Goal: Task Accomplishment & Management: Manage account settings

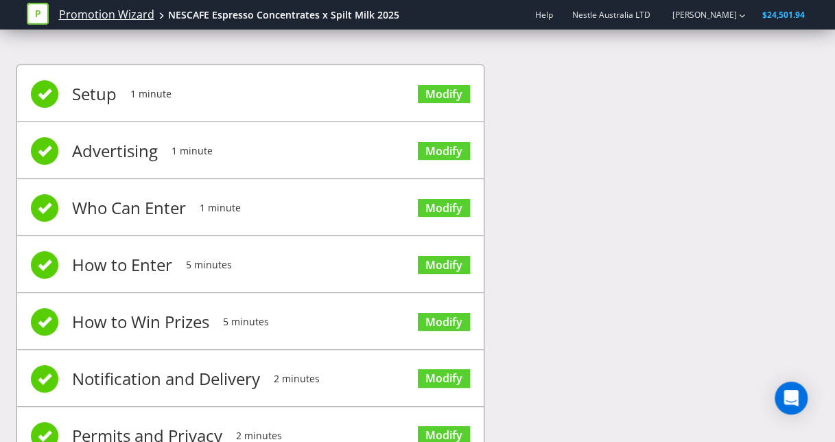
click at [128, 14] on link "Promotion Wizard" at bounding box center [106, 15] width 95 height 16
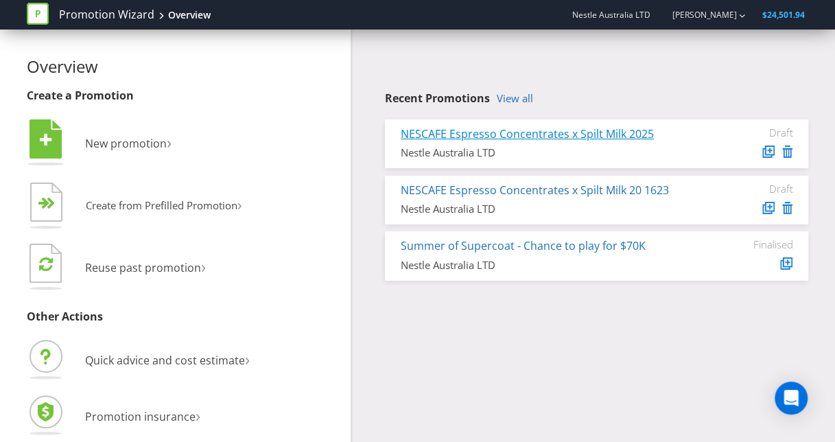
drag, startPoint x: 527, startPoint y: 128, endPoint x: 473, endPoint y: 128, distance: 54.2
click at [473, 128] on link "NESCAFE Espresso Concentrates x Spilt Milk 2025" at bounding box center [527, 133] width 253 height 15
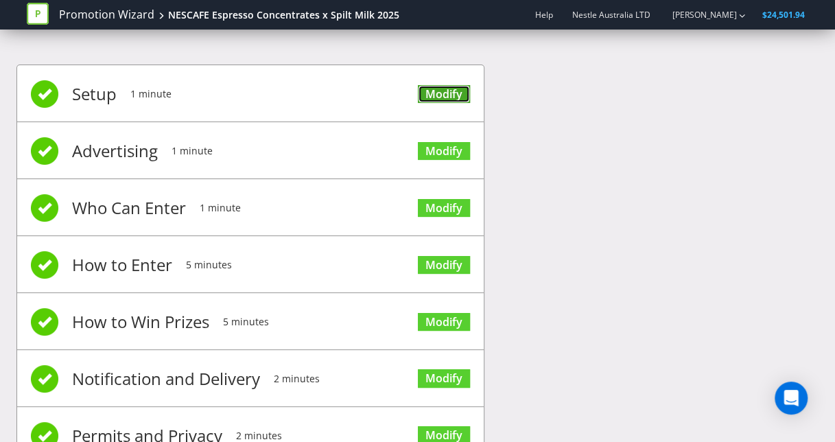
click at [445, 87] on link "Modify" at bounding box center [444, 94] width 52 height 19
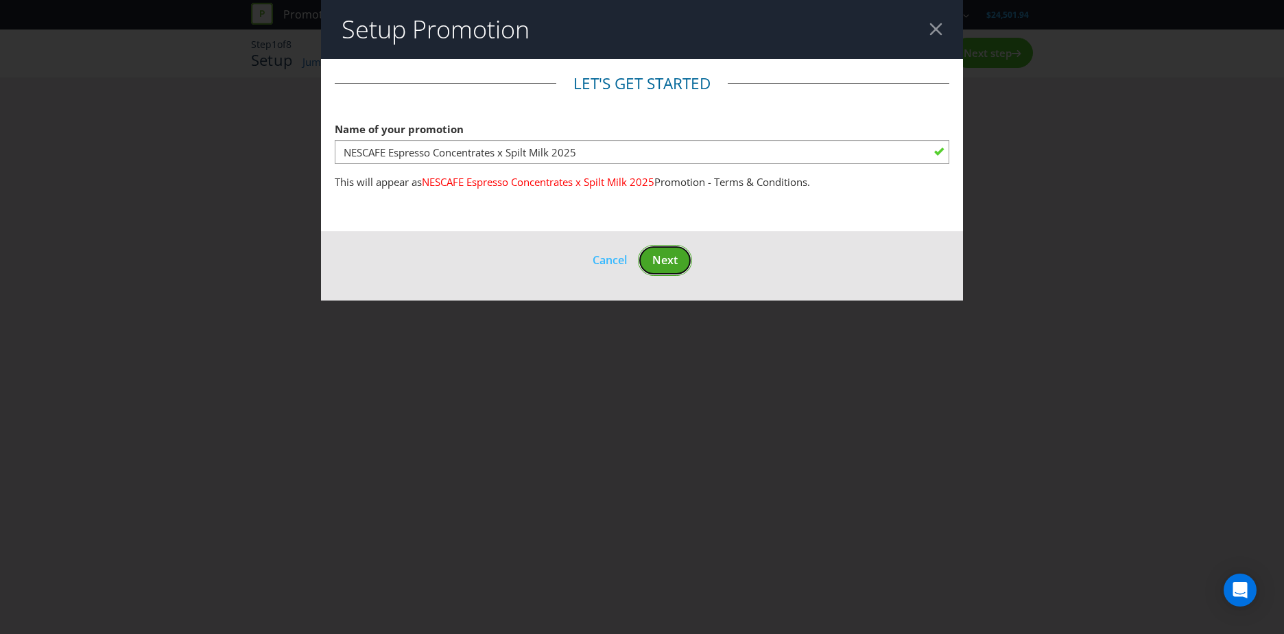
click at [666, 272] on button "Next" at bounding box center [665, 260] width 54 height 31
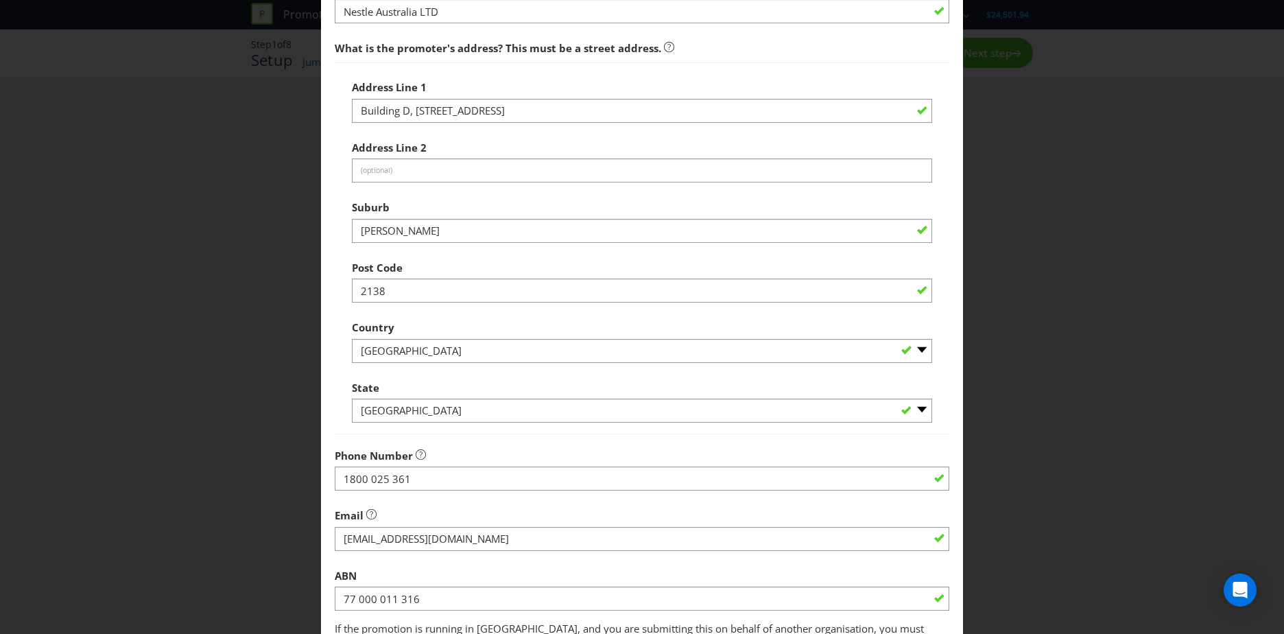
scroll to position [261, 0]
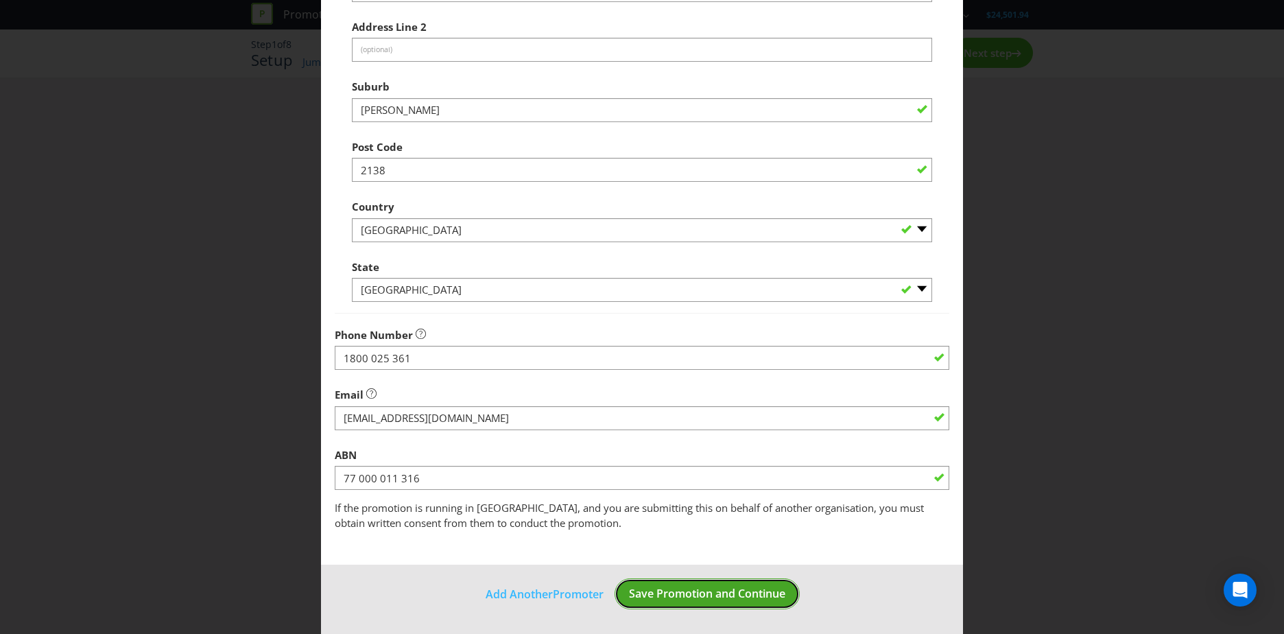
click at [752, 441] on span "Save Promotion and Continue" at bounding box center [707, 593] width 156 height 15
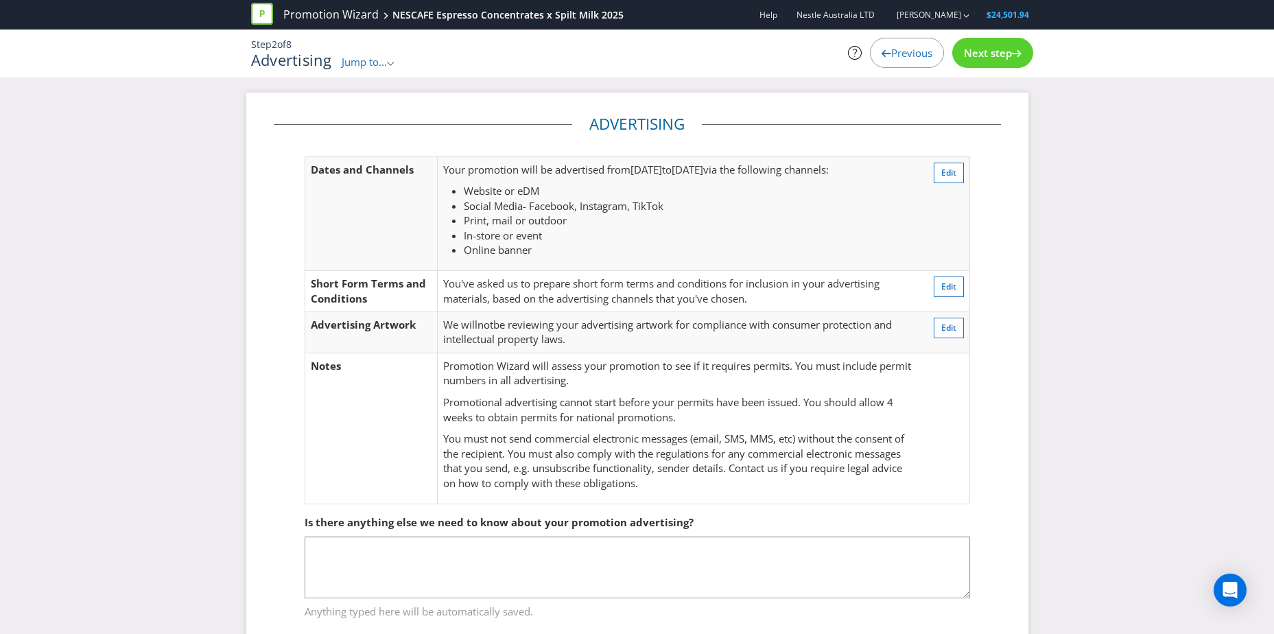
click at [834, 58] on span "Next step" at bounding box center [988, 53] width 48 height 14
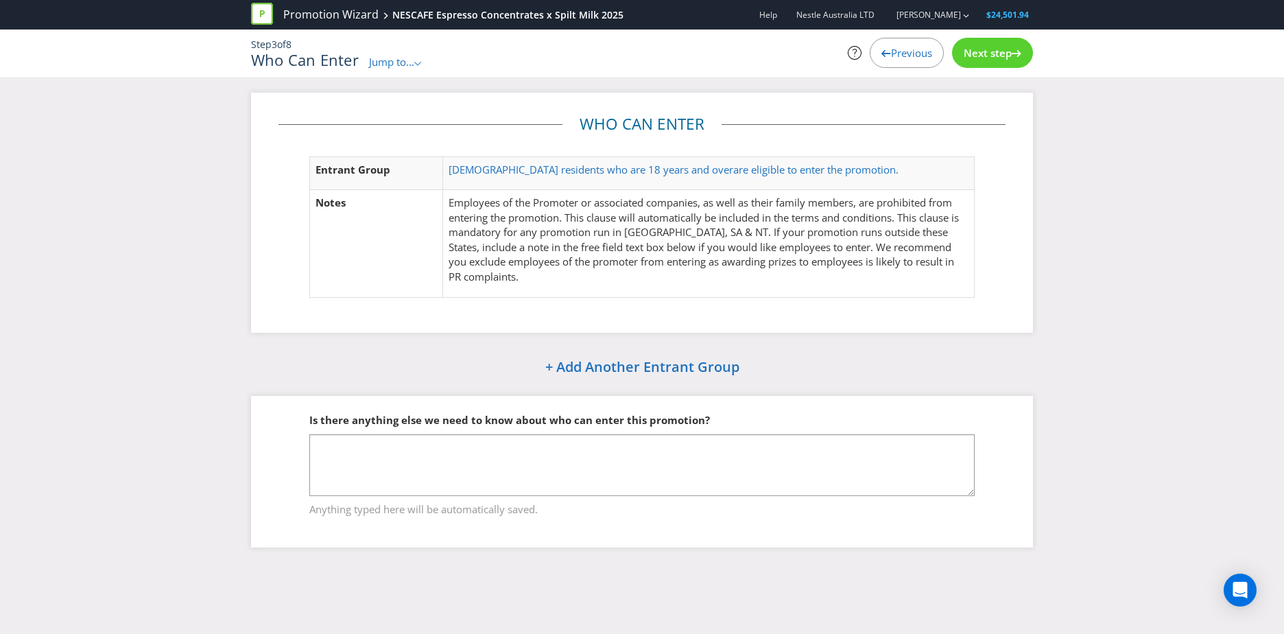
click at [834, 61] on div "Next step" at bounding box center [992, 53] width 81 height 30
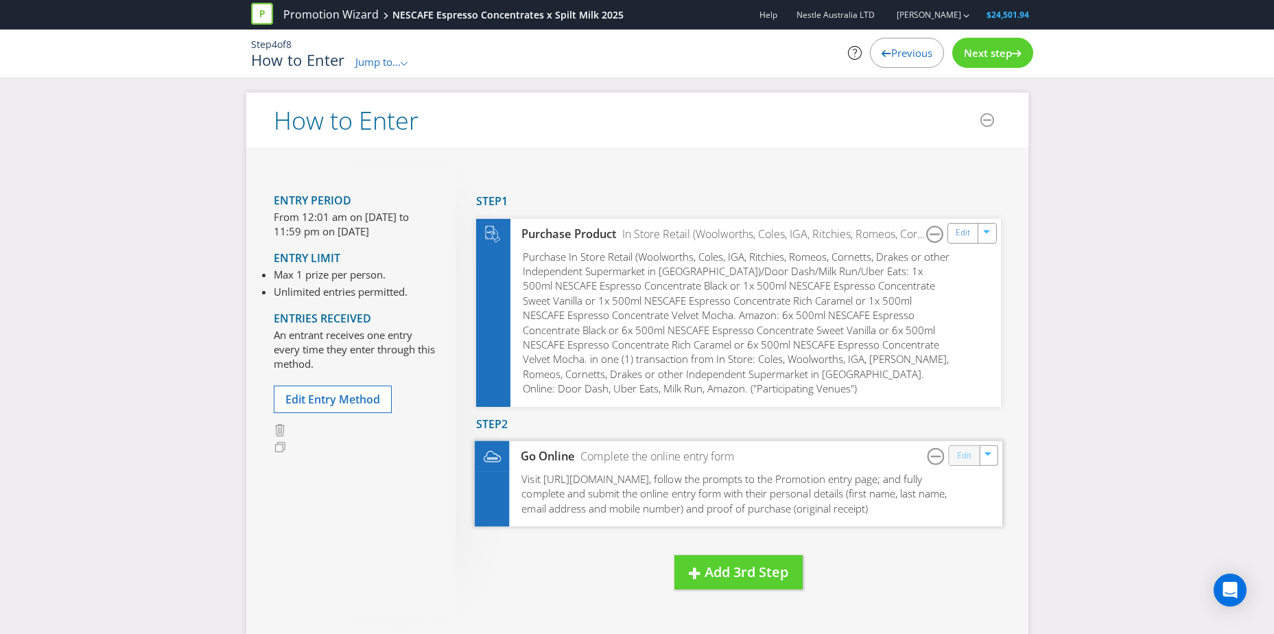
click at [834, 441] on link "Edit" at bounding box center [963, 456] width 14 height 16
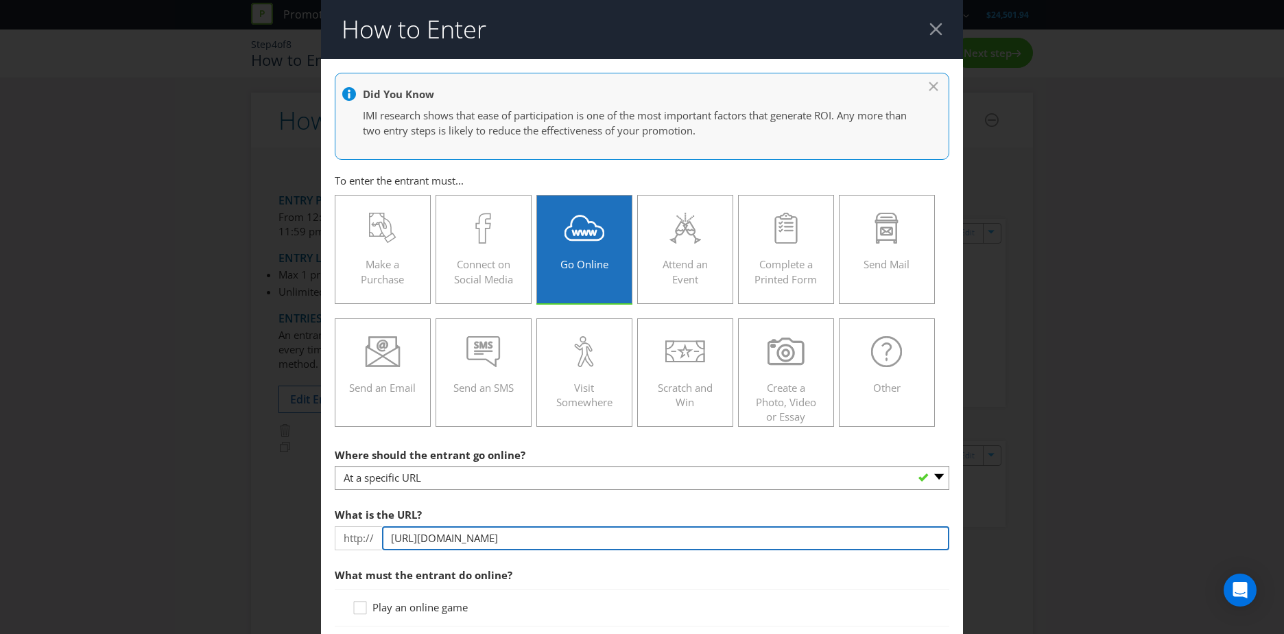
click at [707, 441] on input "https://www.nescafe.com/au/campaigns" at bounding box center [665, 538] width 567 height 24
paste input "/concentrate-spiltmilk-promotion"
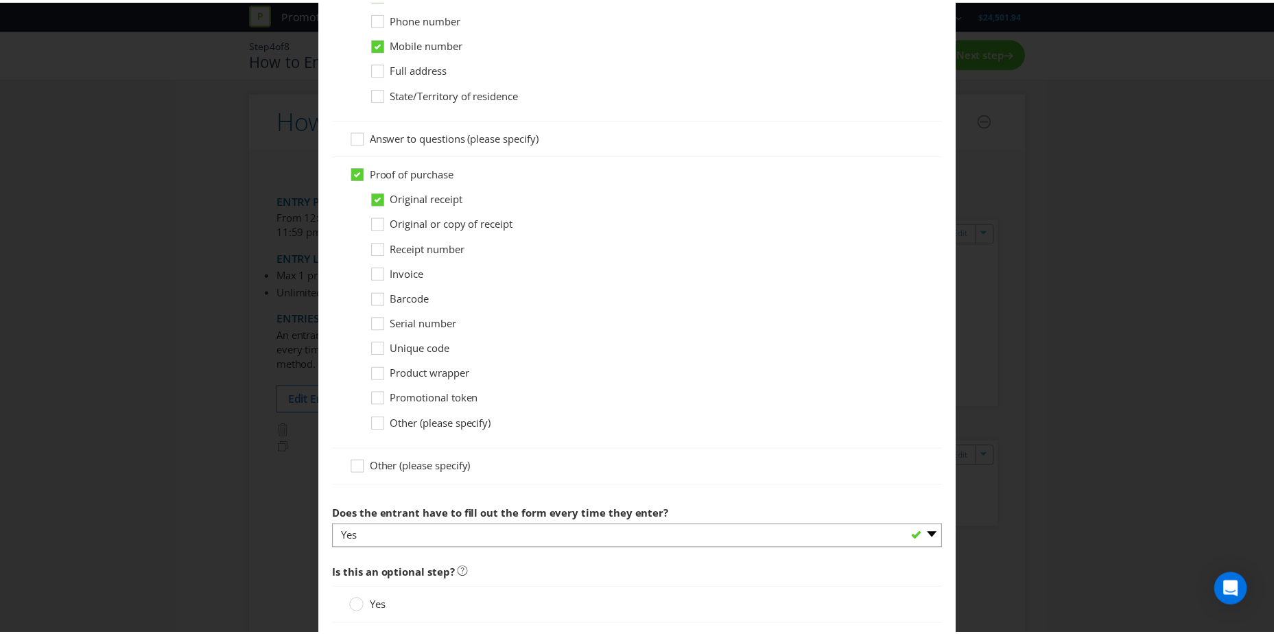
scroll to position [1085, 0]
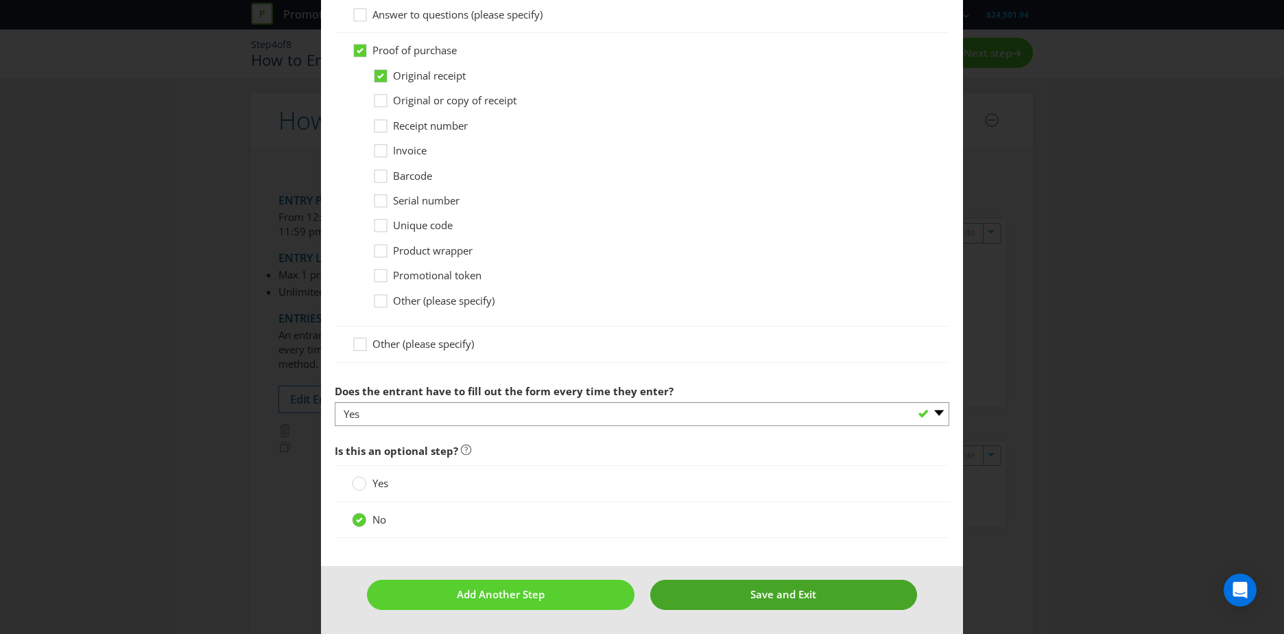
type input "https://www.nescafe.com/au/campaigns/concentrate-spiltmilk-promotion"
click at [771, 441] on span "Save and Exit" at bounding box center [784, 594] width 66 height 14
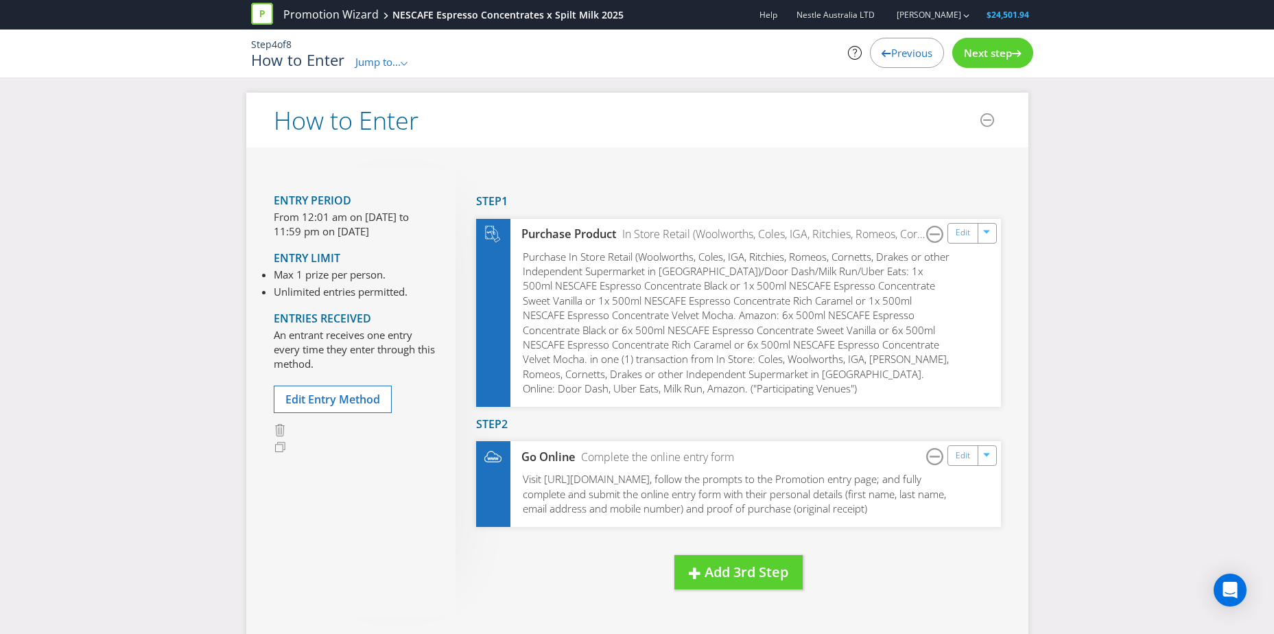
click at [834, 54] on span "Next step" at bounding box center [988, 53] width 48 height 14
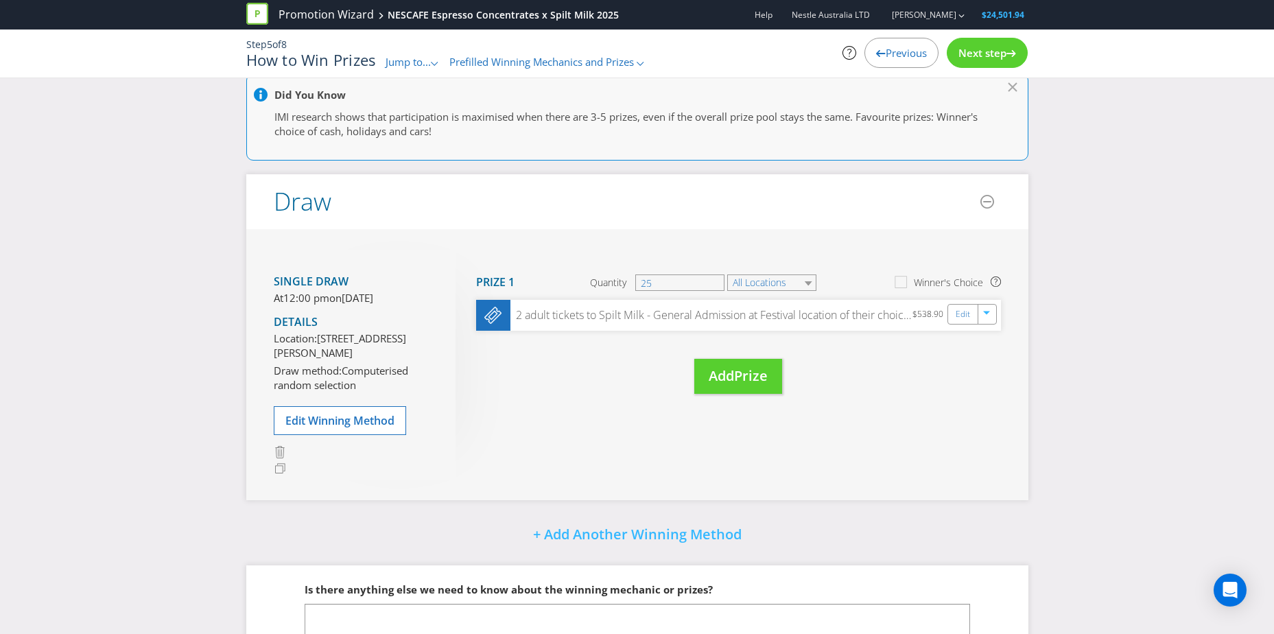
scroll to position [117, 0]
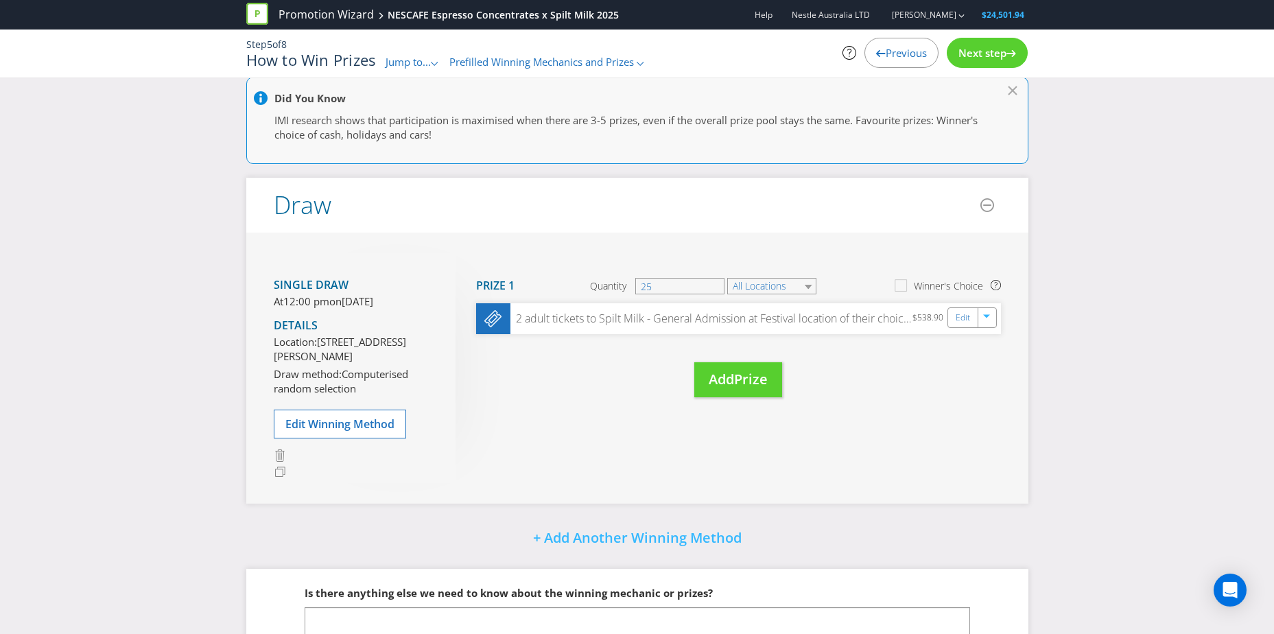
click at [834, 51] on span "Next step" at bounding box center [982, 53] width 48 height 14
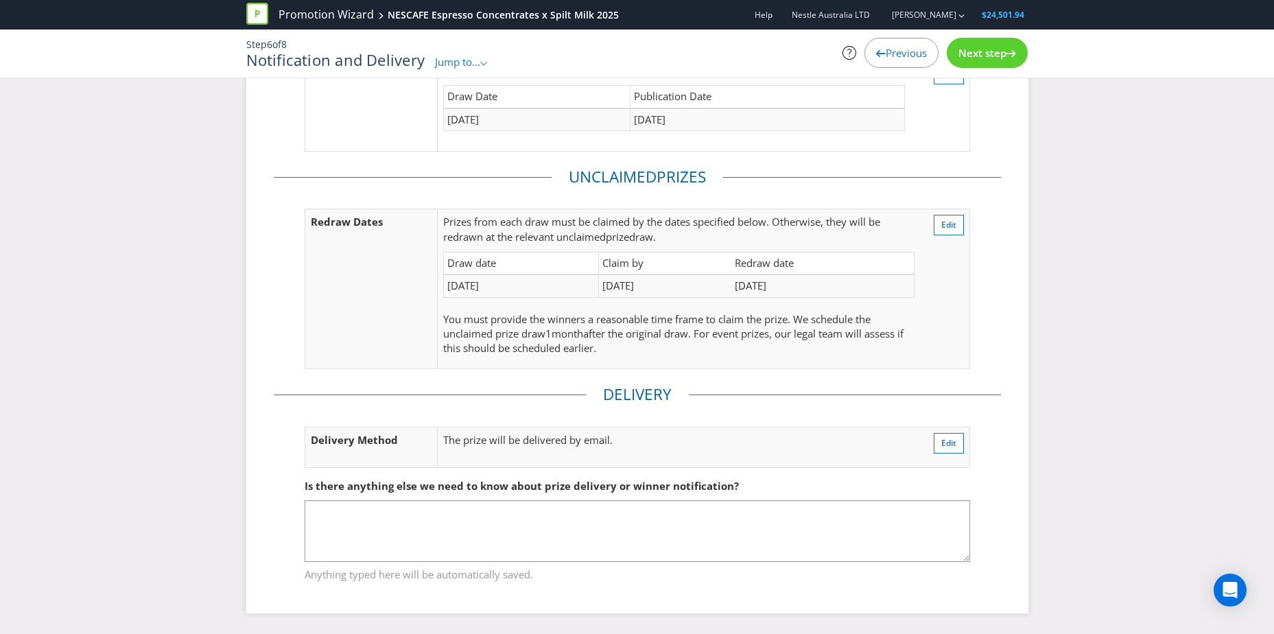
scroll to position [174, 0]
click at [834, 61] on div "Next step" at bounding box center [987, 53] width 81 height 30
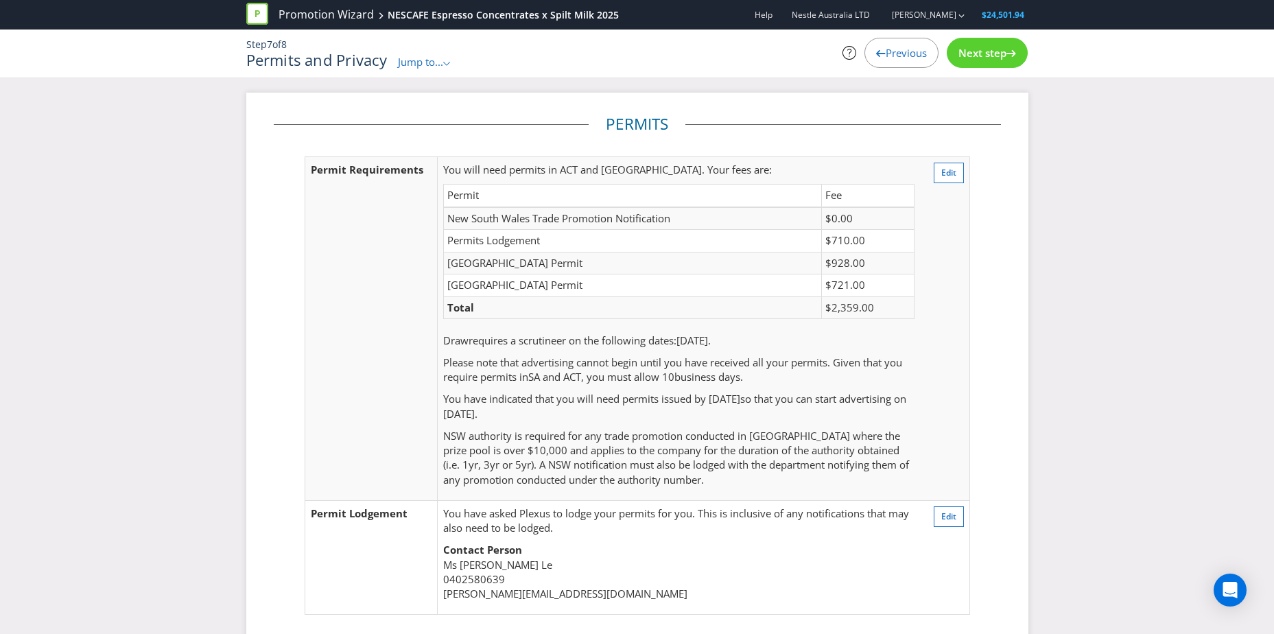
click at [834, 43] on div "Next step" at bounding box center [987, 53] width 81 height 30
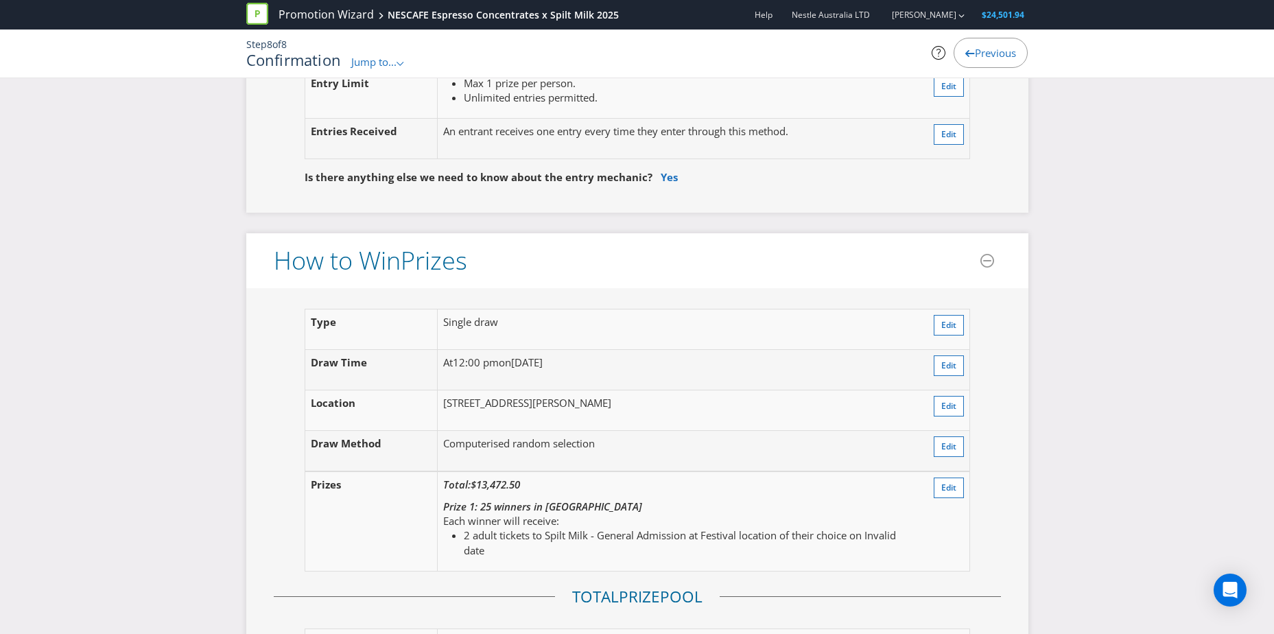
scroll to position [1633, 0]
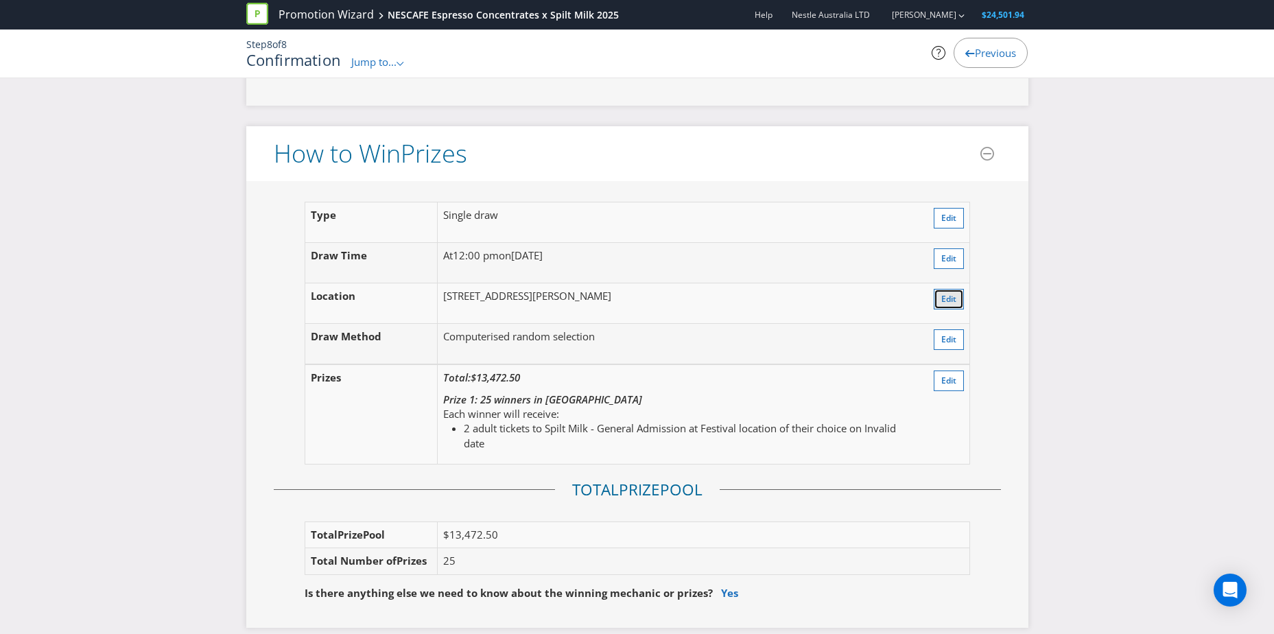
click at [834, 305] on span "Edit" at bounding box center [948, 299] width 15 height 12
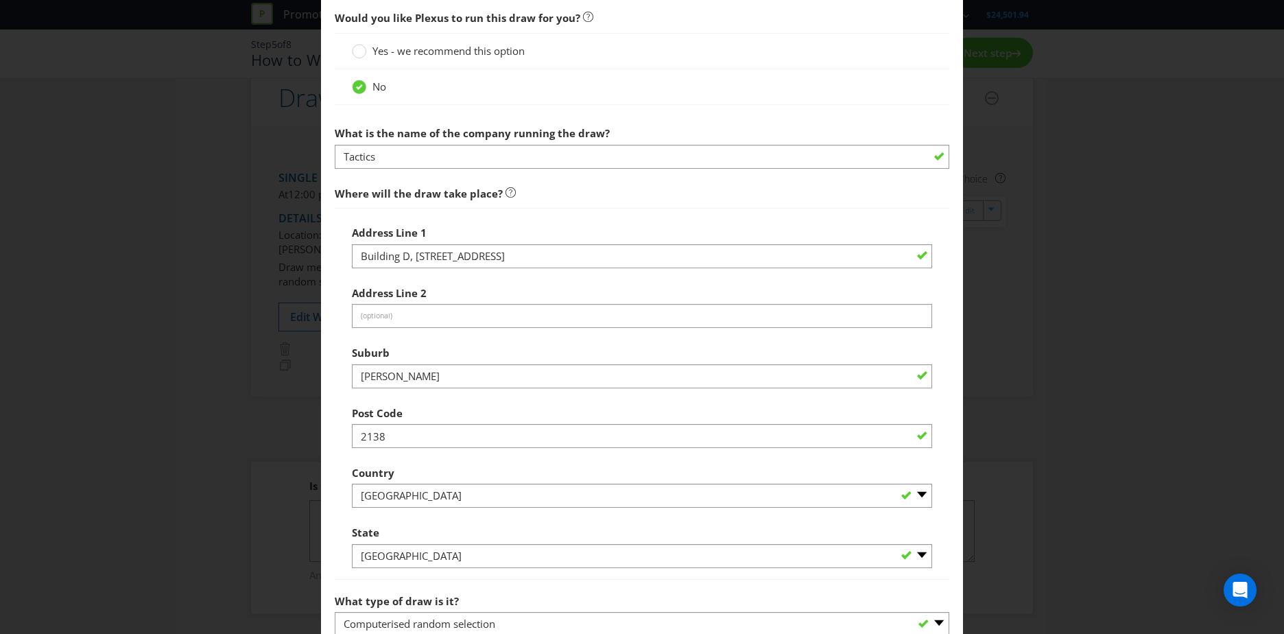
scroll to position [556, 0]
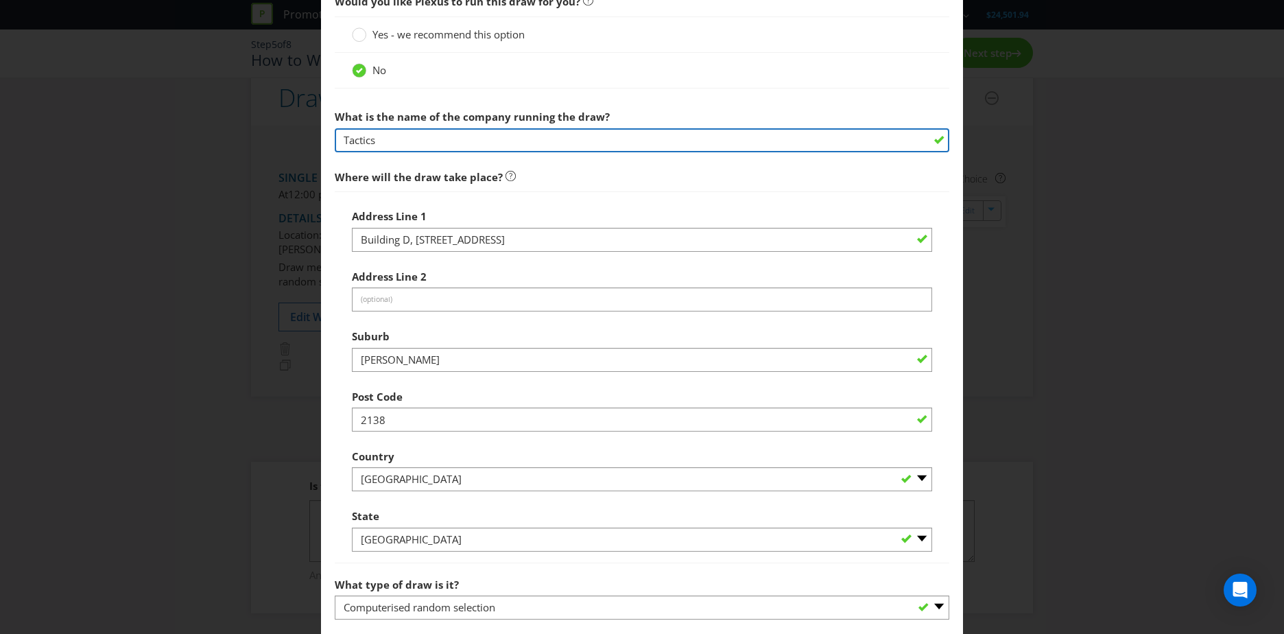
click at [525, 143] on input "Tactics" at bounding box center [642, 140] width 615 height 24
paste input "Marketing Support"
type input "Tactics Marketing Support"
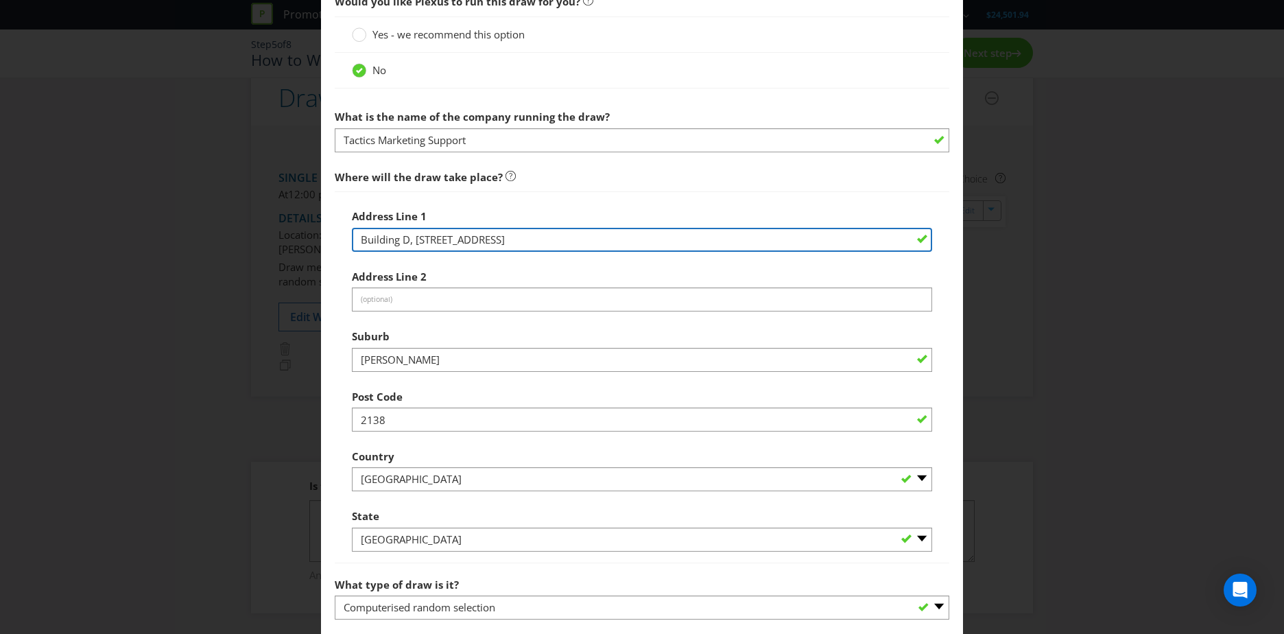
click at [506, 241] on input "Building D, [STREET_ADDRESS]" at bounding box center [642, 240] width 580 height 24
paste input "Unit 19/8 Tilley Lan"
type input "[STREET_ADDRESS][PERSON_NAME]"
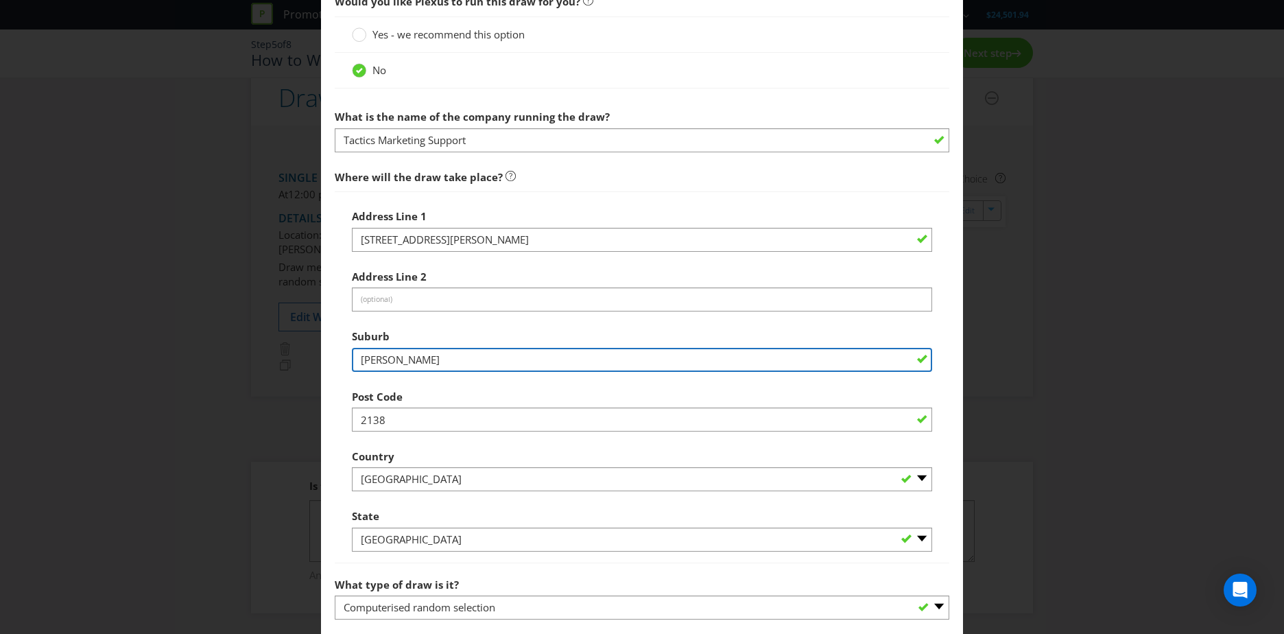
click at [446, 353] on input "[PERSON_NAME]" at bounding box center [642, 360] width 580 height 24
click at [436, 355] on input "[PERSON_NAME]" at bounding box center [642, 360] width 580 height 24
paste input "Frenchs Forest"
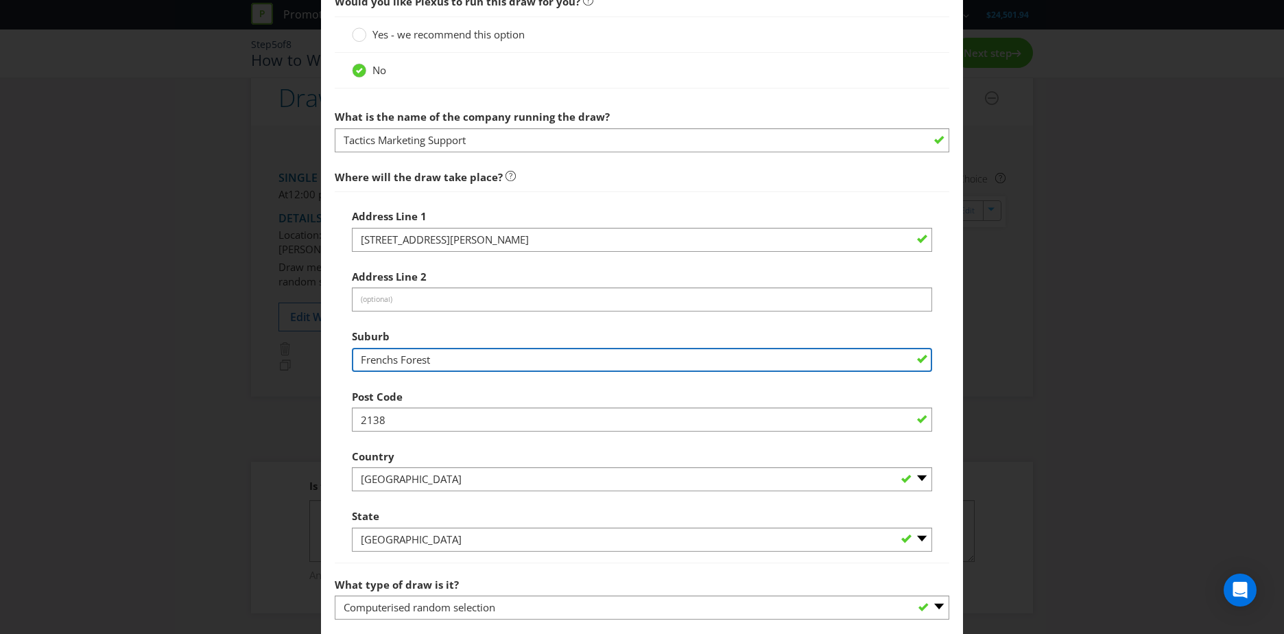
type input "Frenchs Forest"
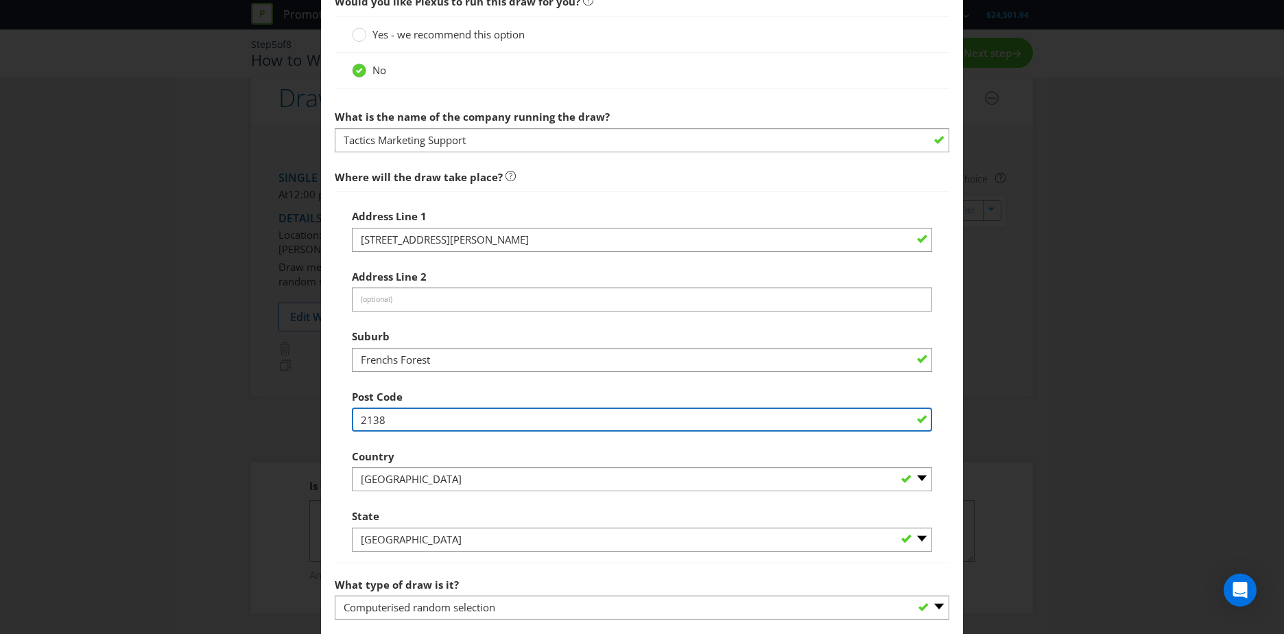
click at [412, 415] on input "2138" at bounding box center [642, 419] width 580 height 24
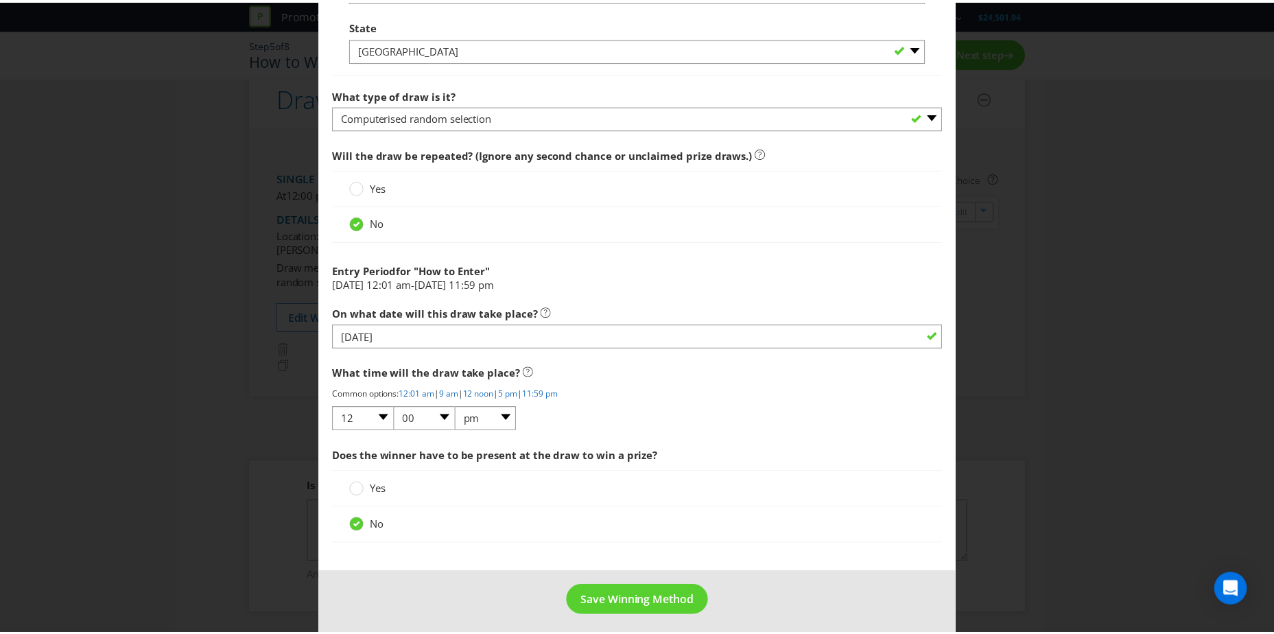
scroll to position [1047, 0]
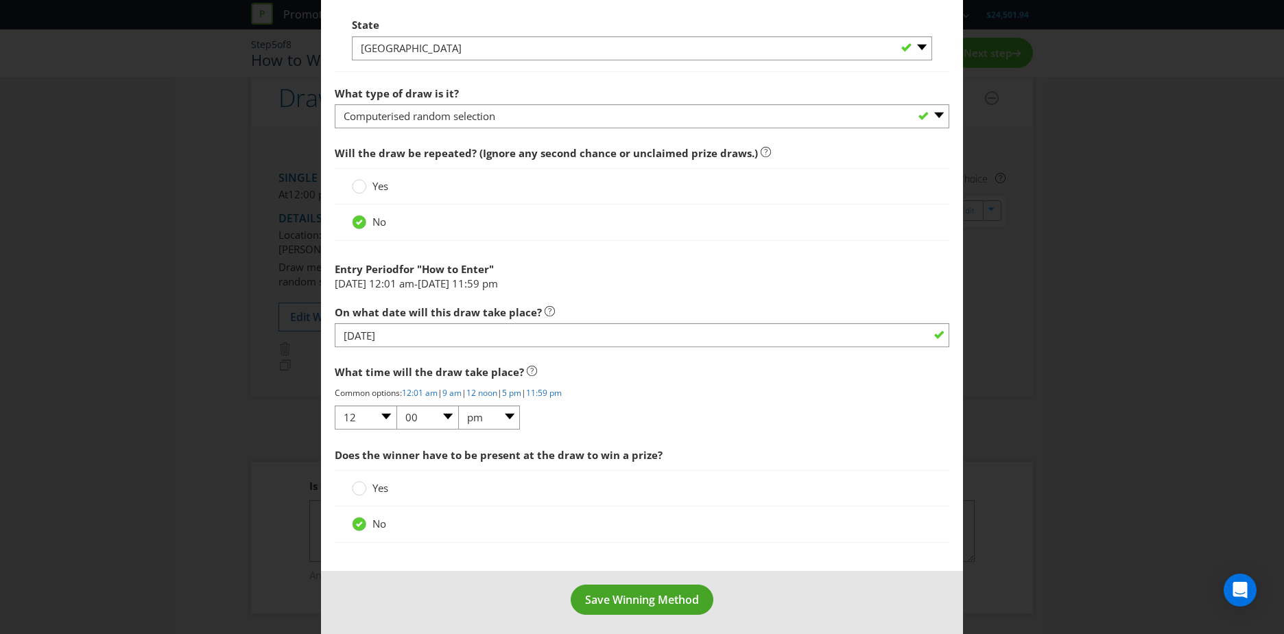
type input "2086"
click at [644, 441] on span "Save Winning Method" at bounding box center [642, 599] width 114 height 15
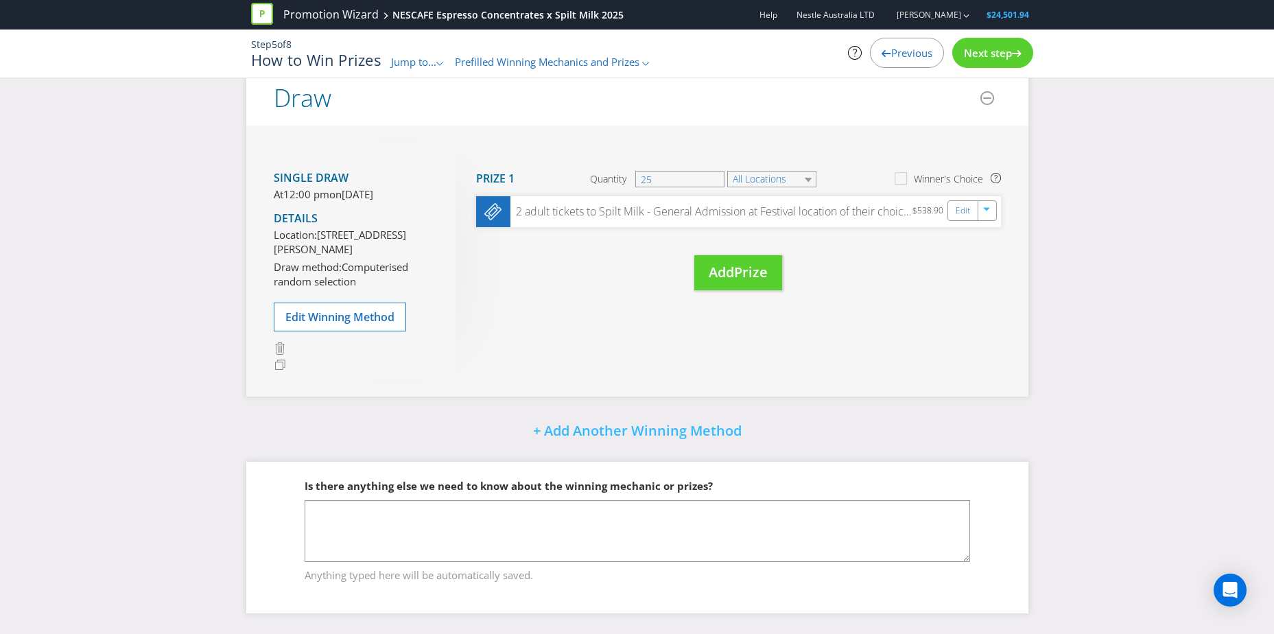
click at [834, 58] on span "Next step" at bounding box center [988, 53] width 48 height 14
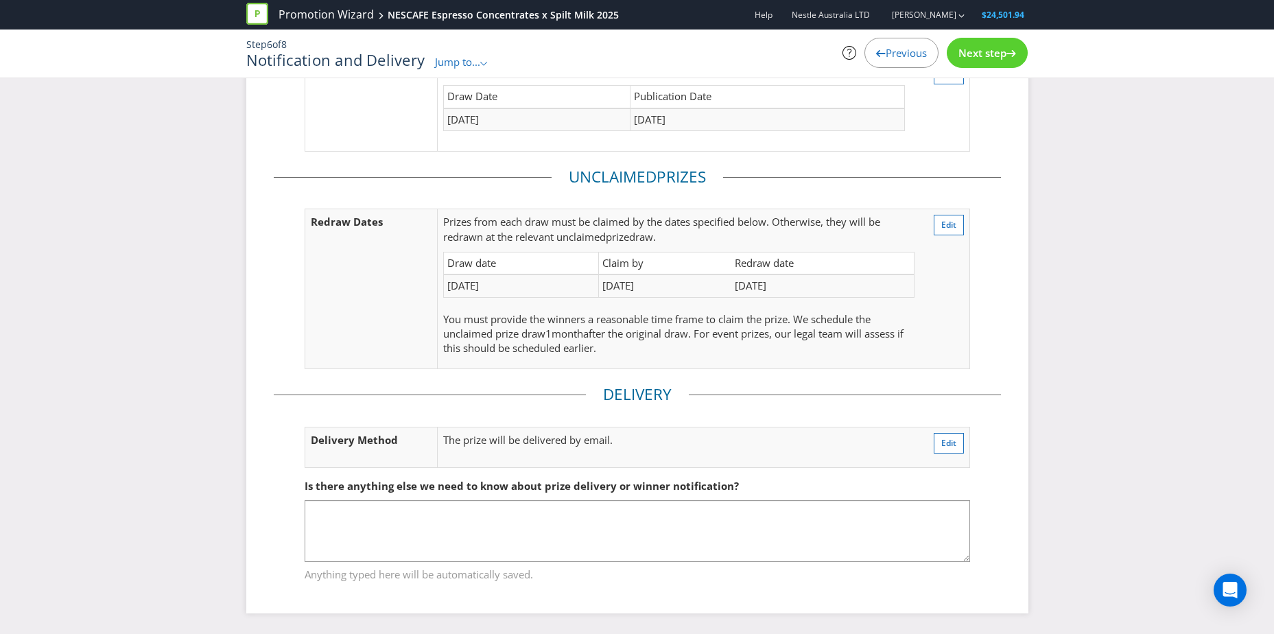
scroll to position [174, 0]
click at [834, 51] on span "Next step" at bounding box center [982, 53] width 48 height 14
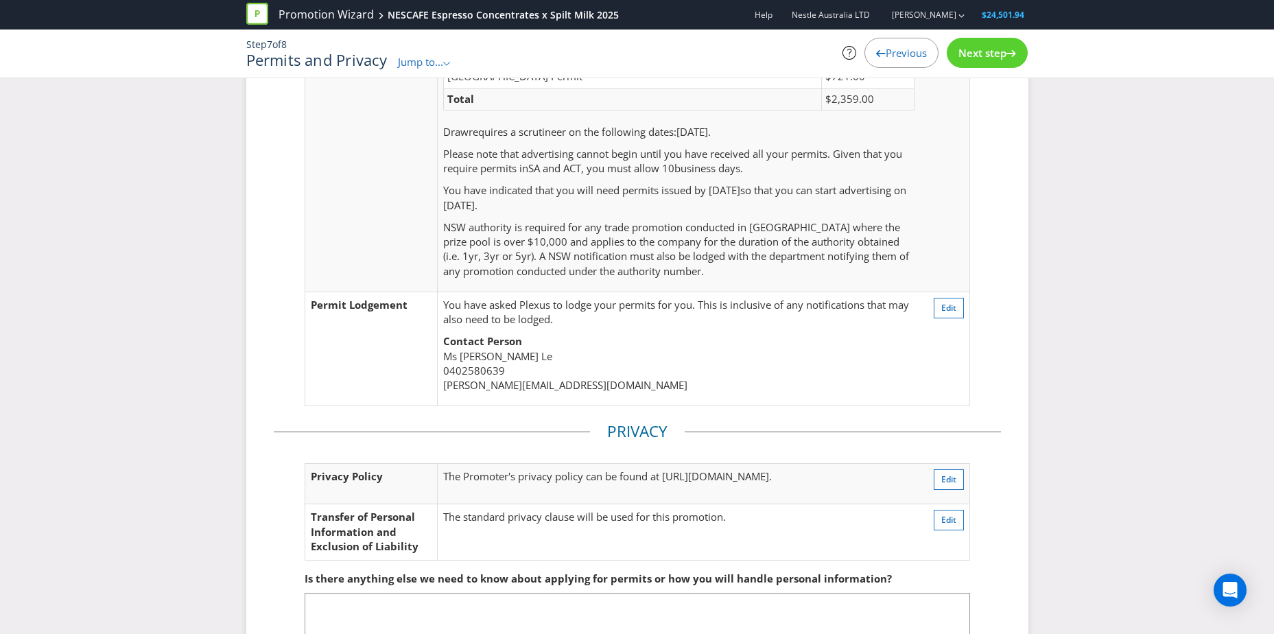
scroll to position [302, 0]
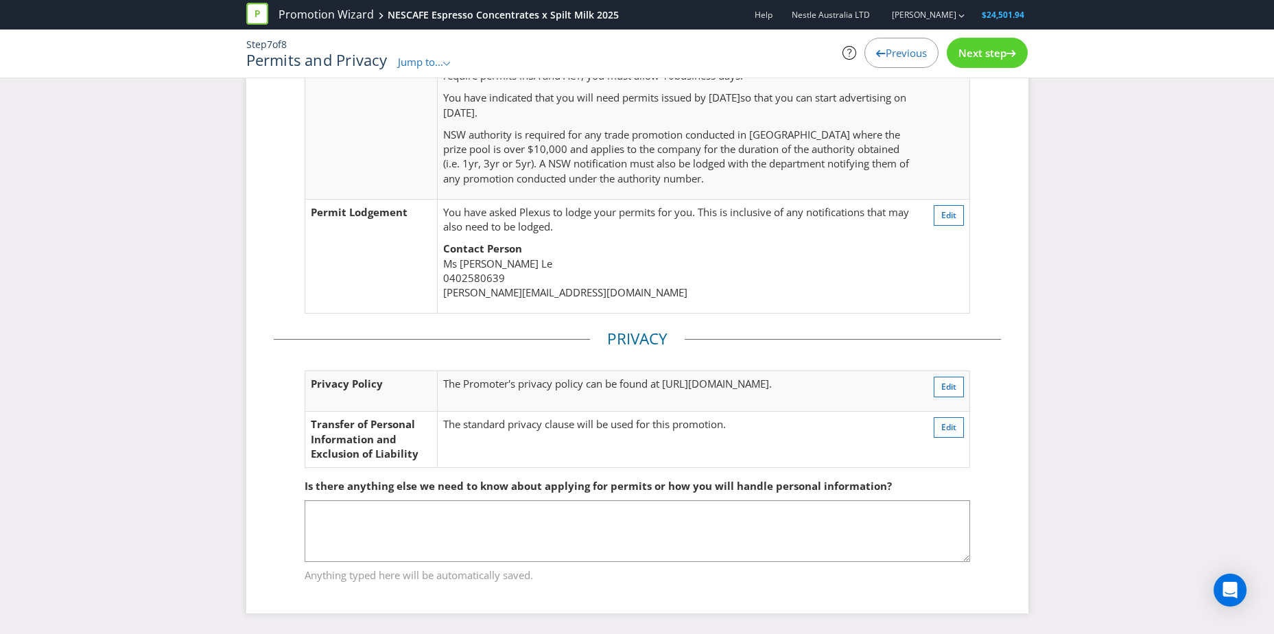
click at [834, 62] on div "Next step" at bounding box center [987, 53] width 81 height 30
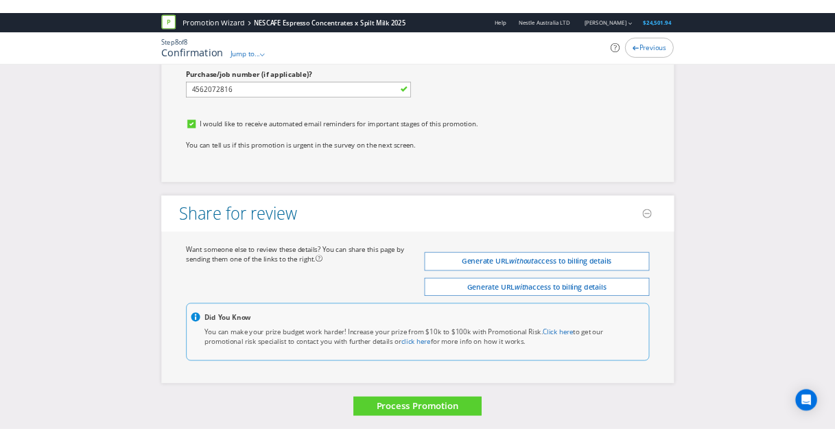
scroll to position [5015, 0]
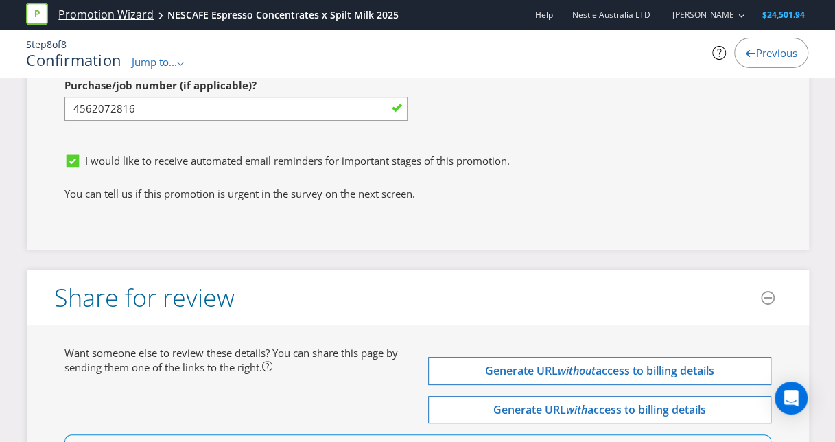
click at [97, 16] on link "Promotion Wizard" at bounding box center [105, 15] width 95 height 16
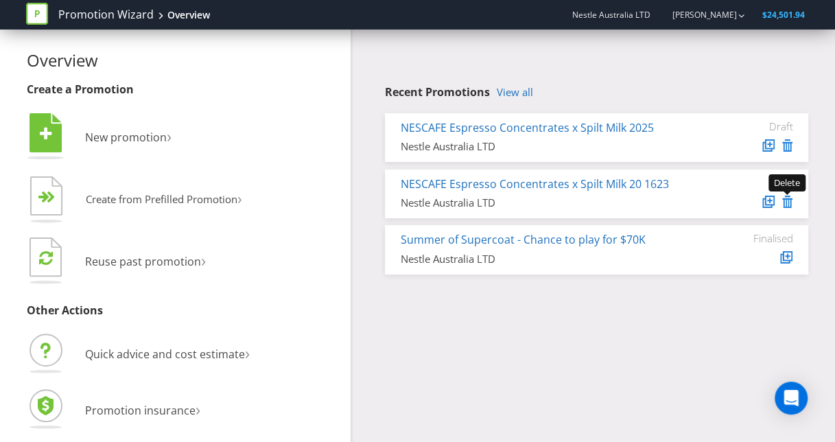
click at [790, 202] on icon at bounding box center [787, 202] width 10 height 12
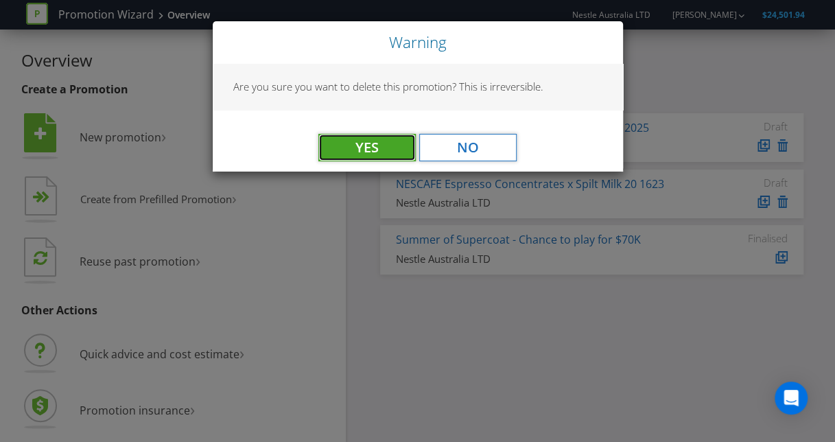
click at [364, 140] on button "Yes" at bounding box center [366, 147] width 97 height 27
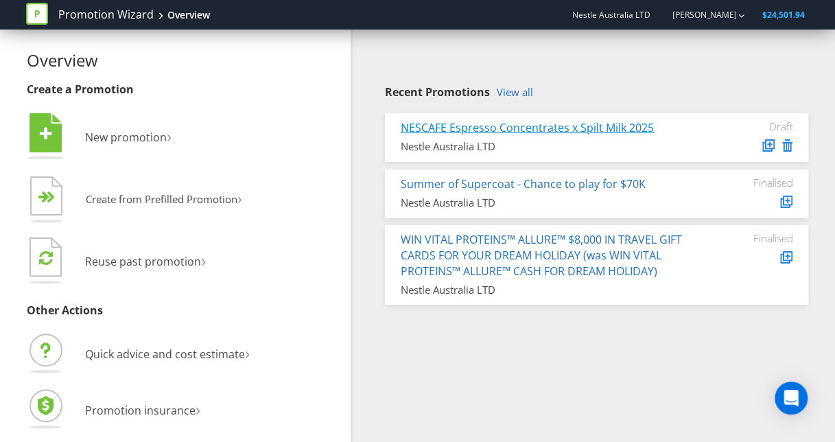
click at [464, 131] on link "NESCAFE Espresso Concentrates x Spilt Milk 2025" at bounding box center [527, 127] width 253 height 15
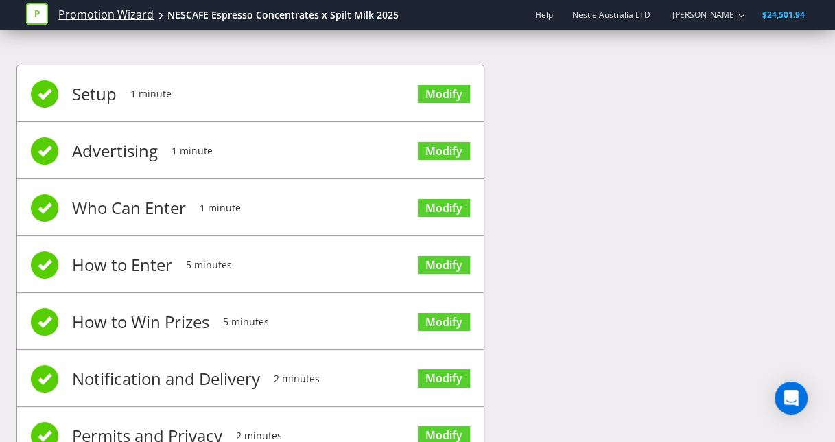
click at [96, 16] on link "Promotion Wizard" at bounding box center [105, 15] width 95 height 16
click at [108, 16] on link "Promotion Wizard" at bounding box center [106, 15] width 95 height 16
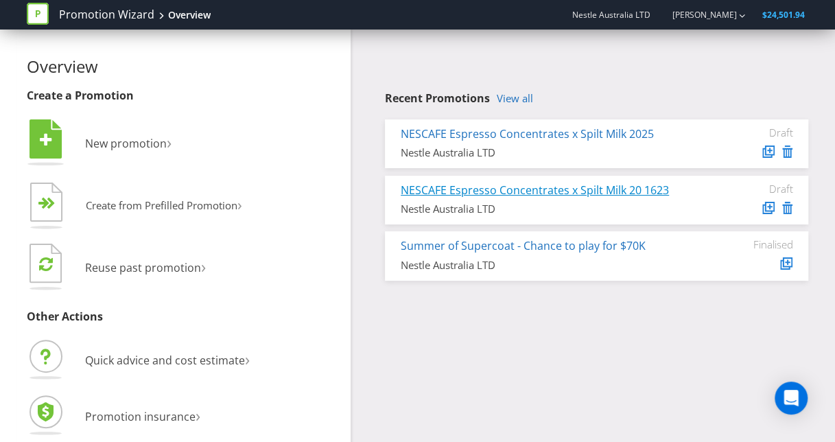
click at [539, 189] on link "NESCAFE Espresso Concentrates x Spilt Milk 20 1623" at bounding box center [535, 189] width 268 height 15
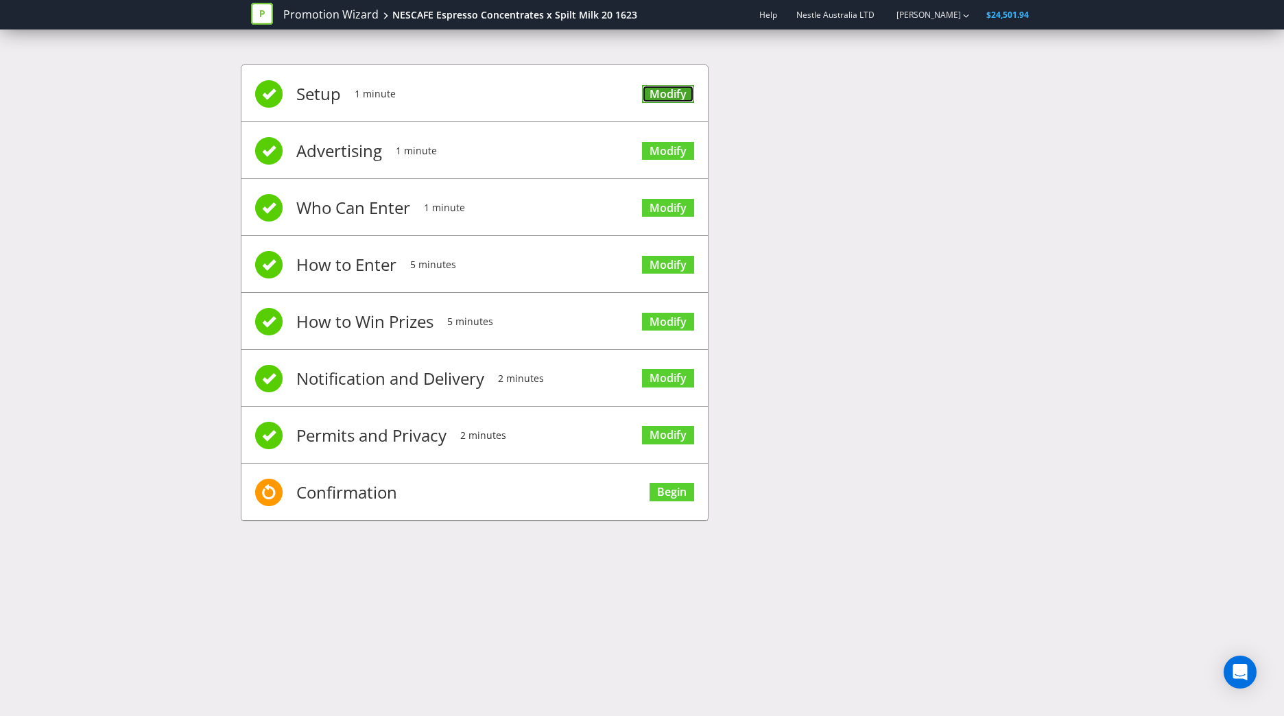
click at [659, 97] on link "Modify" at bounding box center [668, 94] width 52 height 19
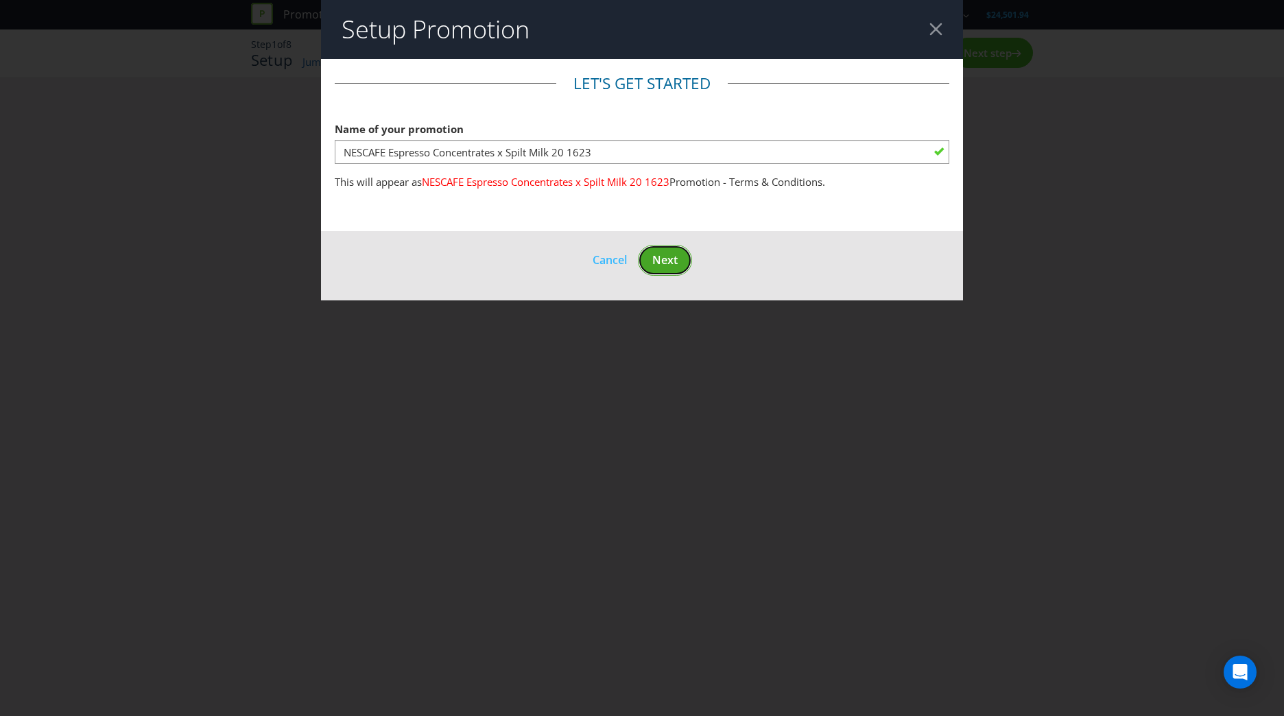
click at [663, 261] on span "Next" at bounding box center [664, 259] width 25 height 15
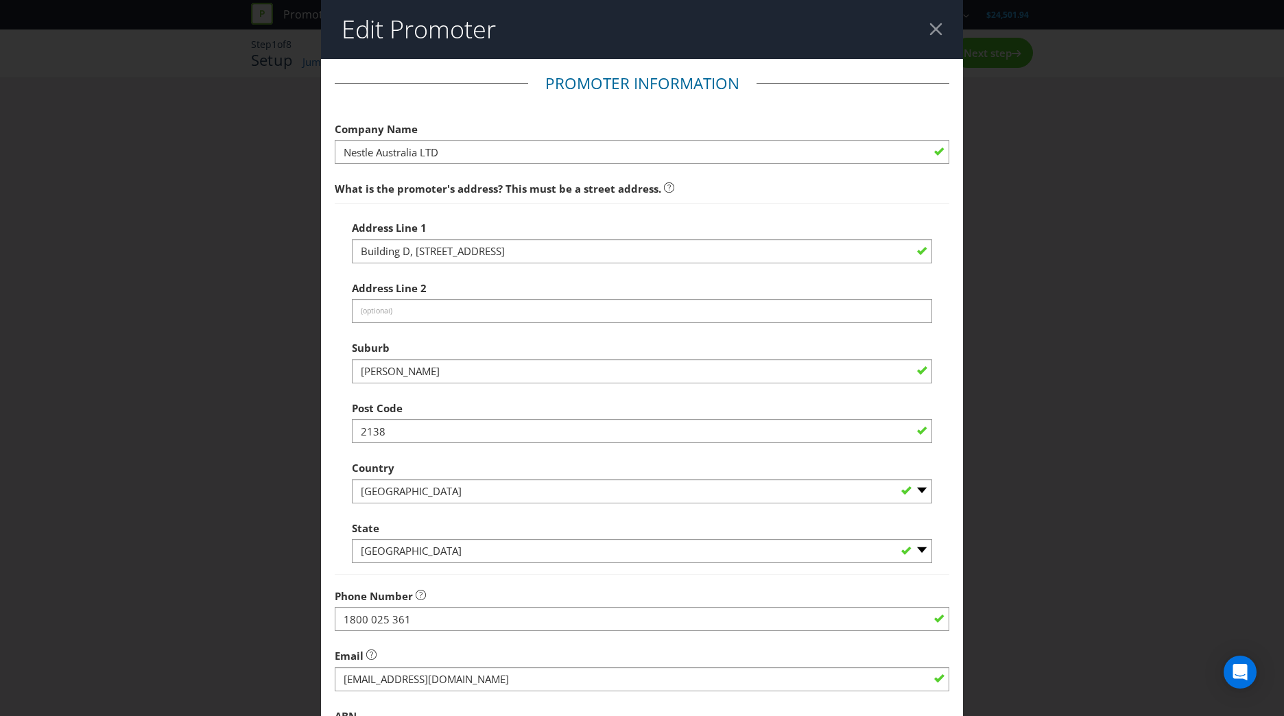
scroll to position [179, 0]
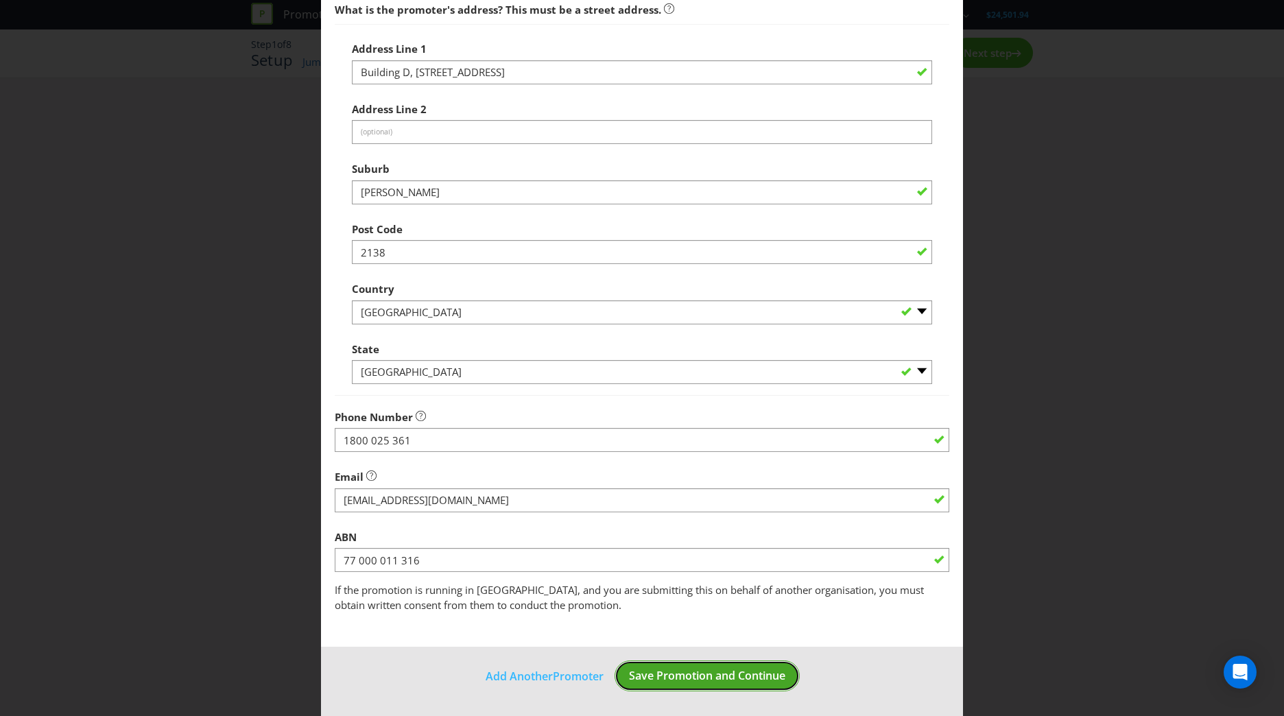
click at [639, 441] on span "Save Promotion and Continue" at bounding box center [707, 675] width 156 height 15
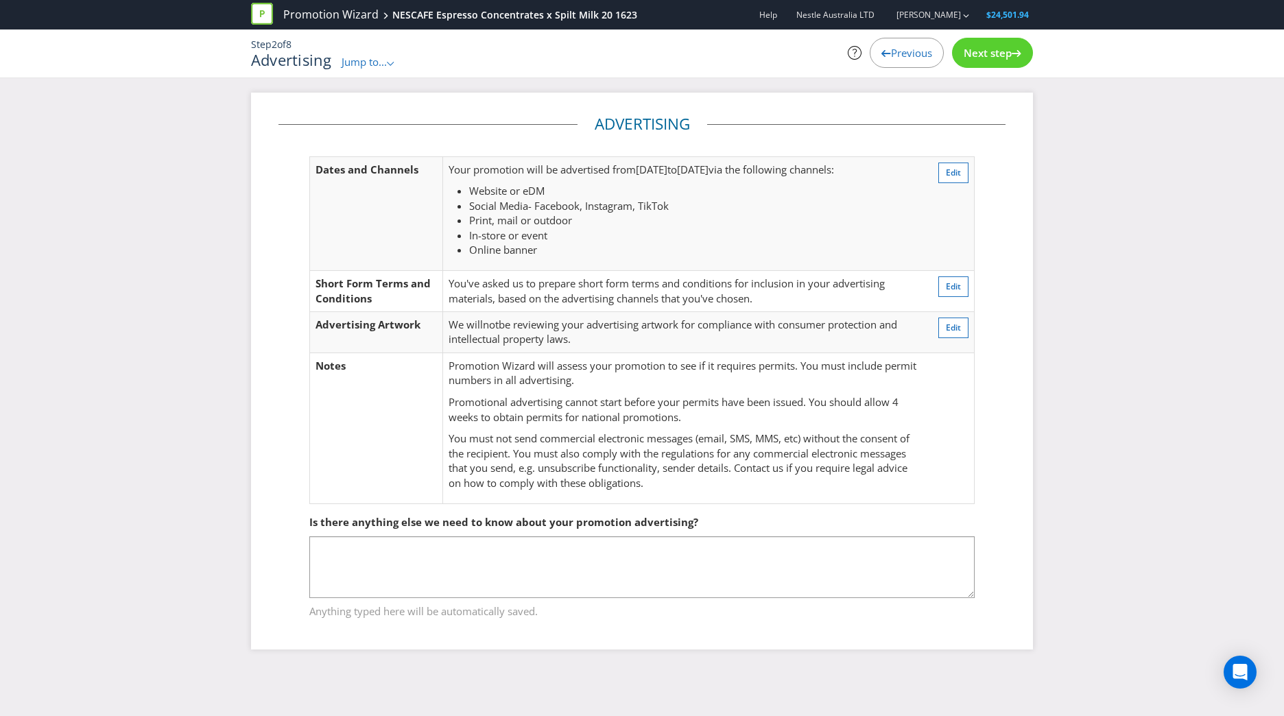
click at [844, 63] on div "Next step" at bounding box center [992, 53] width 81 height 30
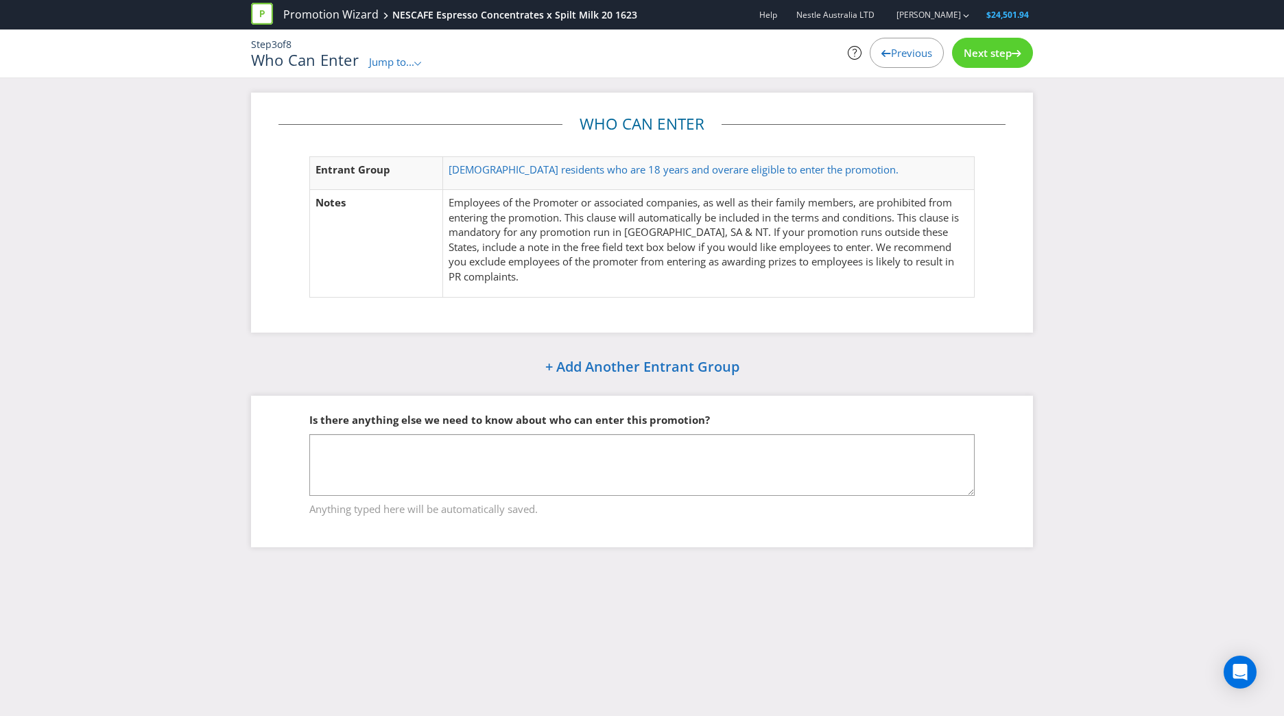
click at [844, 56] on span "Next step" at bounding box center [988, 53] width 48 height 14
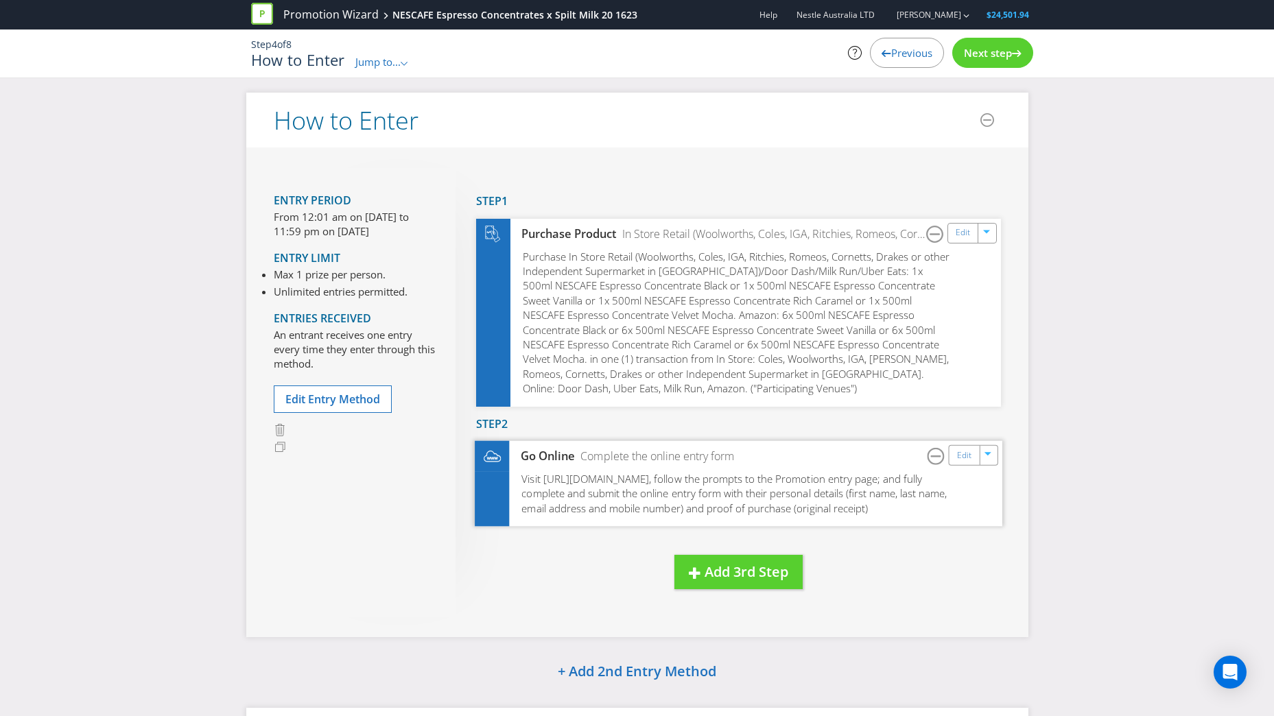
click at [613, 441] on span "Visit https://www.nescafe.com/au/campaigns/concentrate-spiltmilk-promotion, fol…" at bounding box center [733, 493] width 425 height 43
click at [844, 441] on link "Edit" at bounding box center [963, 456] width 14 height 16
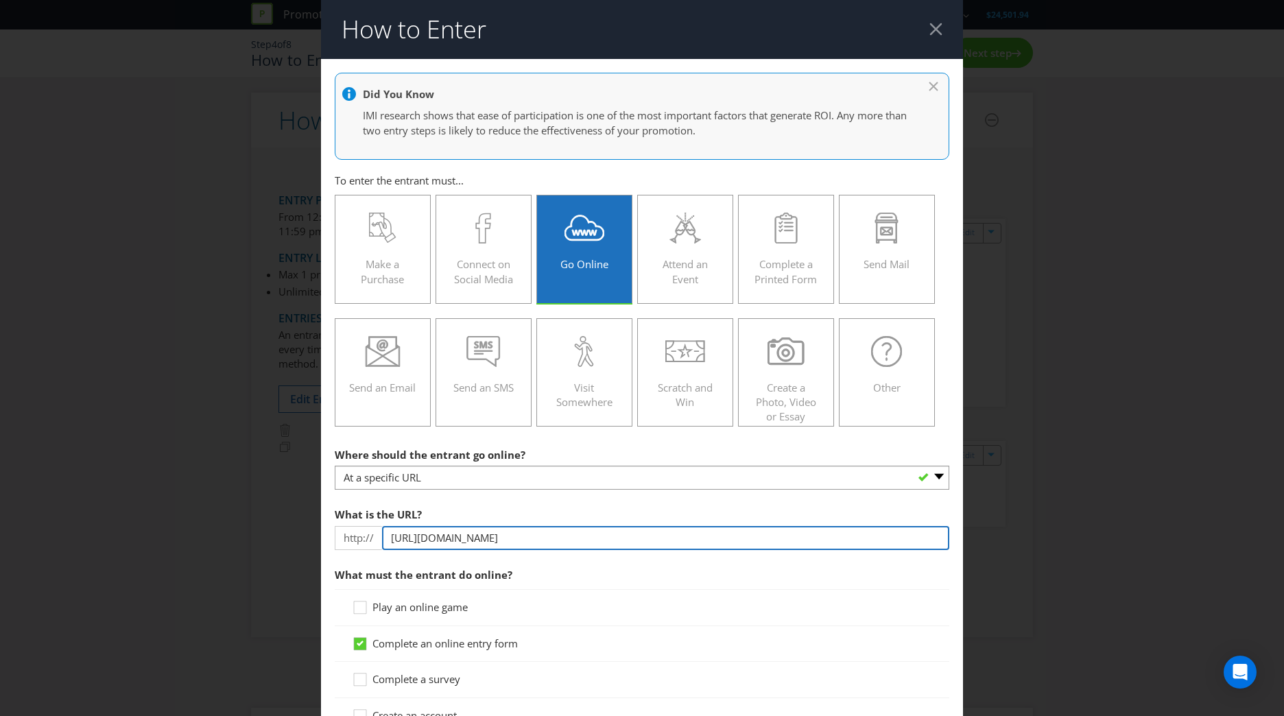
click at [581, 441] on input "https://www.nescafe.com/au/campaigns/concentrate-spiltmilk-promotion" at bounding box center [665, 538] width 567 height 24
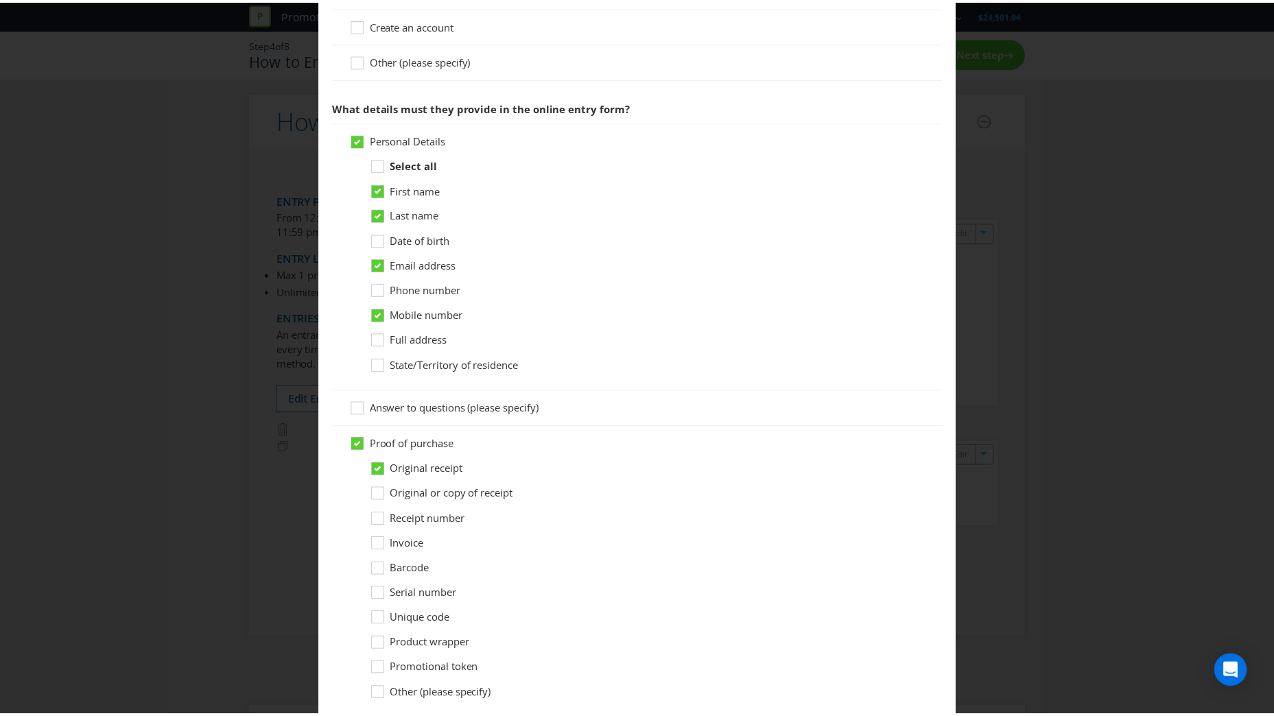
scroll to position [1002, 0]
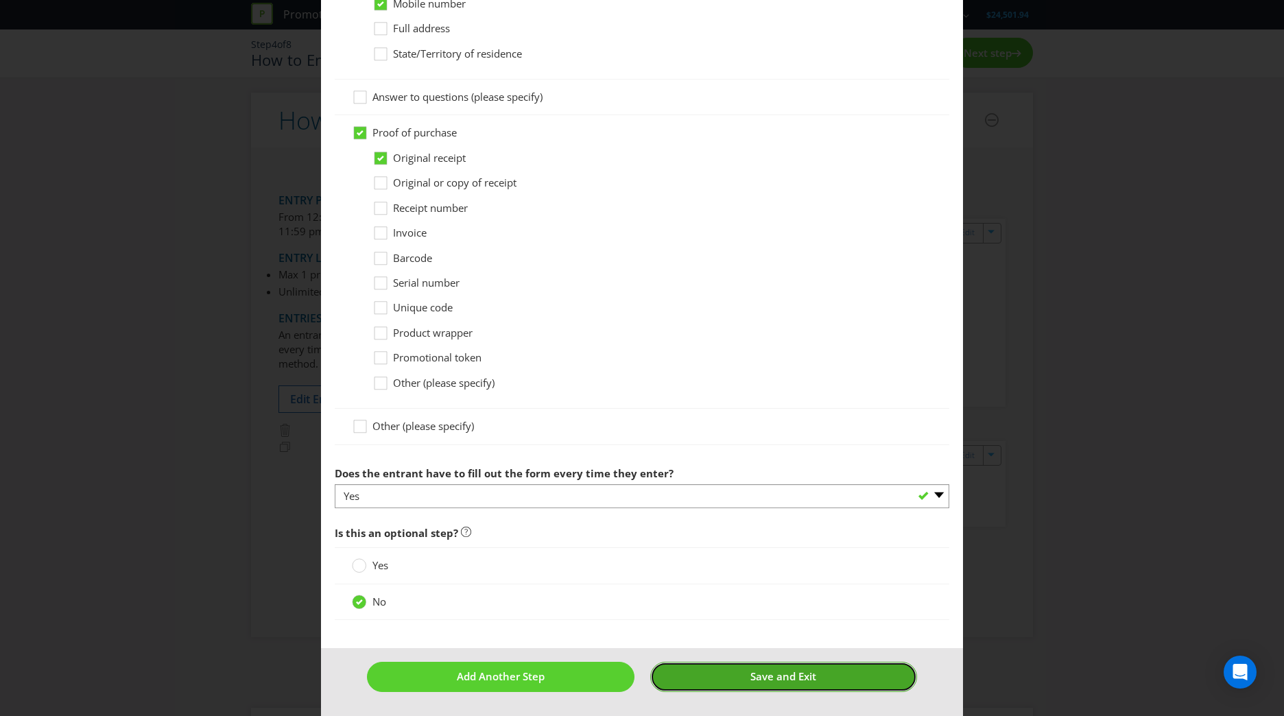
click at [680, 441] on button "Save and Exit" at bounding box center [784, 676] width 268 height 29
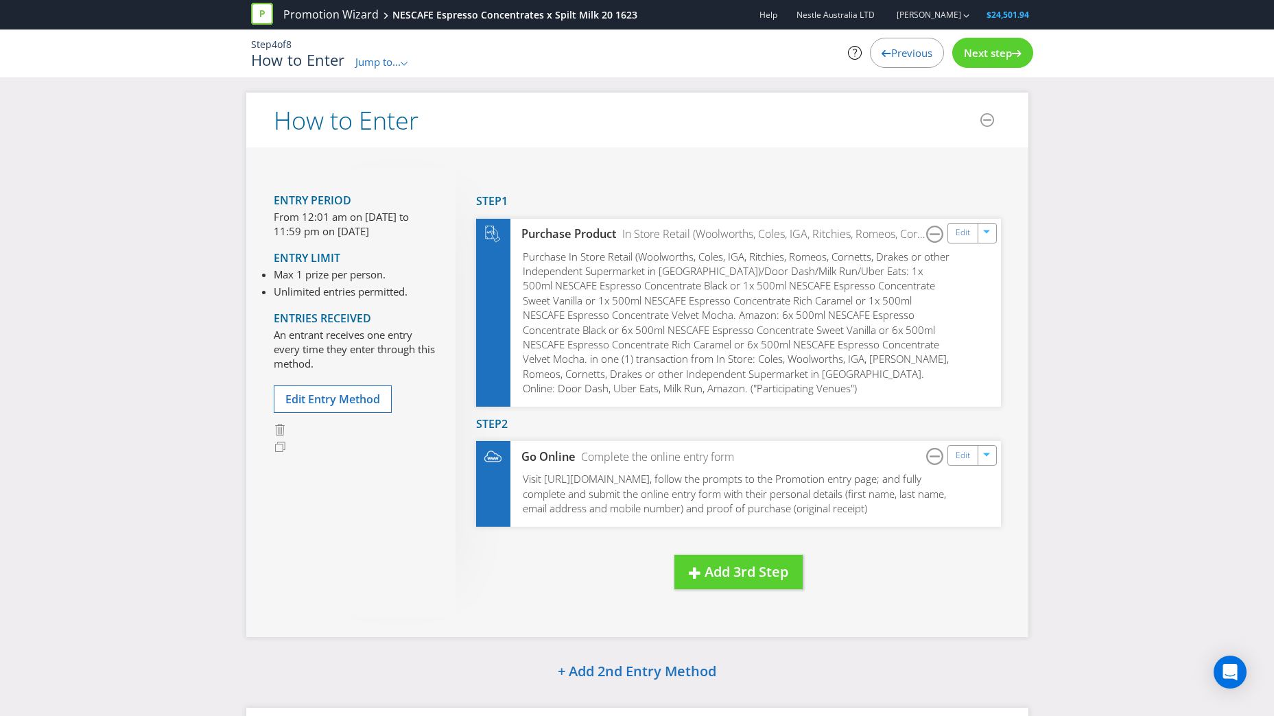
click at [844, 60] on div "Next step" at bounding box center [992, 53] width 81 height 30
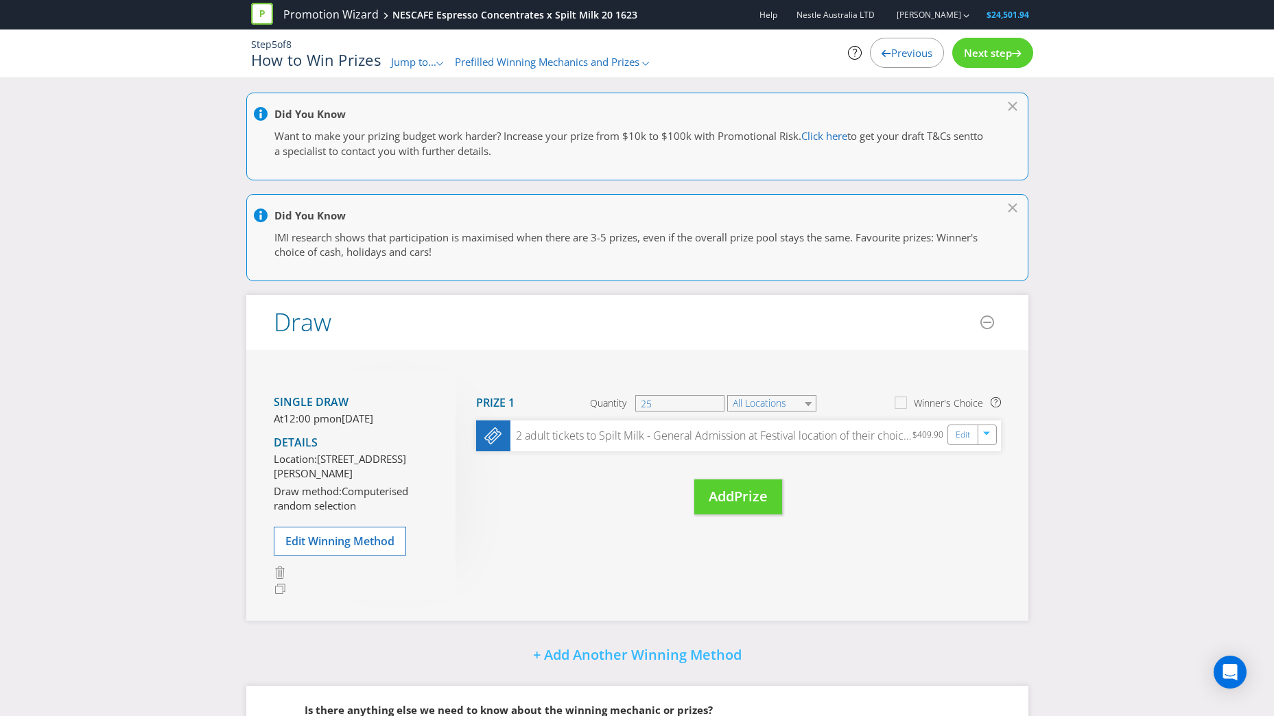
click at [844, 58] on span "Next step" at bounding box center [988, 53] width 48 height 14
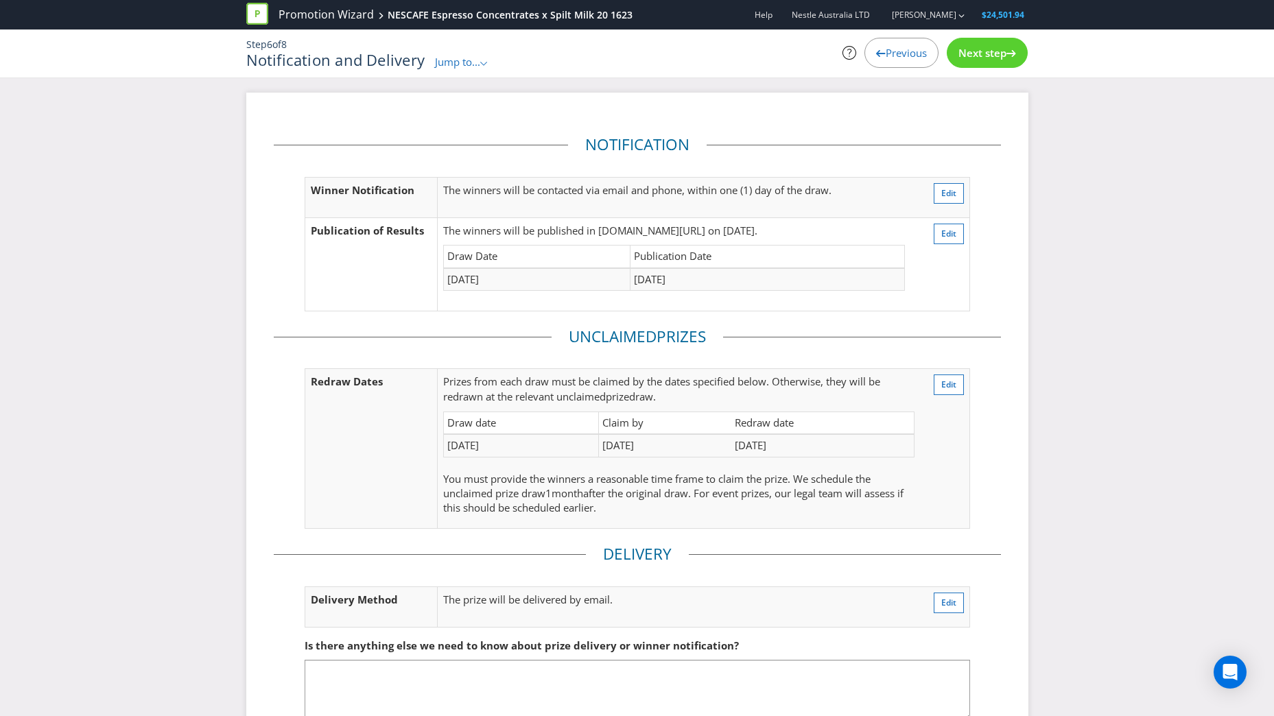
click at [844, 54] on span "Next step" at bounding box center [982, 53] width 48 height 14
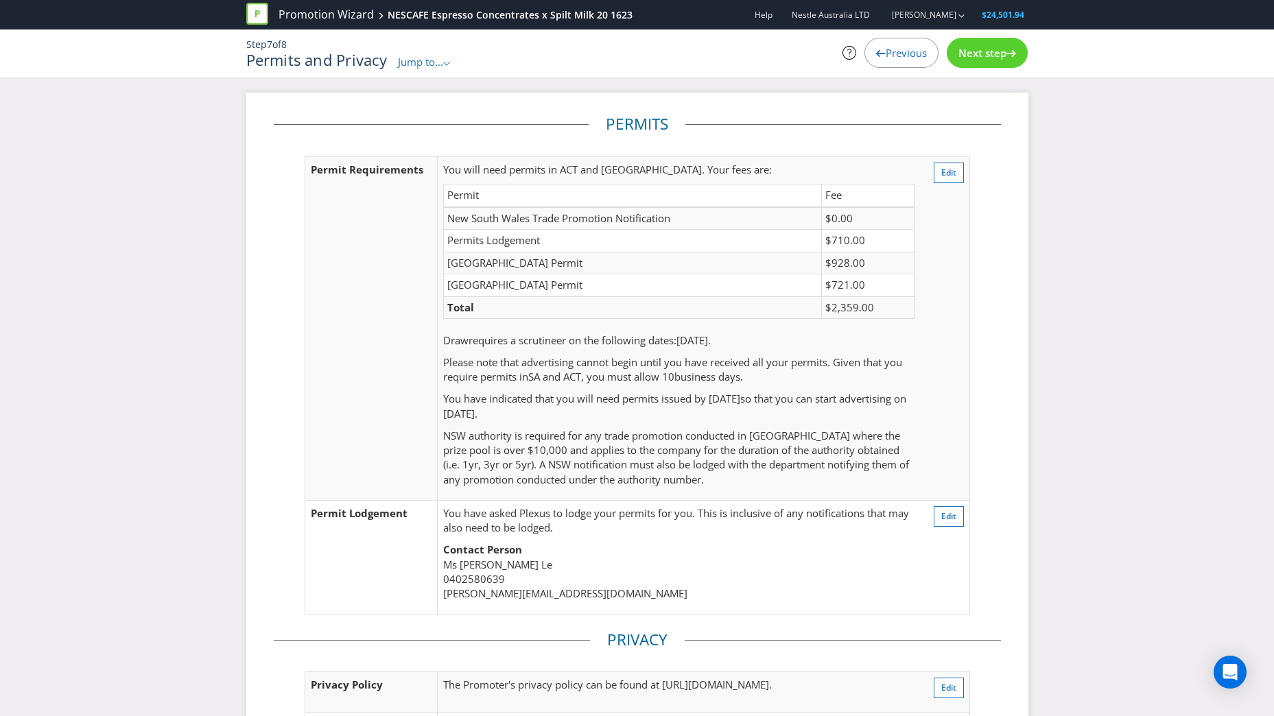
scroll to position [220, 0]
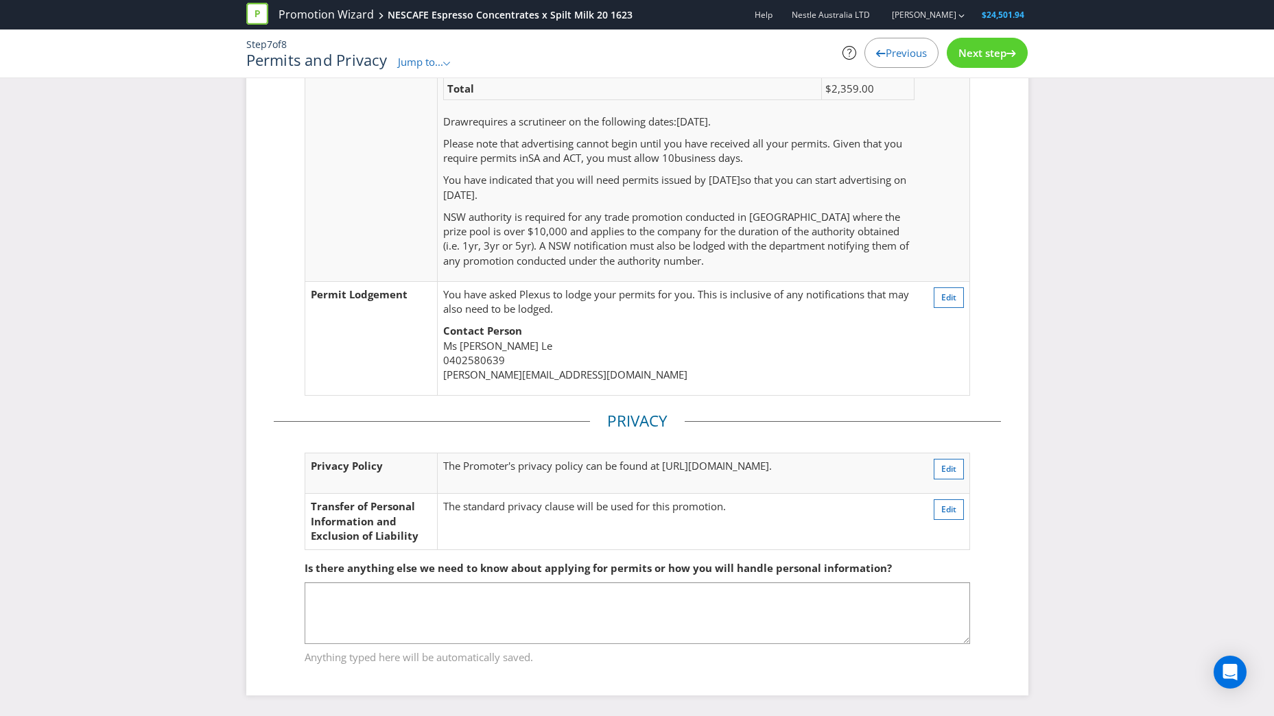
click at [844, 44] on div "Next step" at bounding box center [987, 53] width 81 height 30
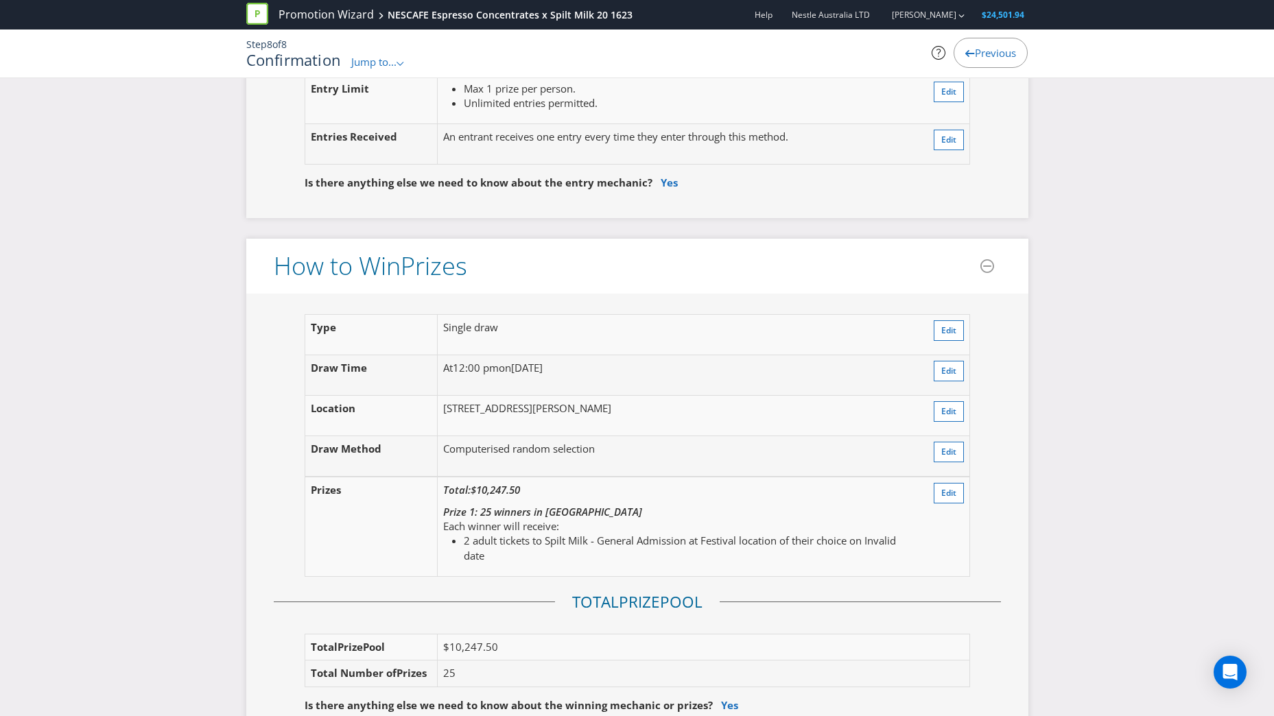
scroll to position [1524, 0]
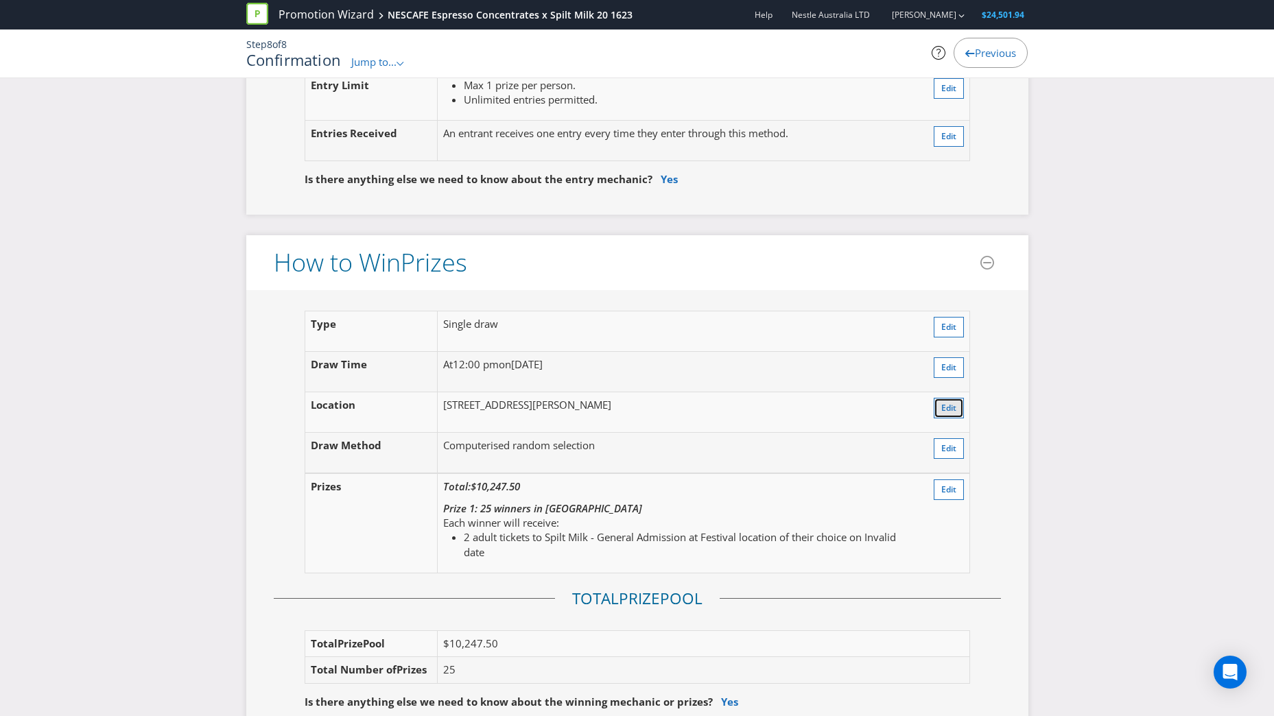
click at [844, 416] on button "Edit" at bounding box center [949, 408] width 30 height 21
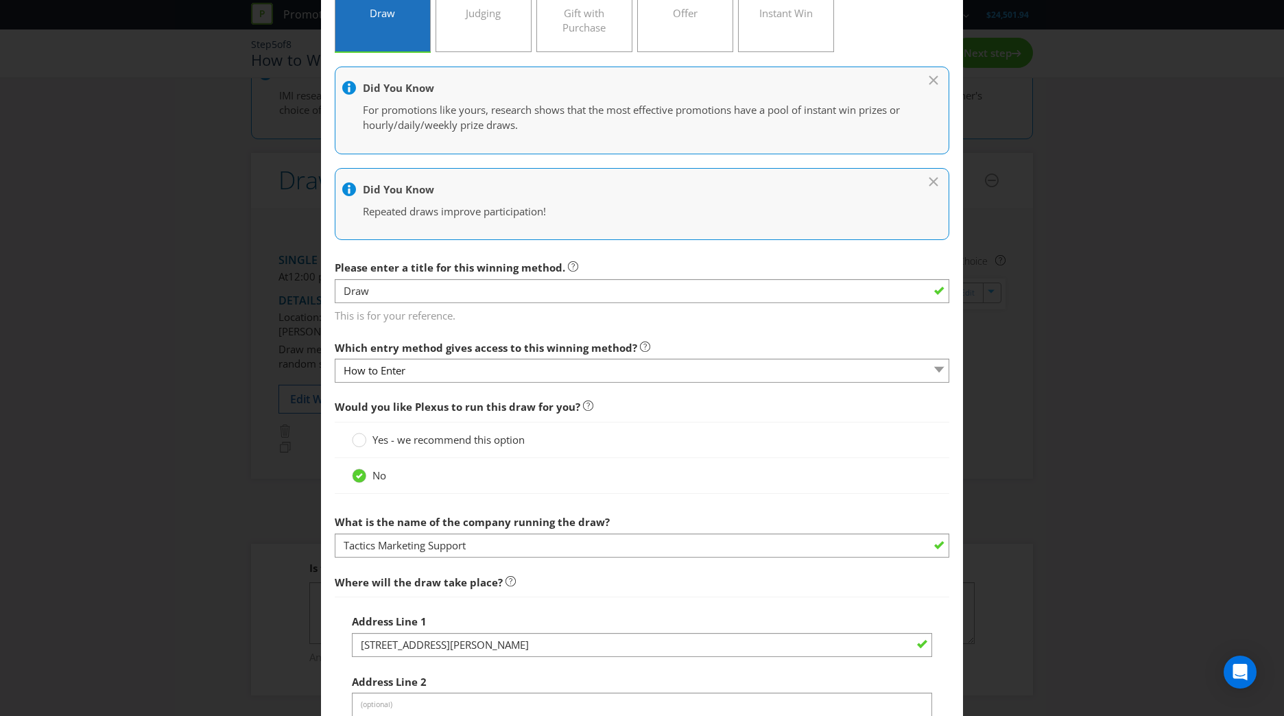
scroll to position [151, 0]
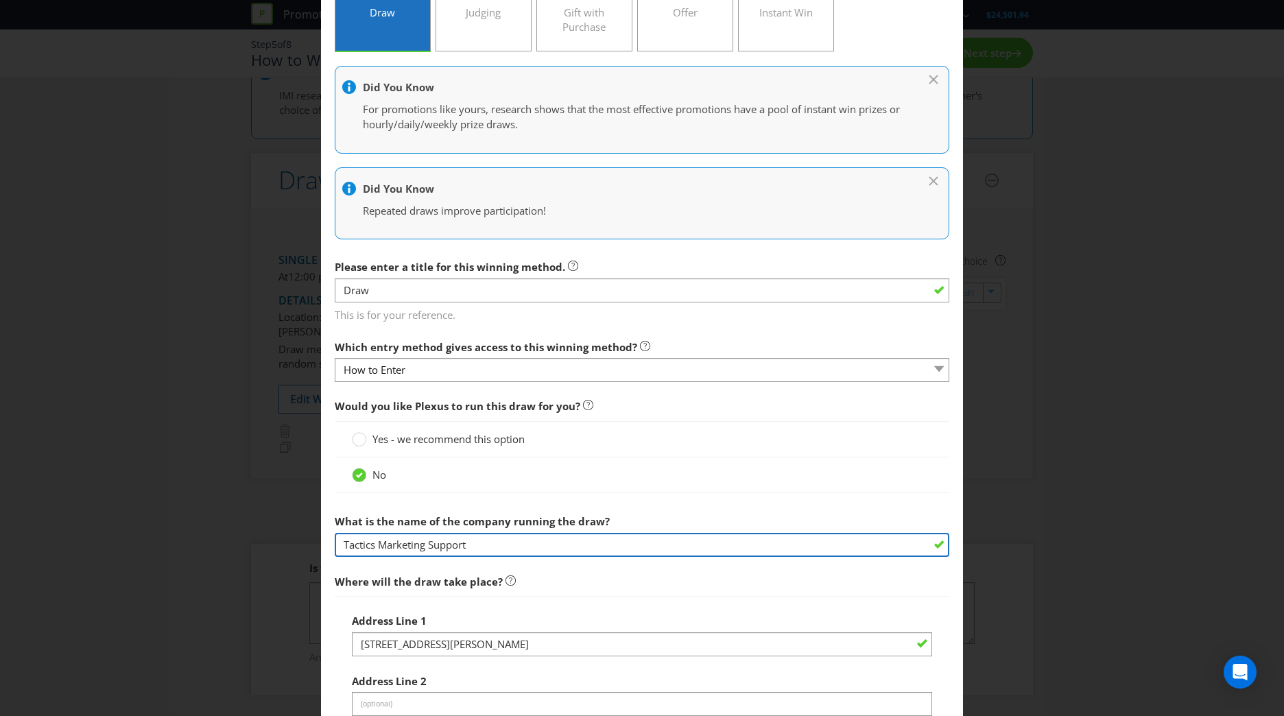
click at [403, 441] on input "Tactics Marketing Support" at bounding box center [642, 545] width 615 height 24
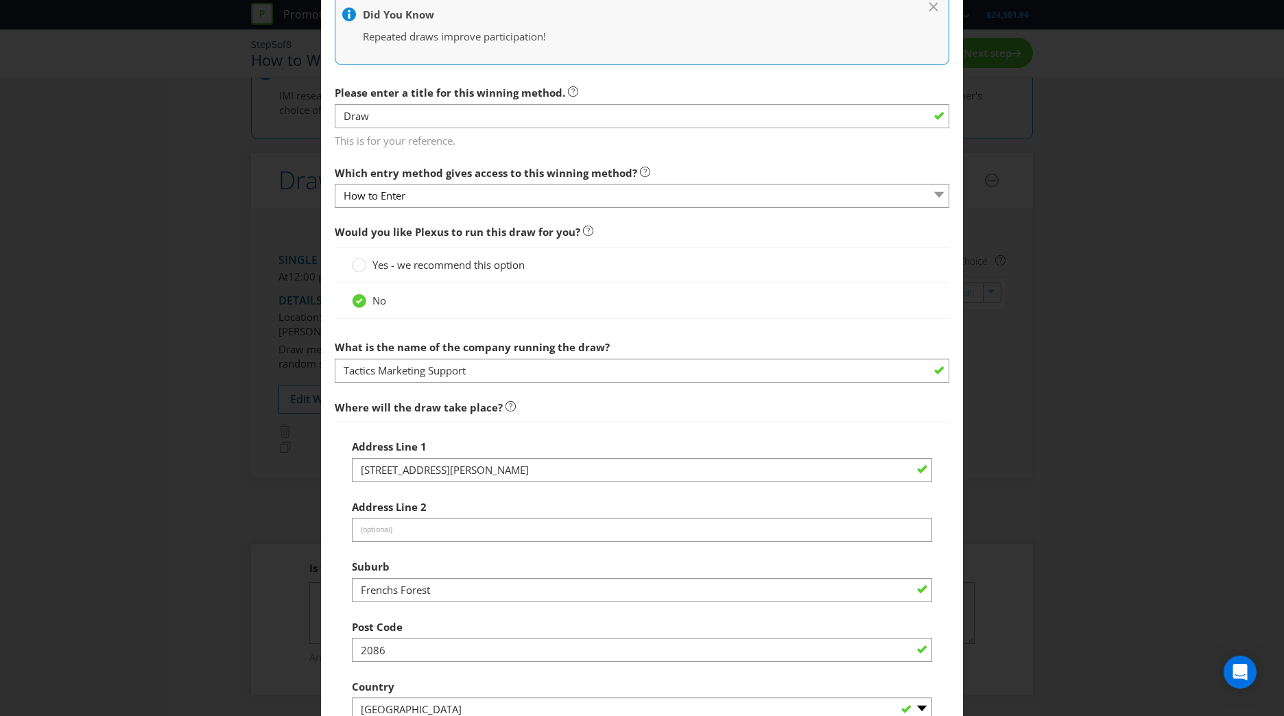
scroll to position [328, 0]
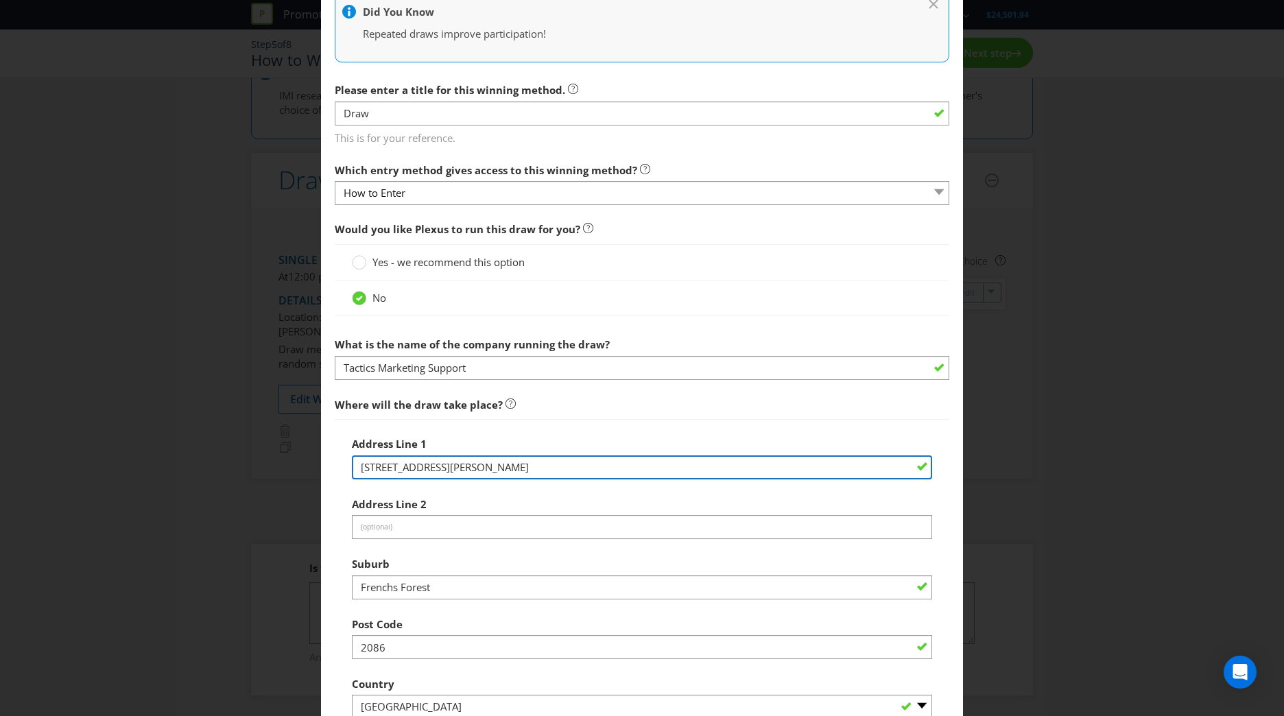
click at [406, 441] on input "[STREET_ADDRESS][PERSON_NAME]" at bounding box center [642, 468] width 580 height 24
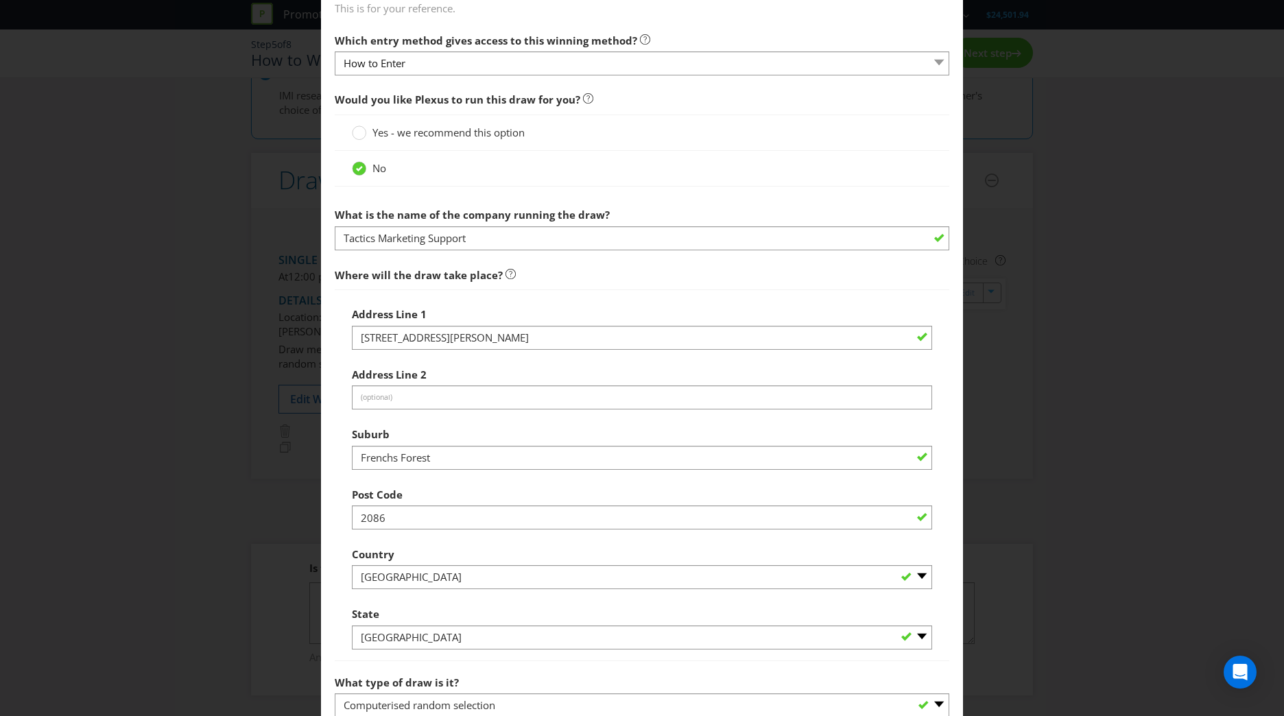
scroll to position [458, 0]
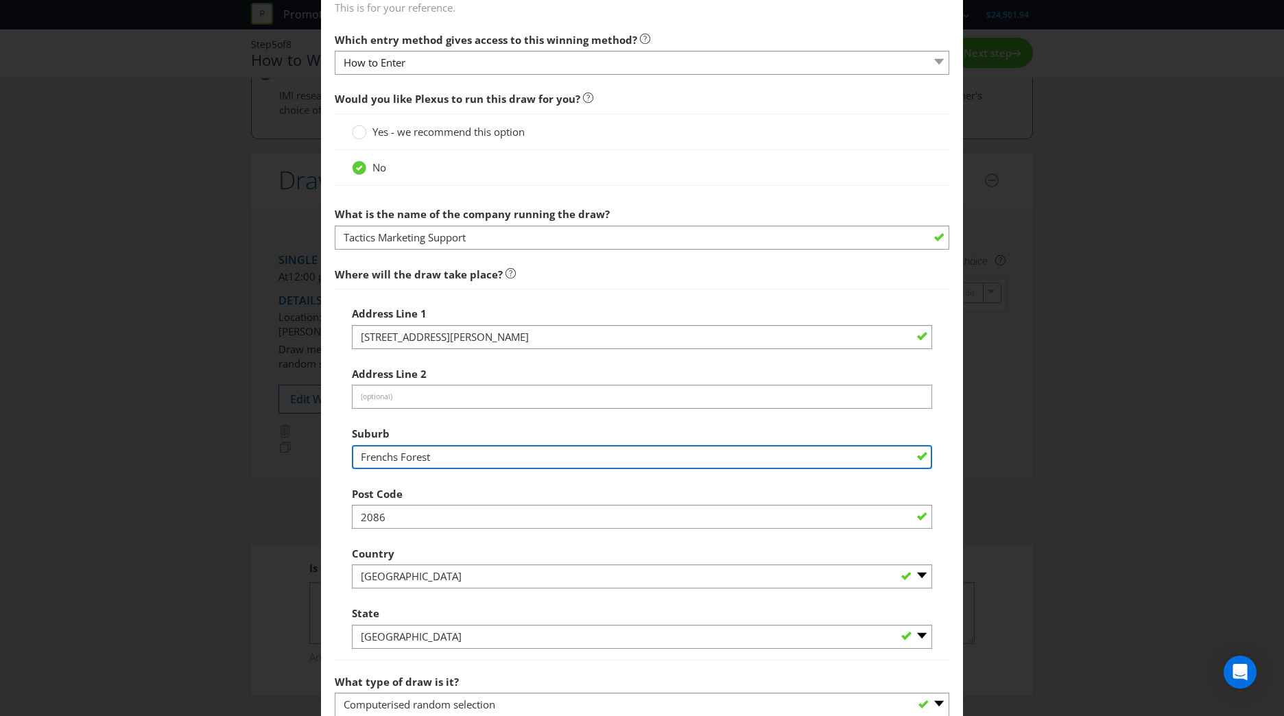
click at [416, 441] on input "Frenchs Forest" at bounding box center [642, 457] width 580 height 24
click at [375, 441] on input "Frenchs Forest" at bounding box center [642, 457] width 580 height 24
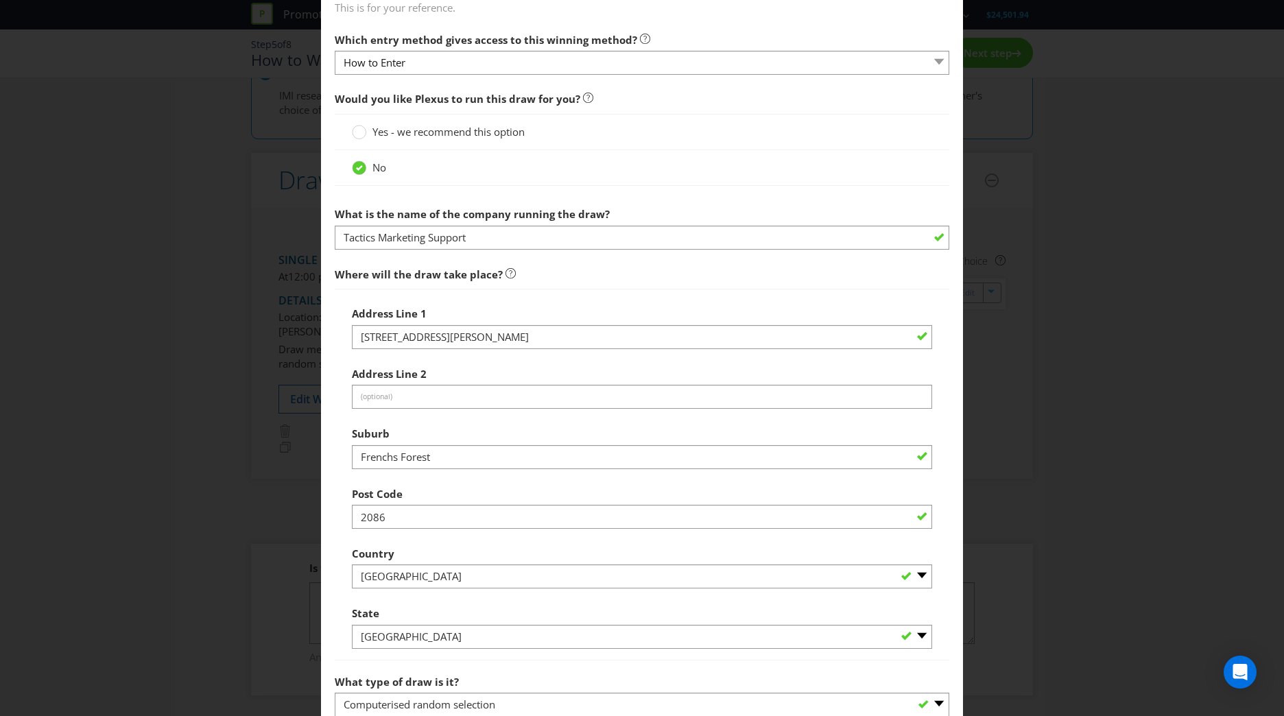
click at [0, 436] on html "Promotion Wizard NESCAFE Espresso Concentrates x Spilt Milk 20 1623 Help Nestle…" at bounding box center [642, 216] width 1284 height 716
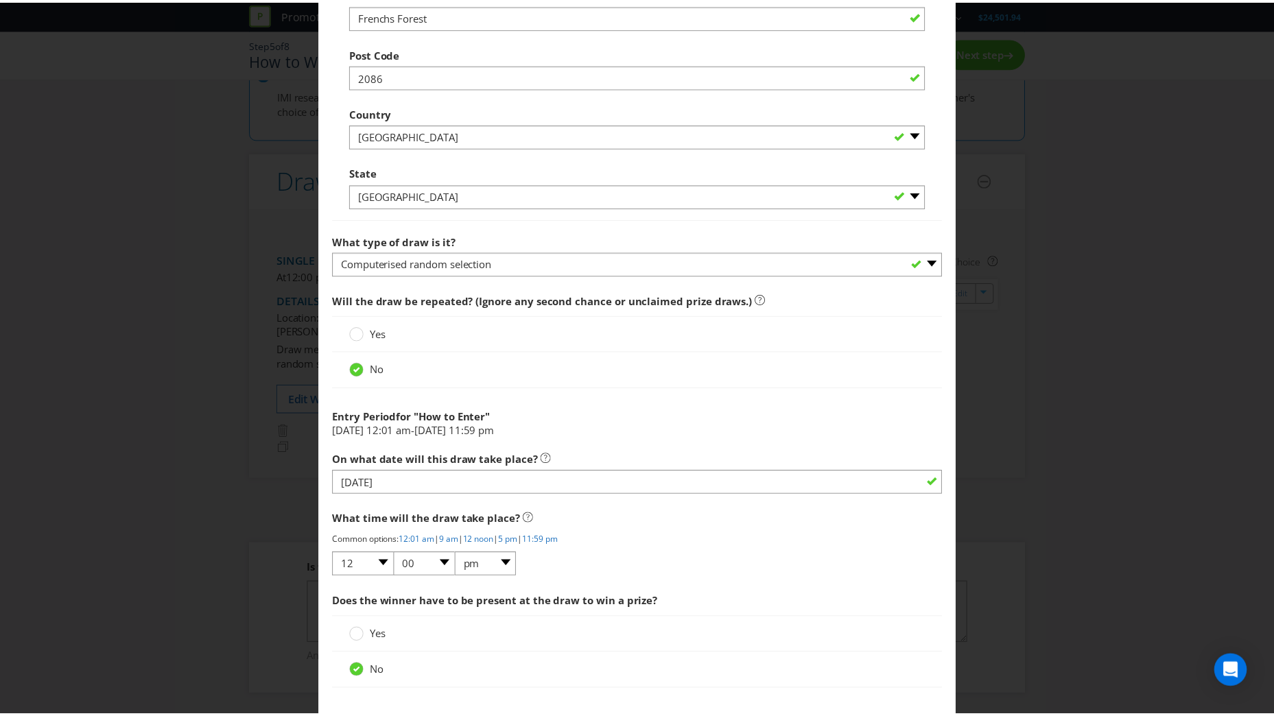
scroll to position [970, 0]
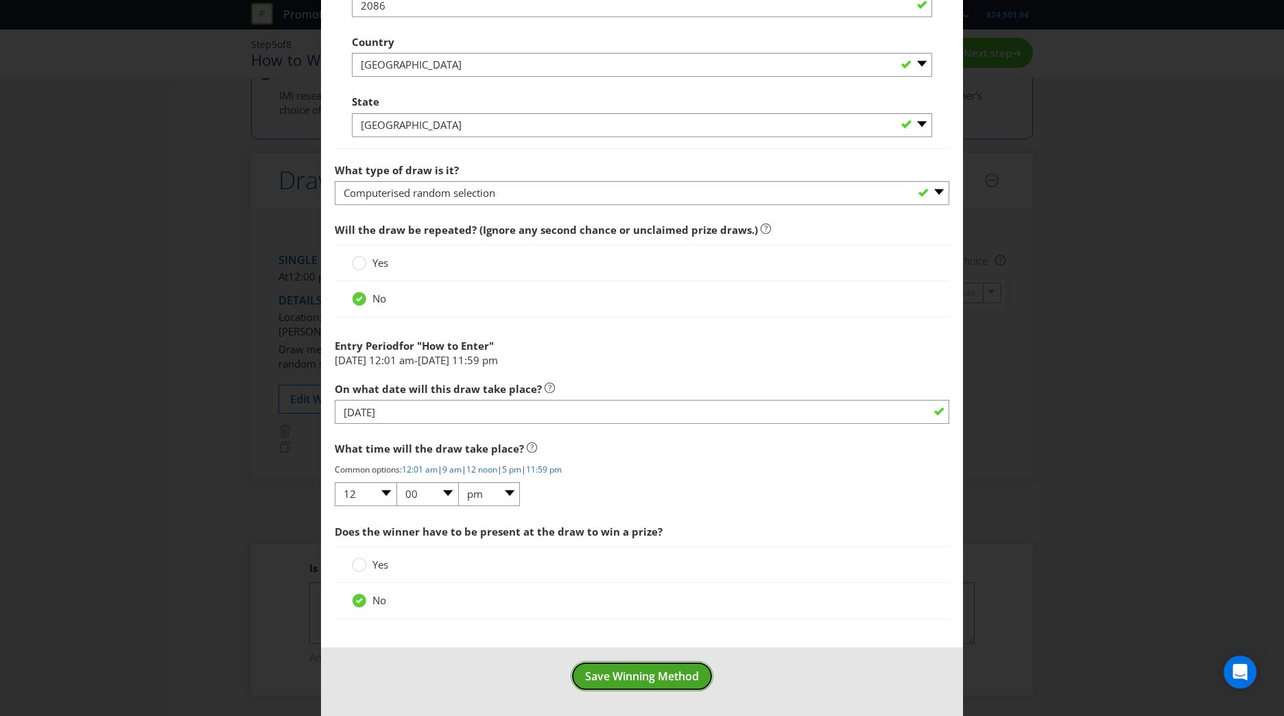
click at [659, 441] on span "Save Winning Method" at bounding box center [642, 676] width 114 height 15
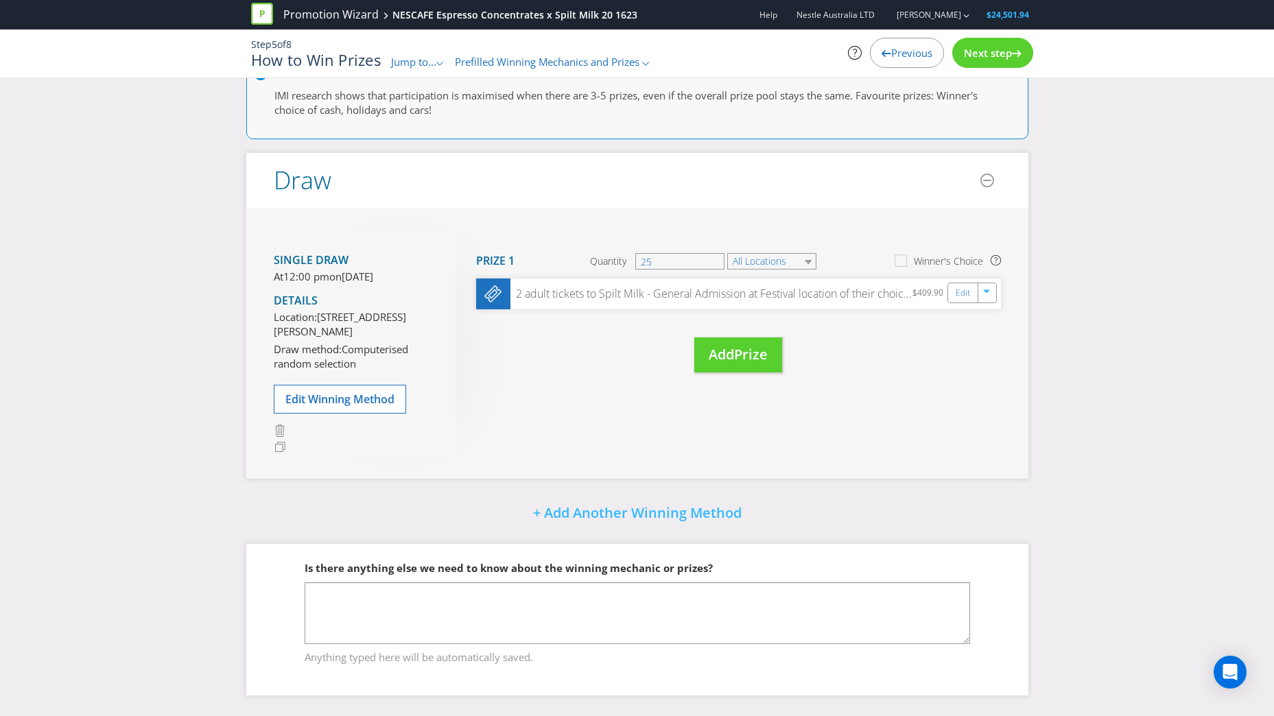
click at [844, 54] on span "Next step" at bounding box center [988, 53] width 48 height 14
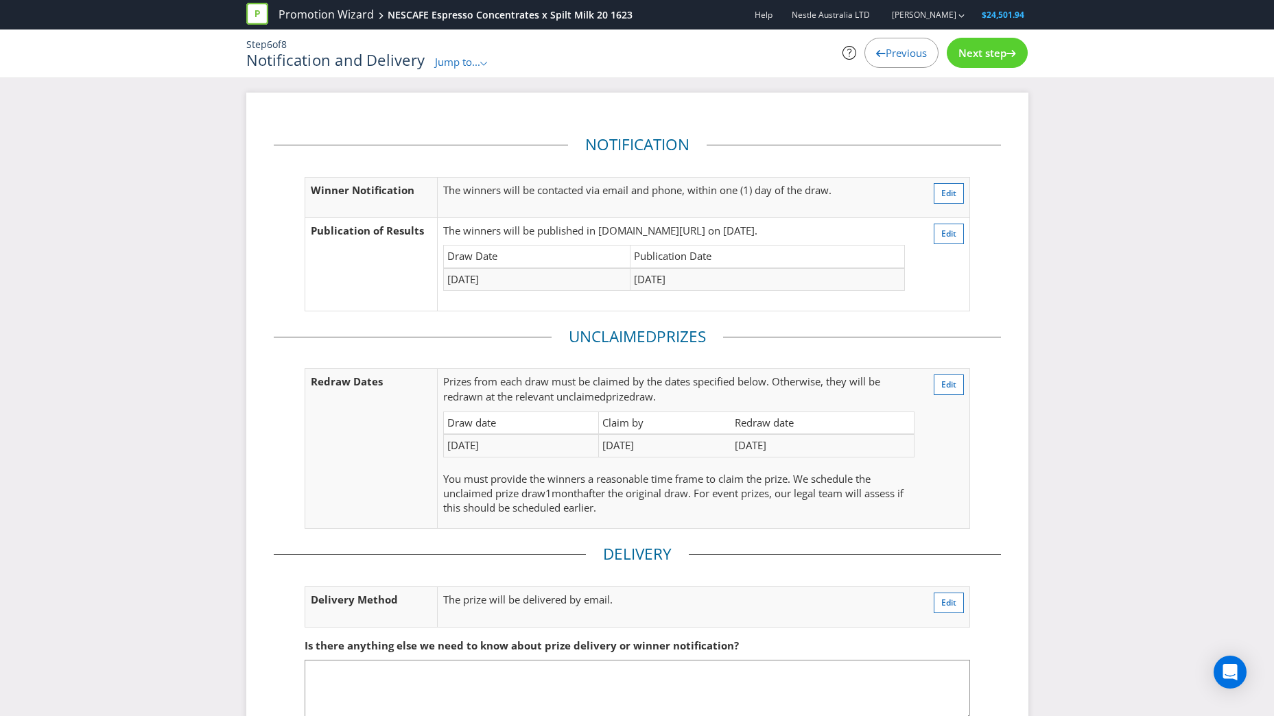
click at [844, 56] on span "Next step" at bounding box center [982, 53] width 48 height 14
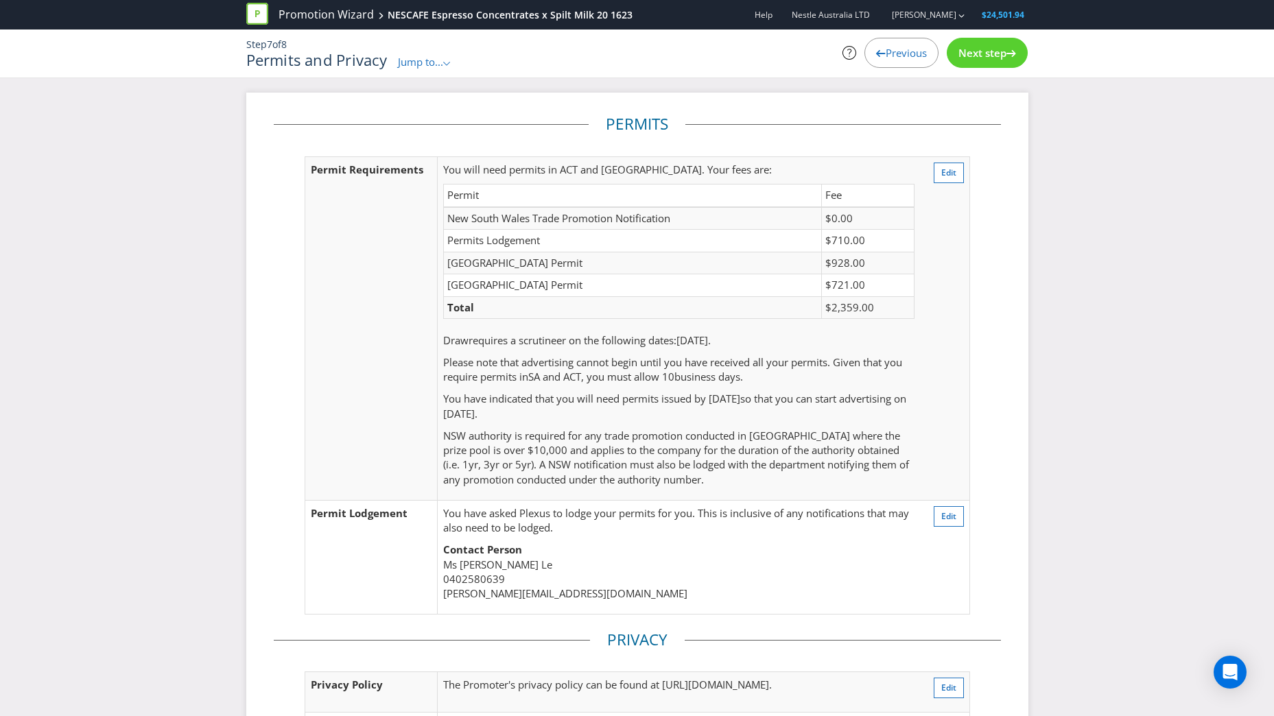
scroll to position [220, 0]
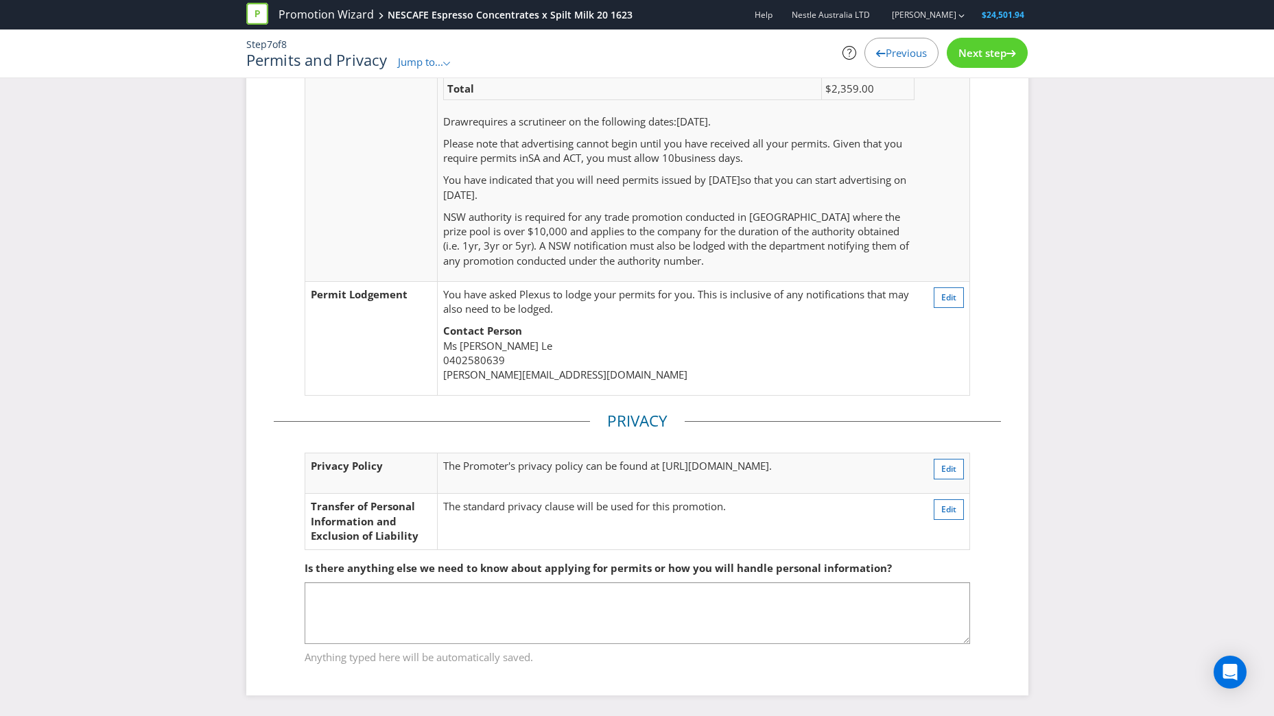
click at [844, 49] on span "Next step" at bounding box center [982, 53] width 48 height 14
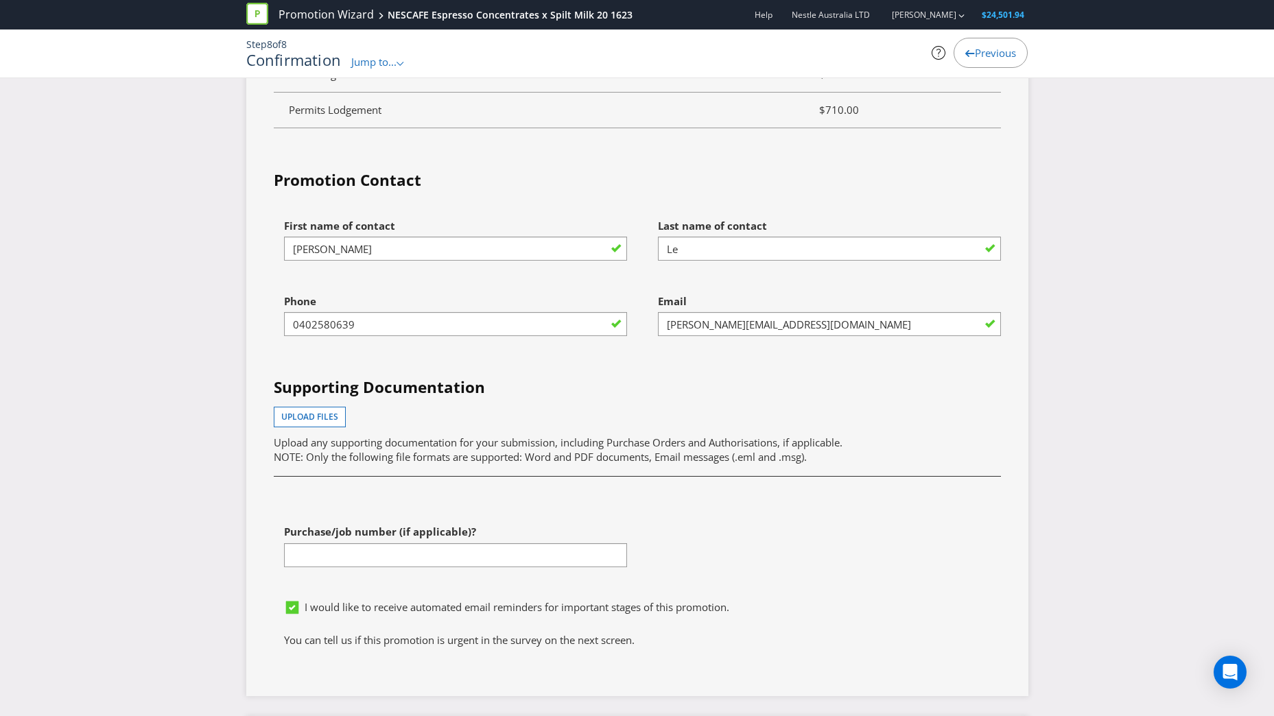
scroll to position [4531, 0]
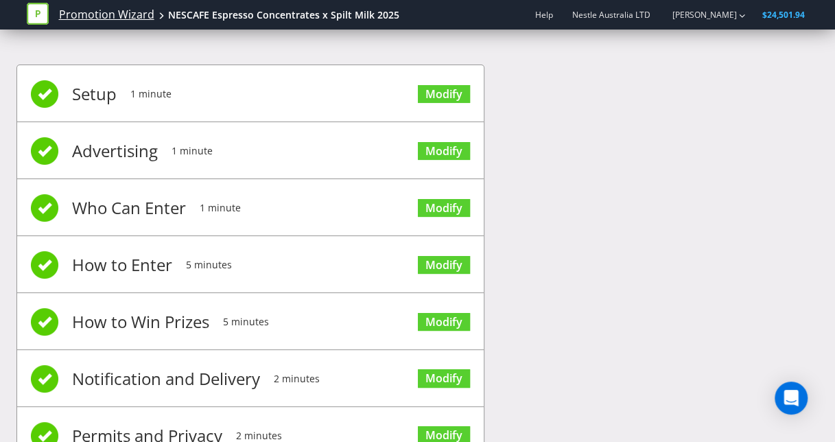
click at [106, 11] on link "Promotion Wizard" at bounding box center [106, 15] width 95 height 16
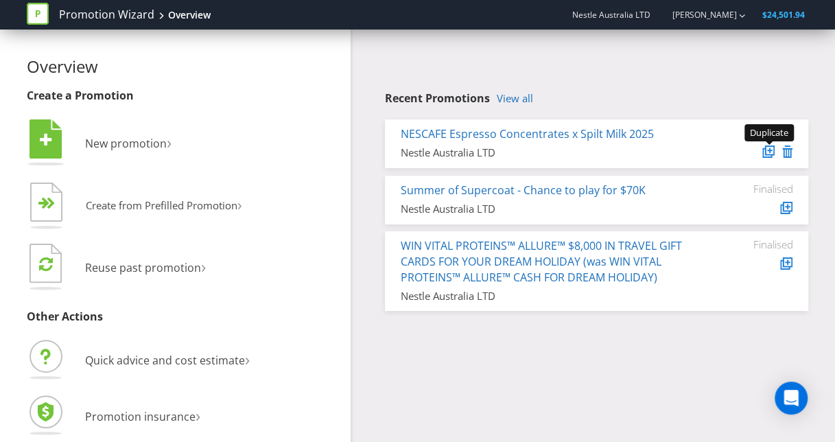
click at [768, 151] on icon at bounding box center [770, 149] width 5 height 5
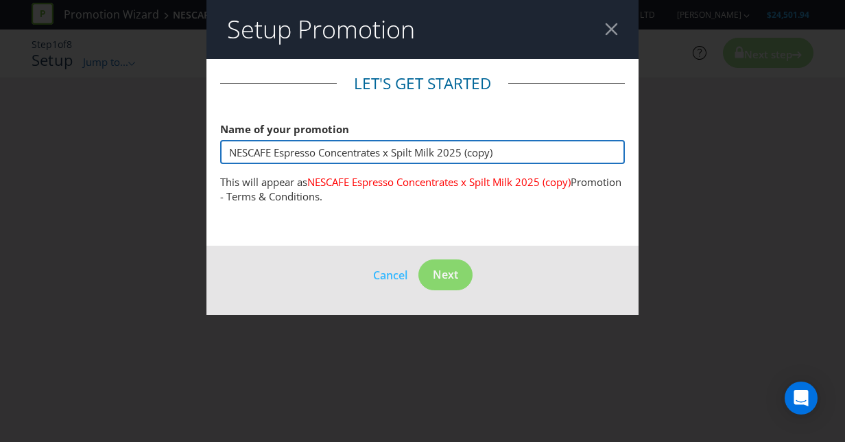
click at [530, 152] on input "NESCAFE Espresso Concentrates x Spilt Milk 2025 (copy)" at bounding box center [422, 152] width 405 height 24
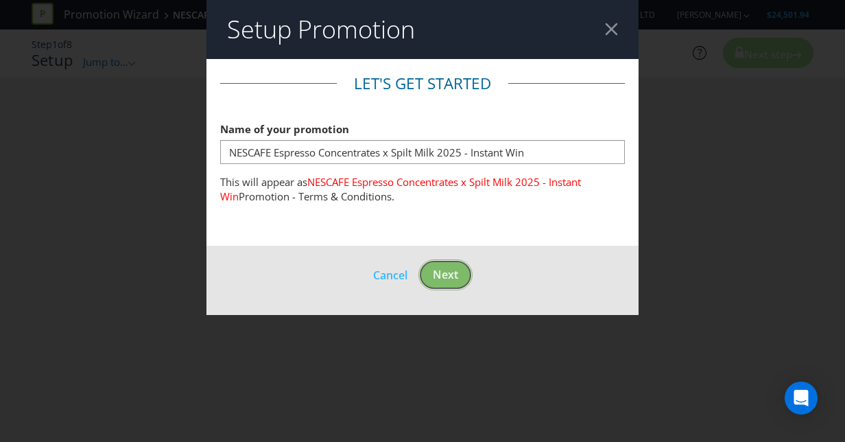
click at [448, 274] on footer "Cancel Next" at bounding box center [422, 280] width 432 height 69
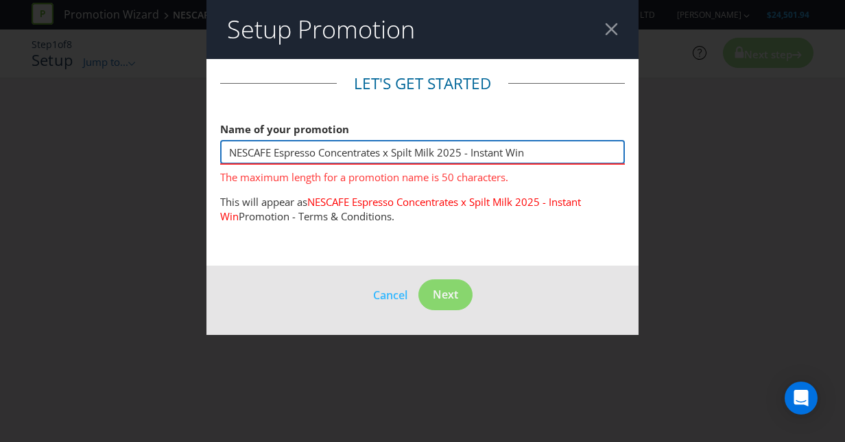
click at [535, 152] on input "NESCAFE Espresso Concentrates x Spilt Milk 2025 - Instant Win" at bounding box center [422, 152] width 405 height 24
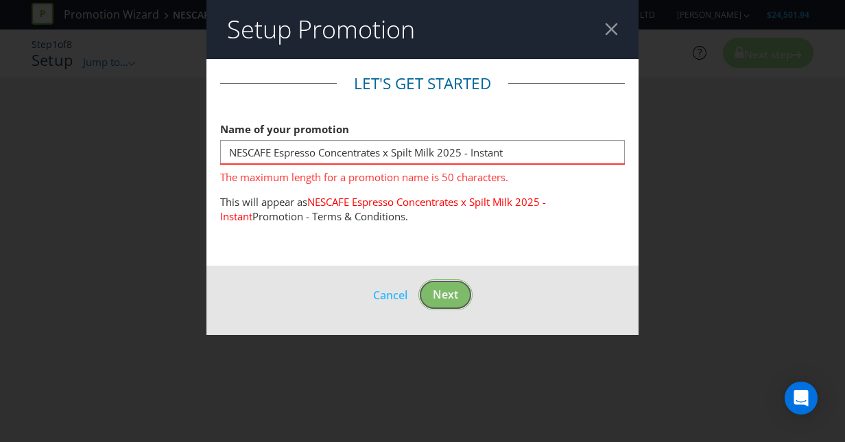
click at [453, 304] on button "Next" at bounding box center [445, 294] width 54 height 31
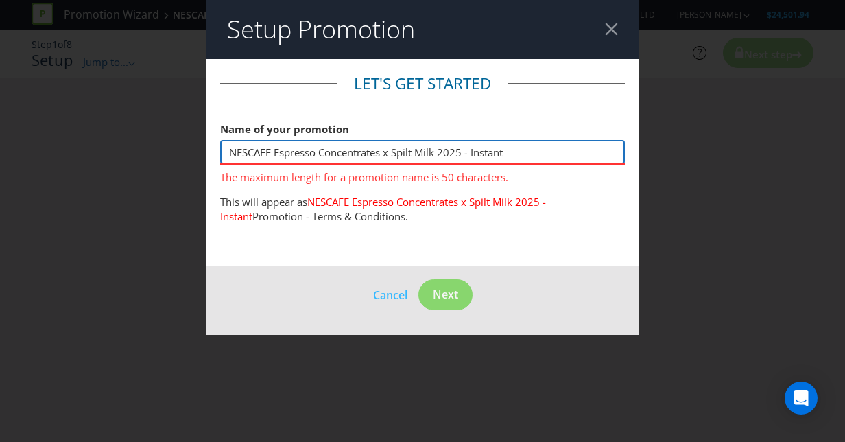
click at [473, 156] on input "NESCAFE Espresso Concentrates x Spilt Milk 2025 - Instant" at bounding box center [422, 152] width 405 height 24
click at [532, 148] on input "NESCAFE Espresso Concentrates x Spilt Milk 2025-Instant" at bounding box center [422, 152] width 405 height 24
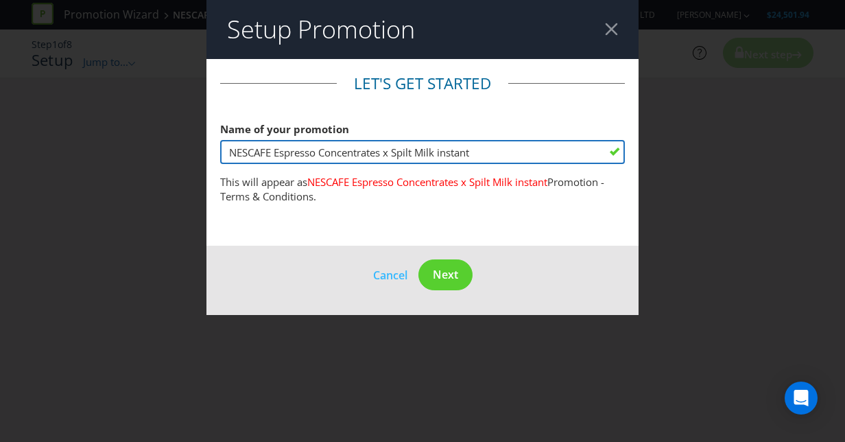
click at [439, 151] on input "NESCAFE Espresso Concentrates x Spilt Milk instant" at bounding box center [422, 152] width 405 height 24
type input "NESCAFE Espresso Concentrates x Spilt Milk Instant"
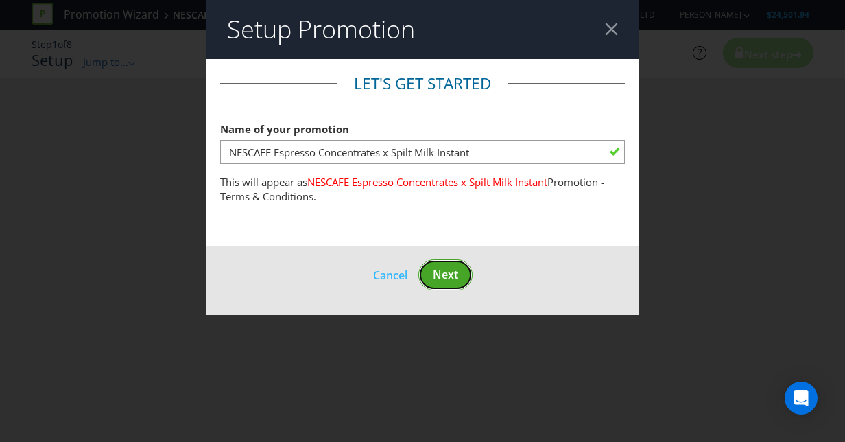
click at [449, 269] on span "Next" at bounding box center [445, 274] width 25 height 15
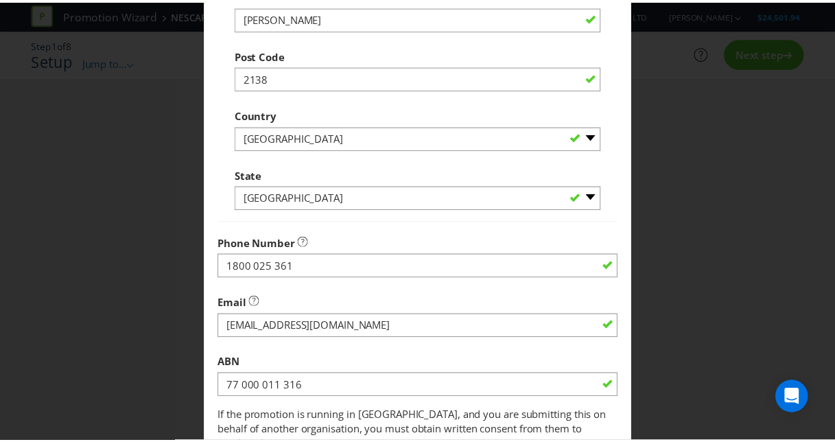
scroll to position [453, 0]
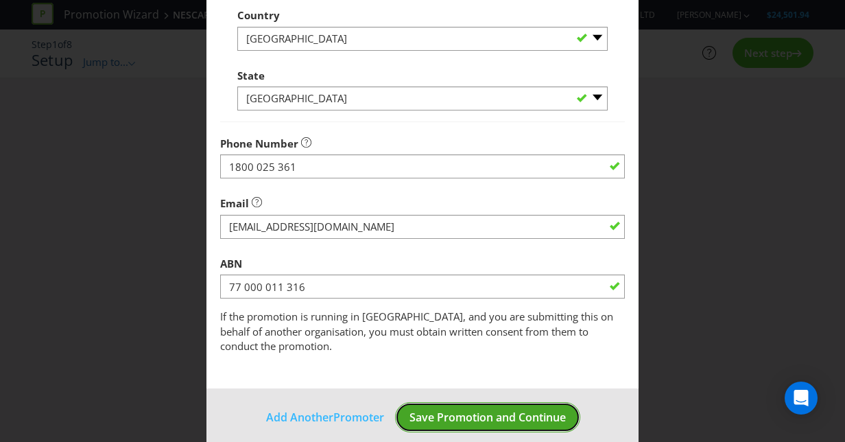
click at [508, 410] on span "Save Promotion and Continue" at bounding box center [488, 417] width 156 height 15
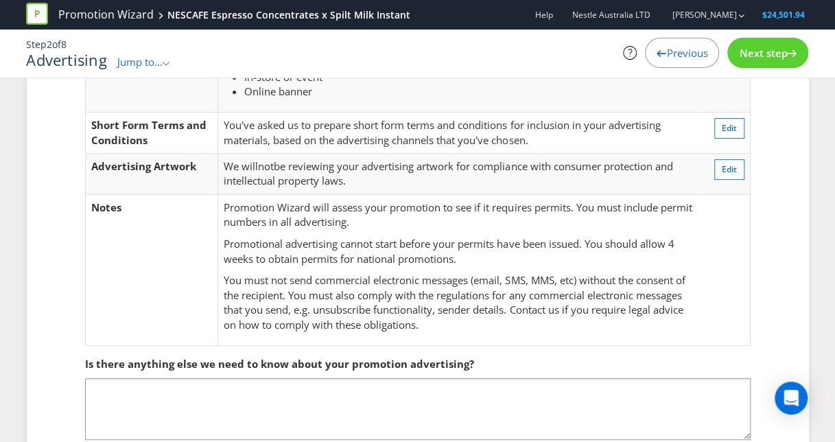
scroll to position [226, 0]
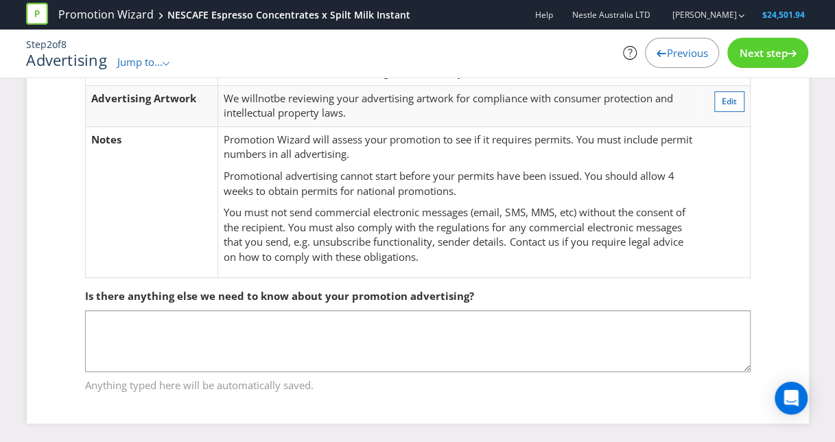
click at [776, 47] on span "Next step" at bounding box center [763, 53] width 48 height 14
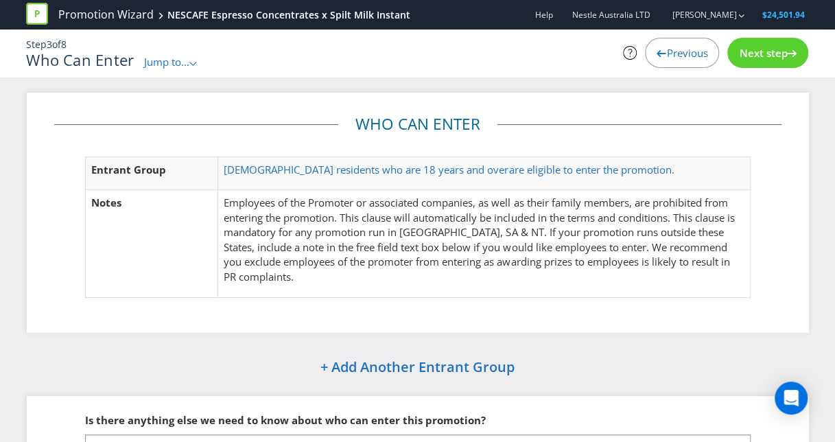
scroll to position [124, 0]
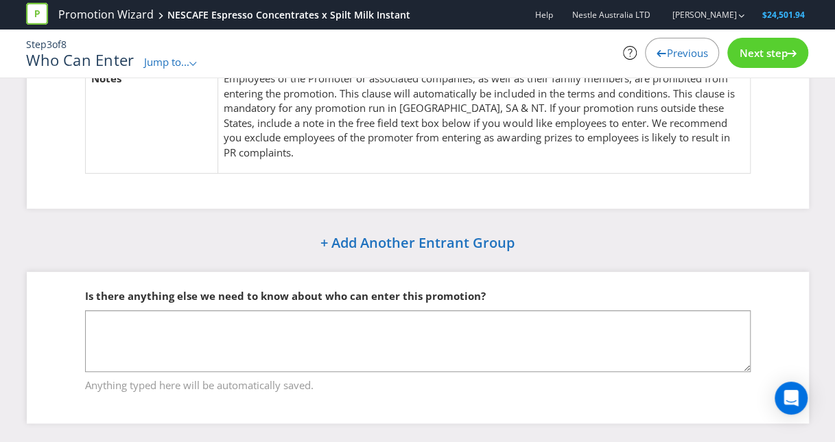
click at [748, 59] on span "Next step" at bounding box center [763, 53] width 48 height 14
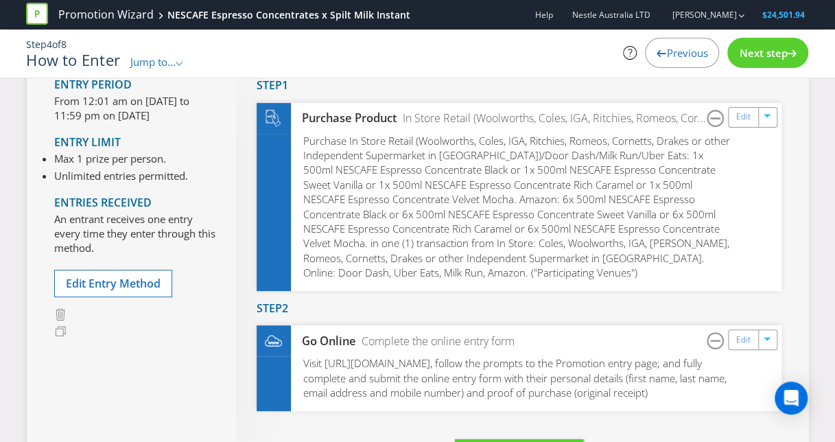
scroll to position [468, 0]
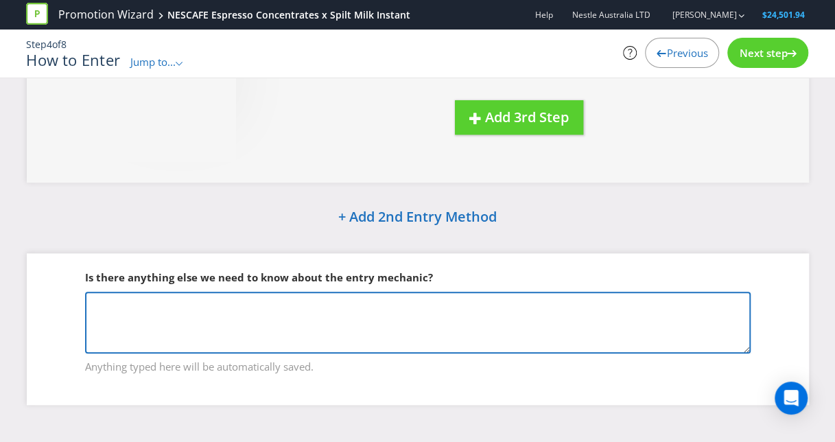
click at [250, 297] on textarea at bounding box center [417, 323] width 665 height 62
type textarea "Y"
drag, startPoint x: 185, startPoint y: 300, endPoint x: 277, endPoint y: 321, distance: 94.9
click at [277, 321] on textarea "Every receipt counts as one entry" at bounding box center [417, 323] width 665 height 62
click at [271, 301] on textarea "Every receipt counts as one entry. People cannot" at bounding box center [417, 323] width 665 height 62
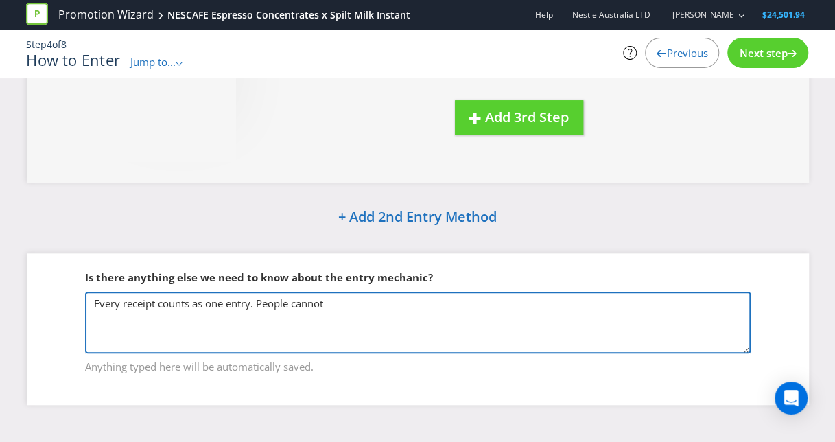
click at [271, 301] on textarea "Every receipt counts as one entry. People cannot" at bounding box center [417, 323] width 665 height 62
click at [444, 305] on textarea "Every receipt counts as one entry. Consumers cannot" at bounding box center [417, 323] width 665 height 62
click at [140, 302] on textarea "Every receipt counts as one entry. Consumers cannot purchase 10 products in one…" at bounding box center [417, 323] width 665 height 62
click at [644, 303] on textarea "Every receipt transaction counts as one entry. Consumers cannot purchase 10 pro…" at bounding box center [417, 323] width 665 height 62
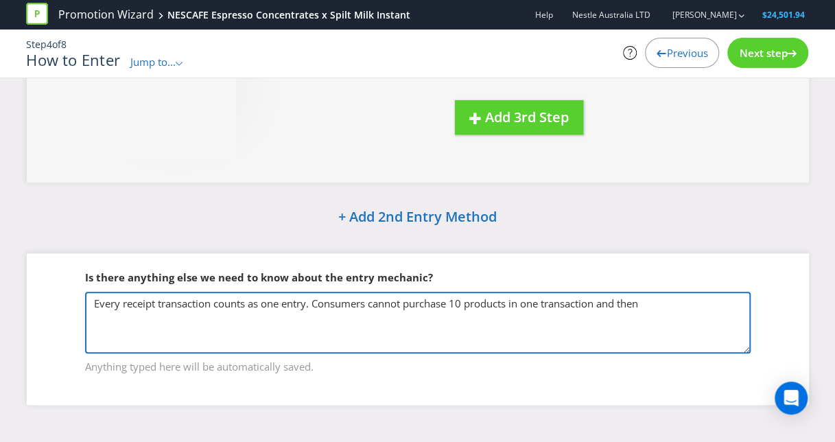
click at [606, 305] on textarea "Every receipt transaction counts as one entry. Consumers cannot purchase 10 pro…" at bounding box center [417, 323] width 665 height 62
click at [700, 308] on textarea "Every receipt transaction counts as one entry. Consumers cannot purchase 10 pro…" at bounding box center [417, 323] width 665 height 62
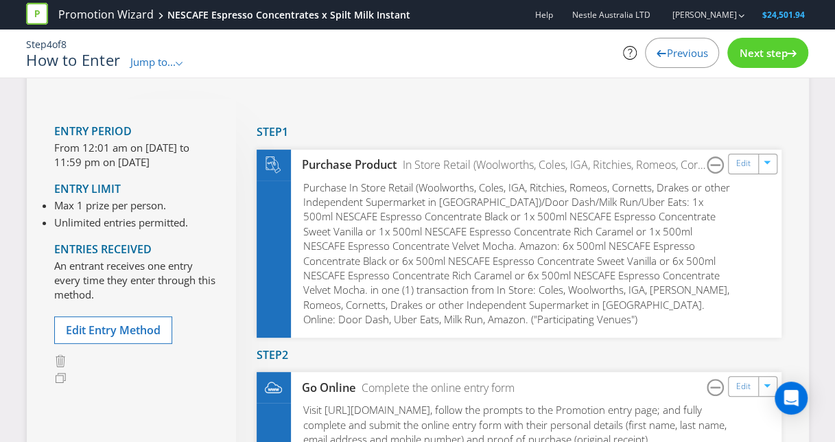
scroll to position [69, 0]
type textarea "Every receipt transaction counts as one entry. Consumers cannot purchase 10 pro…"
click at [687, 51] on span "Previous" at bounding box center [686, 53] width 41 height 14
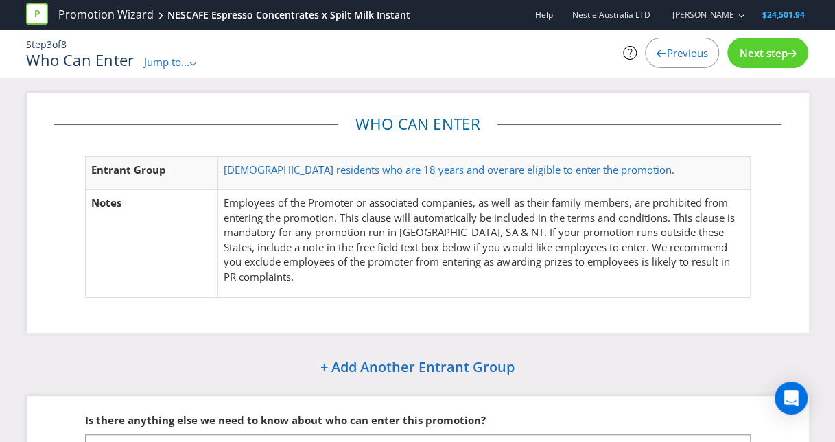
click at [679, 56] on span "Previous" at bounding box center [686, 53] width 41 height 14
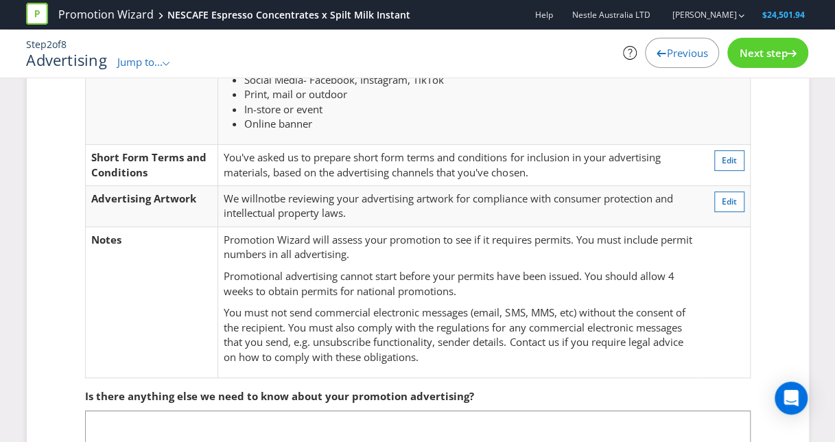
scroll to position [129, 0]
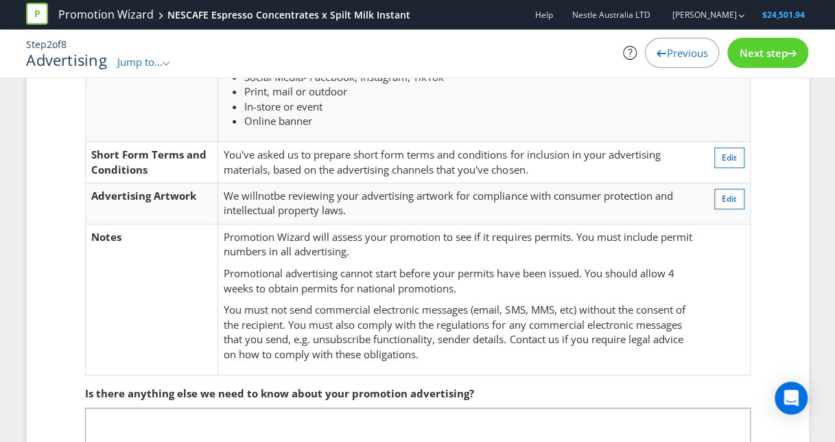
click at [681, 53] on span "Previous" at bounding box center [686, 53] width 41 height 14
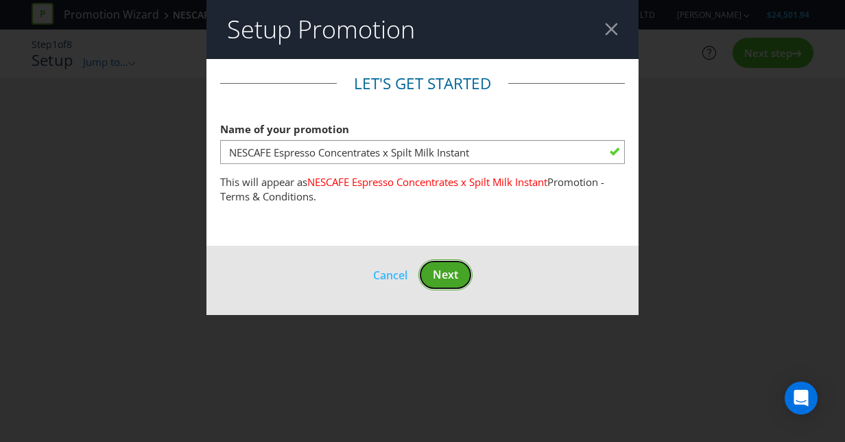
click at [445, 279] on span "Next" at bounding box center [445, 274] width 25 height 15
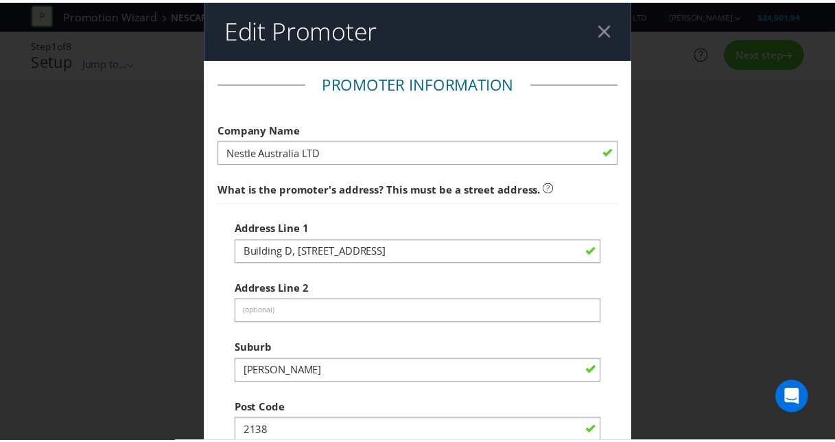
scroll to position [453, 0]
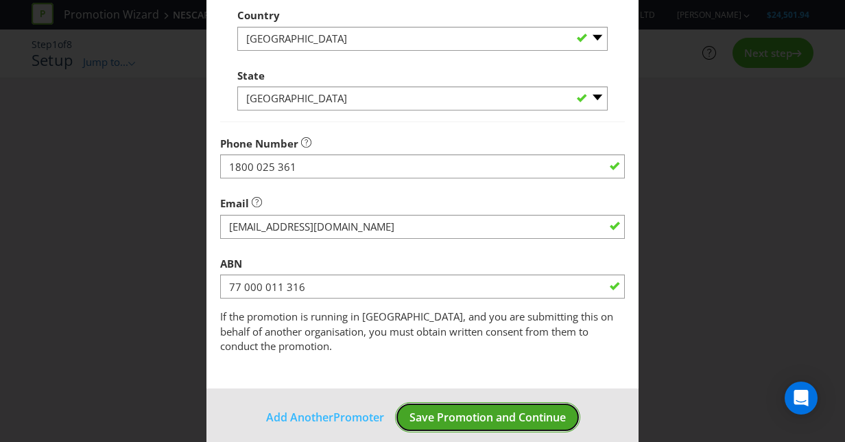
click at [477, 410] on span "Save Promotion and Continue" at bounding box center [488, 417] width 156 height 15
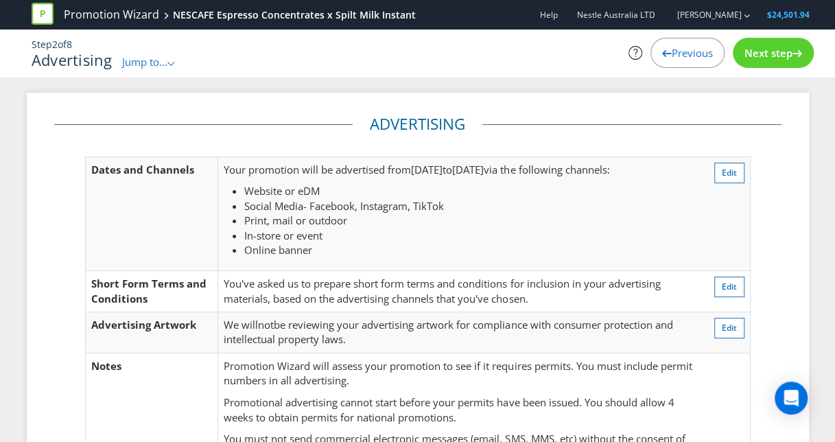
scroll to position [226, 0]
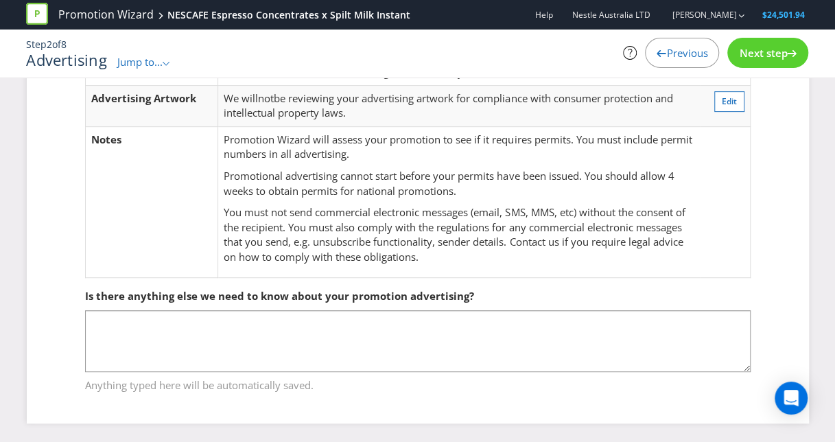
click at [773, 49] on span "Next step" at bounding box center [763, 53] width 48 height 14
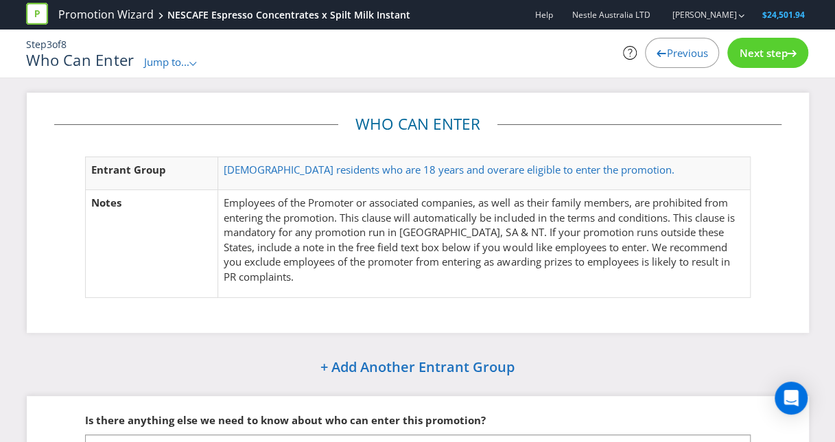
click at [761, 48] on span "Next step" at bounding box center [763, 53] width 48 height 14
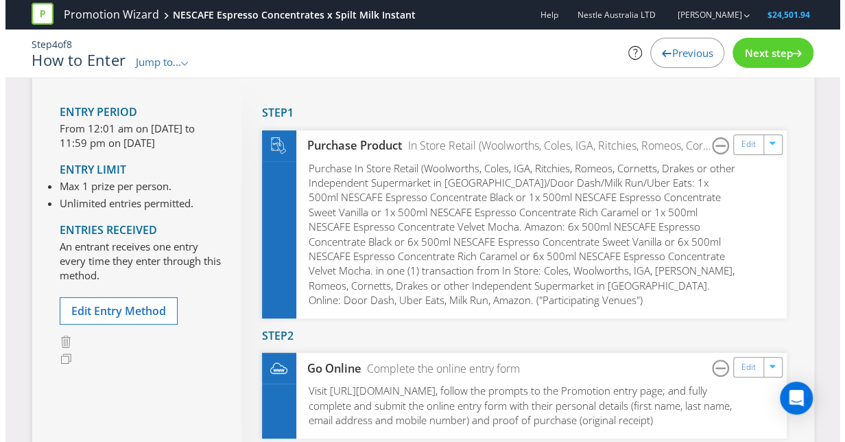
scroll to position [79, 0]
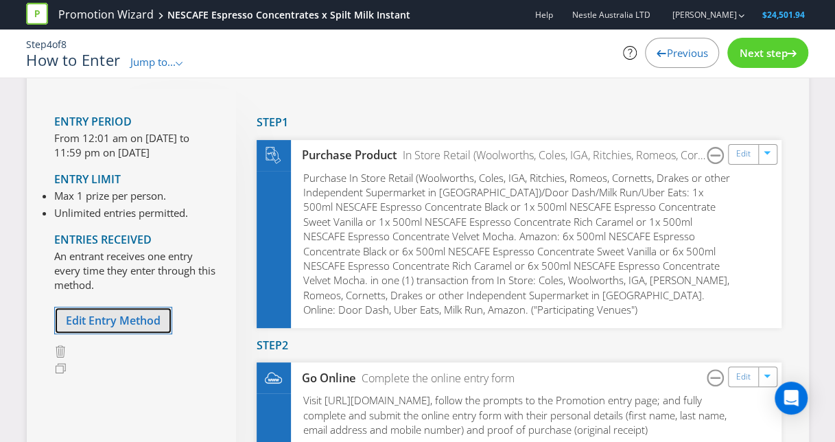
click at [101, 321] on span "Edit Entry Method" at bounding box center [113, 320] width 95 height 15
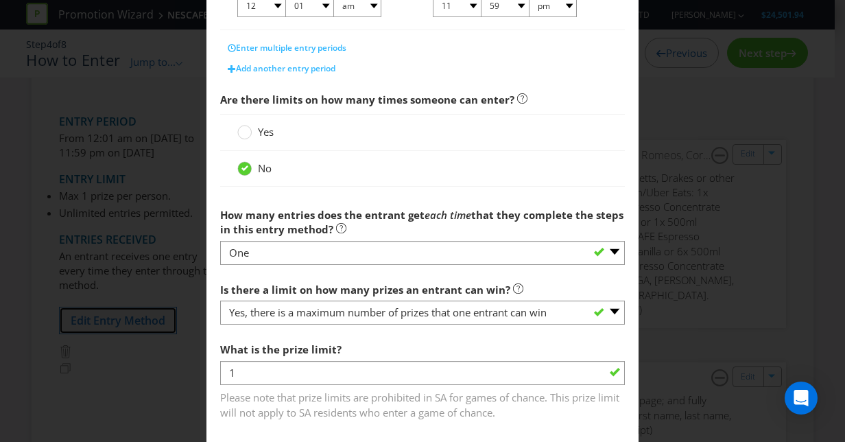
scroll to position [404, 0]
click at [250, 126] on label "Yes" at bounding box center [256, 131] width 39 height 14
click at [0, 0] on input "Yes" at bounding box center [0, 0] width 0 height 0
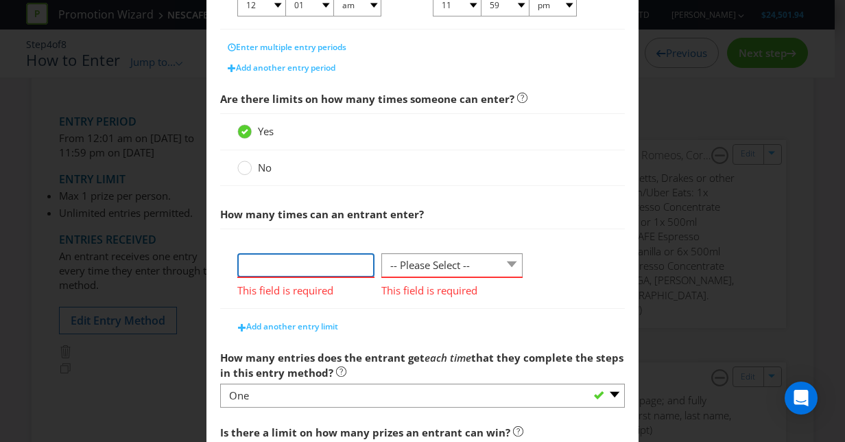
click at [338, 255] on input "number" at bounding box center [305, 265] width 137 height 24
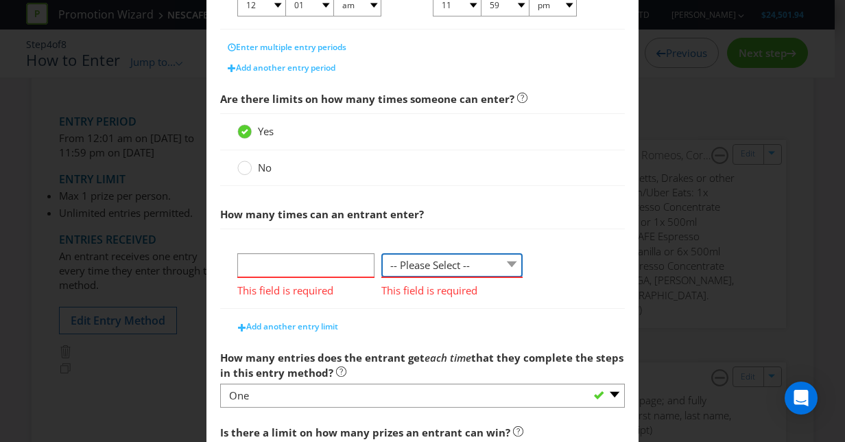
click at [445, 253] on select "-- Please Select -- per person per day per purchase per transaction Other (plea…" at bounding box center [451, 265] width 141 height 24
select select "PER_TRANSACTION"
click at [381, 253] on select "-- Please Select -- per person per day per purchase per transaction Other (plea…" at bounding box center [451, 265] width 141 height 24
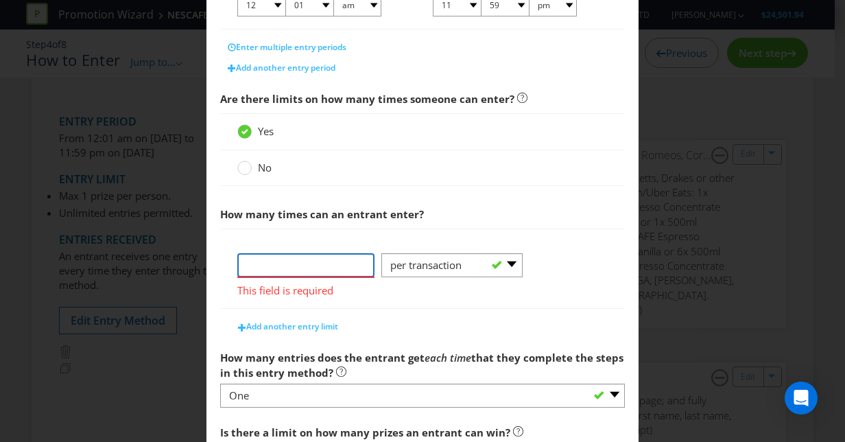
click at [317, 262] on input "number" at bounding box center [305, 265] width 137 height 24
type input "1"
click at [394, 317] on main "What is the name of this entry method? How to Enter This name will be used to r…" at bounding box center [422, 121] width 432 height 932
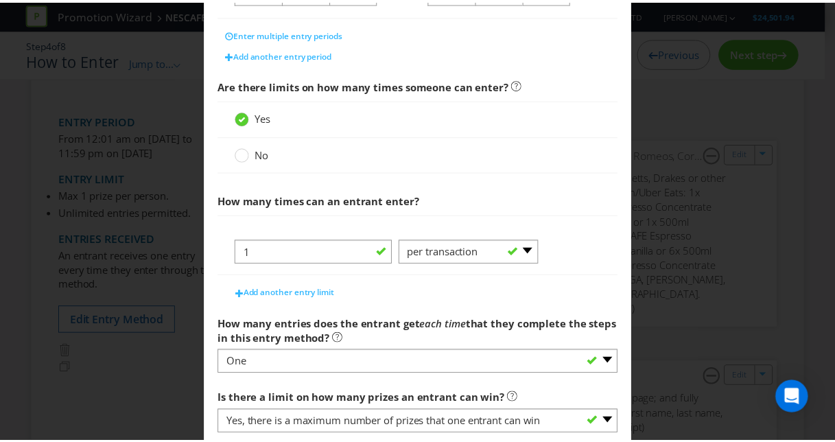
scroll to position [580, 0]
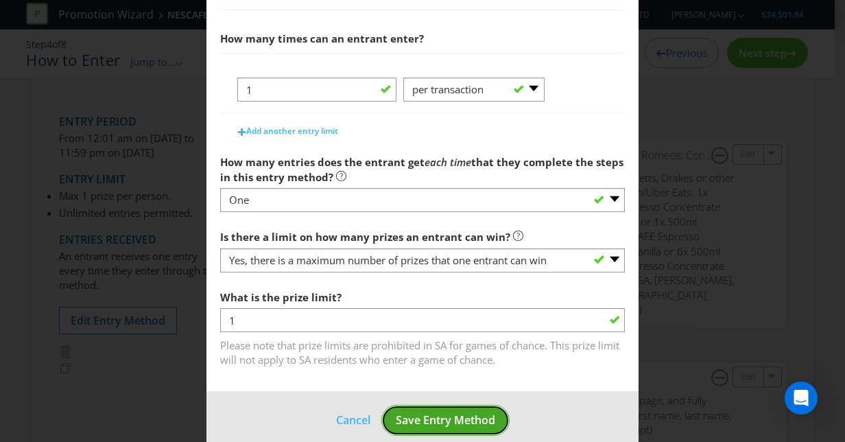
click at [464, 418] on span "Save Entry Method" at bounding box center [445, 419] width 99 height 15
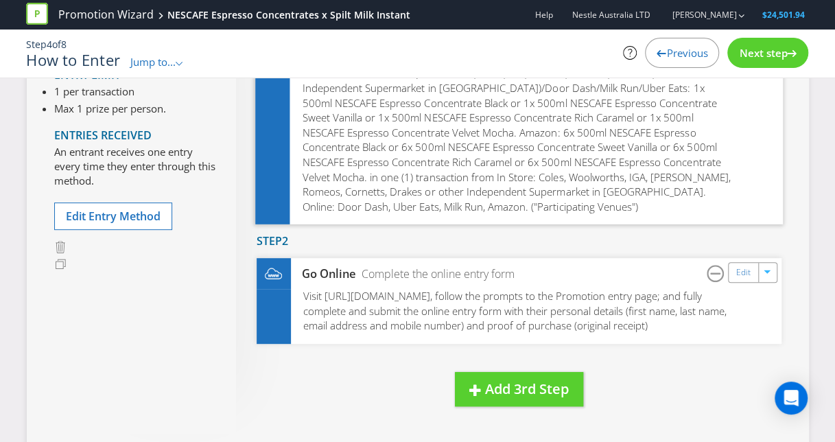
scroll to position [186, 0]
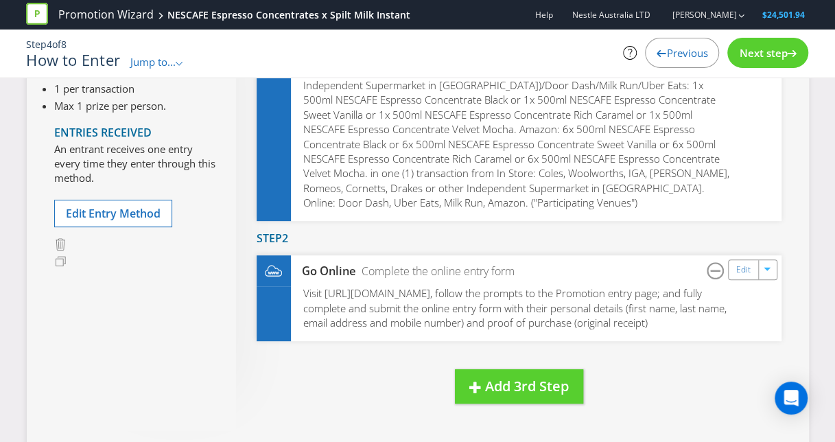
click at [782, 58] on span "Next step" at bounding box center [763, 53] width 48 height 14
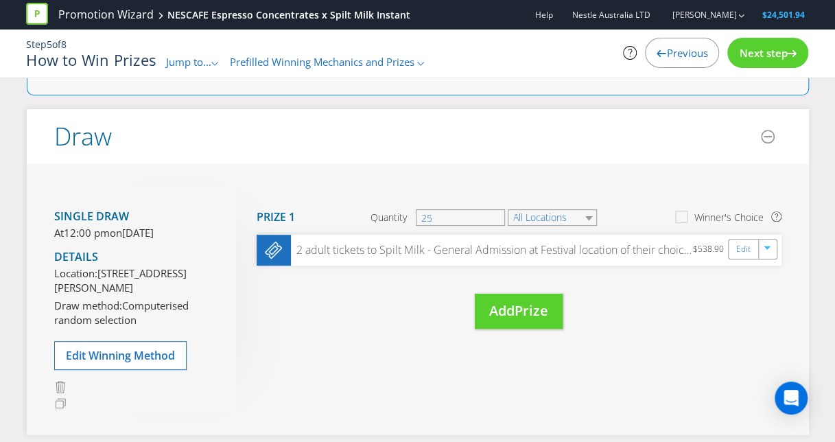
click at [768, 60] on div "Next step" at bounding box center [767, 53] width 81 height 30
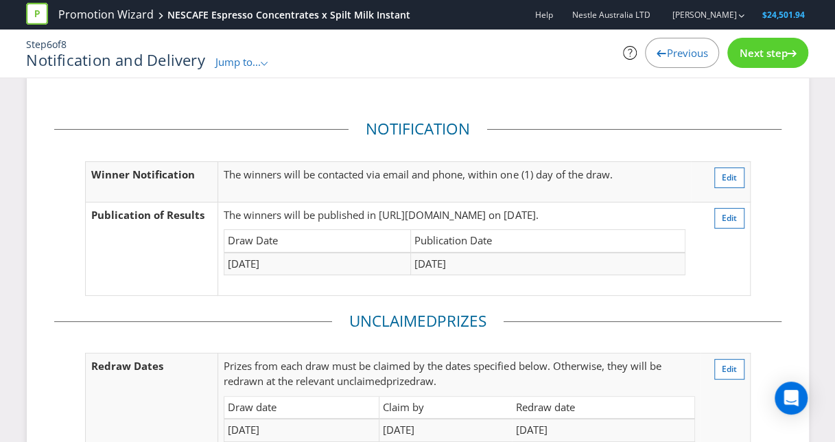
scroll to position [15, 0]
click at [763, 47] on span "Next step" at bounding box center [763, 53] width 48 height 14
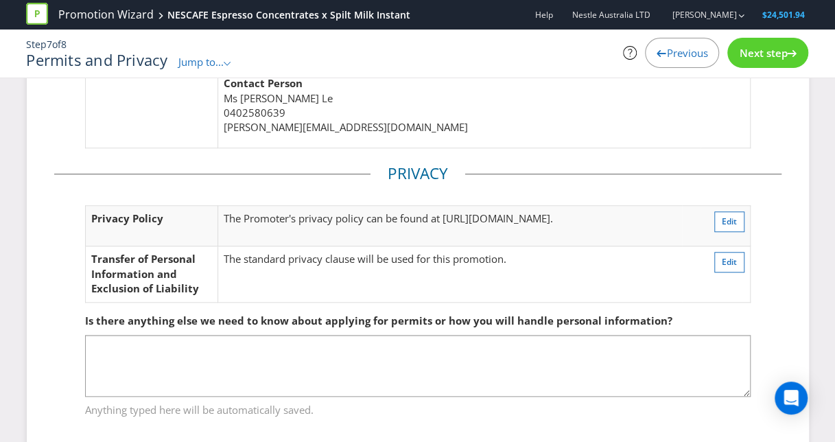
click at [692, 47] on span "Previous" at bounding box center [686, 53] width 41 height 14
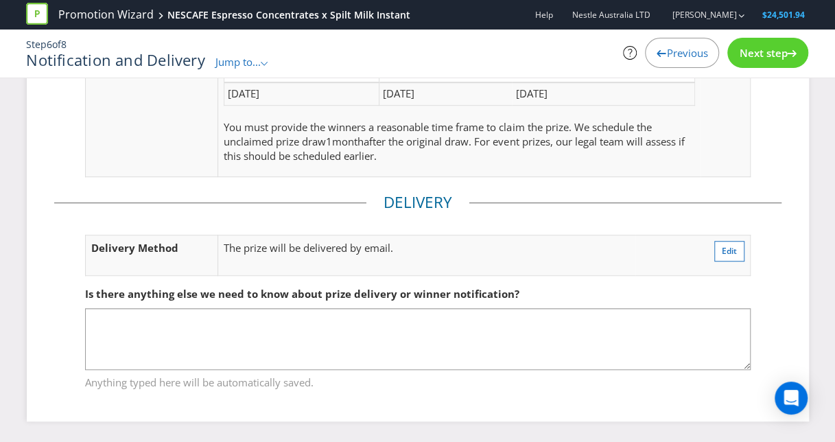
click at [683, 55] on span "Previous" at bounding box center [686, 53] width 41 height 14
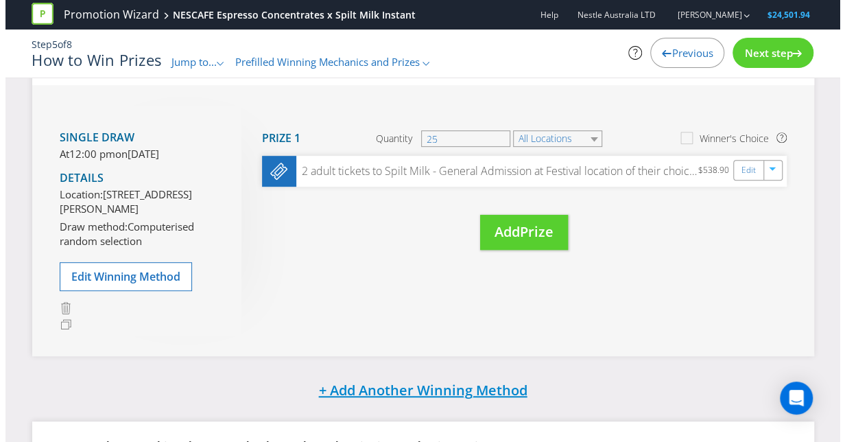
scroll to position [252, 0]
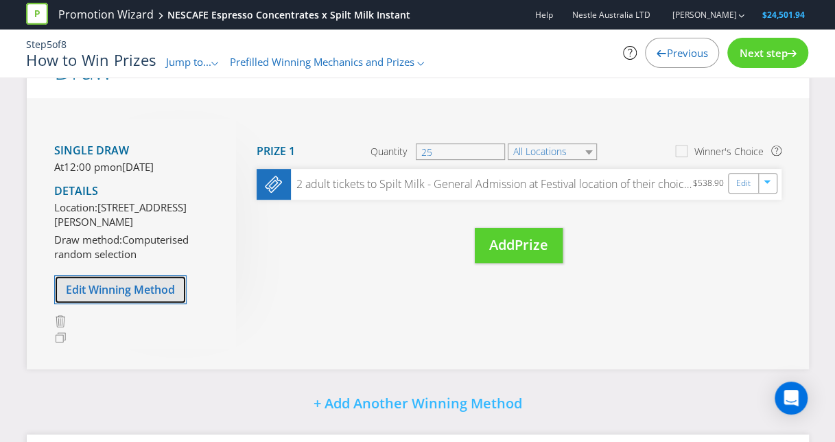
click at [150, 304] on button "Edit Winning Method" at bounding box center [120, 289] width 132 height 29
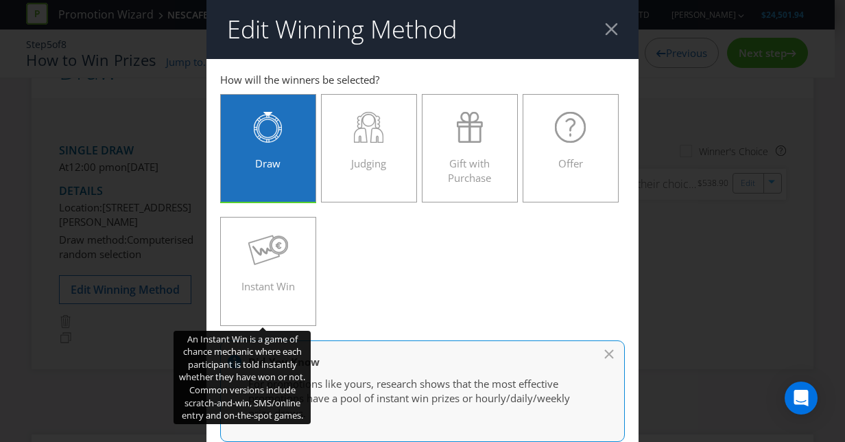
click at [281, 281] on span "Instant Win" at bounding box center [268, 286] width 54 height 14
click at [0, 0] on input "Instant Win" at bounding box center [0, 0] width 0 height 0
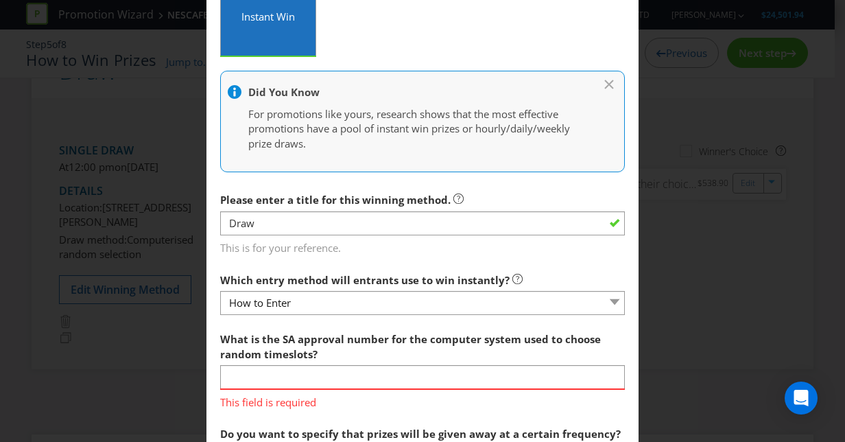
scroll to position [340, 0]
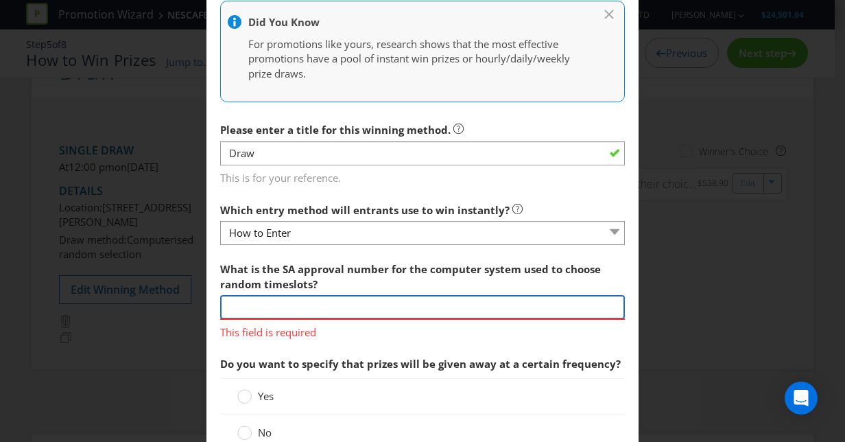
click at [386, 302] on input "text" at bounding box center [422, 307] width 405 height 24
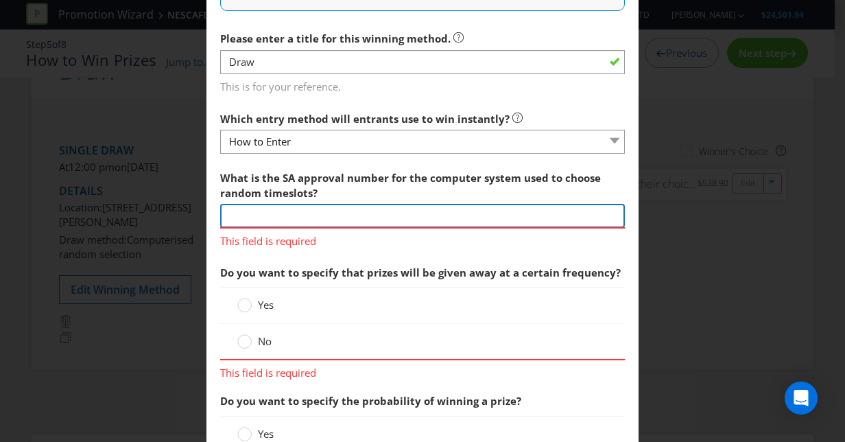
scroll to position [429, 0]
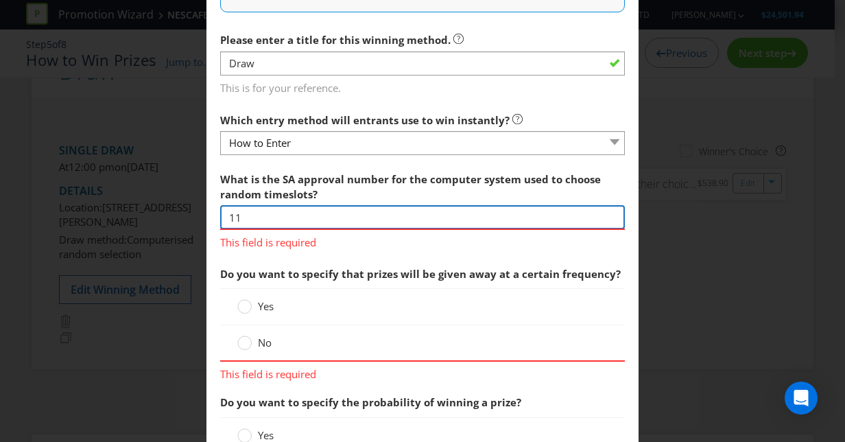
type input "1"
type input "12"
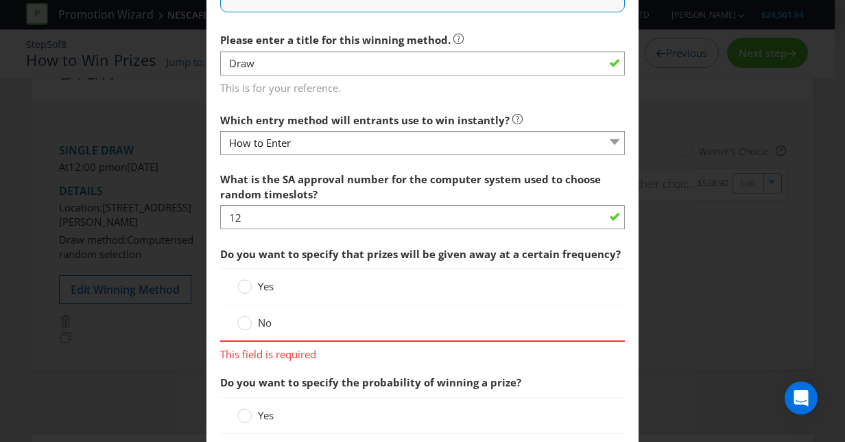
click at [262, 247] on span "Do you want to specify that prizes will be given away at a certain frequency?" at bounding box center [420, 254] width 401 height 14
click at [237, 283] on icon at bounding box center [244, 286] width 14 height 14
click at [0, 0] on input "Yes" at bounding box center [0, 0] width 0 height 0
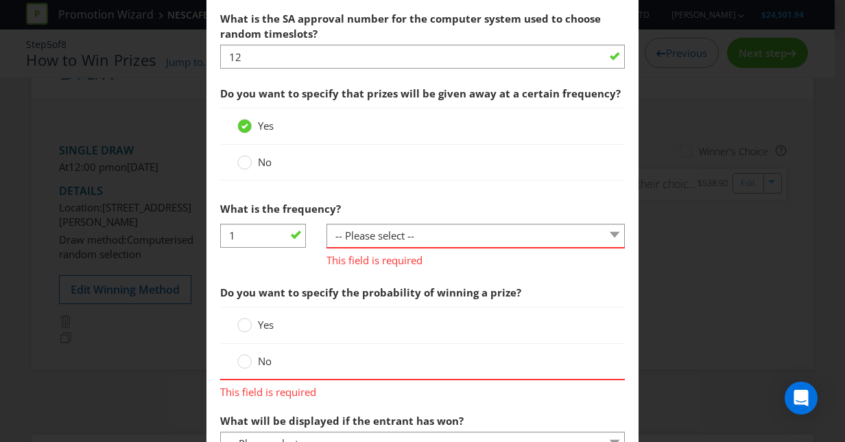
scroll to position [591, 0]
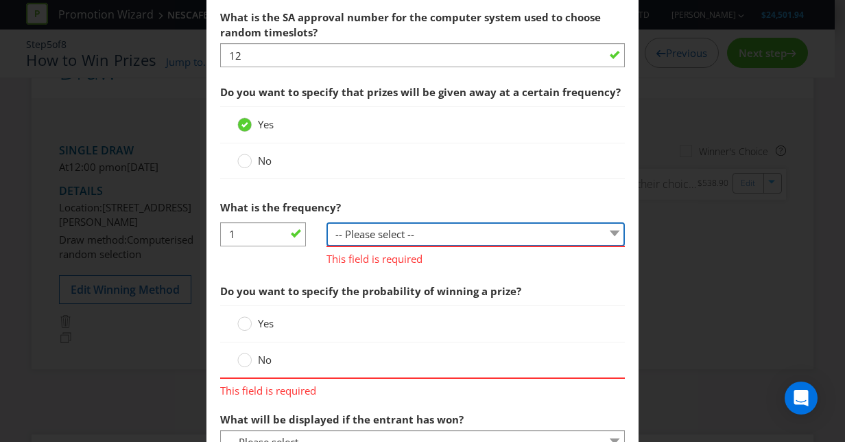
click at [397, 226] on select "-- Please select -- per hour per day per week per month other (please specify)" at bounding box center [476, 234] width 298 height 24
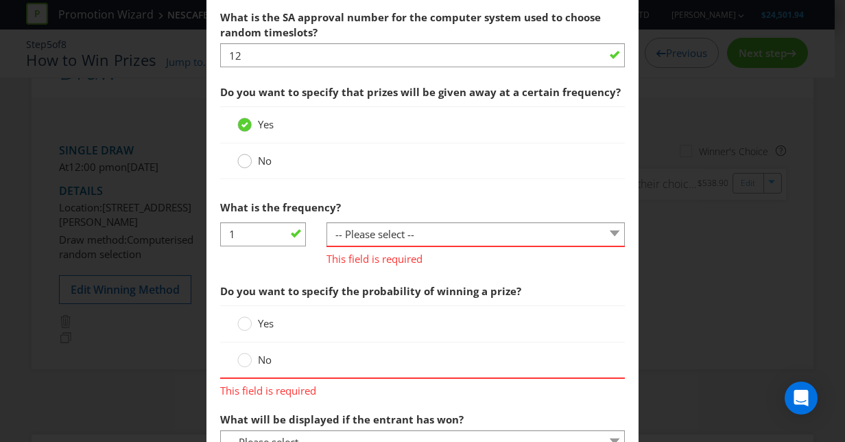
click at [240, 158] on circle at bounding box center [245, 161] width 14 height 14
click at [0, 0] on input "No" at bounding box center [0, 0] width 0 height 0
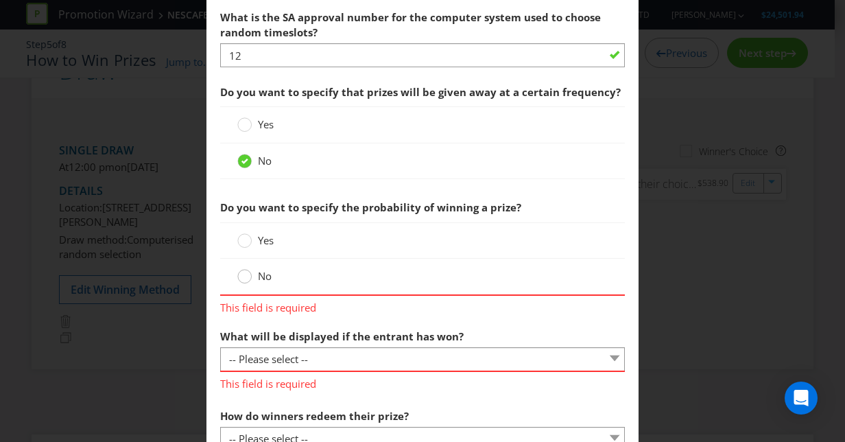
click at [246, 270] on icon at bounding box center [244, 276] width 14 height 14
click at [0, 0] on input "No" at bounding box center [0, 0] width 0 height 0
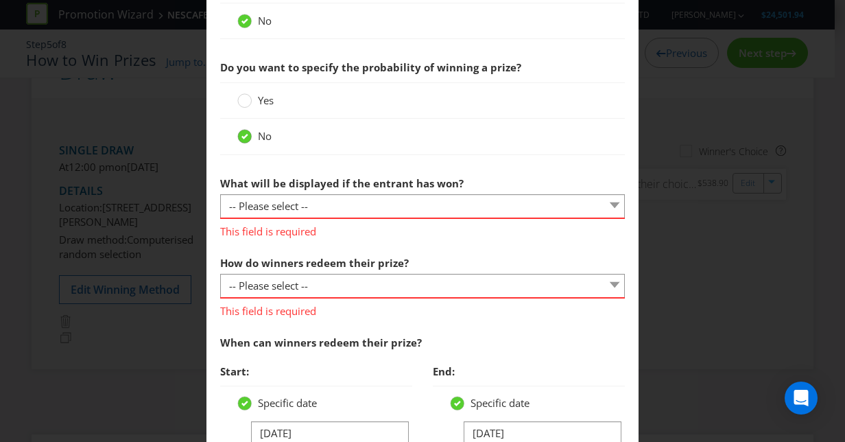
scroll to position [761, 0]
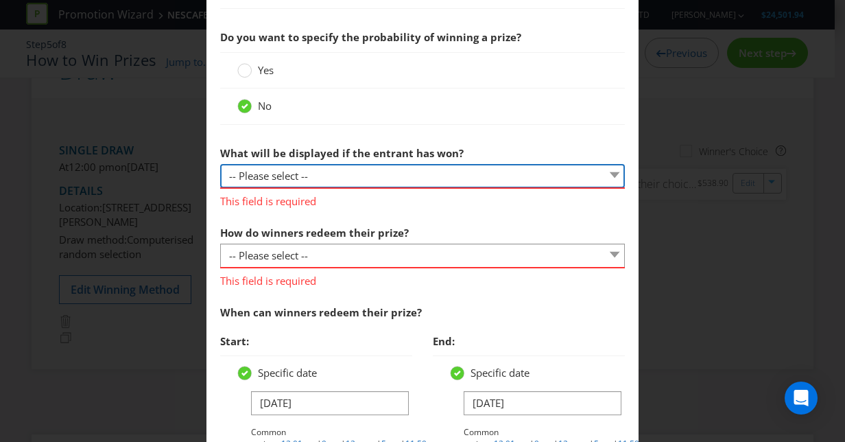
click at [333, 167] on select "-- Please select -- The winner will be notified as appropriate for the entry me…" at bounding box center [422, 176] width 405 height 24
select select "ENTRY_MECHANIC"
click at [220, 164] on select "-- Please select -- The winner will be notified as appropriate for the entry me…" at bounding box center [422, 176] width 405 height 24
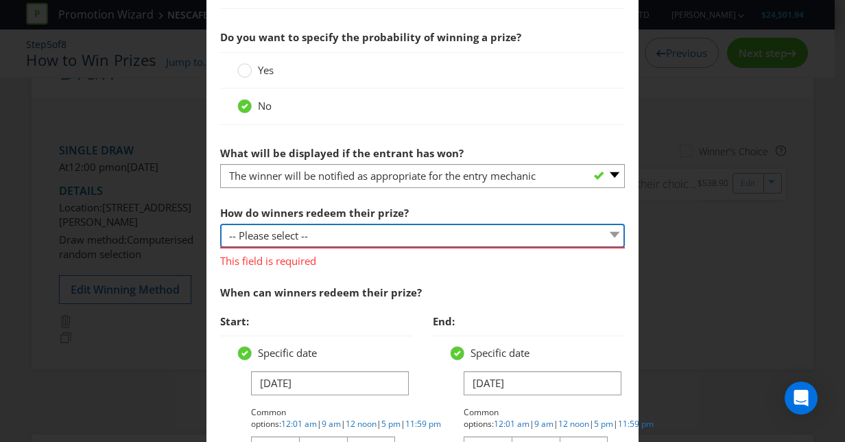
click at [283, 232] on select "-- Please select -- Present winning message to venue staff Follow instructions …" at bounding box center [422, 236] width 405 height 24
select select "PROMOTER_CONTACT_WINNER"
click at [220, 224] on select "-- Please select -- Present winning message to venue staff Follow instructions …" at bounding box center [422, 236] width 405 height 24
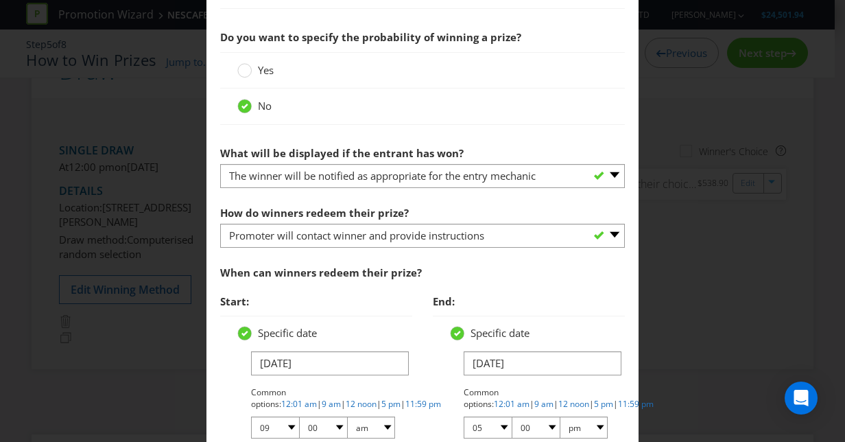
click at [389, 274] on span "When can winners redeem their prize?" at bounding box center [321, 272] width 202 height 14
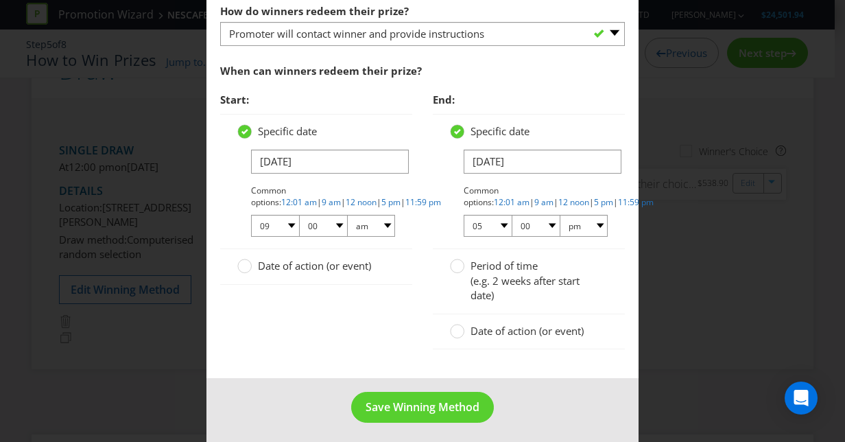
scroll to position [965, 0]
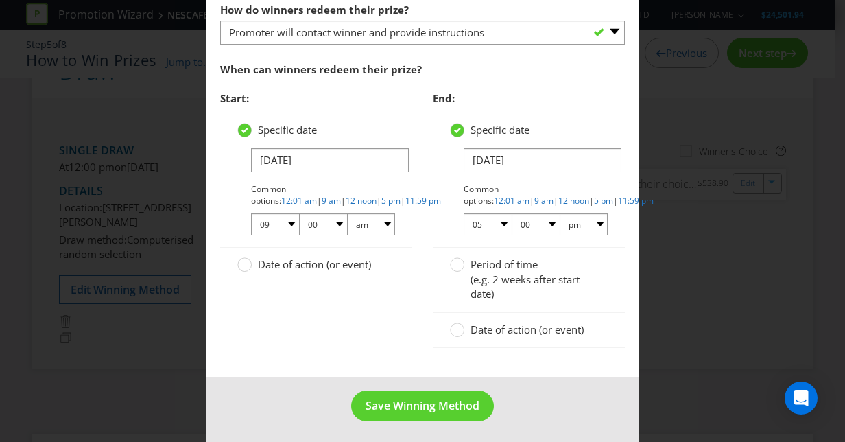
click at [279, 265] on span "Date of action (or event)" at bounding box center [314, 264] width 113 height 14
click at [0, 0] on input "Date of action (or event)" at bounding box center [0, 0] width 0 height 0
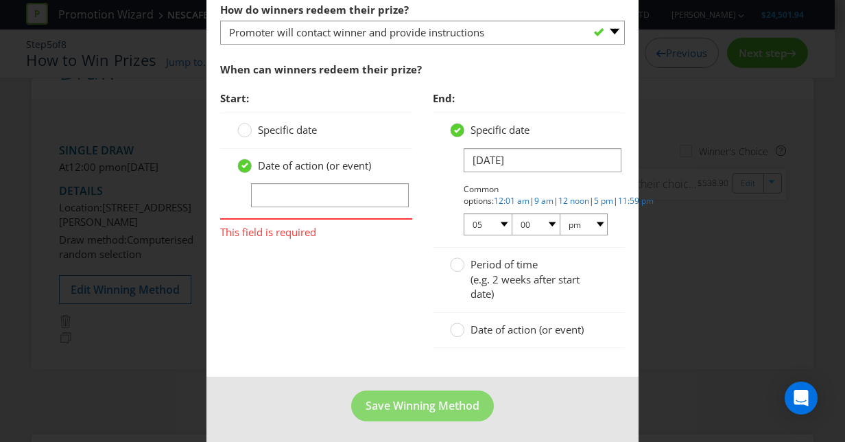
click at [248, 131] on label "Specific date" at bounding box center [278, 130] width 82 height 14
click at [0, 0] on input "Specific date" at bounding box center [0, 0] width 0 height 0
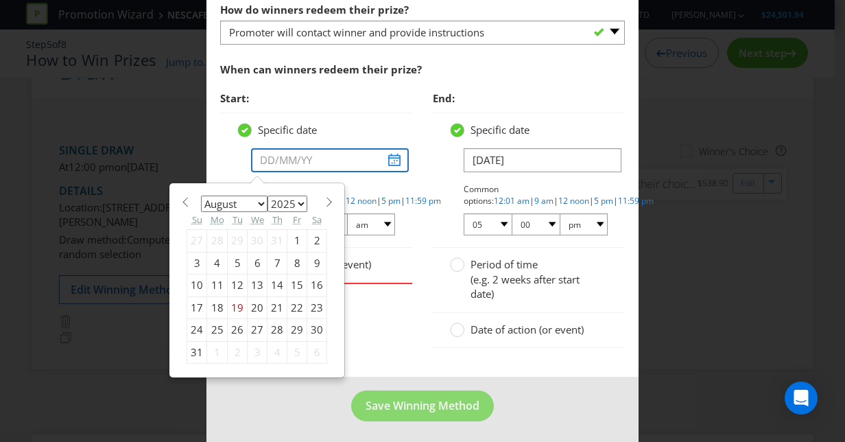
click at [384, 156] on input "text" at bounding box center [330, 160] width 158 height 24
click at [450, 232] on div "12/11/25 Common options: 12:01 am | 9 am | 12 noon | 5 pm | 11:59 pm 01 02 03 0…" at bounding box center [529, 192] width 158 height 89
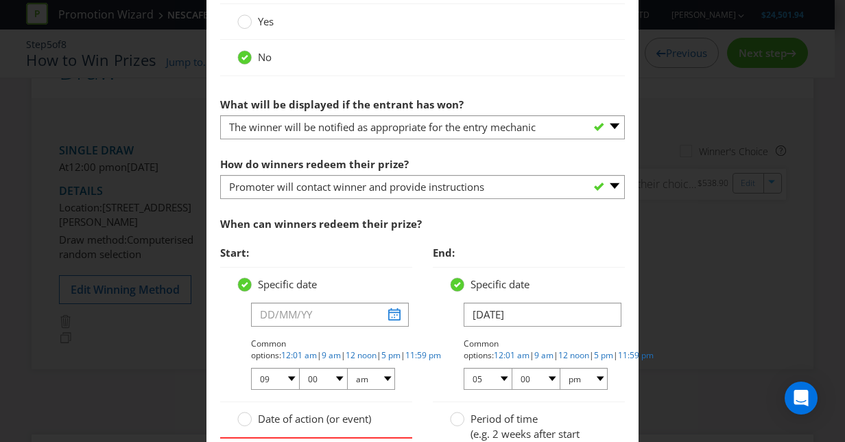
scroll to position [812, 0]
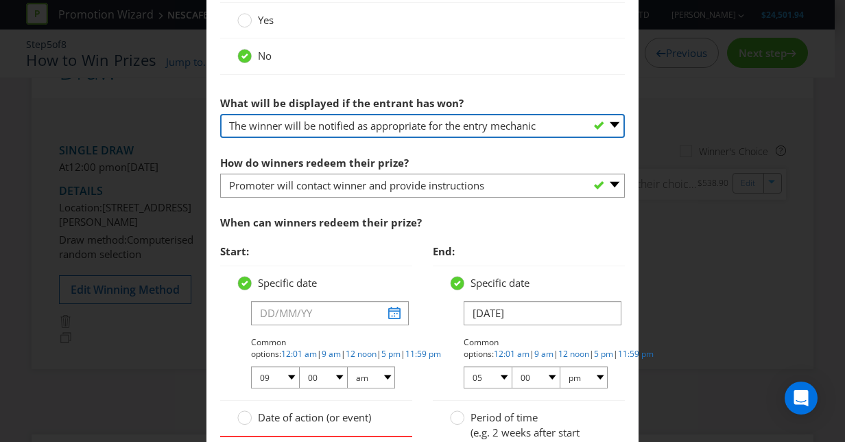
drag, startPoint x: 412, startPoint y: 130, endPoint x: 328, endPoint y: 172, distance: 93.6
click at [328, 172] on section "What is the SA approval number for the computer system used to choose random ti…" at bounding box center [422, 149] width 405 height 733
click at [220, 114] on select "-- Please select -- The winner will be notified as appropriate for the entry me…" at bounding box center [422, 126] width 405 height 24
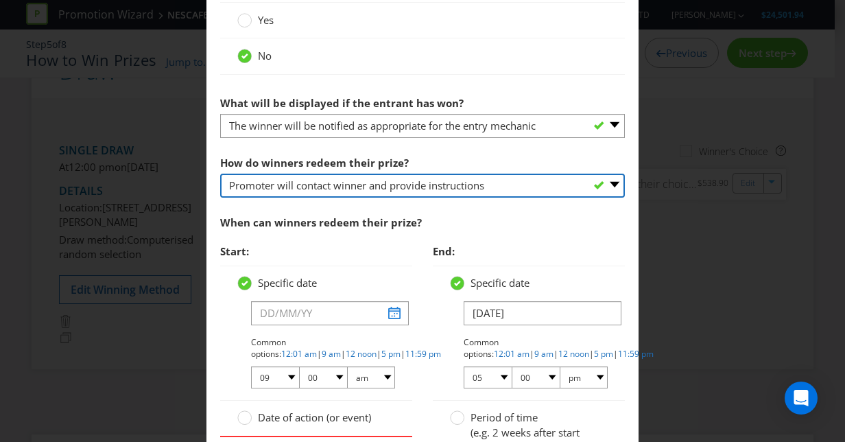
click at [326, 188] on select "-- Please select -- Present winning message to venue staff Follow instructions …" at bounding box center [422, 186] width 405 height 24
click at [220, 174] on select "-- Please select -- Present winning message to venue staff Follow instructions …" at bounding box center [422, 186] width 405 height 24
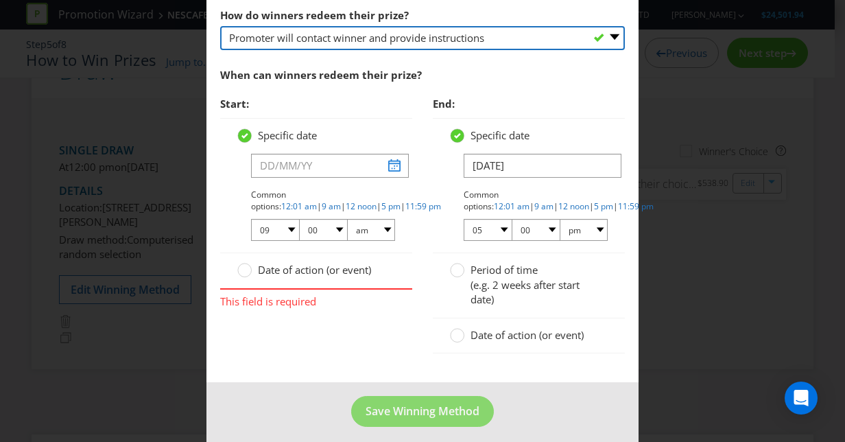
scroll to position [965, 0]
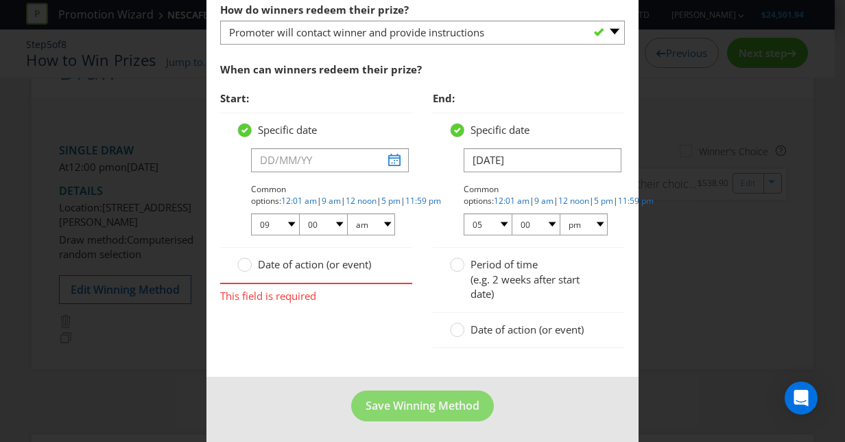
click at [489, 268] on span "Period of time" at bounding box center [504, 264] width 67 height 14
click at [0, 0] on input "Period of time (e.g. 2 weeks after start date)" at bounding box center [0, 0] width 0 height 0
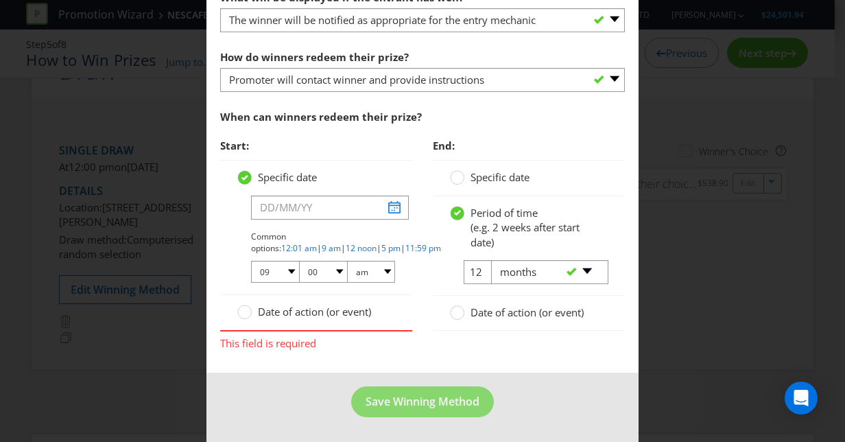
scroll to position [913, 0]
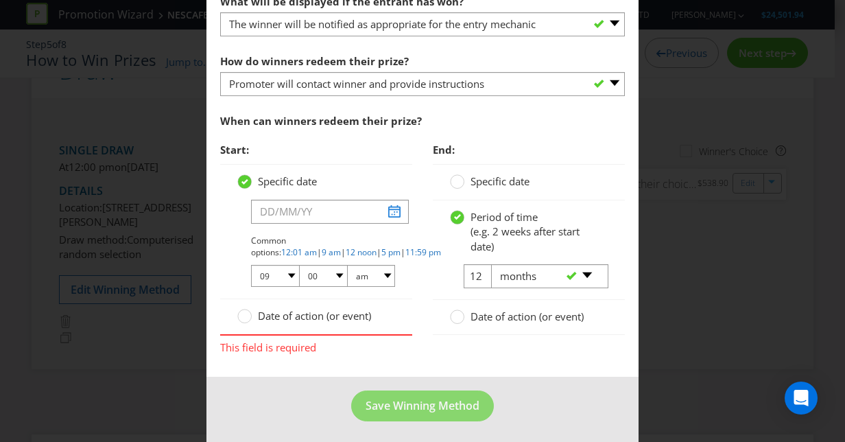
click at [519, 313] on span "Date of action (or event)" at bounding box center [527, 316] width 113 height 14
click at [0, 0] on input "Date of action (or event)" at bounding box center [0, 0] width 0 height 0
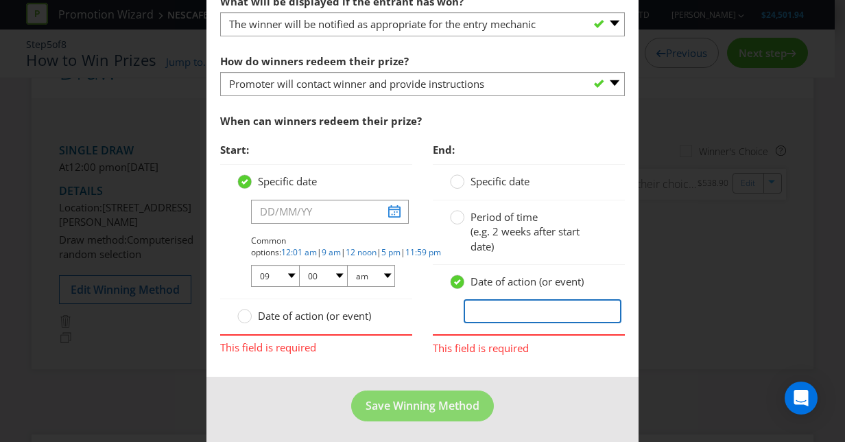
drag, startPoint x: 519, startPoint y: 313, endPoint x: 484, endPoint y: 313, distance: 35.0
click at [484, 313] on input "text" at bounding box center [543, 311] width 158 height 24
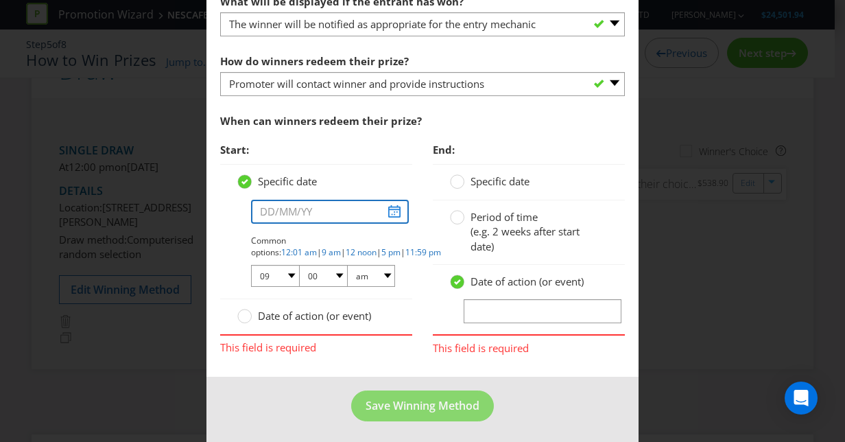
click at [395, 204] on input "text" at bounding box center [330, 212] width 158 height 24
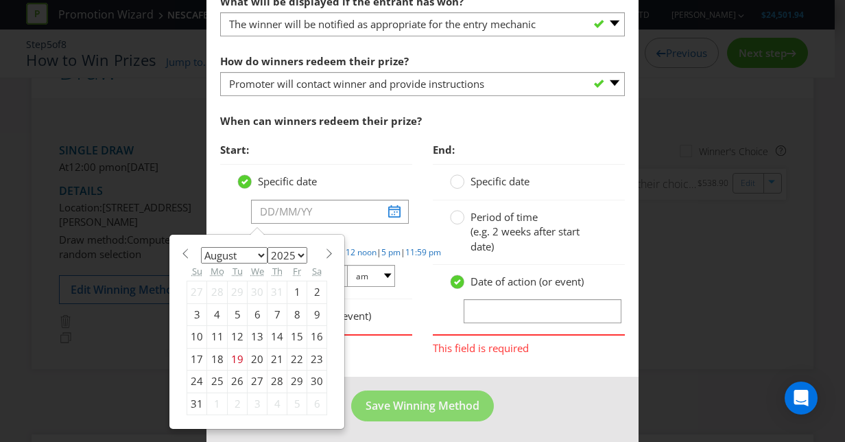
click at [243, 255] on select "January February March April May June July August September October November De…" at bounding box center [234, 255] width 67 height 16
select select "9"
click at [201, 247] on select "January February March April May June July August September October November De…" at bounding box center [234, 255] width 67 height 16
click at [229, 332] on div "14" at bounding box center [238, 337] width 20 height 22
type input "14/10/25"
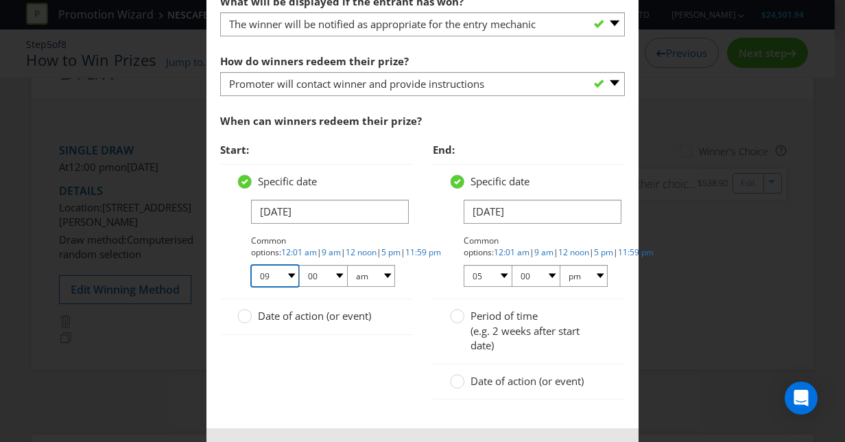
click at [280, 273] on select "01 02 03 04 05 06 07 08 09 10 11 12" at bounding box center [275, 276] width 48 height 22
select select "12"
click at [251, 265] on select "01 02 03 04 05 06 07 08 09 10 11 12" at bounding box center [275, 276] width 48 height 22
click at [317, 246] on link "12:01 am" at bounding box center [299, 252] width 36 height 12
select select "01"
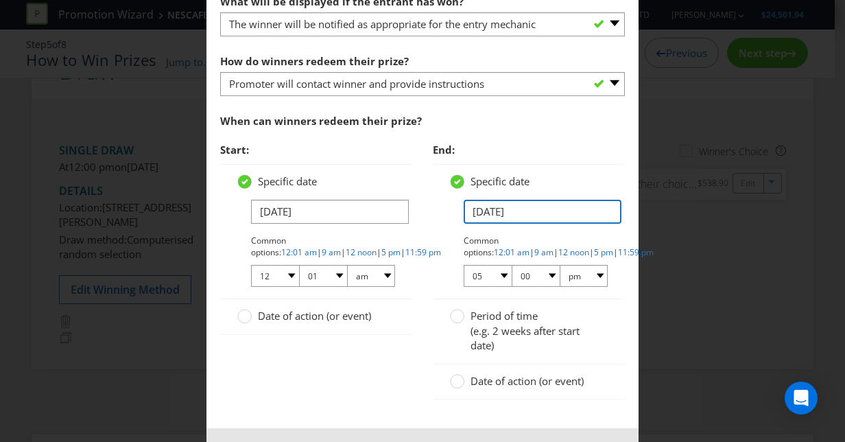
click at [525, 217] on input "15/10/25" at bounding box center [543, 212] width 158 height 24
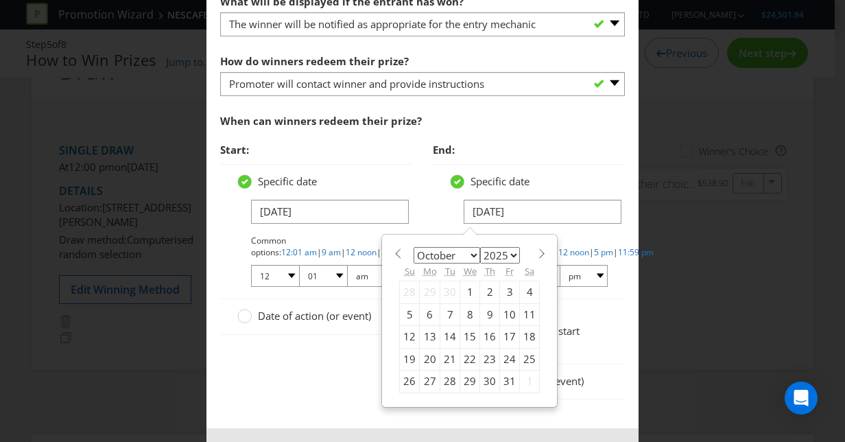
click at [536, 248] on span at bounding box center [541, 253] width 10 height 10
select select "10"
click at [466, 336] on div "12" at bounding box center [470, 337] width 20 height 22
type input "12/11/25"
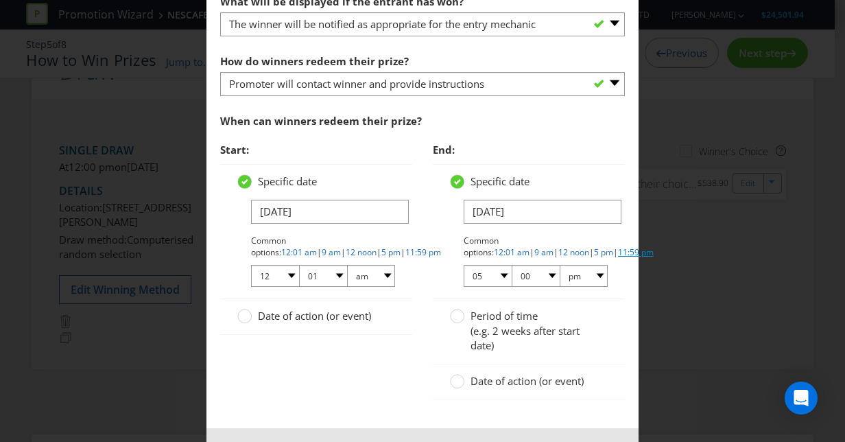
click at [618, 248] on link "11:59 pm" at bounding box center [636, 252] width 36 height 12
select select "11"
select select "59"
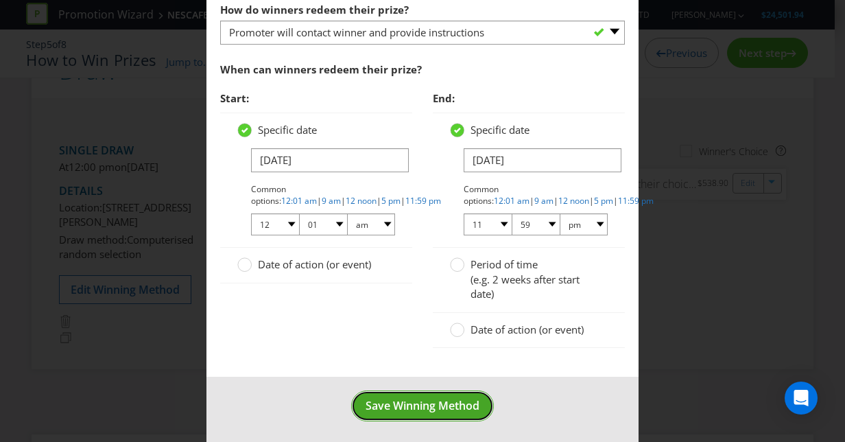
click at [431, 409] on button "Save Winning Method" at bounding box center [422, 405] width 143 height 31
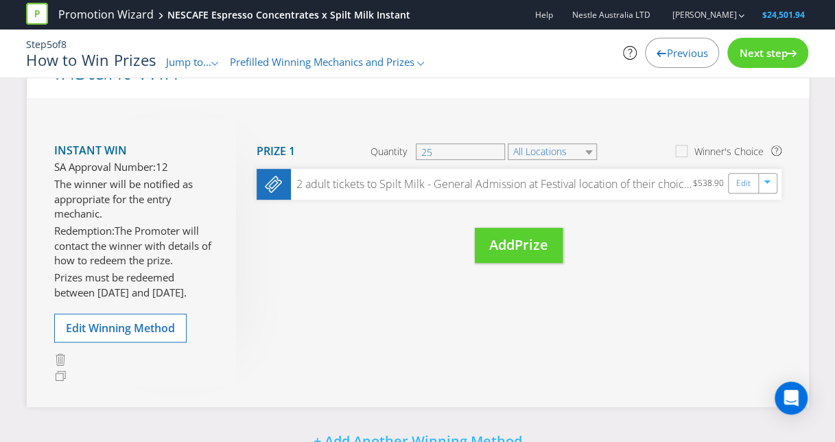
click at [770, 54] on span "Next step" at bounding box center [763, 53] width 48 height 14
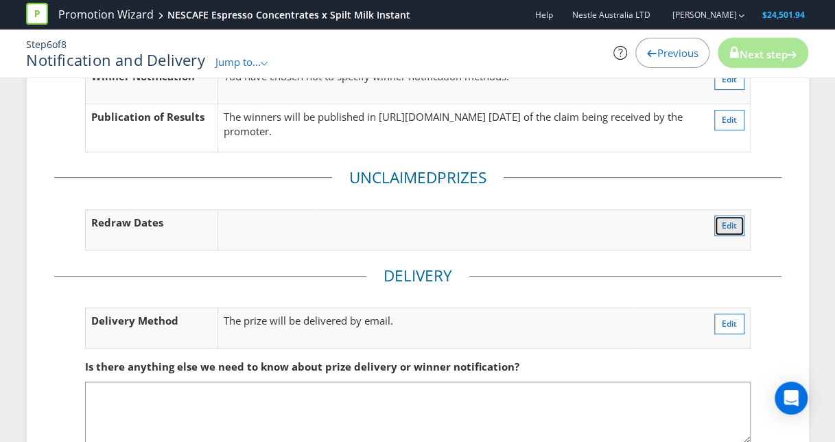
click at [722, 226] on span "Edit" at bounding box center [729, 226] width 15 height 12
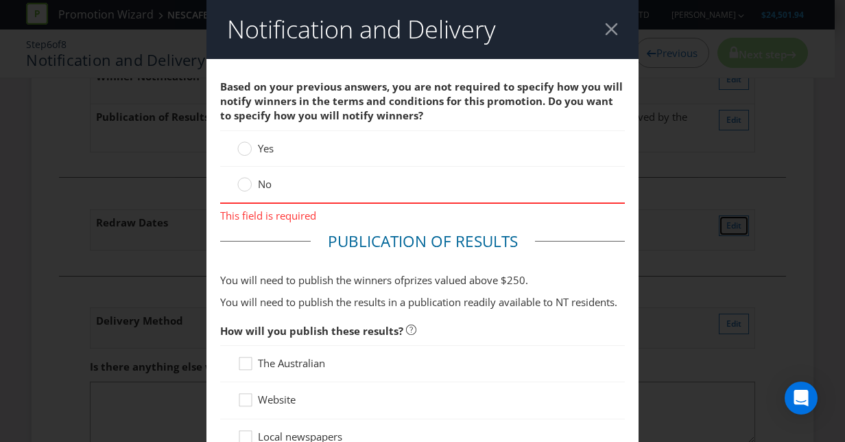
scroll to position [707, 0]
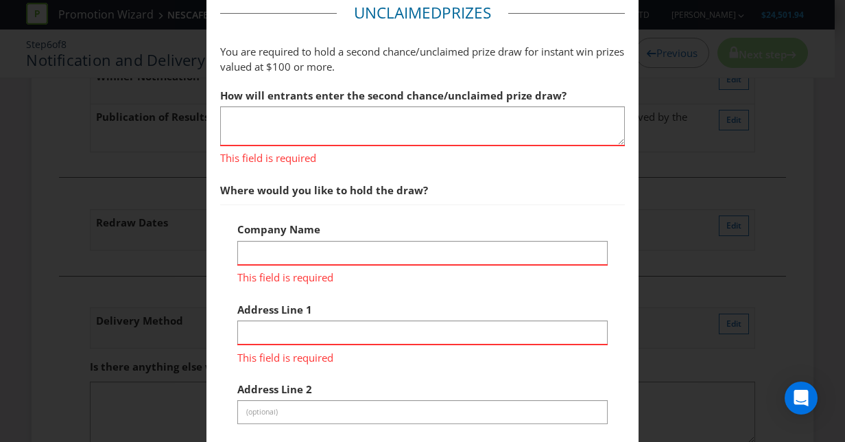
click at [783, 91] on div "Notification and Delivery Based on your previous answers, you are not required …" at bounding box center [422, 221] width 845 height 442
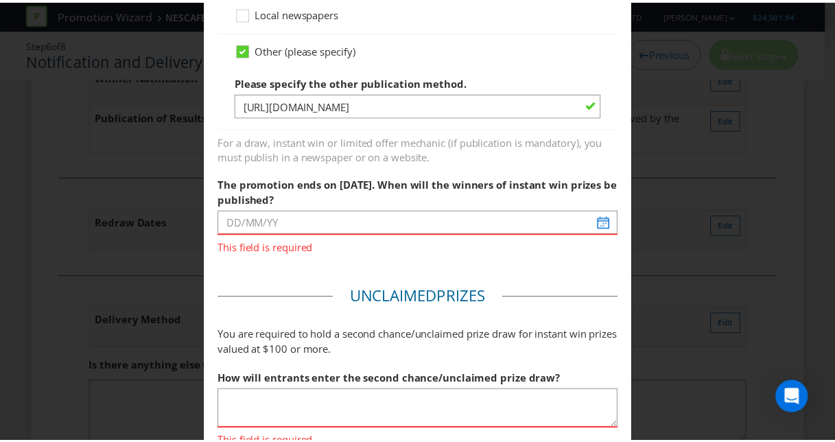
scroll to position [0, 0]
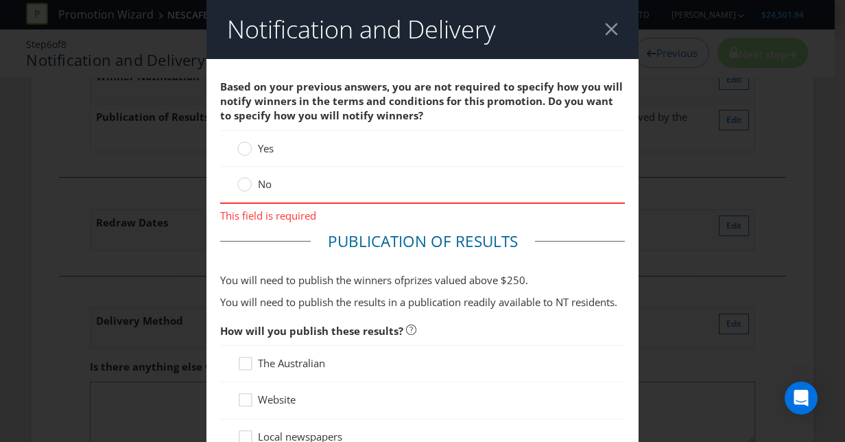
click at [608, 27] on div at bounding box center [611, 29] width 13 height 13
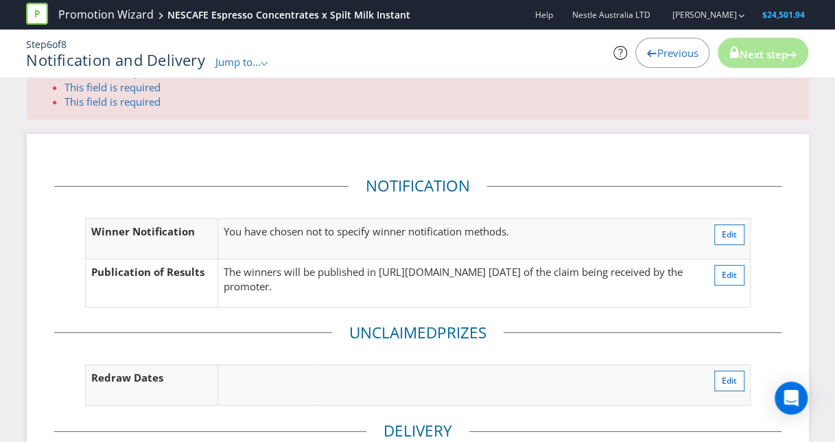
scroll to position [90, 0]
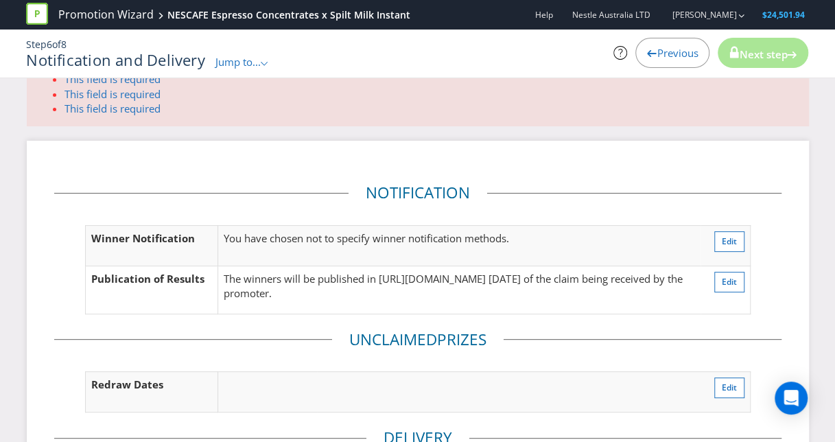
click at [657, 47] on span "Previous" at bounding box center [677, 53] width 41 height 14
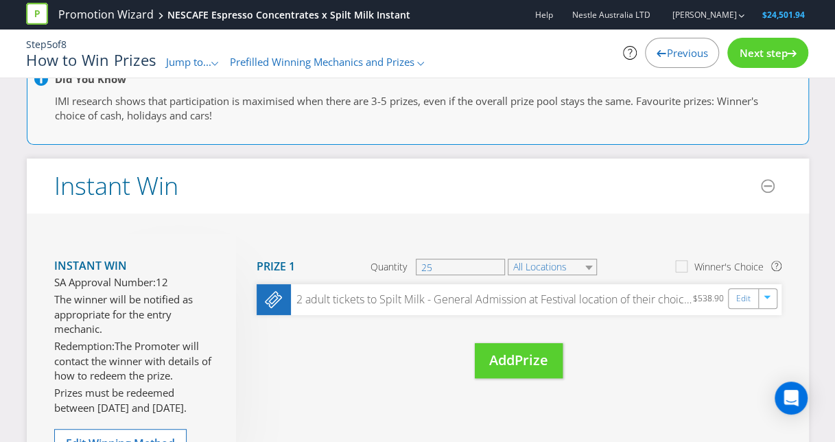
scroll to position [132, 0]
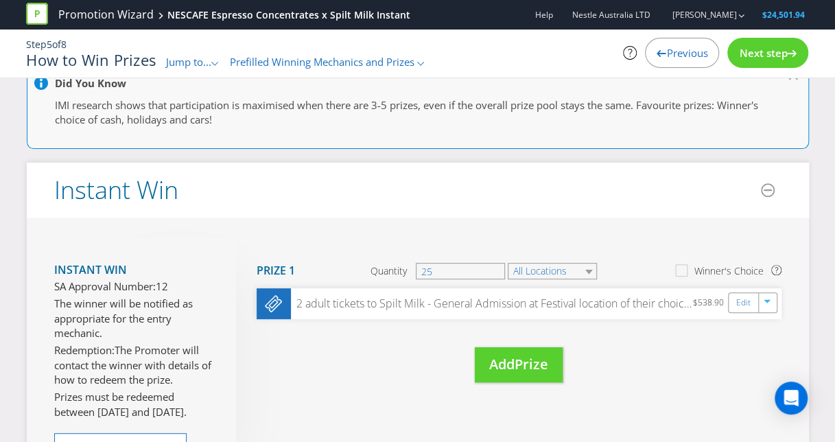
click at [775, 44] on div "Next step" at bounding box center [767, 53] width 81 height 30
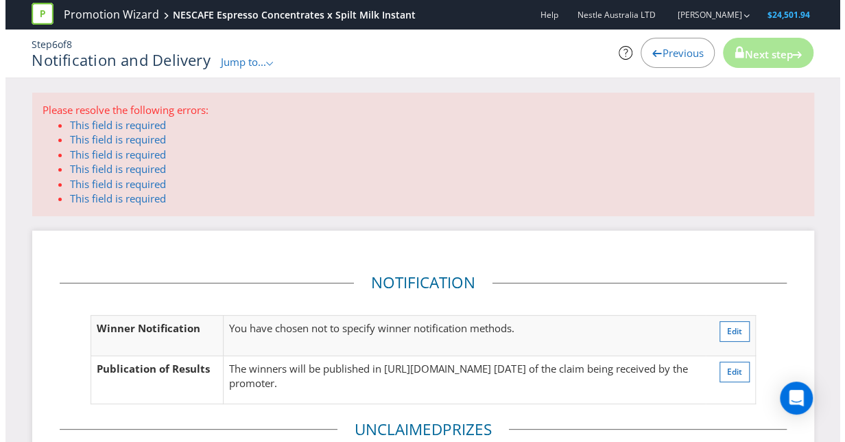
scroll to position [82, 0]
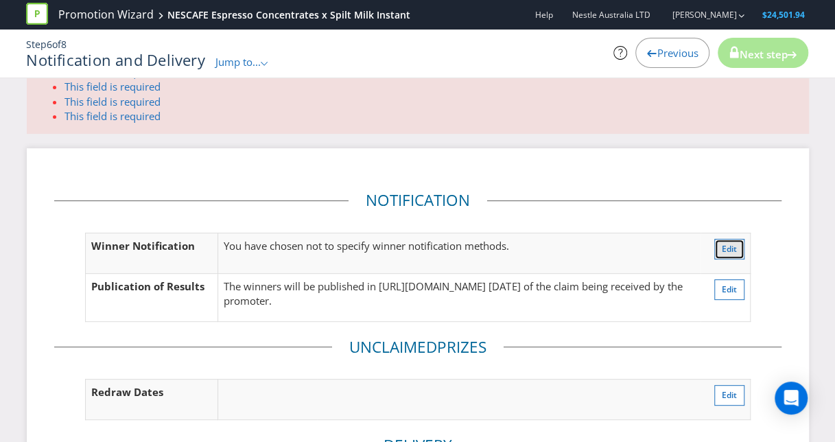
click at [733, 248] on span "Edit" at bounding box center [729, 249] width 15 height 12
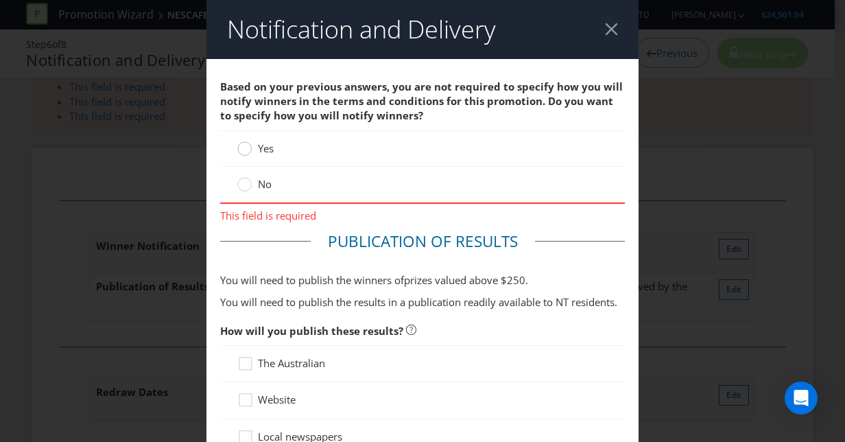
click at [244, 144] on circle at bounding box center [245, 149] width 14 height 14
click at [0, 0] on input "Yes" at bounding box center [0, 0] width 0 height 0
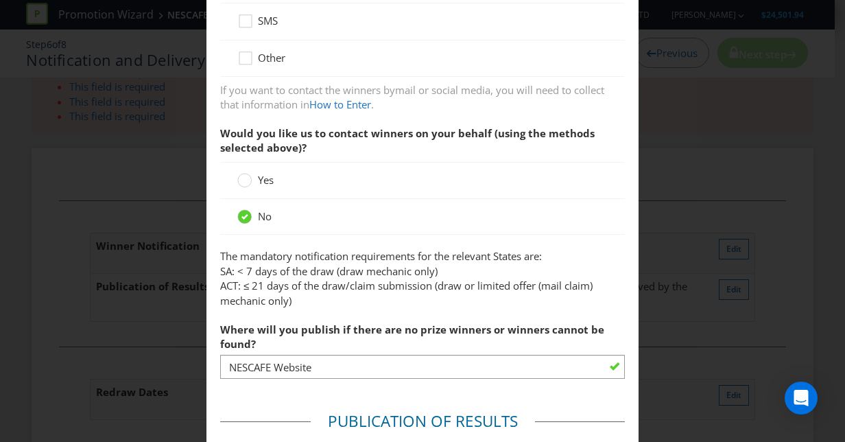
scroll to position [484, 0]
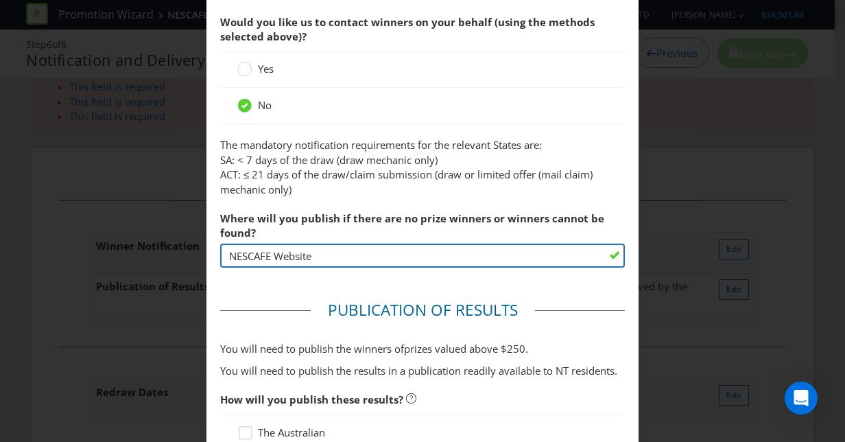
click at [347, 254] on input "NESCAFE Website" at bounding box center [422, 256] width 405 height 24
click at [336, 254] on input "NESCAFE Website" at bounding box center [422, 256] width 405 height 24
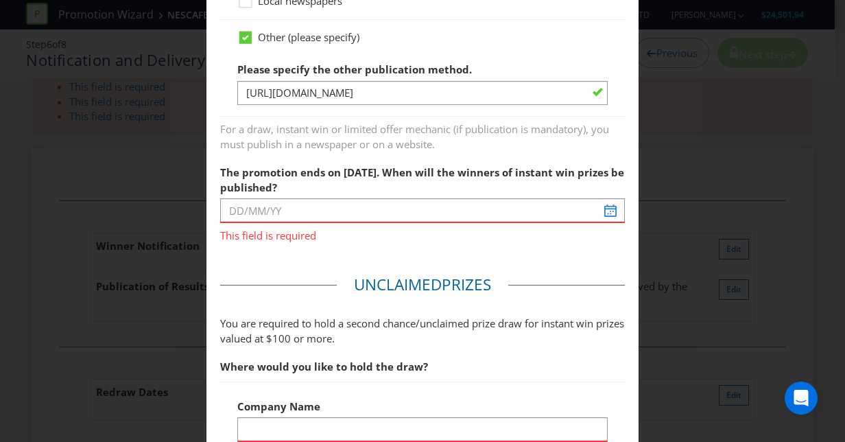
scroll to position [990, 0]
type input "NESTLE Website"
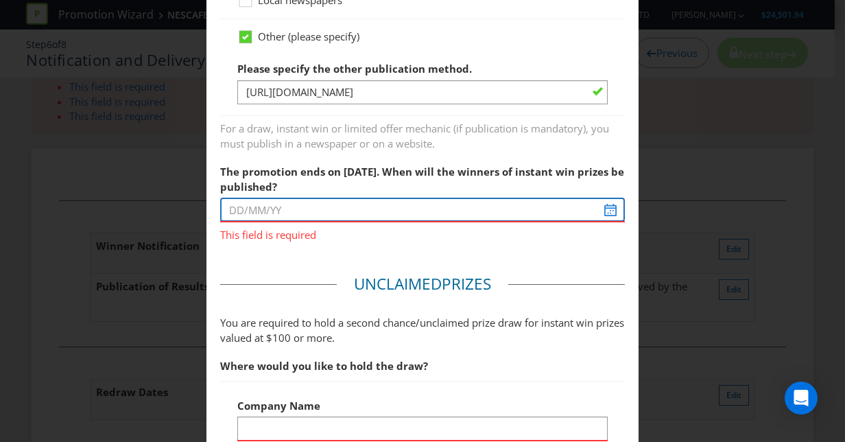
click at [604, 211] on input "text" at bounding box center [422, 210] width 405 height 24
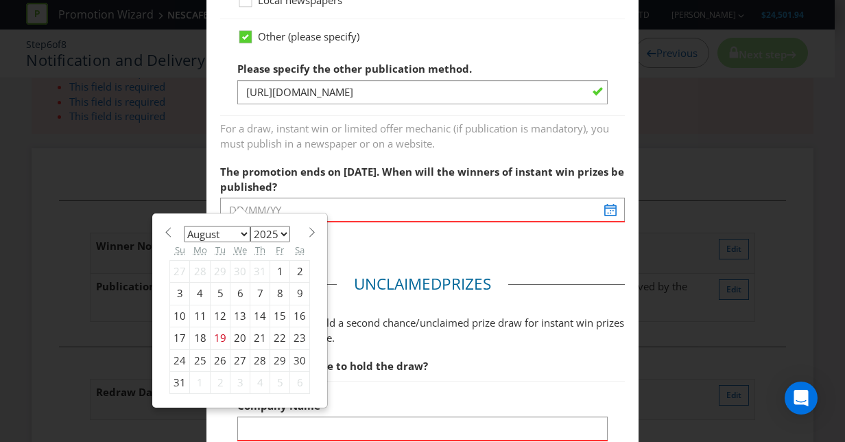
click at [218, 226] on select "January February March April May June July August September October November De…" at bounding box center [217, 234] width 67 height 16
click at [184, 226] on select "January February March April May June July August September October November De…" at bounding box center [217, 234] width 67 height 16
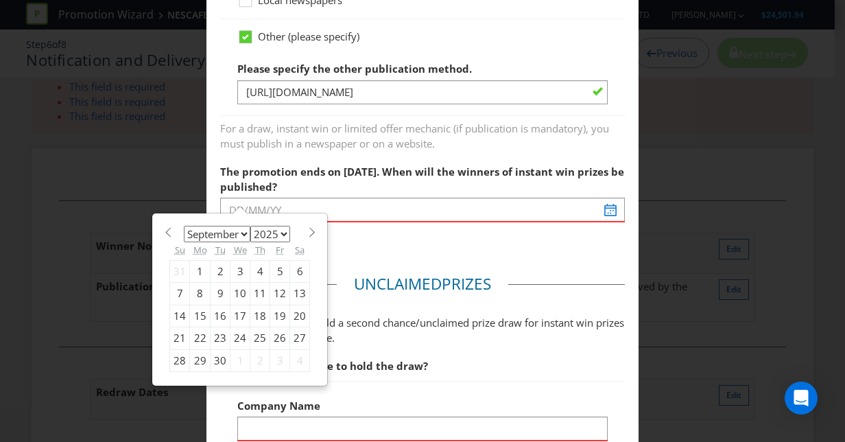
click at [209, 233] on select "January February March April May June July August September October November De…" at bounding box center [217, 234] width 67 height 16
select select "10"
click at [184, 226] on select "January February March April May June July August September October November De…" at bounding box center [217, 234] width 67 height 16
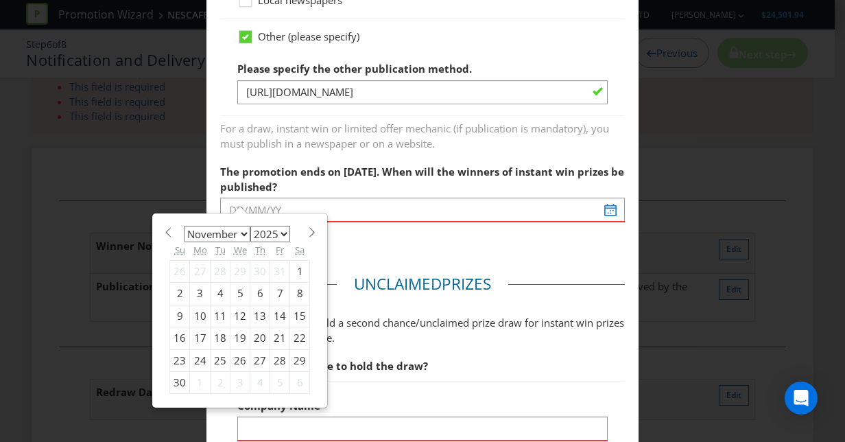
click at [270, 311] on div "14" at bounding box center [280, 316] width 20 height 22
type input "14/11/25"
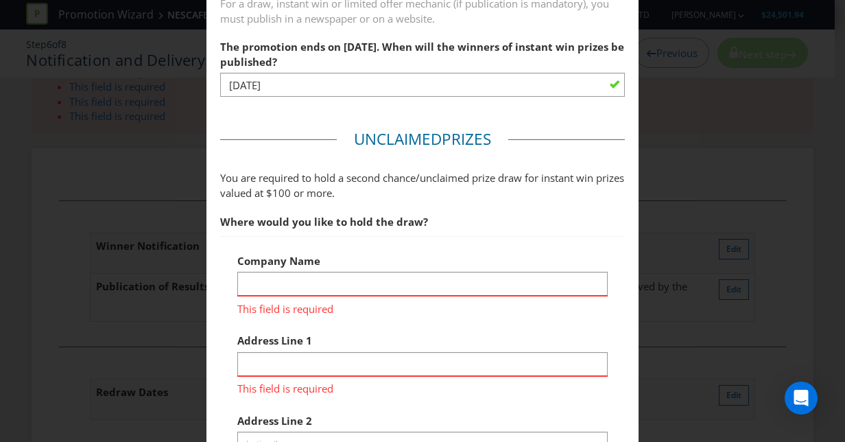
scroll to position [1170, 0]
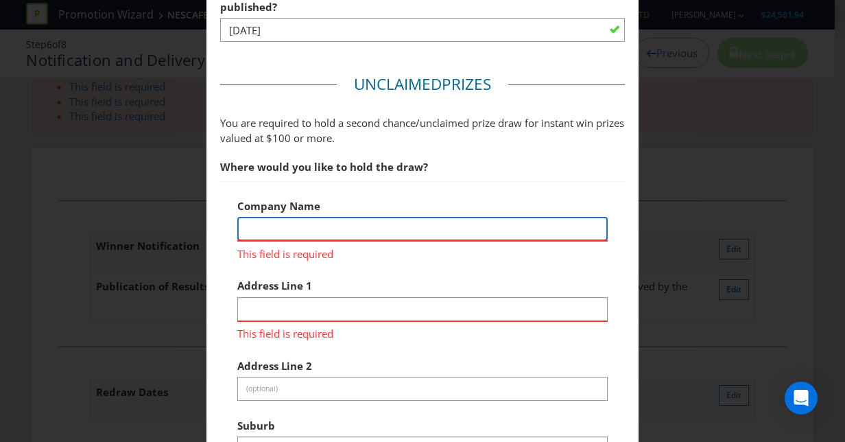
click at [340, 228] on input "text" at bounding box center [422, 229] width 370 height 24
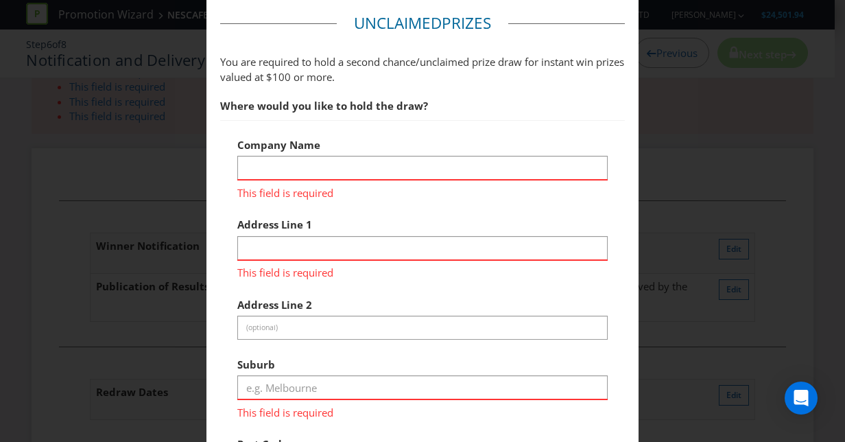
scroll to position [1232, 0]
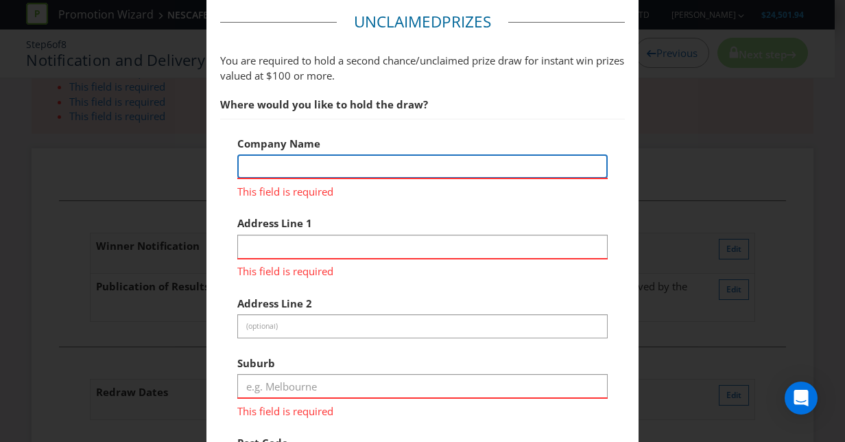
click at [269, 163] on input "text" at bounding box center [422, 166] width 370 height 24
paste input "Tactics Marketing Support"
type input "Tactics Marketing Support"
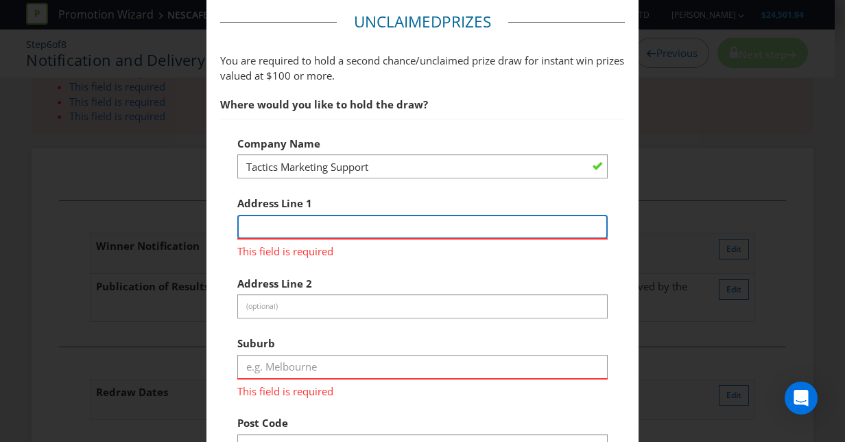
click at [320, 224] on input "text" at bounding box center [422, 227] width 370 height 24
paste input "[STREET_ADDRESS][PERSON_NAME]"
type input "[STREET_ADDRESS][PERSON_NAME]"
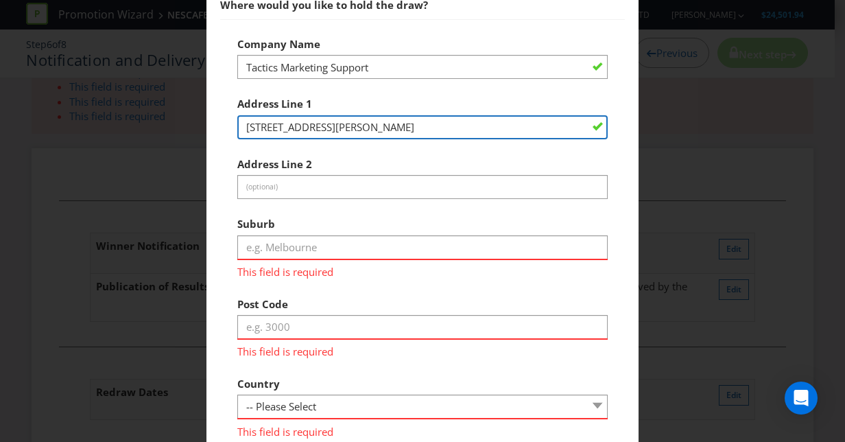
scroll to position [1334, 0]
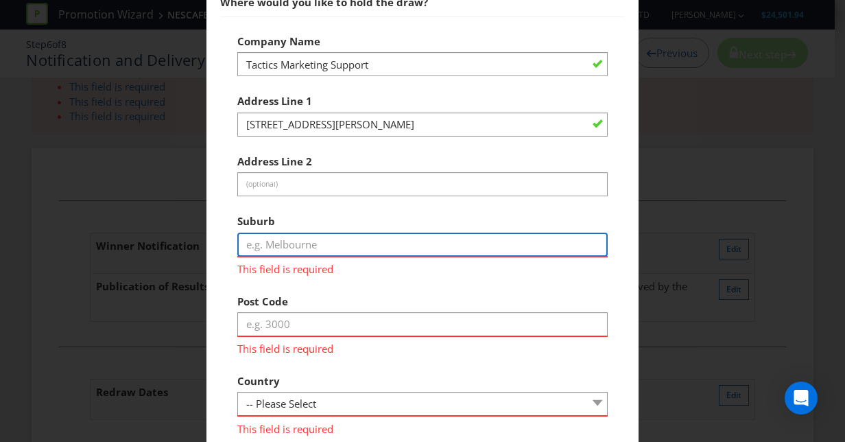
click at [271, 241] on input "text" at bounding box center [422, 245] width 370 height 24
paste input "Frenchs Forest"
type input "Frenchs Forest"
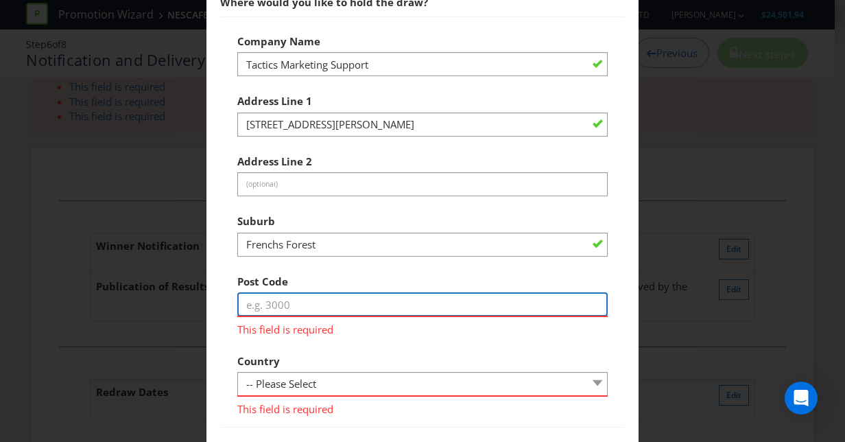
click at [302, 300] on input "text" at bounding box center [422, 304] width 370 height 24
paste input "2086"
type input "2086"
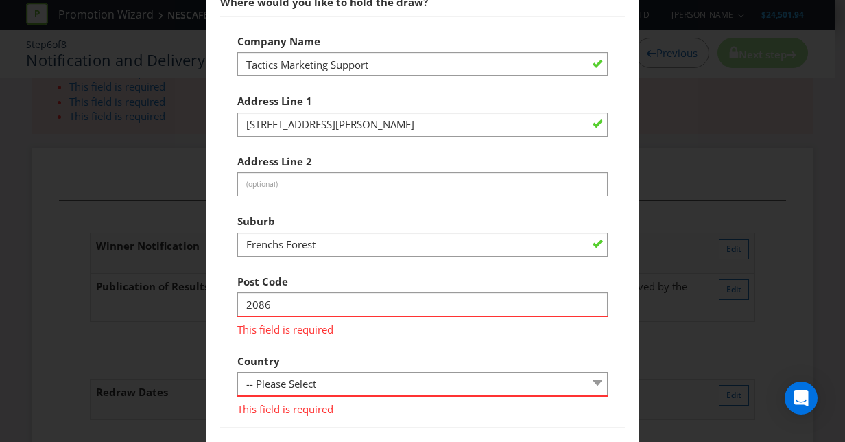
click at [305, 395] on div "This field is required" at bounding box center [422, 405] width 370 height 21
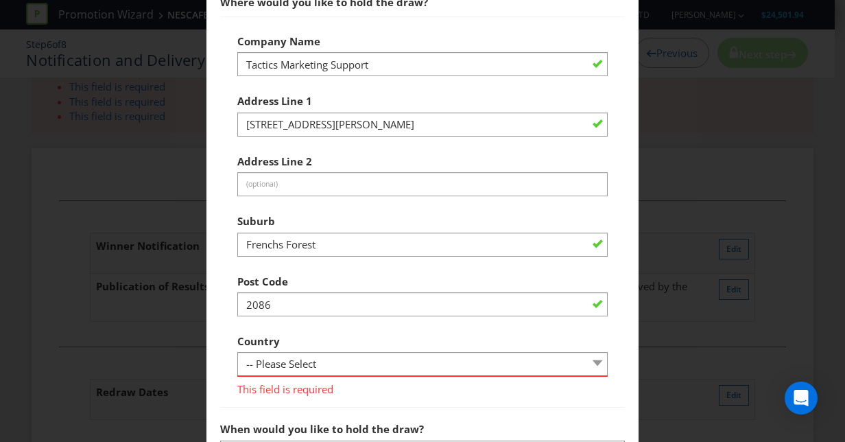
click at [303, 377] on span "This field is required" at bounding box center [422, 387] width 370 height 20
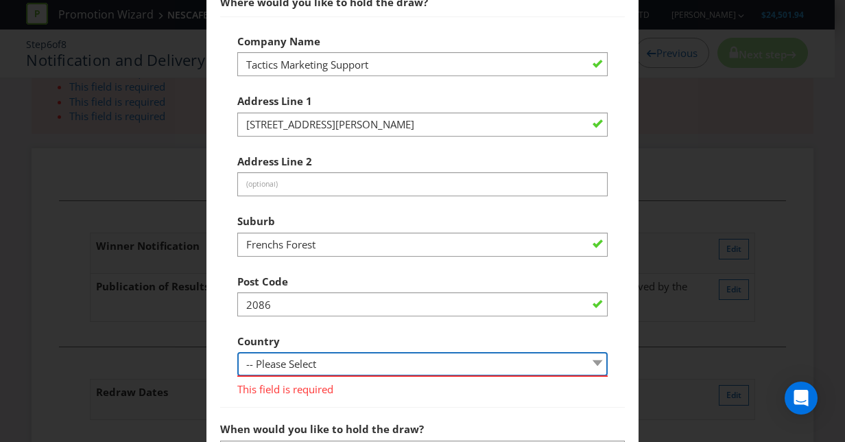
click at [286, 354] on select "-- Please Select Australia New Zealand" at bounding box center [422, 364] width 370 height 24
select select "AU"
click at [237, 352] on select "-- Please Select Australia New Zealand" at bounding box center [422, 364] width 370 height 24
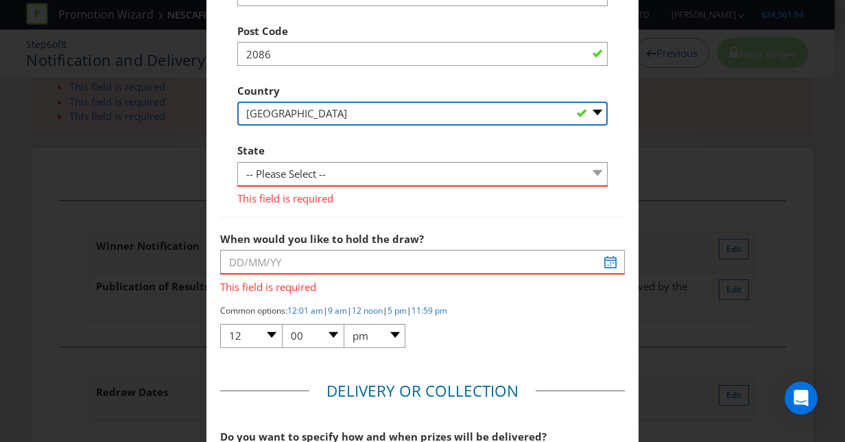
scroll to position [1587, 0]
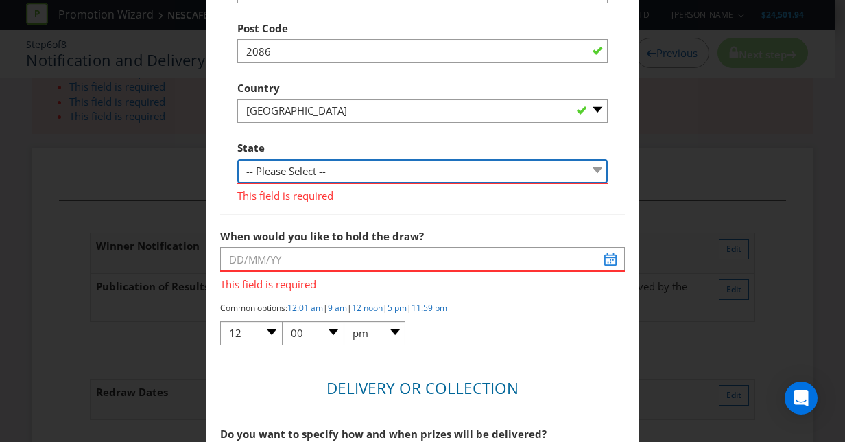
click at [291, 161] on select "-- Please Select -- Australian Capital Territory New South Wales Northern Terri…" at bounding box center [422, 171] width 370 height 24
select select "[GEOGRAPHIC_DATA]"
click at [237, 159] on select "-- Please Select -- Australian Capital Territory New South Wales Northern Terri…" at bounding box center [422, 171] width 370 height 24
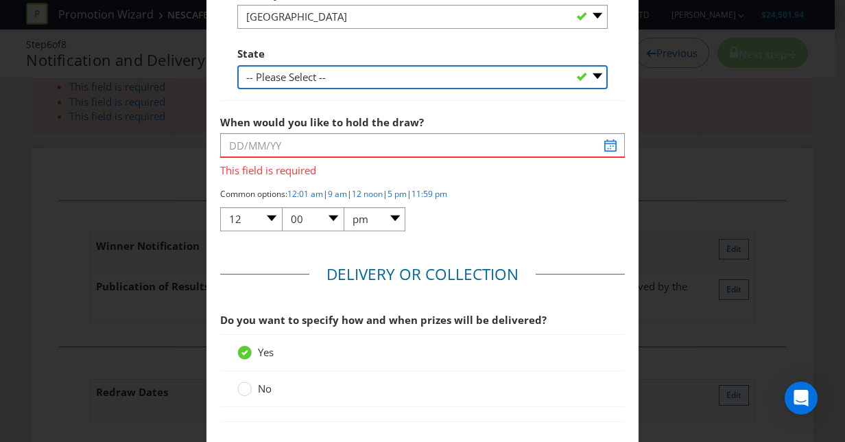
scroll to position [1683, 0]
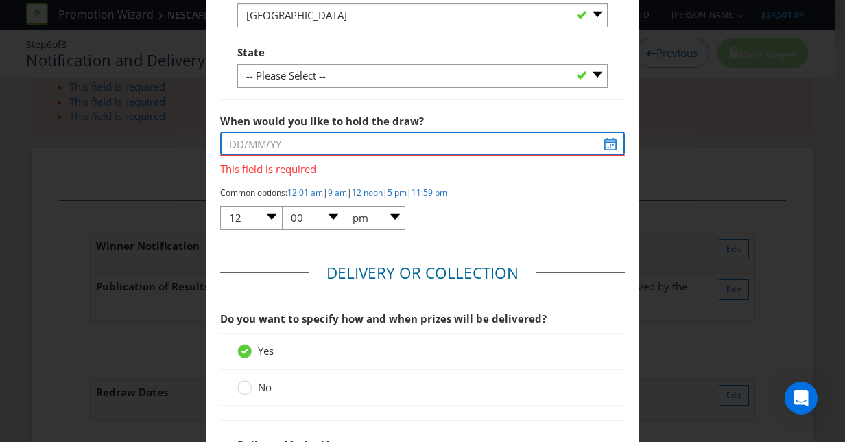
click at [283, 141] on input "text" at bounding box center [422, 144] width 405 height 24
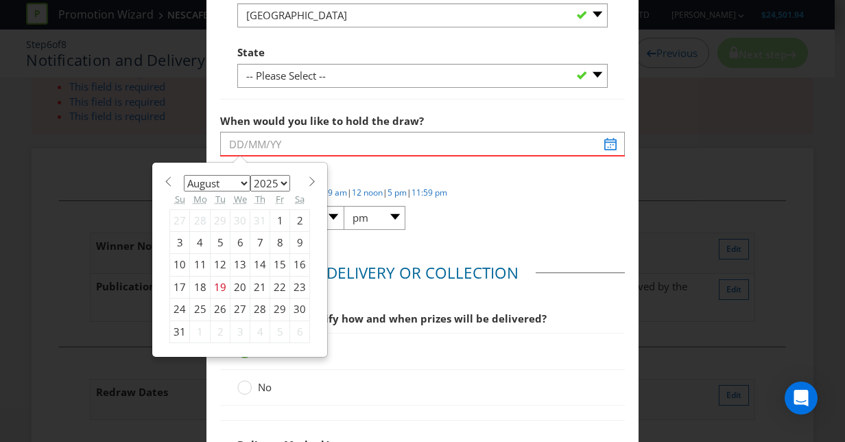
click at [527, 164] on span "This field is required" at bounding box center [422, 166] width 405 height 20
click at [353, 123] on span "When would you like to hold the draw?" at bounding box center [322, 121] width 204 height 14
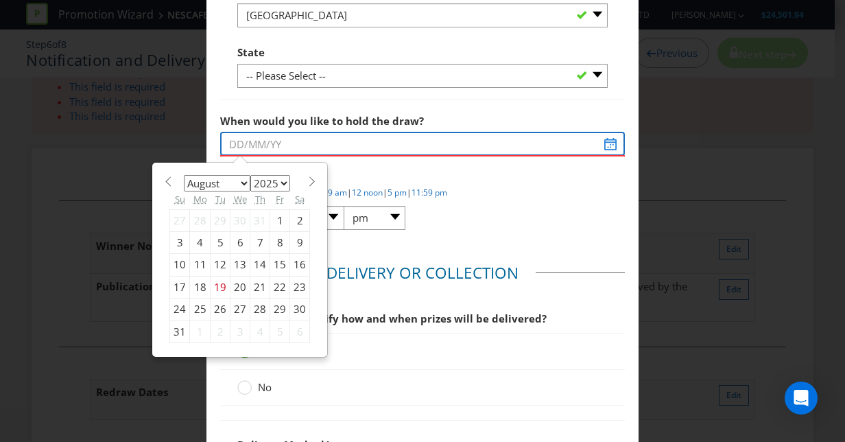
click at [613, 133] on input "text" at bounding box center [422, 144] width 405 height 24
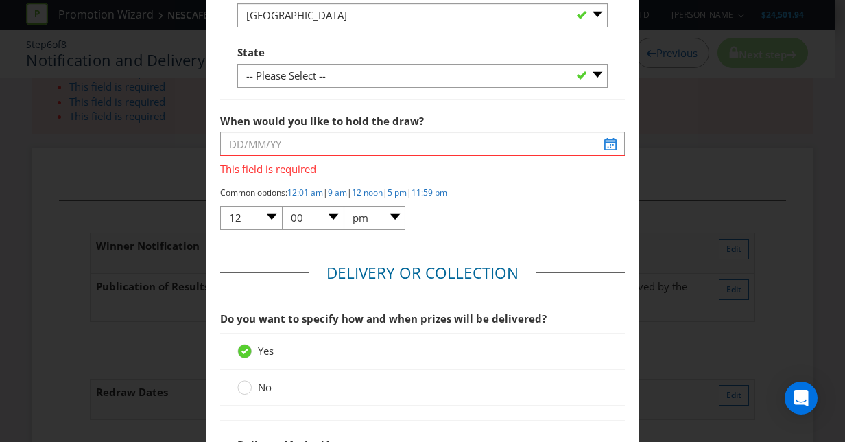
click at [612, 139] on span at bounding box center [617, 144] width 11 height 11
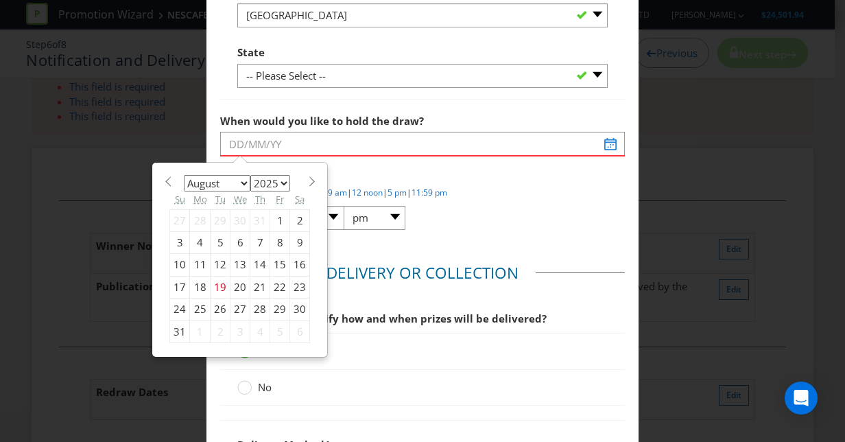
click at [477, 114] on div "When would you like to hold the draw? This field is required" at bounding box center [422, 141] width 405 height 69
click at [218, 178] on select "January February March April May June July August September October November De…" at bounding box center [217, 183] width 67 height 16
select select "9"
click at [184, 175] on select "January February March April May June July August September October November De…" at bounding box center [217, 183] width 67 height 16
click at [195, 261] on div "13" at bounding box center [200, 265] width 21 height 22
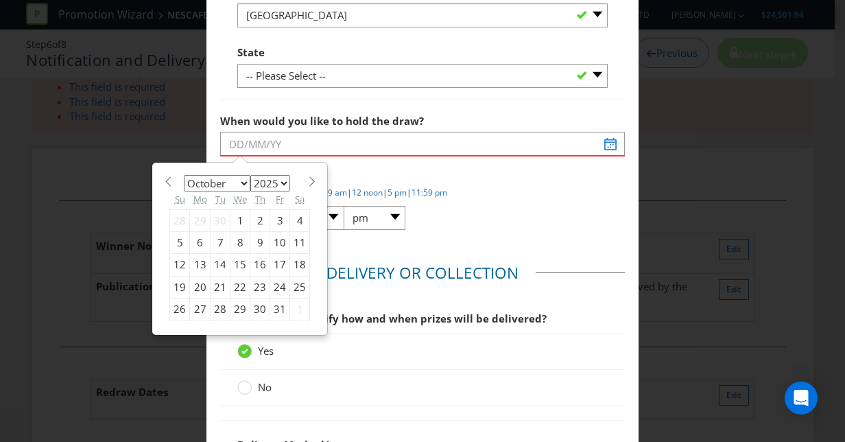
type input "13/10/25"
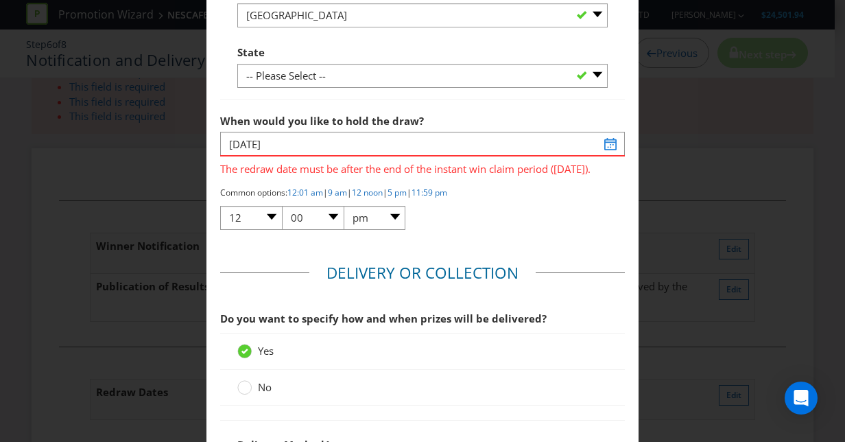
click at [612, 143] on span at bounding box center [617, 144] width 11 height 11
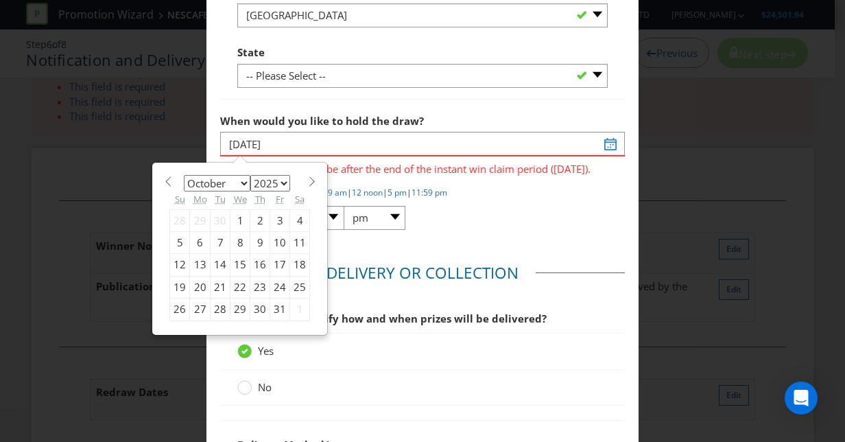
click at [194, 189] on div "Mo" at bounding box center [200, 199] width 21 height 20
click at [194, 185] on select "January February March April May June July August September October November De…" at bounding box center [217, 183] width 67 height 16
select select "10"
click at [184, 175] on select "January February March April May June July August September October November De…" at bounding box center [217, 183] width 67 height 16
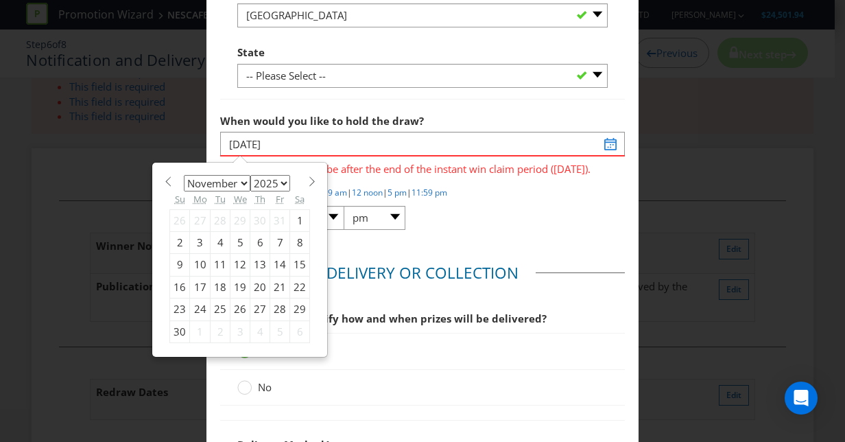
click at [252, 261] on div "13" at bounding box center [260, 265] width 20 height 22
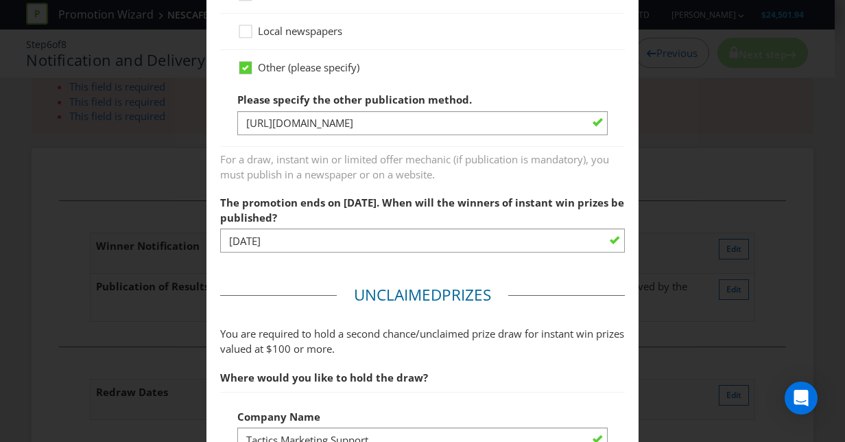
scroll to position [974, 0]
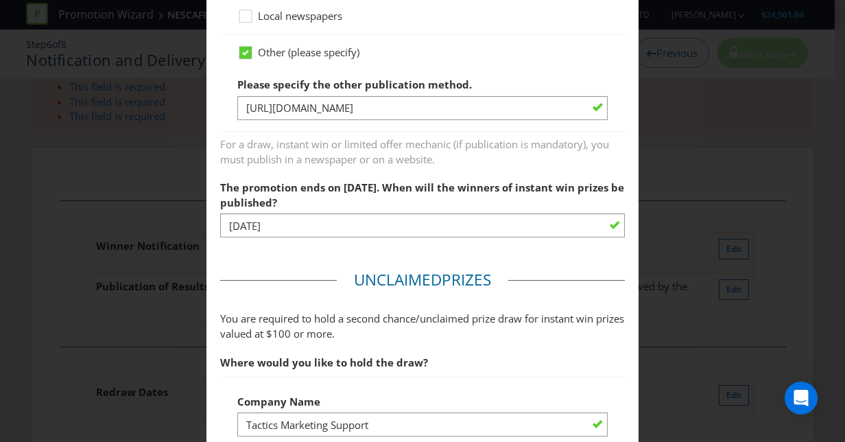
click at [303, 256] on main "Based on your previous answers, you are not required to specify how you will no…" at bounding box center [422, 277] width 432 height 2385
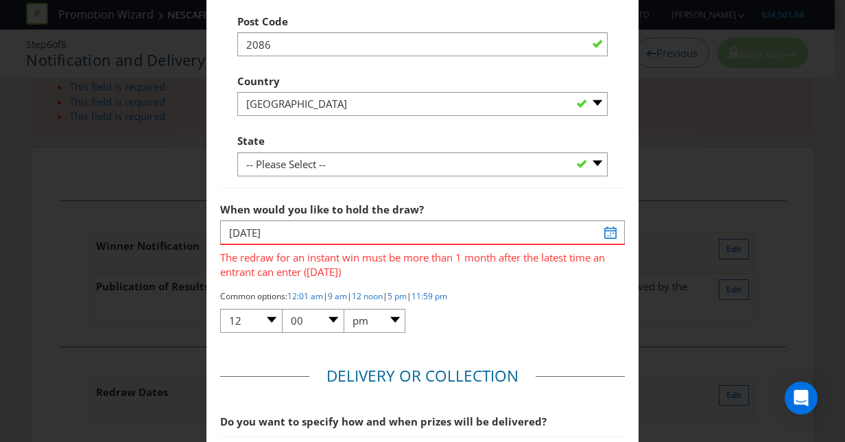
scroll to position [1593, 0]
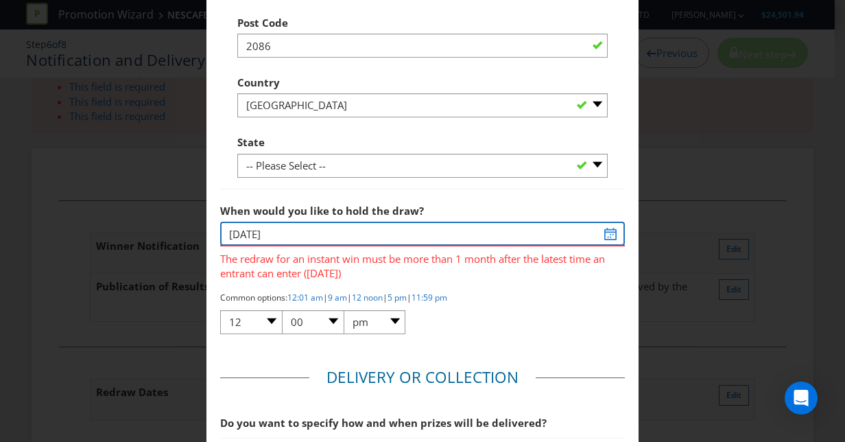
click at [606, 229] on input "[DATE]" at bounding box center [422, 234] width 405 height 24
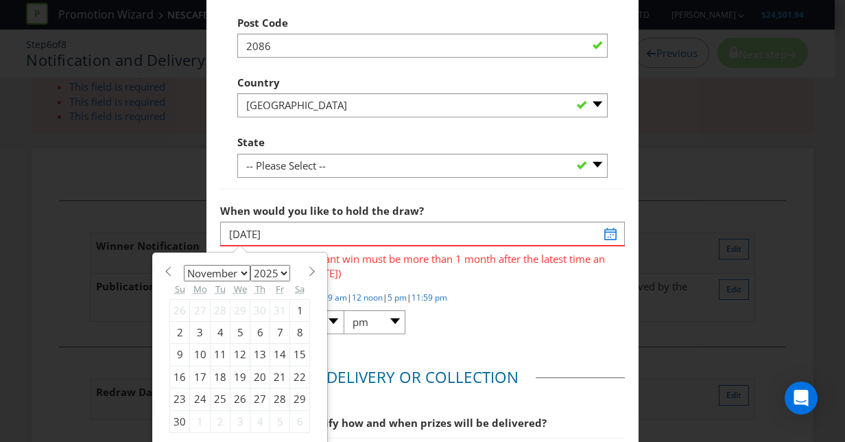
click at [270, 346] on div "14" at bounding box center [280, 355] width 20 height 22
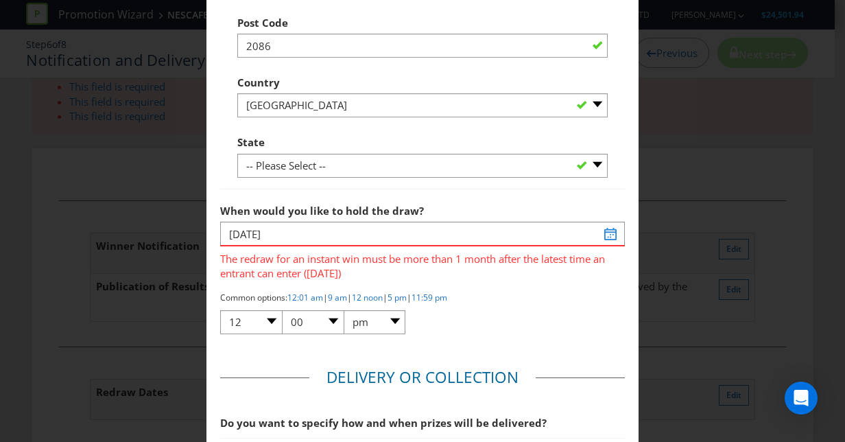
click at [519, 274] on span "The redraw for an instant win must be more than 1 month after the latest time a…" at bounding box center [422, 263] width 405 height 34
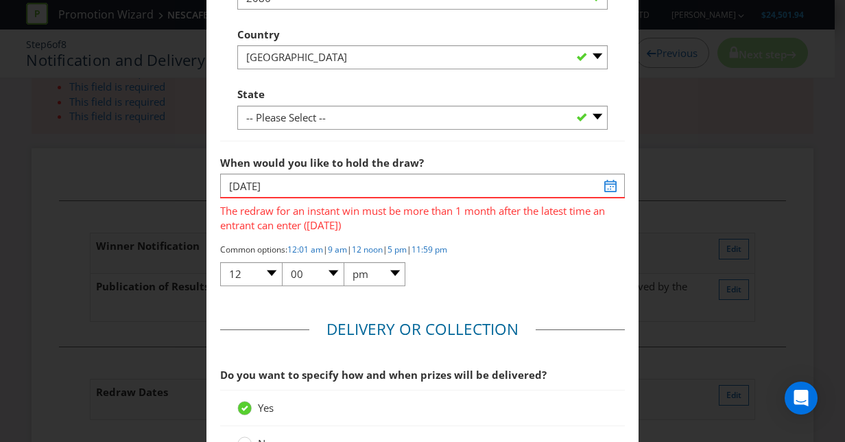
scroll to position [1641, 0]
click at [612, 181] on span at bounding box center [617, 185] width 11 height 11
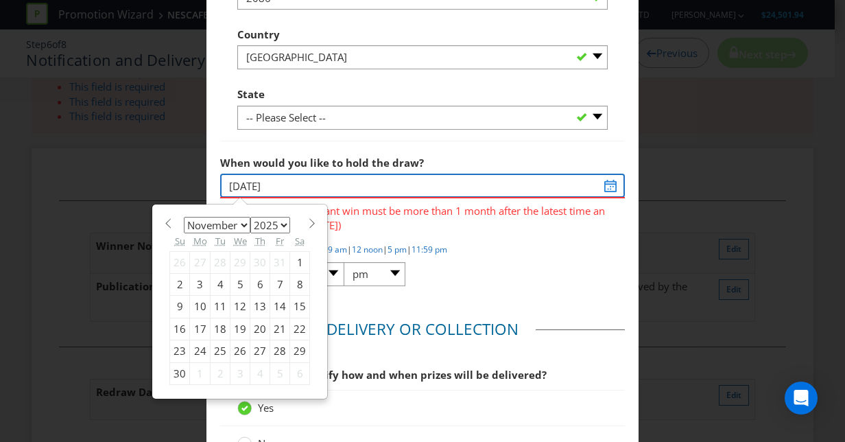
click at [545, 174] on input "14/11/25" at bounding box center [422, 186] width 405 height 24
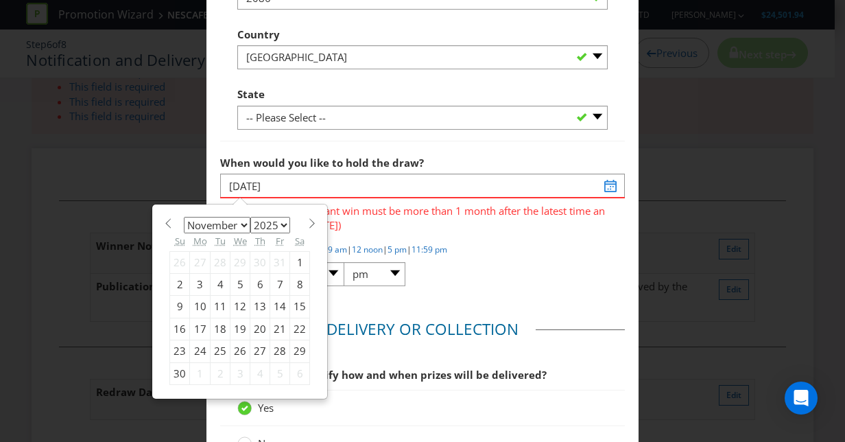
click at [252, 299] on div "13" at bounding box center [260, 307] width 20 height 22
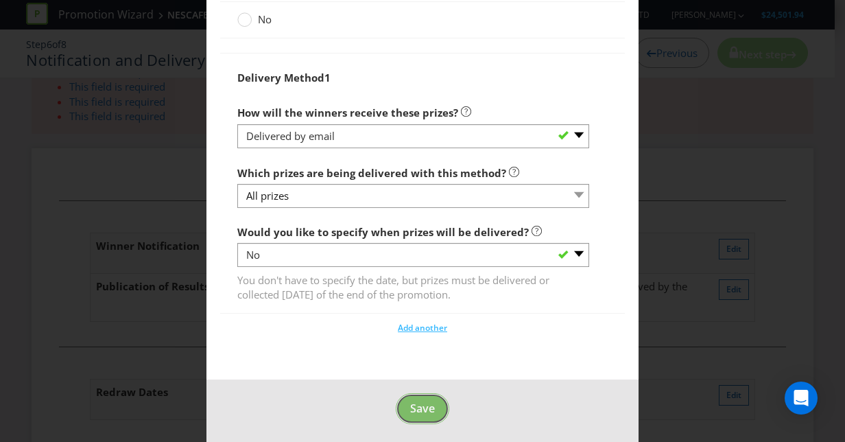
click at [421, 393] on button "Save" at bounding box center [423, 408] width 54 height 31
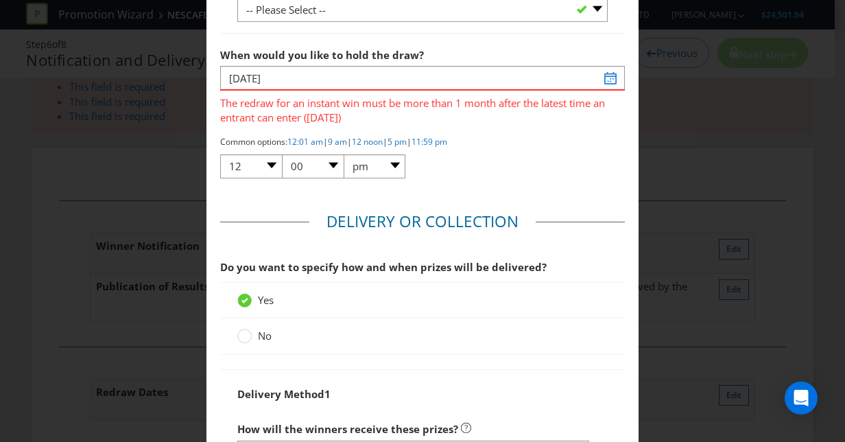
scroll to position [1749, 0]
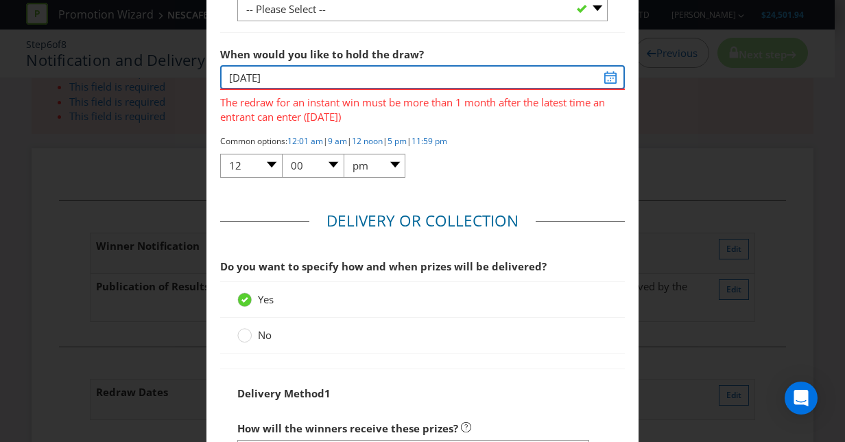
click at [272, 80] on input "[DATE]" at bounding box center [422, 77] width 405 height 24
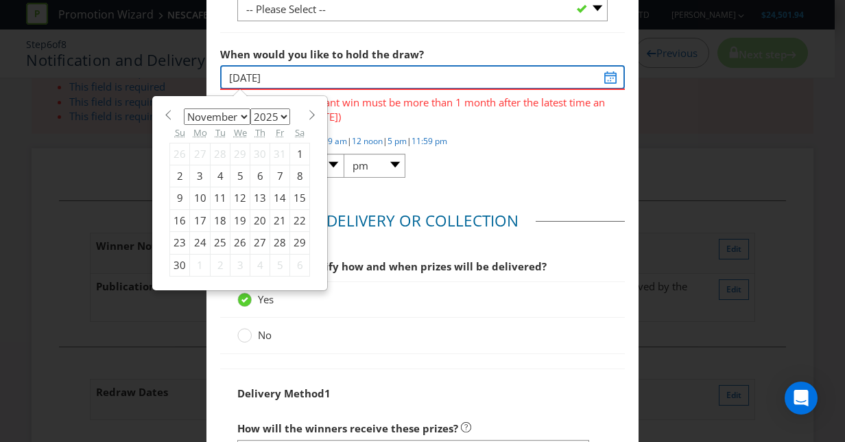
click at [602, 73] on input "[DATE]" at bounding box center [422, 77] width 405 height 24
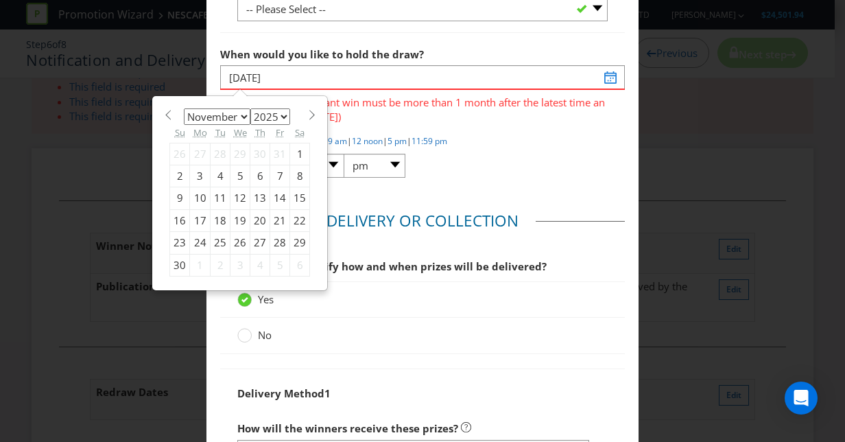
click at [192, 239] on div "24" at bounding box center [200, 243] width 21 height 22
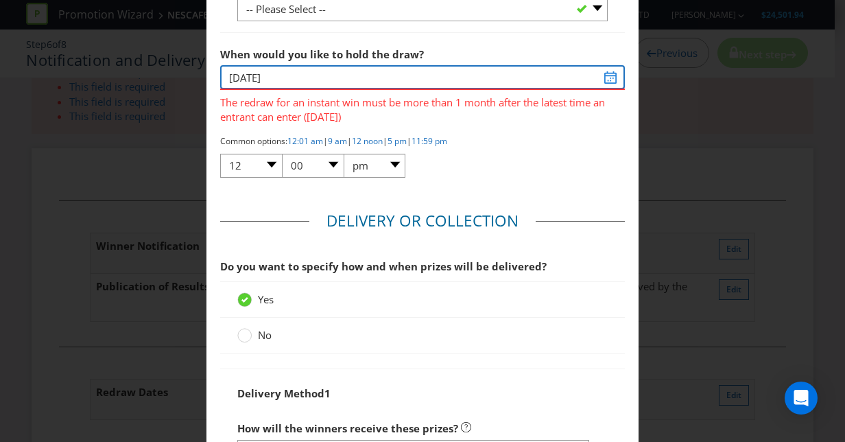
click at [347, 78] on input "24/11/25" at bounding box center [422, 77] width 405 height 24
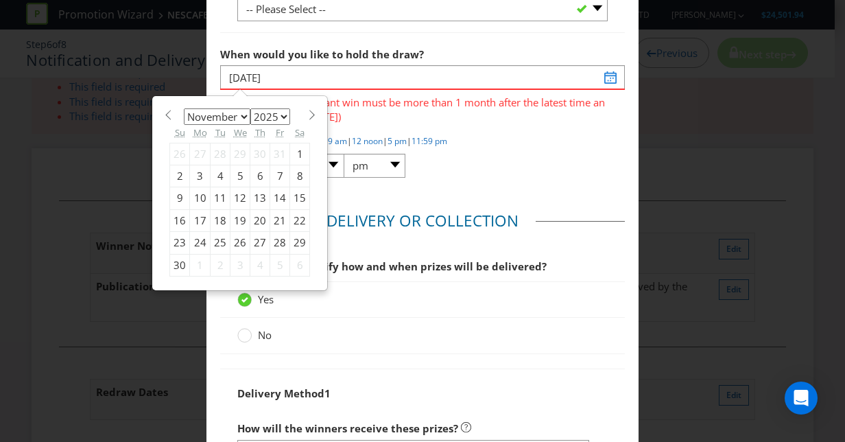
click at [612, 78] on span at bounding box center [617, 77] width 11 height 11
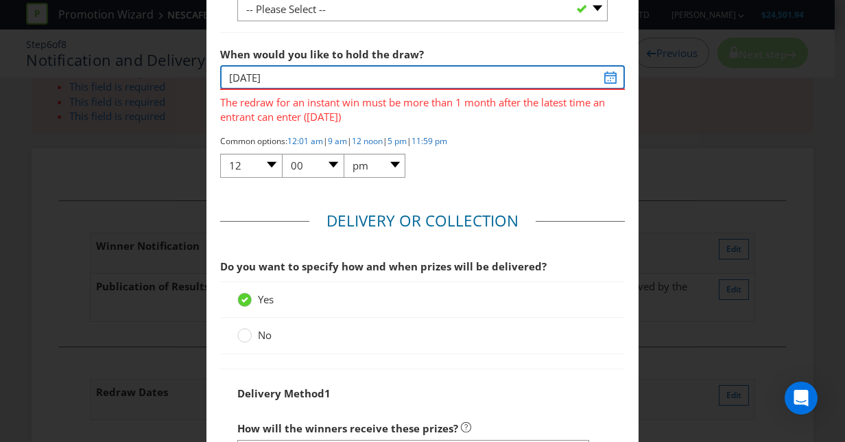
click at [308, 75] on input "24/11/25" at bounding box center [422, 77] width 405 height 24
click at [602, 75] on input "24/11/25" at bounding box center [422, 77] width 405 height 24
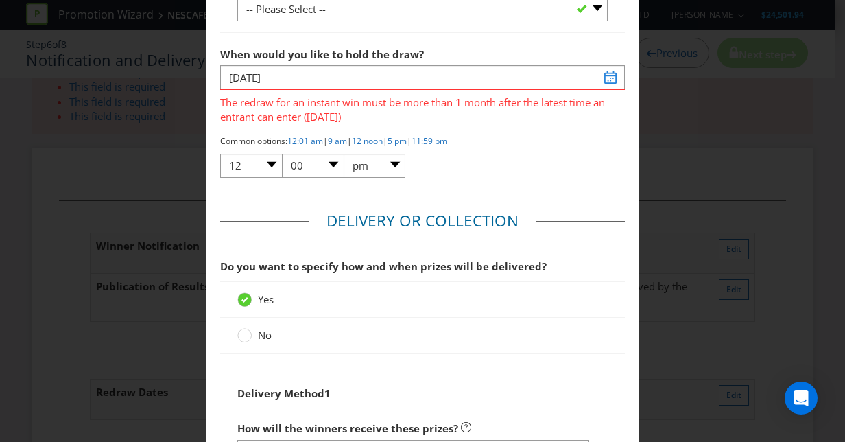
click at [612, 72] on span at bounding box center [617, 77] width 11 height 11
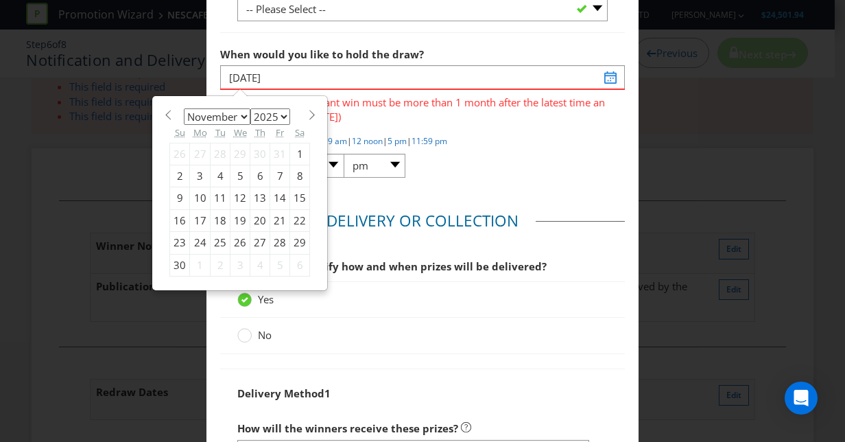
click at [231, 197] on div "12" at bounding box center [241, 198] width 20 height 22
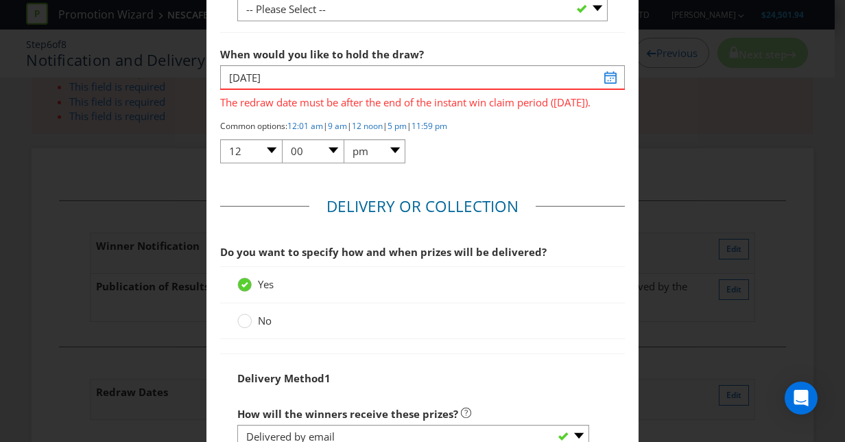
click at [460, 150] on div "Common options: 12:01 am | 9 am | 12 noon | 5 pm | 11:59 pm 01 02 03 04 05 06 0…" at bounding box center [422, 142] width 405 height 45
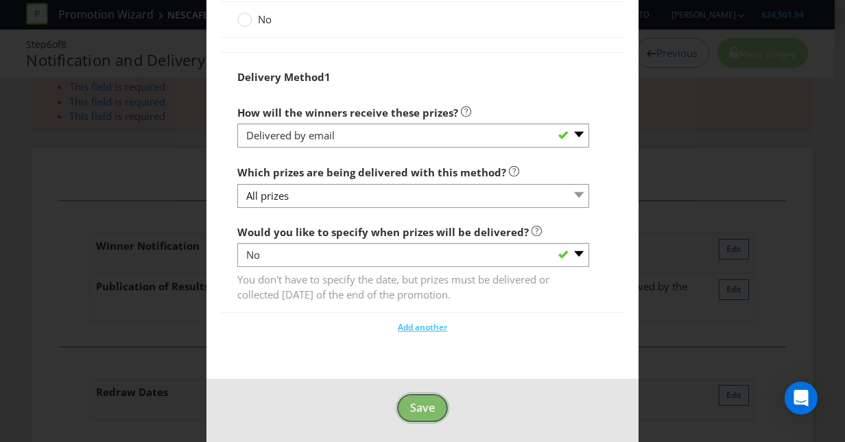
click at [417, 402] on span "Save" at bounding box center [422, 407] width 25 height 15
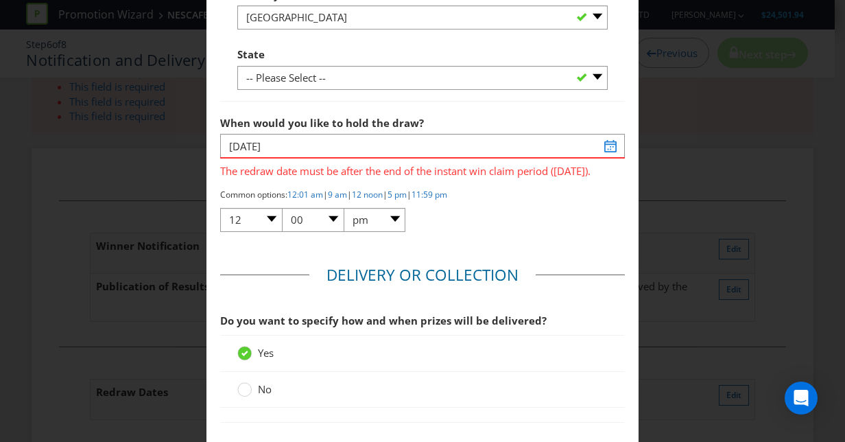
scroll to position [1681, 0]
click at [376, 189] on link "12 noon" at bounding box center [367, 194] width 31 height 12
click at [480, 223] on div "Common options: 12:01 am | 9 am | 12 noon | 5 pm | 11:59 pm 01 02 03 04 05 06 0…" at bounding box center [422, 210] width 405 height 45
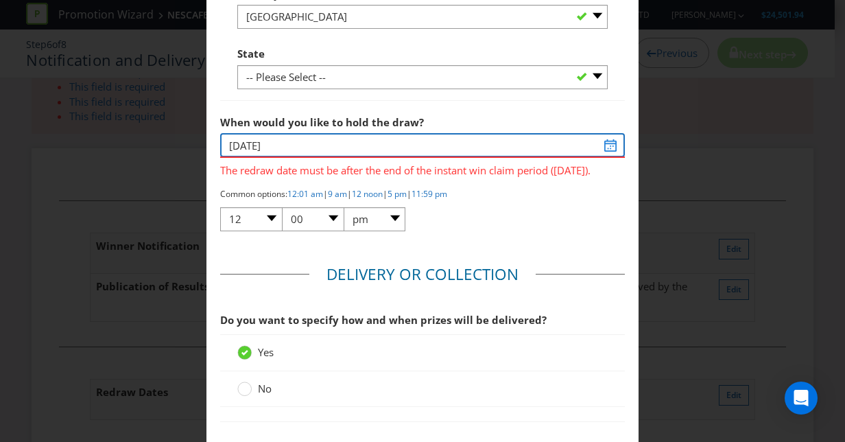
click at [606, 144] on input "12/11/25" at bounding box center [422, 145] width 405 height 24
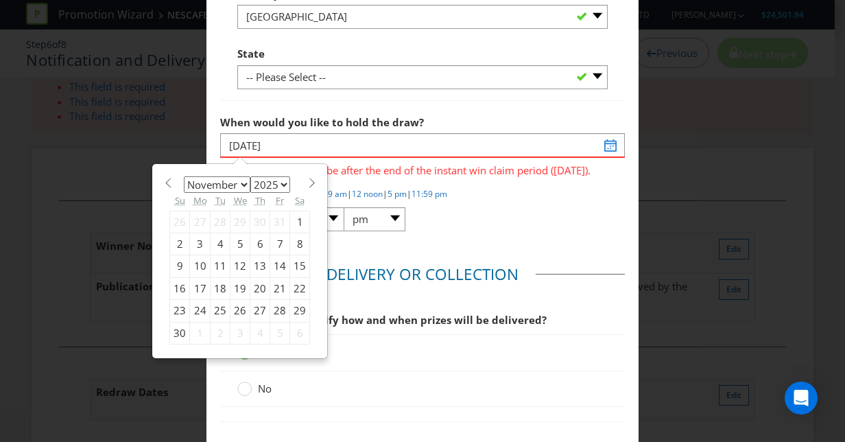
click at [253, 259] on div "13" at bounding box center [260, 266] width 20 height 22
type input "[DATE]"
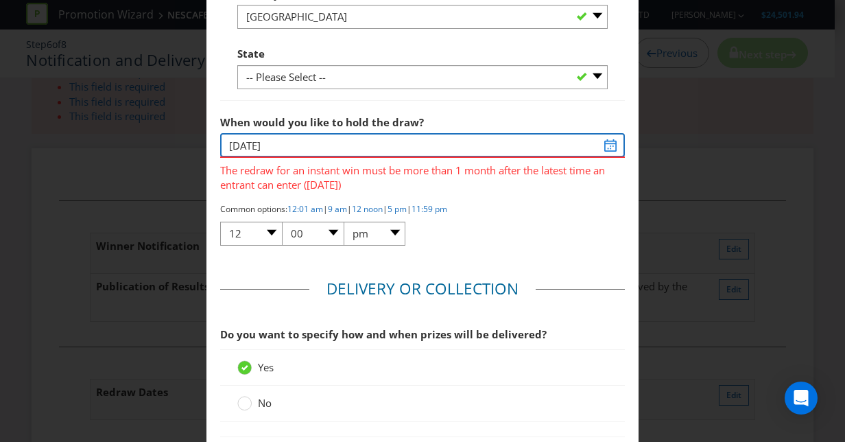
click at [606, 145] on input "[DATE]" at bounding box center [422, 145] width 405 height 24
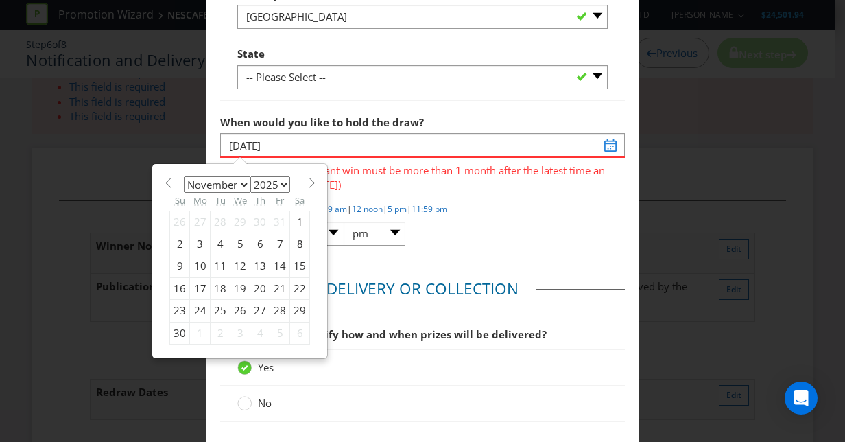
click at [296, 178] on section "January February March April May June July August September October November De…" at bounding box center [239, 181] width 141 height 10
click at [307, 178] on span at bounding box center [312, 183] width 10 height 10
select select "11"
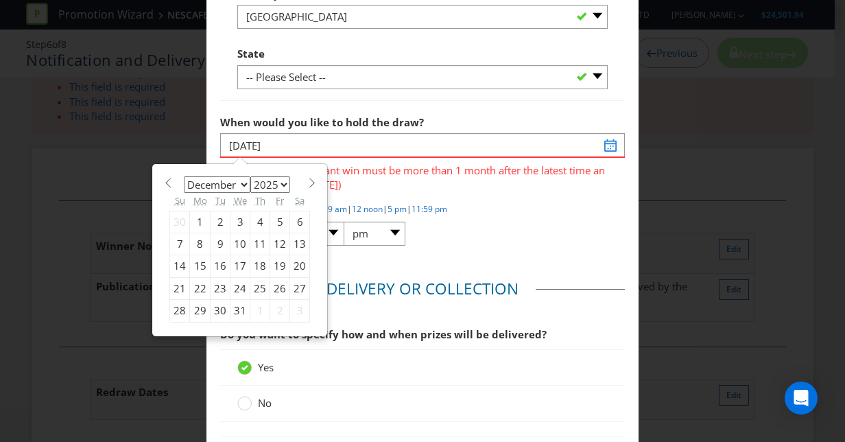
click at [270, 239] on div "12" at bounding box center [280, 244] width 20 height 22
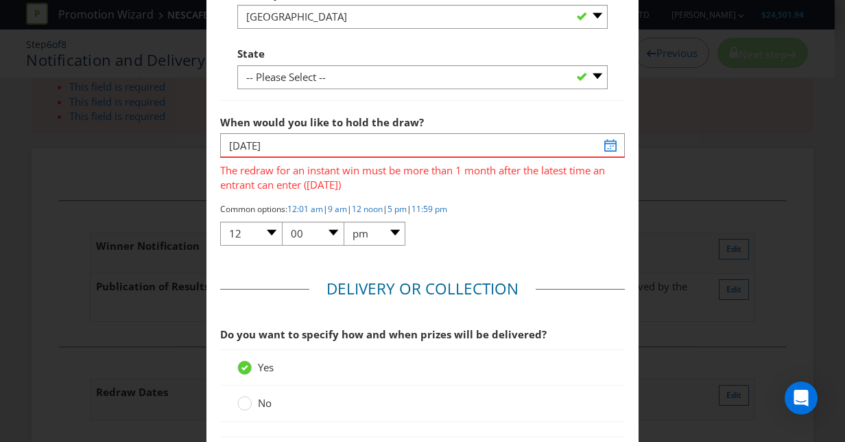
click at [520, 231] on div "Common options: 12:01 am | 9 am | 12 noon | 5 pm | 11:59 pm 01 02 03 04 05 06 0…" at bounding box center [422, 225] width 405 height 45
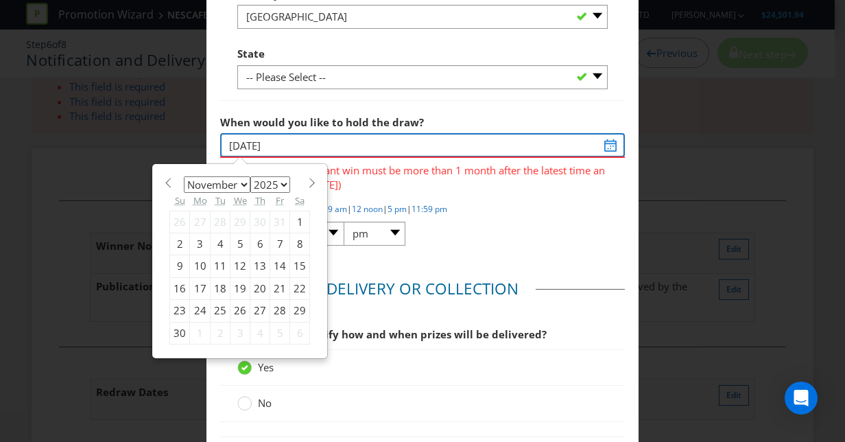
click at [601, 145] on input "12/12/25" at bounding box center [422, 145] width 405 height 24
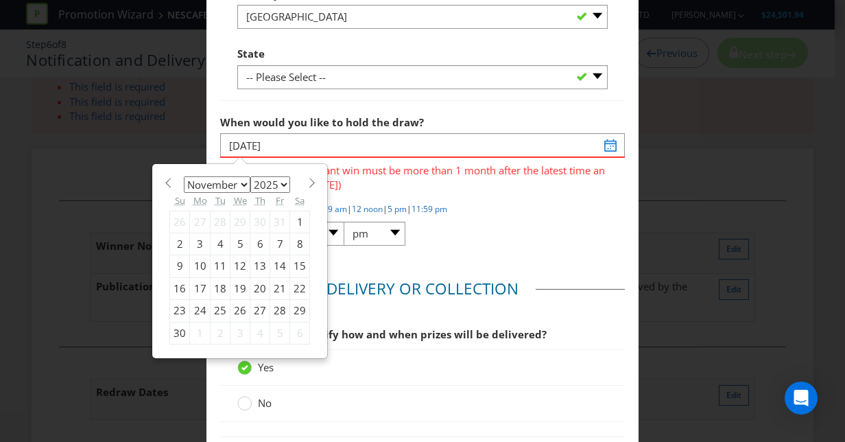
click at [274, 262] on div "14" at bounding box center [280, 266] width 20 height 22
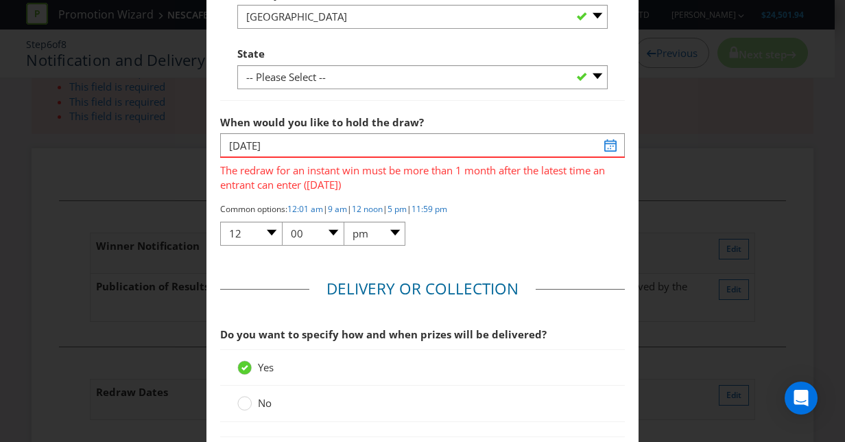
click at [595, 222] on div "Common options: 12:01 am | 9 am | 12 noon | 5 pm | 11:59 pm 01 02 03 04 05 06 0…" at bounding box center [422, 225] width 405 height 45
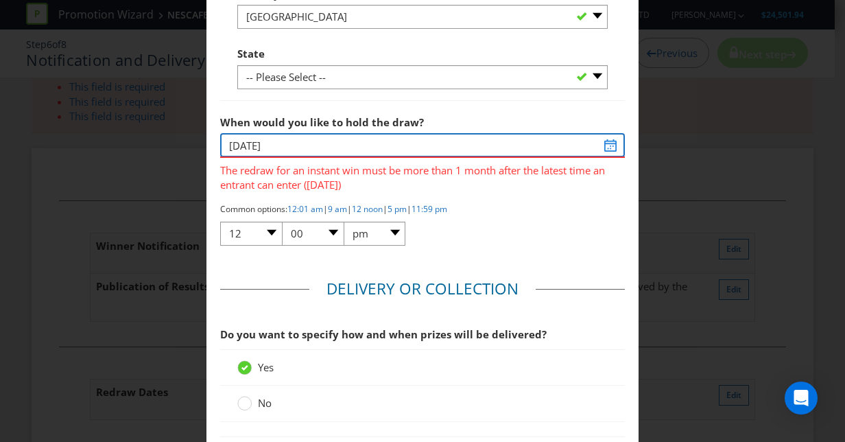
click at [456, 140] on input "14/11/25" at bounding box center [422, 145] width 405 height 24
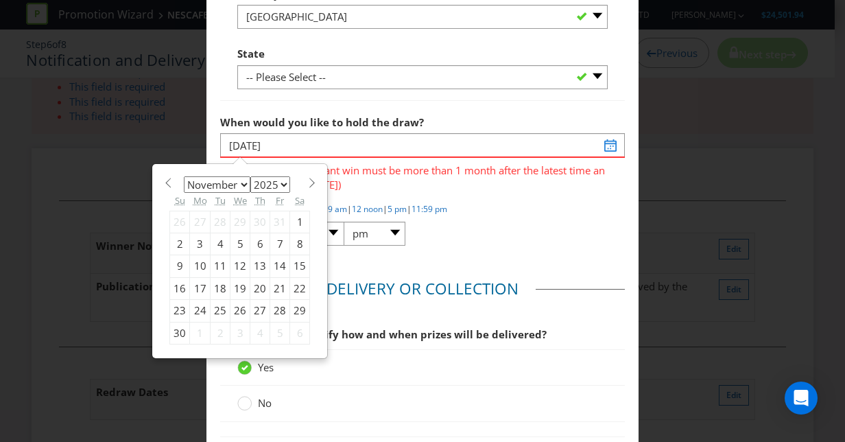
click at [231, 267] on div "12" at bounding box center [241, 266] width 20 height 22
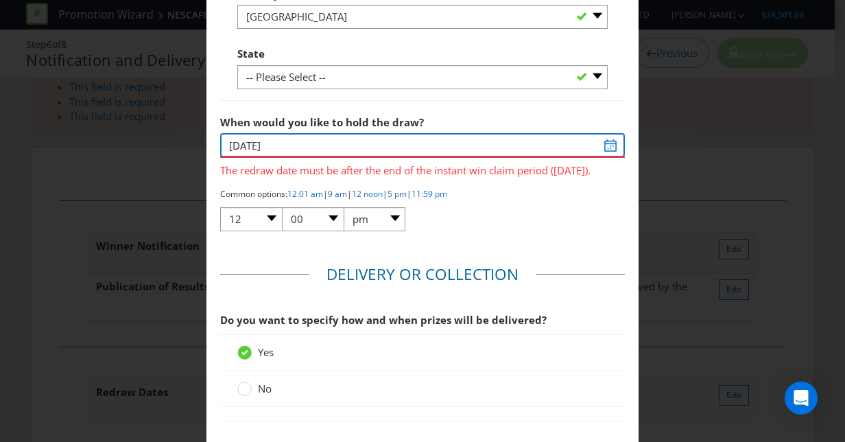
click at [602, 139] on input "12/11/25" at bounding box center [422, 145] width 405 height 24
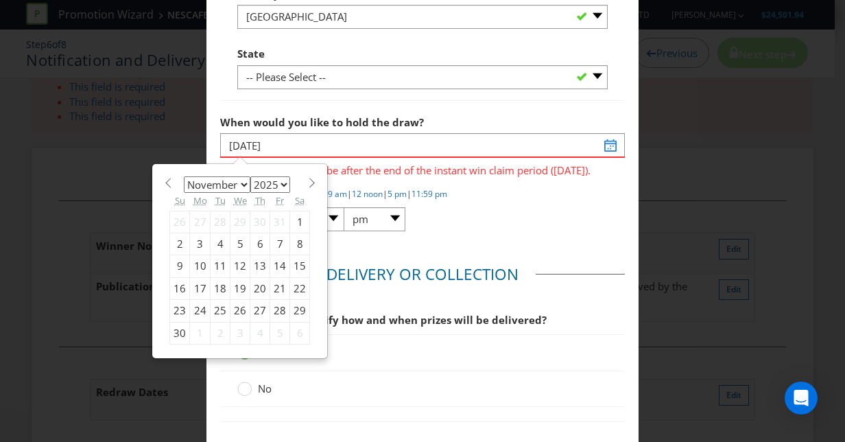
click at [256, 261] on div "13" at bounding box center [260, 266] width 20 height 22
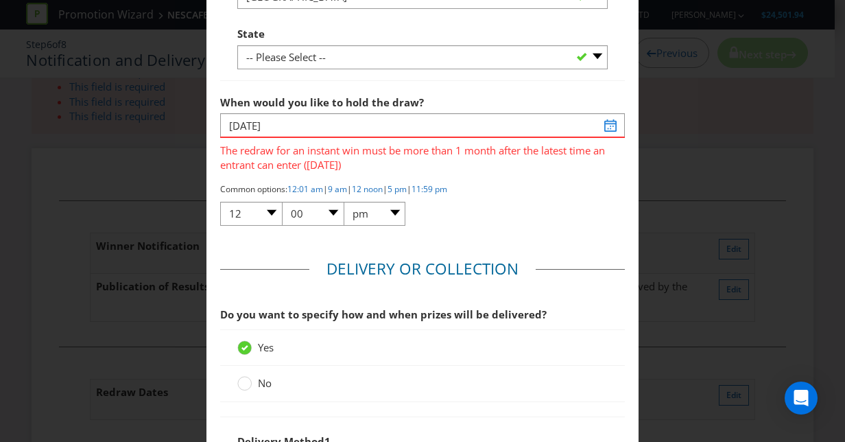
scroll to position [1702, 0]
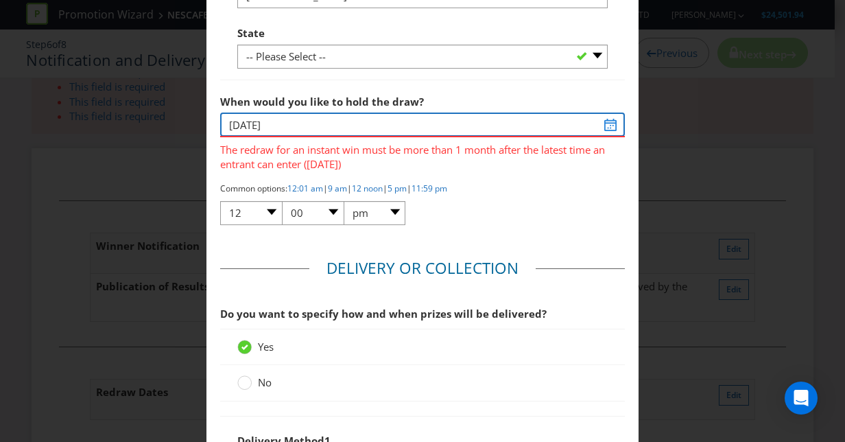
click at [274, 126] on input "[DATE]" at bounding box center [422, 125] width 405 height 24
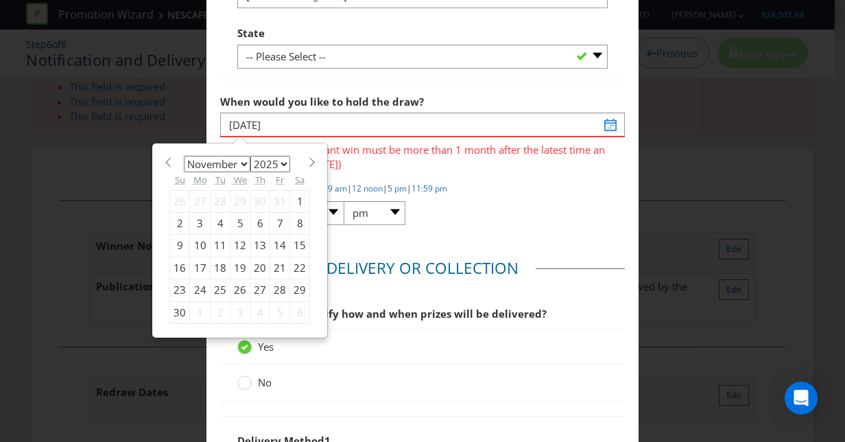
click at [231, 235] on div "12" at bounding box center [241, 246] width 20 height 22
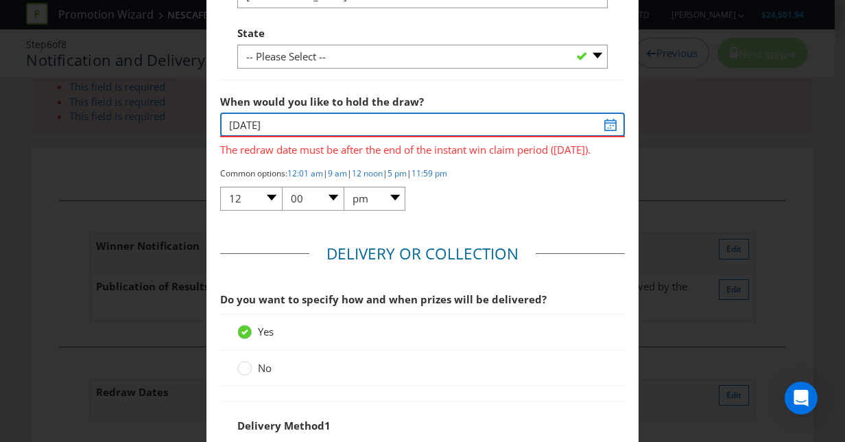
click at [307, 121] on input "12/11/25" at bounding box center [422, 125] width 405 height 24
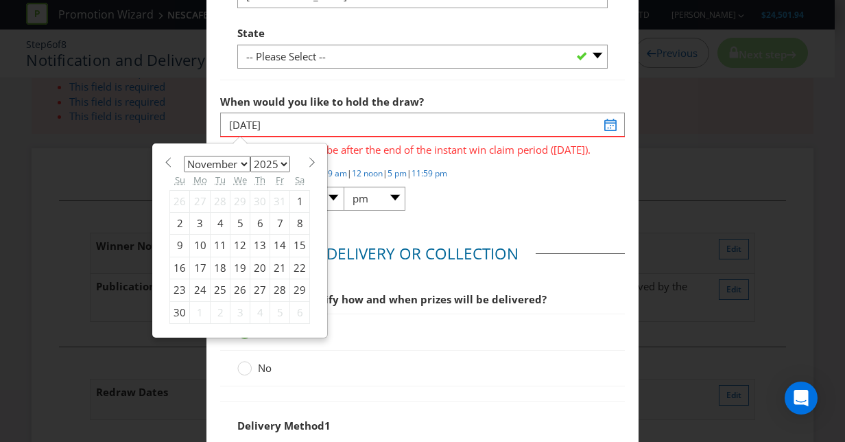
click at [215, 240] on div "11" at bounding box center [221, 246] width 20 height 22
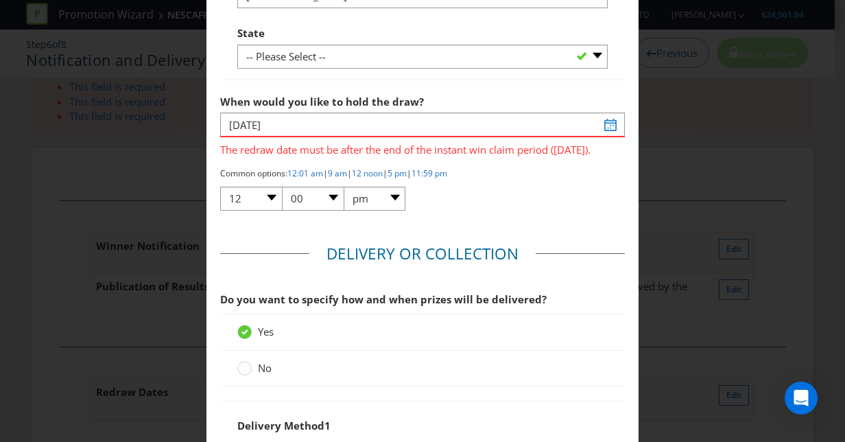
click at [530, 176] on div "Common options: 12:01 am | 9 am | 12 noon | 5 pm | 11:59 pm 01 02 03 04 05 06 0…" at bounding box center [422, 189] width 405 height 45
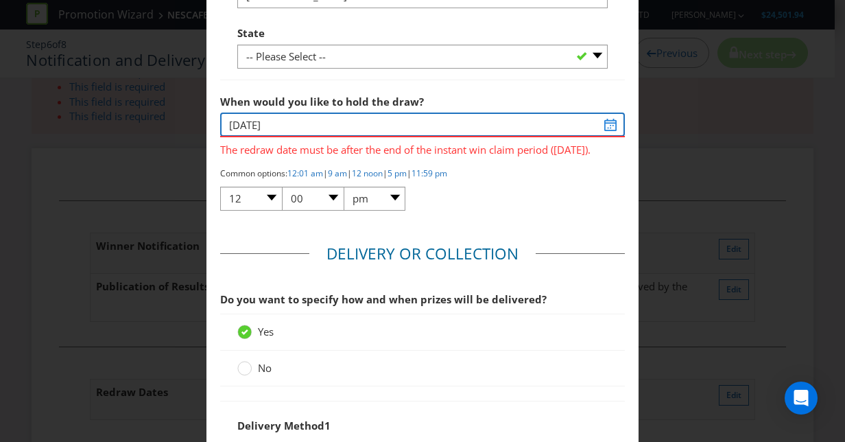
click at [443, 124] on input "11/11/25" at bounding box center [422, 125] width 405 height 24
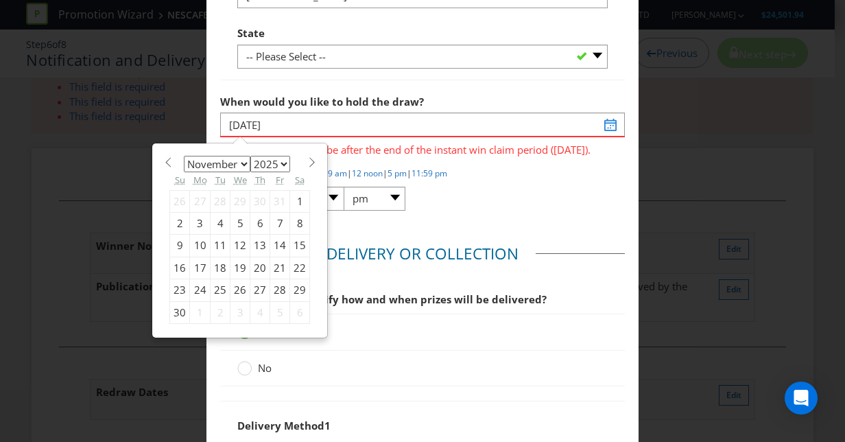
click at [250, 237] on div "13" at bounding box center [260, 246] width 20 height 22
type input "[DATE]"
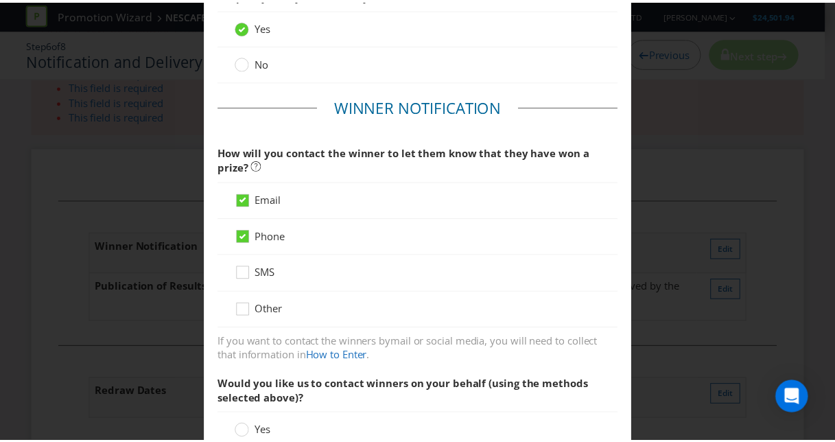
scroll to position [0, 0]
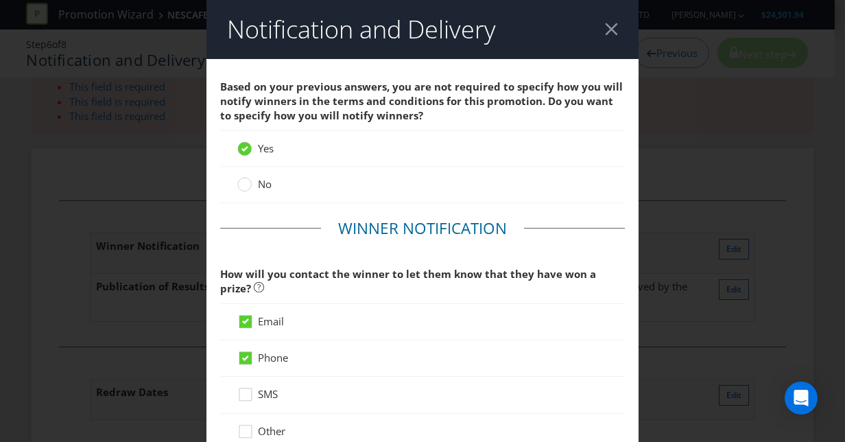
click at [605, 27] on div at bounding box center [611, 29] width 13 height 13
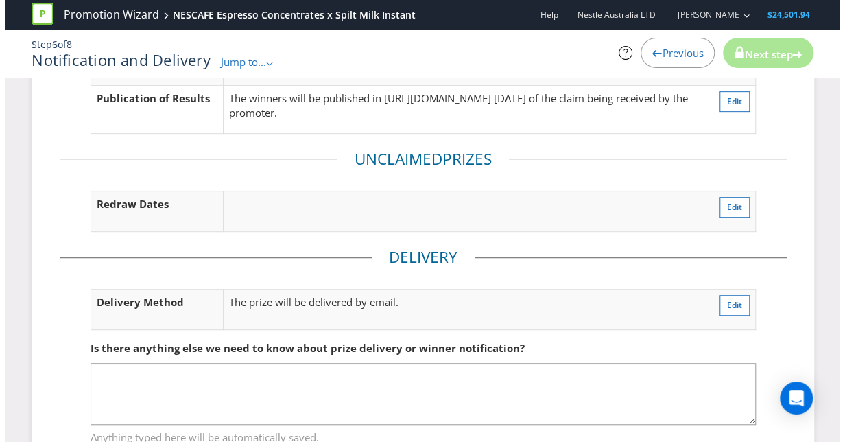
scroll to position [273, 0]
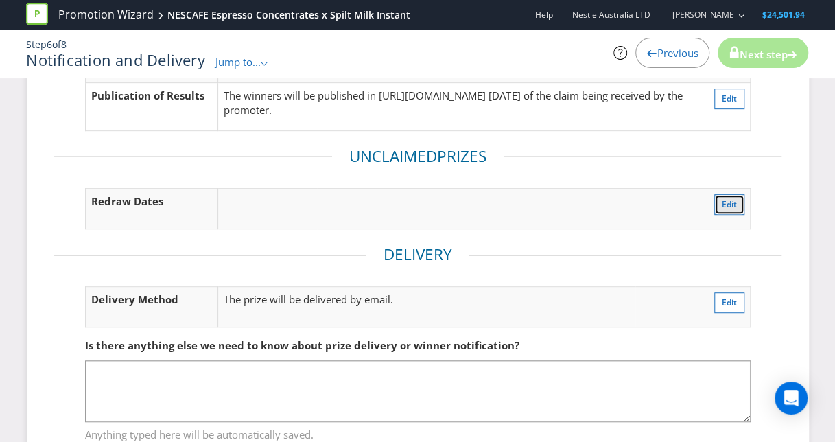
click at [742, 206] on button "Edit" at bounding box center [729, 204] width 30 height 21
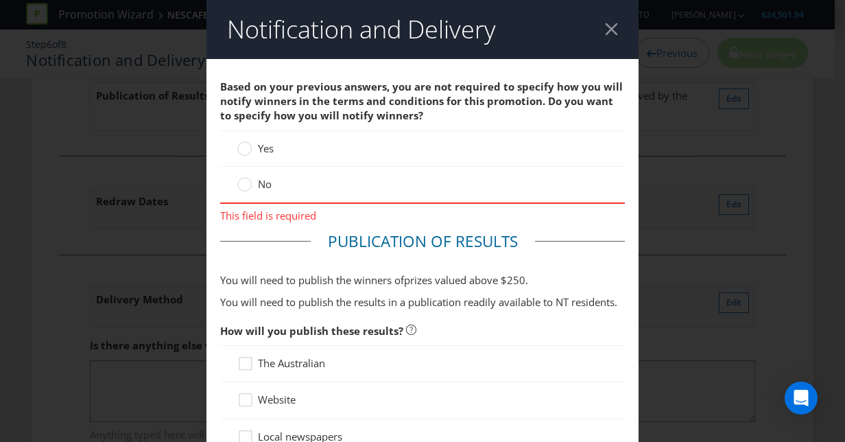
click at [258, 148] on span "Yes" at bounding box center [266, 148] width 16 height 14
click at [0, 0] on input "Yes" at bounding box center [0, 0] width 0 height 0
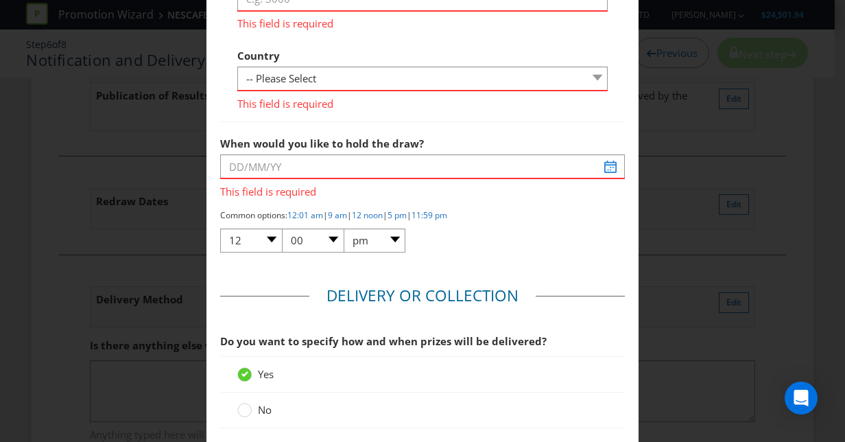
scroll to position [1725, 0]
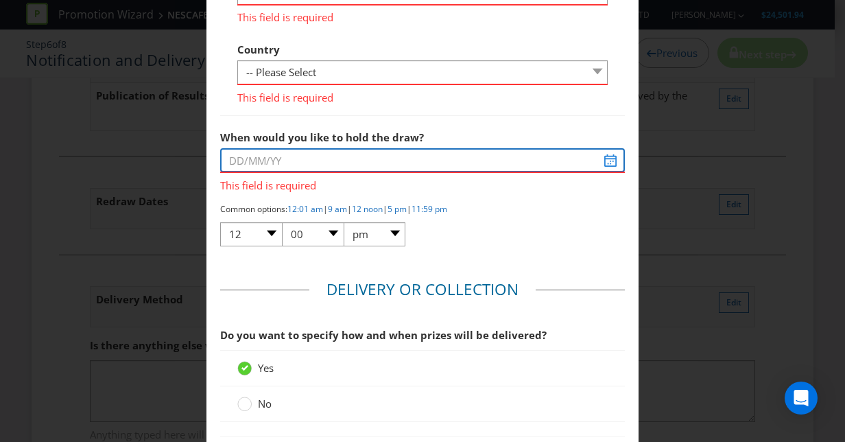
click at [341, 155] on input "text" at bounding box center [422, 160] width 405 height 24
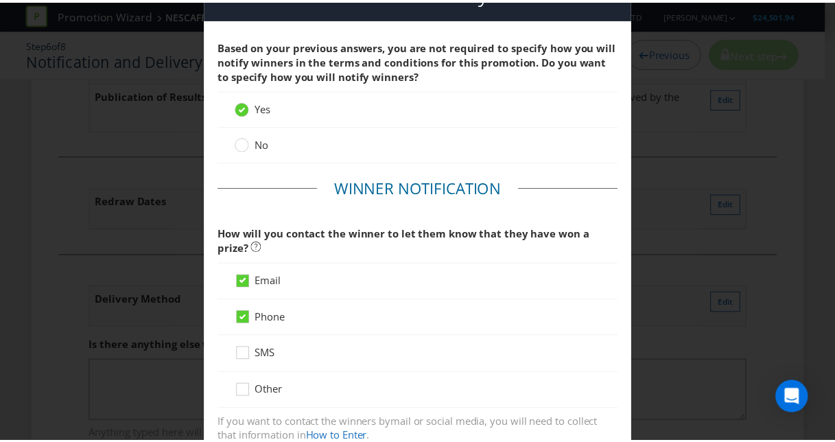
scroll to position [0, 0]
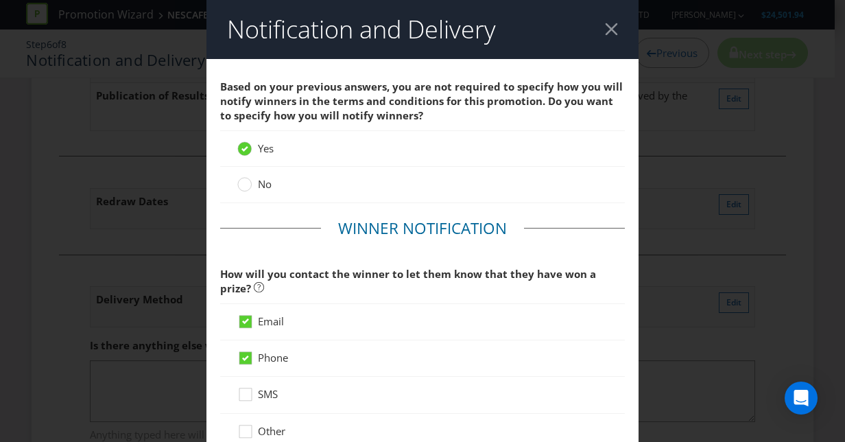
click at [605, 32] on div at bounding box center [611, 29] width 13 height 13
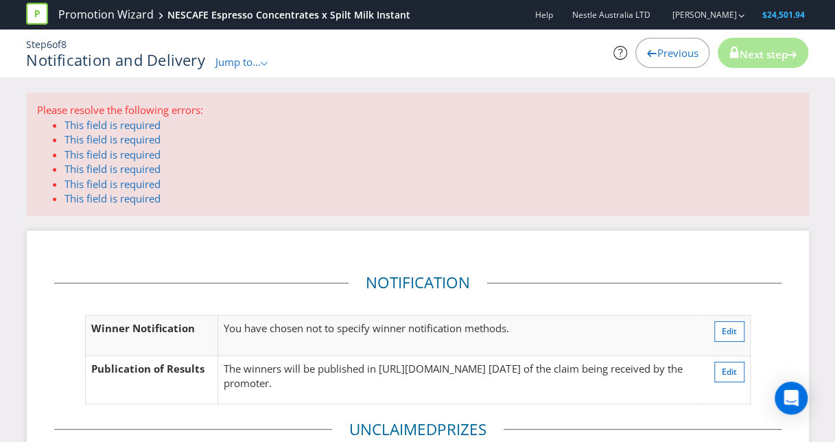
click at [268, 62] on icon ".st0{fill-rule:evenodd;clip-rule:evenodd;}" at bounding box center [264, 64] width 7 height 4
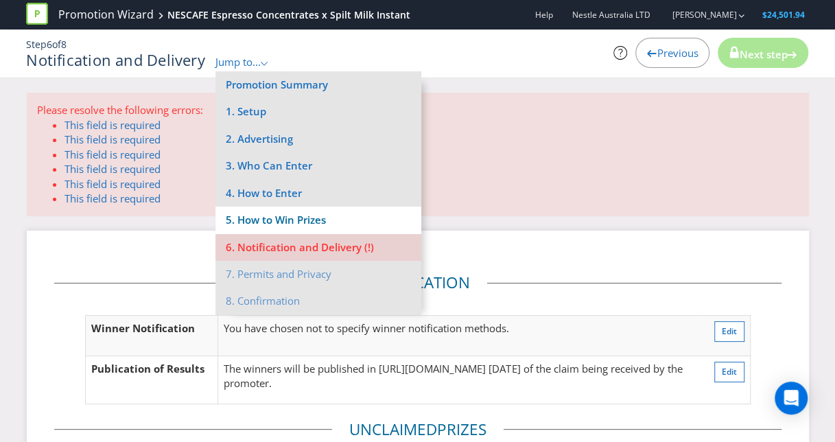
click at [353, 220] on li "5. How to Win Prizes" at bounding box center [318, 219] width 206 height 27
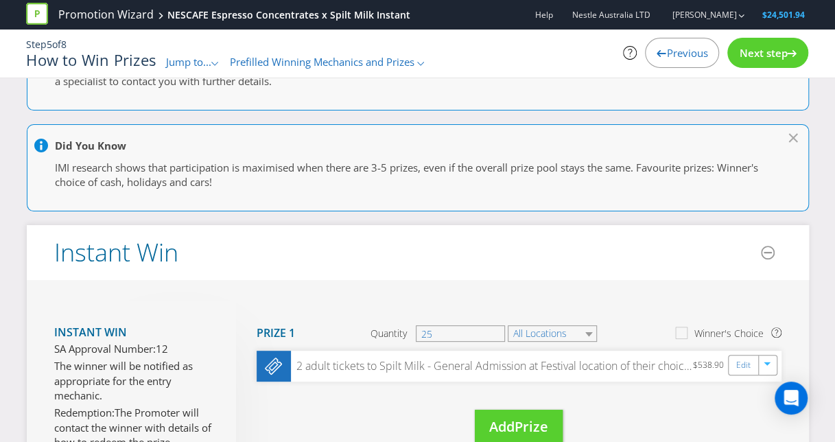
scroll to position [45, 0]
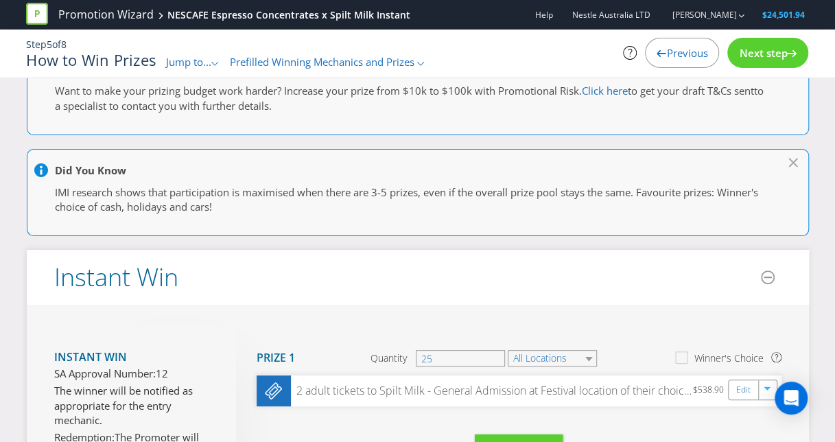
click at [764, 56] on span "Next step" at bounding box center [763, 53] width 48 height 14
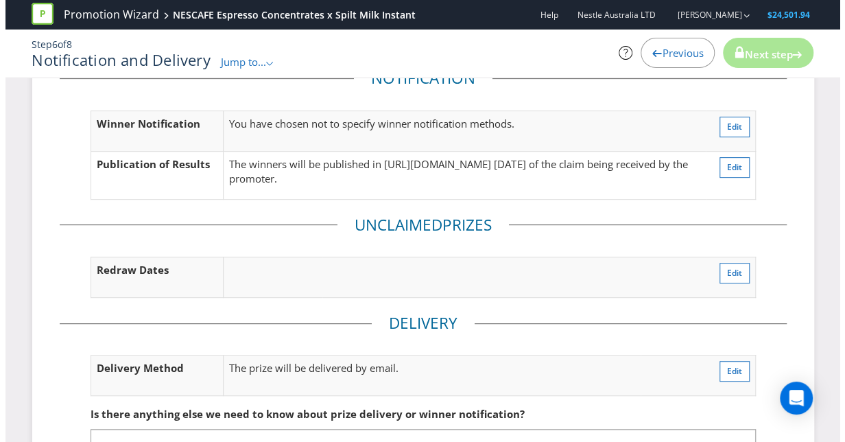
scroll to position [203, 0]
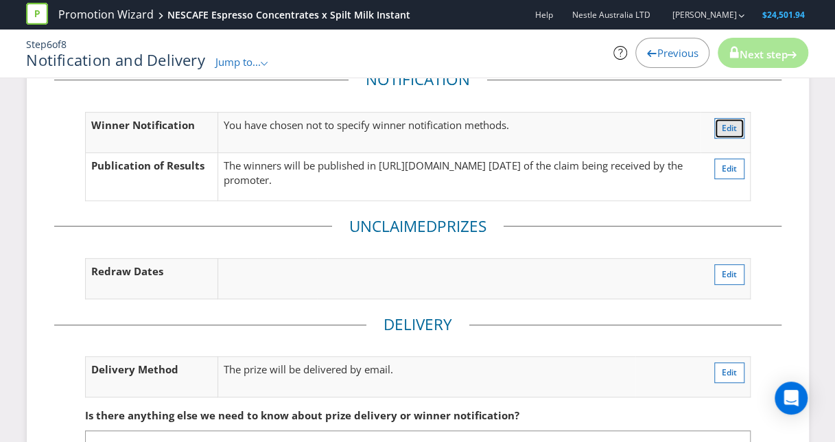
click at [729, 119] on button "Edit" at bounding box center [729, 128] width 30 height 21
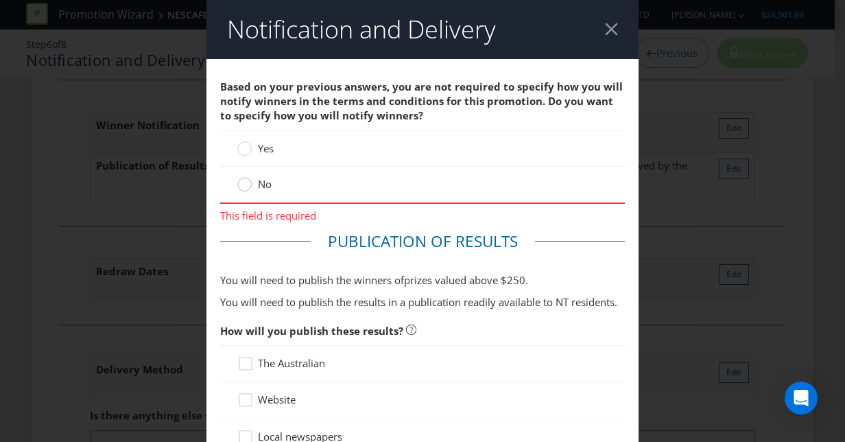
click at [243, 184] on circle at bounding box center [245, 185] width 14 height 14
click at [0, 0] on input "No" at bounding box center [0, 0] width 0 height 0
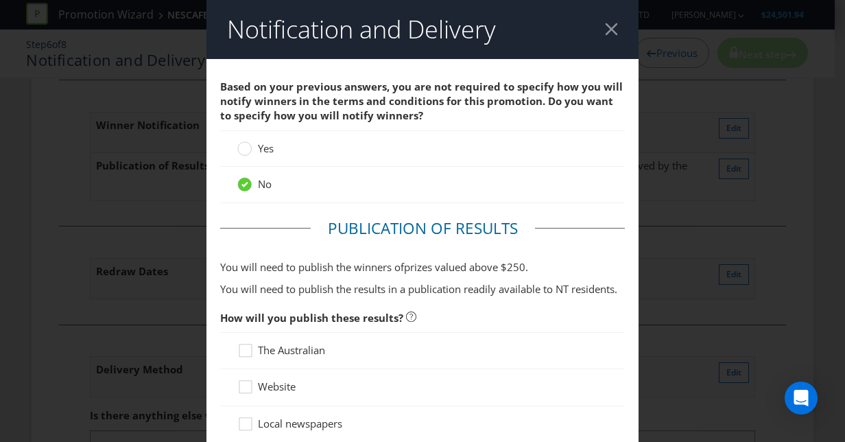
click at [246, 136] on div "Yes" at bounding box center [422, 148] width 405 height 36
click at [243, 148] on circle at bounding box center [245, 149] width 14 height 14
click at [0, 0] on input "Yes" at bounding box center [0, 0] width 0 height 0
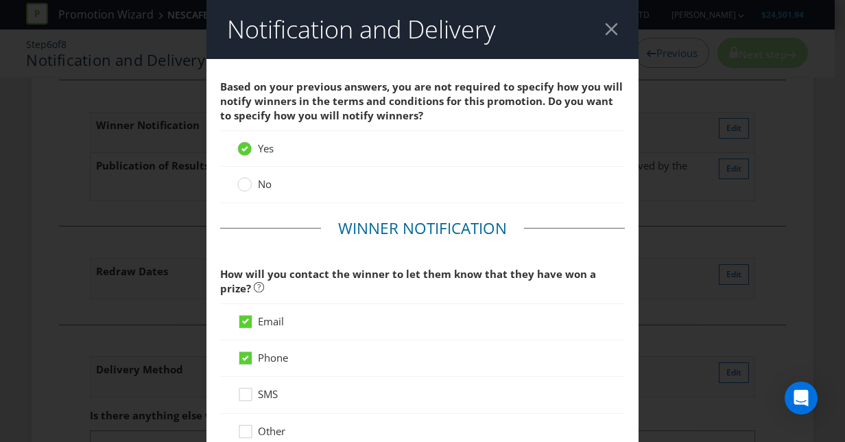
click at [248, 184] on label "No" at bounding box center [255, 184] width 37 height 14
click at [0, 0] on input "No" at bounding box center [0, 0] width 0 height 0
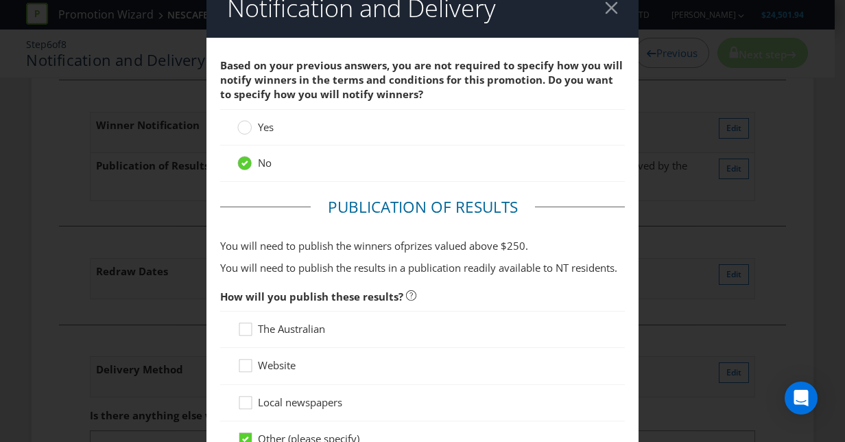
scroll to position [5, 0]
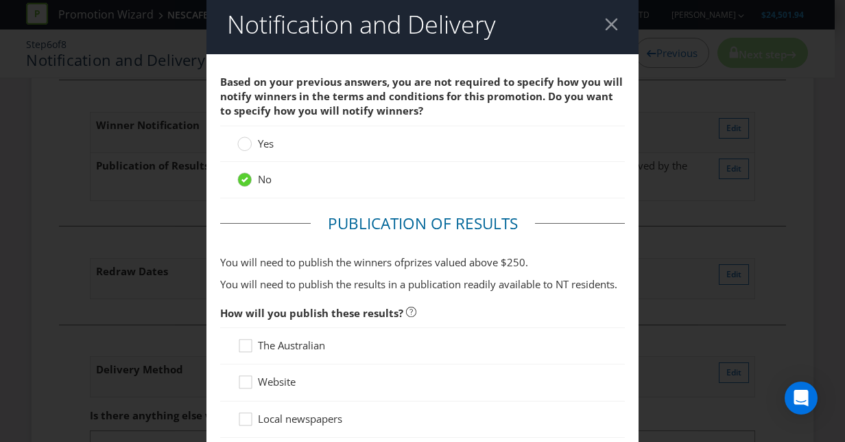
click at [258, 137] on span "Yes" at bounding box center [266, 144] width 16 height 14
click at [0, 0] on input "Yes" at bounding box center [0, 0] width 0 height 0
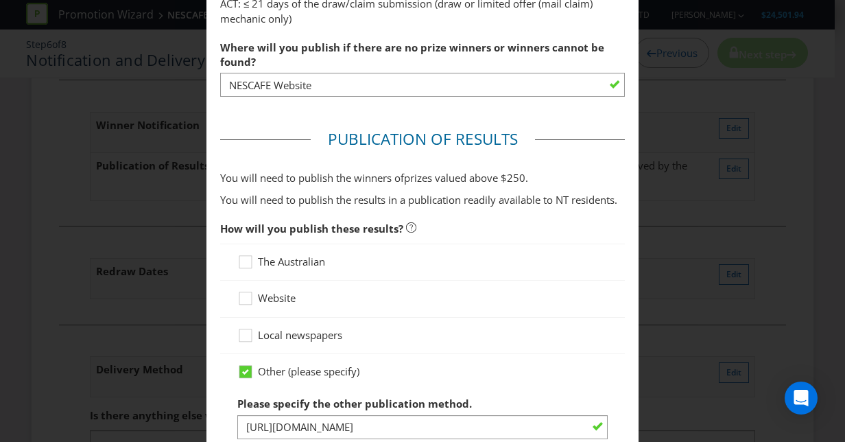
scroll to position [499, 0]
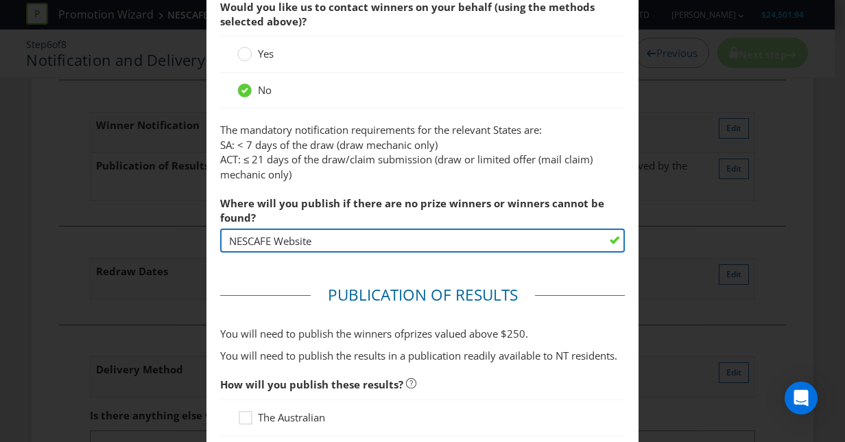
click at [235, 236] on input "NESCAFE Website" at bounding box center [422, 240] width 405 height 24
type input "NESTLE Website"
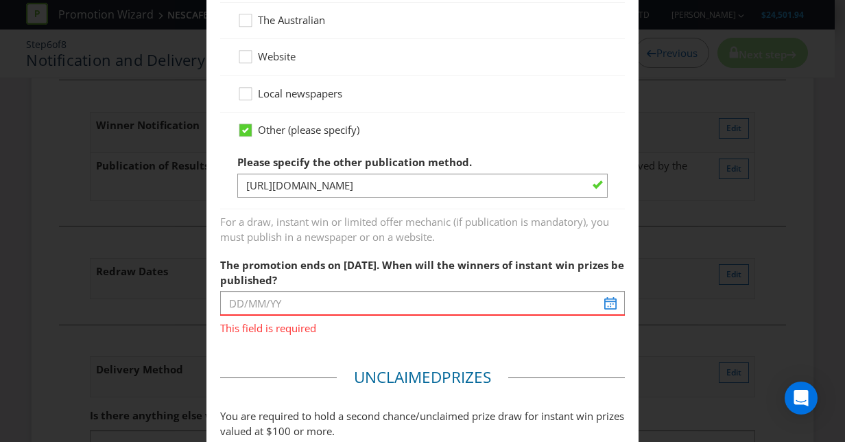
scroll to position [908, 0]
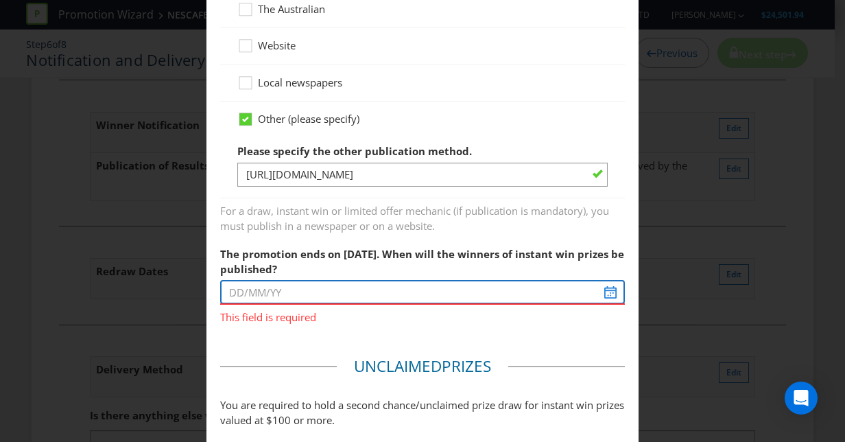
click at [604, 286] on input "text" at bounding box center [422, 292] width 405 height 24
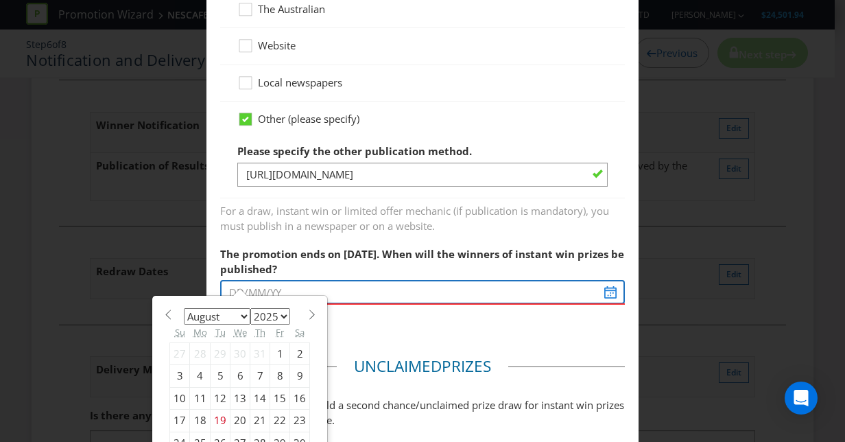
scroll to position [947, 0]
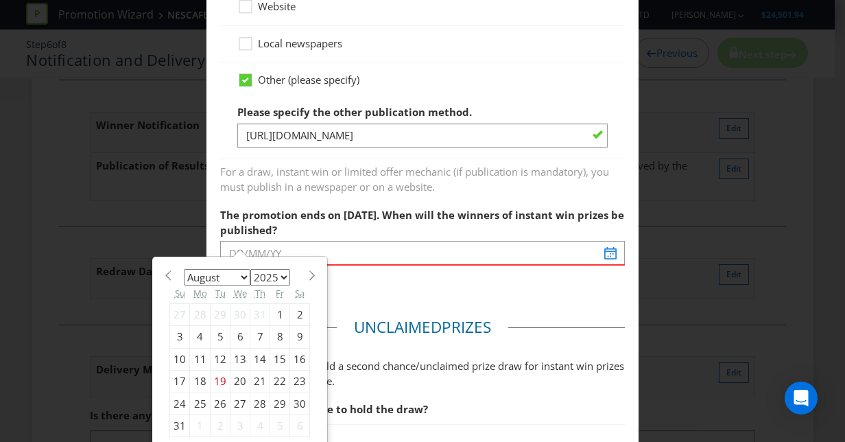
click at [227, 278] on select "January February March April May June July August September October November De…" at bounding box center [217, 277] width 67 height 16
select select "10"
click at [184, 269] on select "January February March April May June July August September October November De…" at bounding box center [217, 277] width 67 height 16
click at [254, 353] on div "13" at bounding box center [260, 359] width 20 height 22
type input "[DATE]"
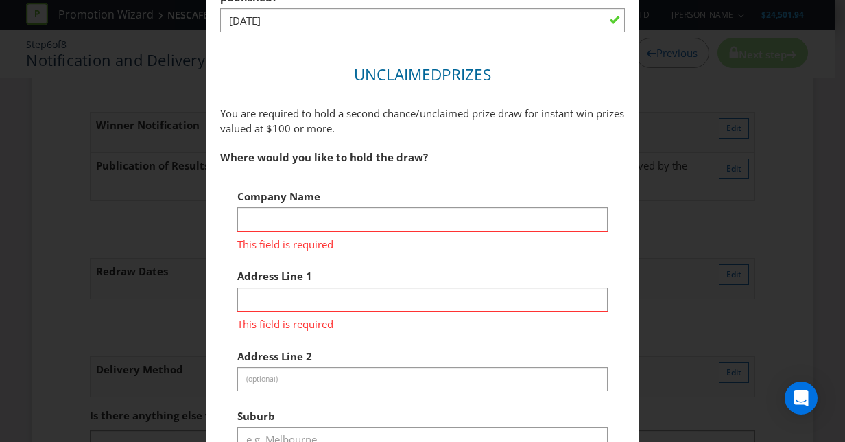
scroll to position [1180, 0]
click at [435, 256] on div "Company Name This field is required Address Line 1 This field is required Addre…" at bounding box center [422, 406] width 370 height 449
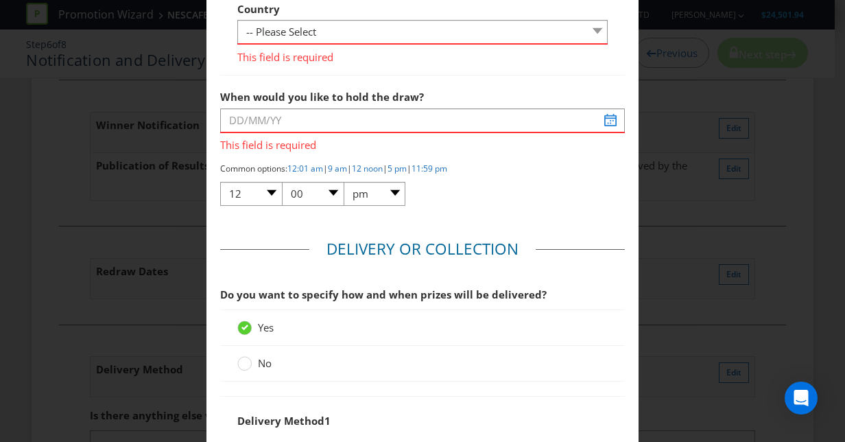
scroll to position [1747, 0]
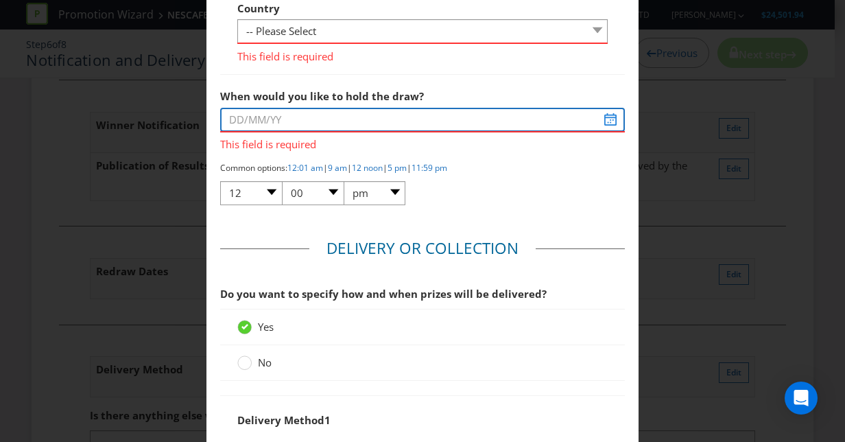
click at [307, 119] on input "text" at bounding box center [422, 120] width 405 height 24
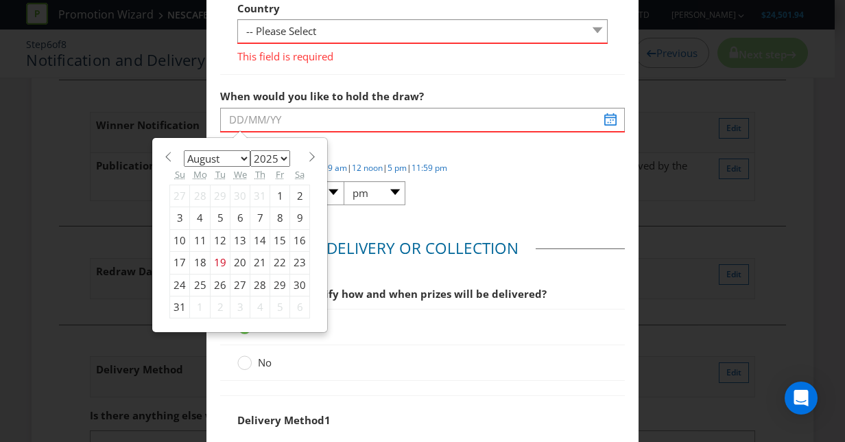
click at [307, 153] on span at bounding box center [312, 157] width 10 height 10
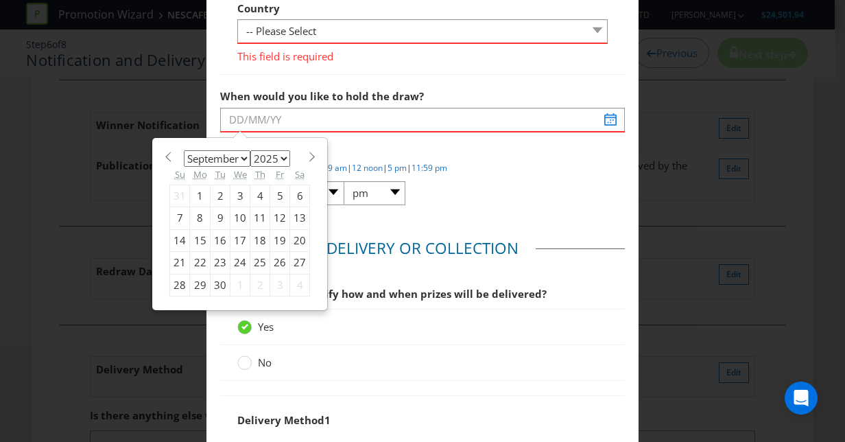
click at [307, 153] on span at bounding box center [312, 157] width 10 height 10
select select "10"
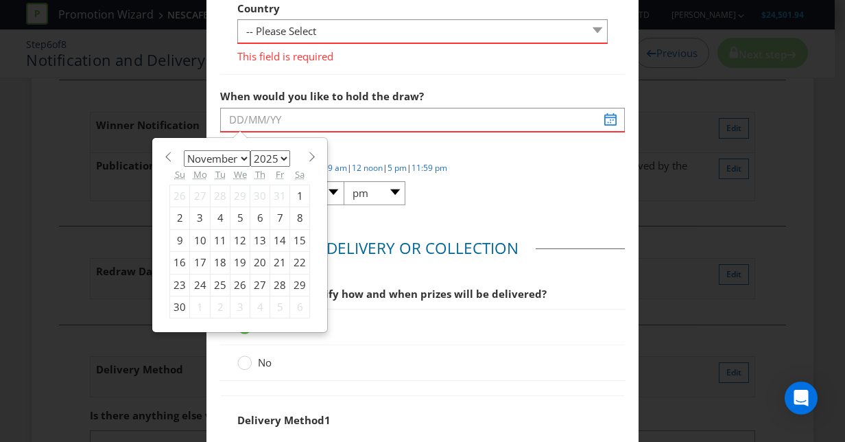
click at [190, 258] on div "17" at bounding box center [200, 263] width 21 height 22
type input "17/11/25"
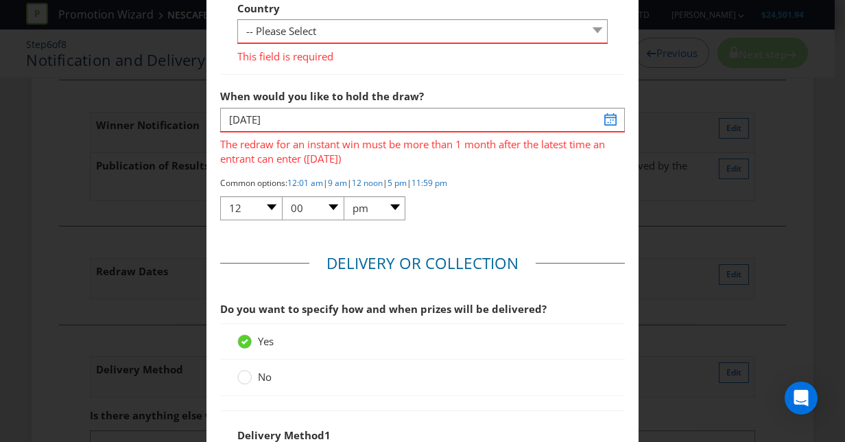
click at [612, 114] on span at bounding box center [617, 119] width 11 height 11
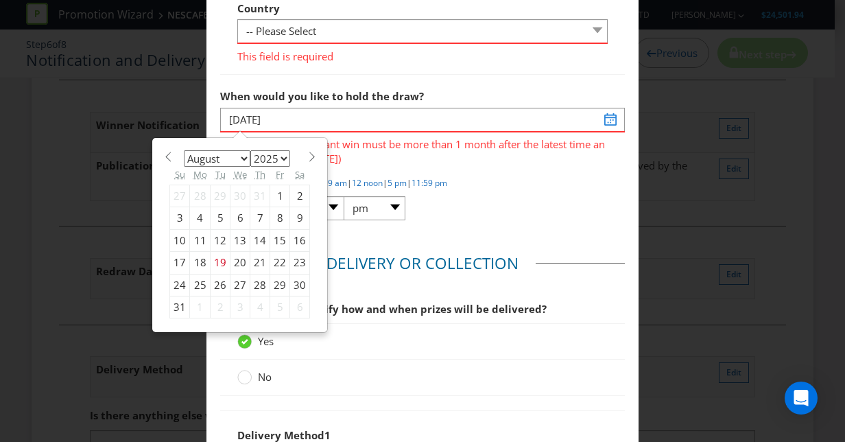
click at [186, 151] on select "January February March April May June July August September October November De…" at bounding box center [217, 158] width 67 height 16
select select "11"
click at [184, 150] on select "January February March April May June July August September October November De…" at bounding box center [217, 158] width 67 height 16
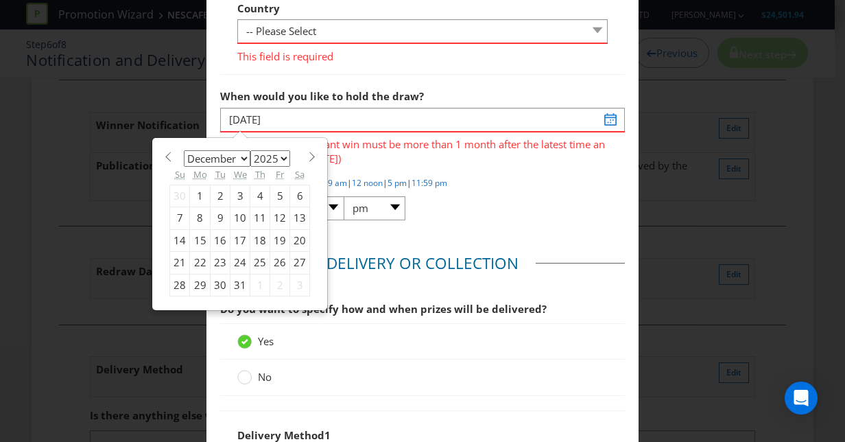
click at [192, 238] on div "15" at bounding box center [200, 240] width 21 height 22
type input "[DATE]"
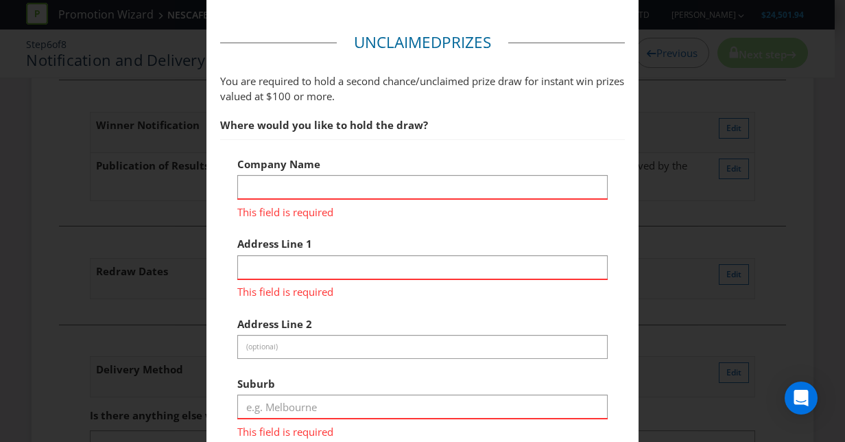
scroll to position [1211, 0]
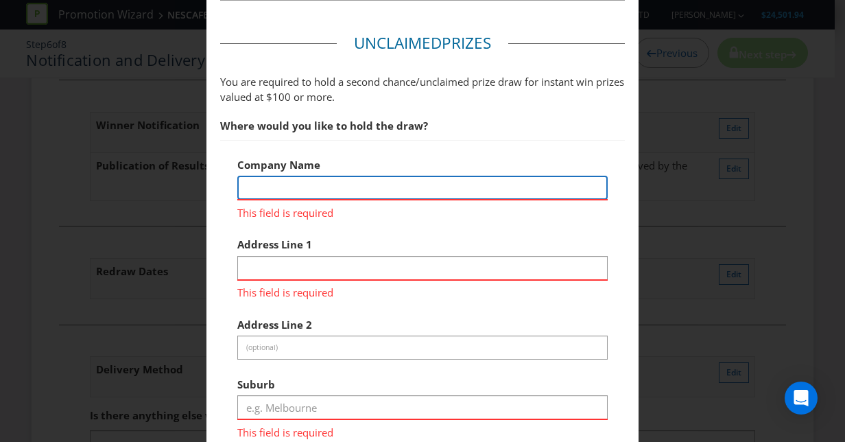
click at [363, 185] on input "text" at bounding box center [422, 188] width 370 height 24
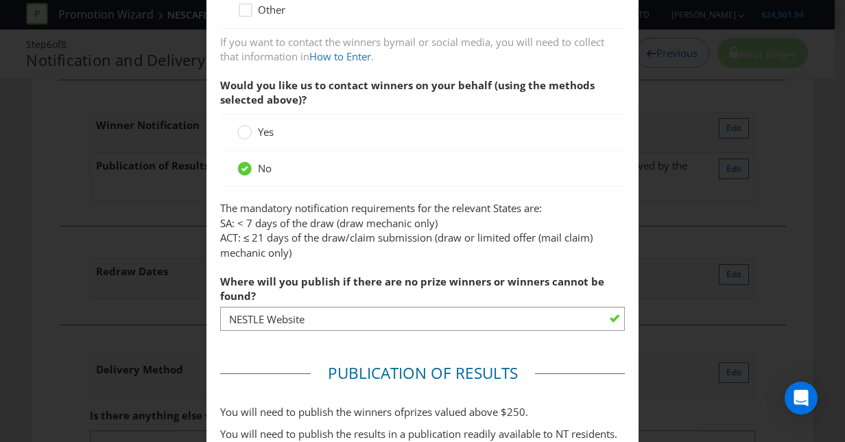
scroll to position [0, 0]
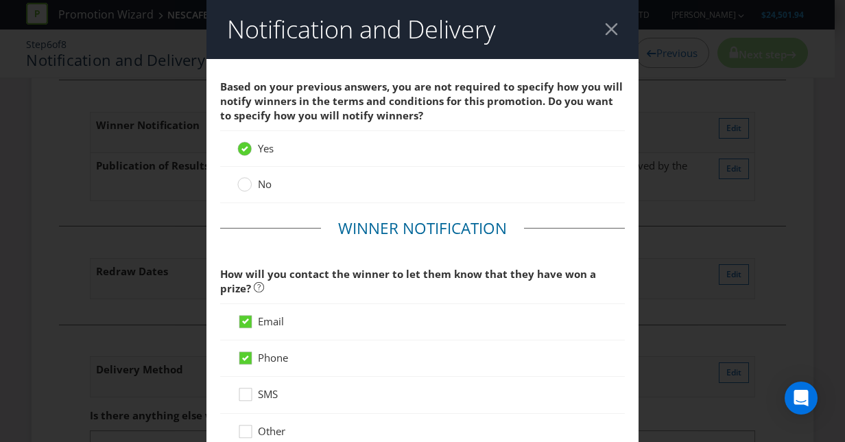
click at [612, 24] on div at bounding box center [611, 29] width 13 height 13
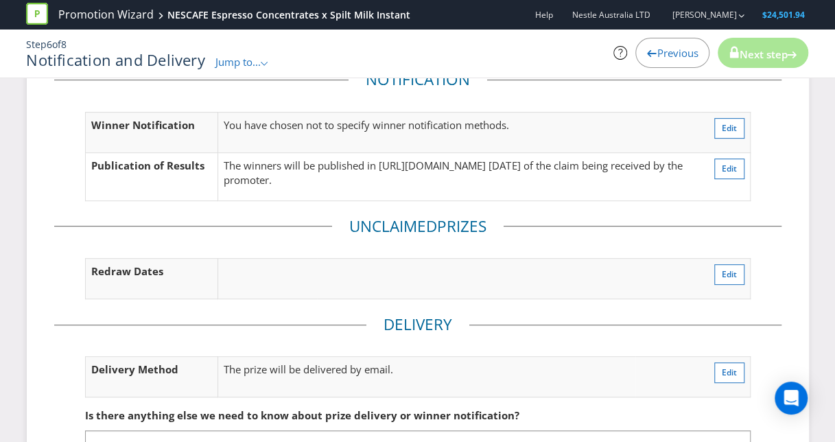
click at [664, 57] on span "Previous" at bounding box center [677, 53] width 41 height 14
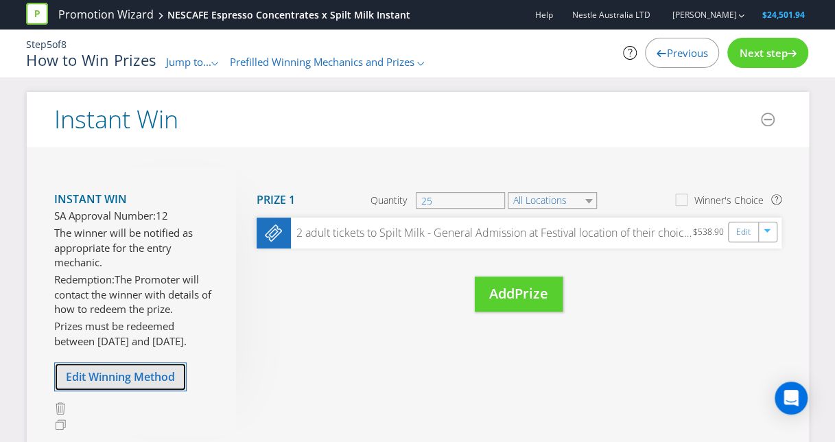
click at [139, 377] on span "Edit Winning Method" at bounding box center [120, 376] width 109 height 15
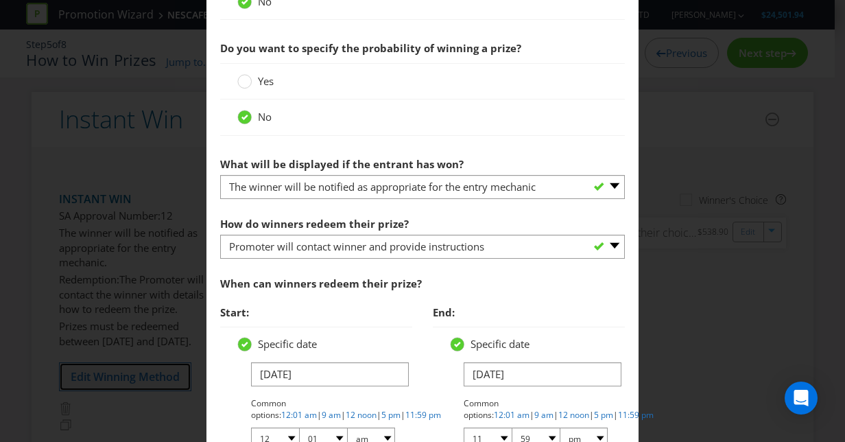
scroll to position [965, 0]
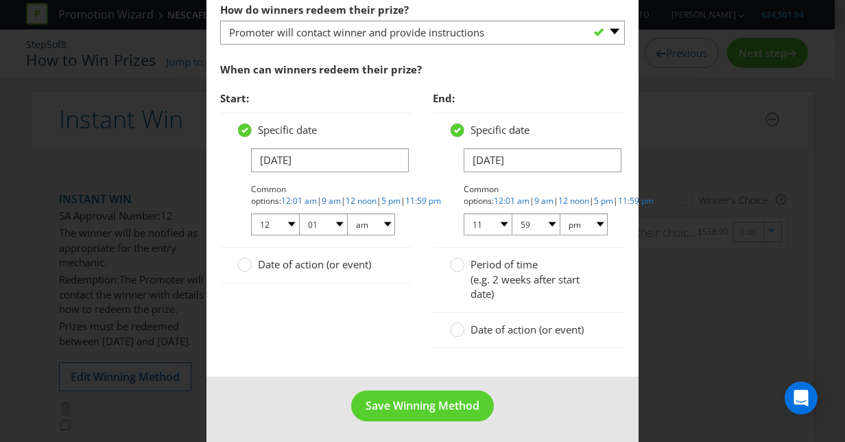
click at [311, 261] on span "Date of action (or event)" at bounding box center [314, 264] width 113 height 14
click at [0, 0] on input "Date of action (or event)" at bounding box center [0, 0] width 0 height 0
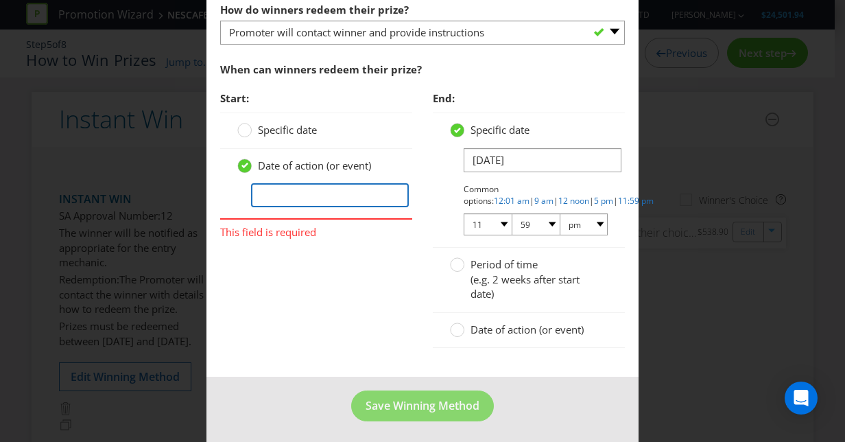
click at [333, 185] on input "text" at bounding box center [330, 195] width 158 height 24
click at [385, 276] on div "Start: Specific date Date of action (or event) 14/12/2025 This field is require…" at bounding box center [422, 223] width 425 height 278
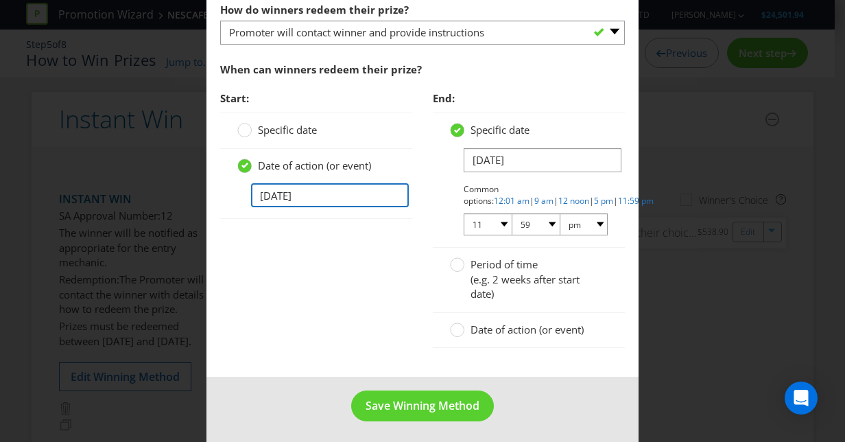
click at [300, 192] on input "14/12/2025" at bounding box center [330, 195] width 158 height 24
drag, startPoint x: 329, startPoint y: 190, endPoint x: 185, endPoint y: 178, distance: 144.6
click at [185, 178] on div "Edit Winning Method How to Enter How will the winners be selected? Draw Judging…" at bounding box center [422, 221] width 845 height 442
type input "06/12/2025"
click at [453, 328] on circle at bounding box center [458, 330] width 14 height 14
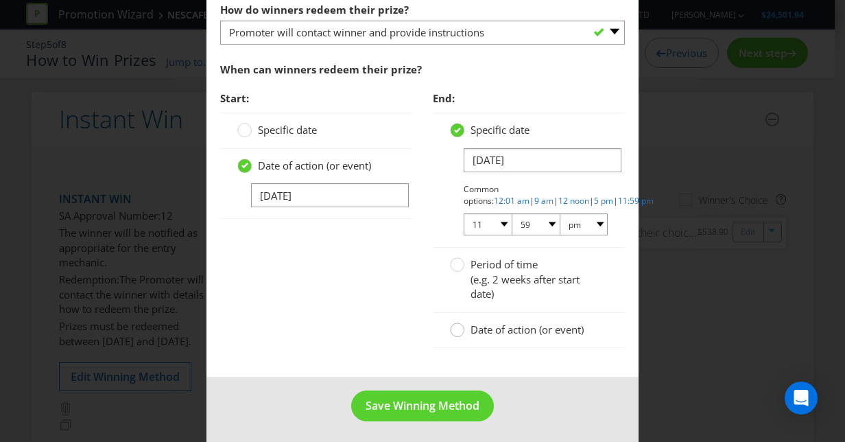
click at [0, 0] on input "Date of action (or event)" at bounding box center [0, 0] width 0 height 0
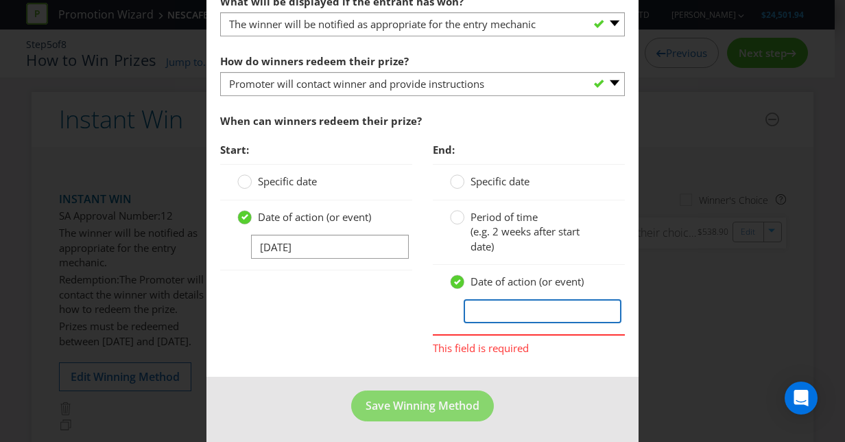
click at [480, 304] on input "text" at bounding box center [543, 311] width 158 height 24
type input "14/12/2025"
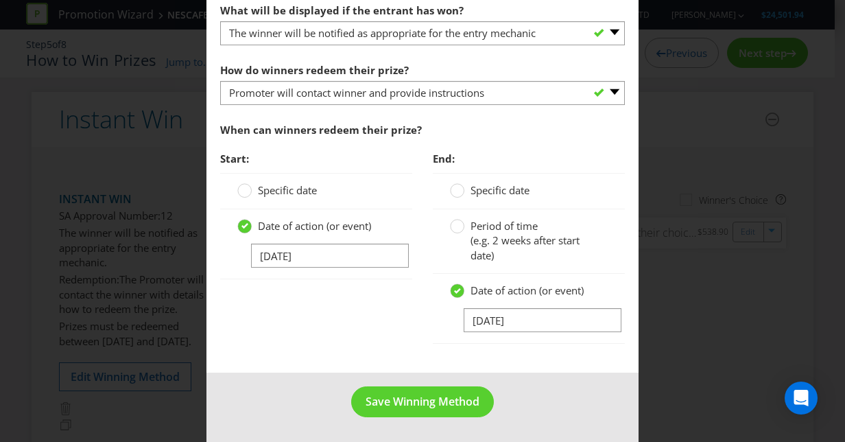
click at [386, 294] on div "Start: Specific date Date of action (or event) 06/12/2025 End: Specific date Pe…" at bounding box center [422, 252] width 425 height 214
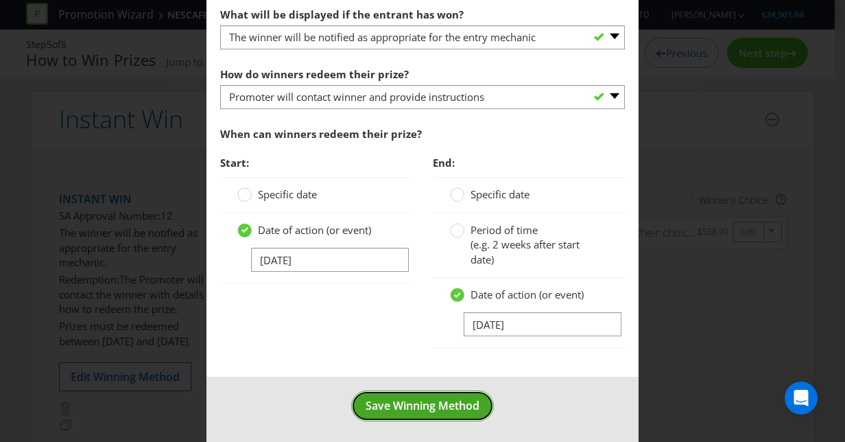
click at [420, 399] on span "Save Winning Method" at bounding box center [423, 405] width 114 height 15
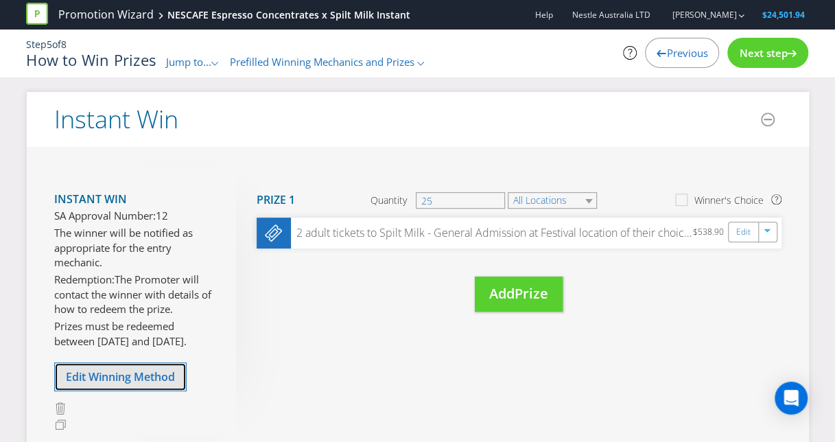
click at [151, 384] on span "Edit Winning Method" at bounding box center [120, 376] width 109 height 15
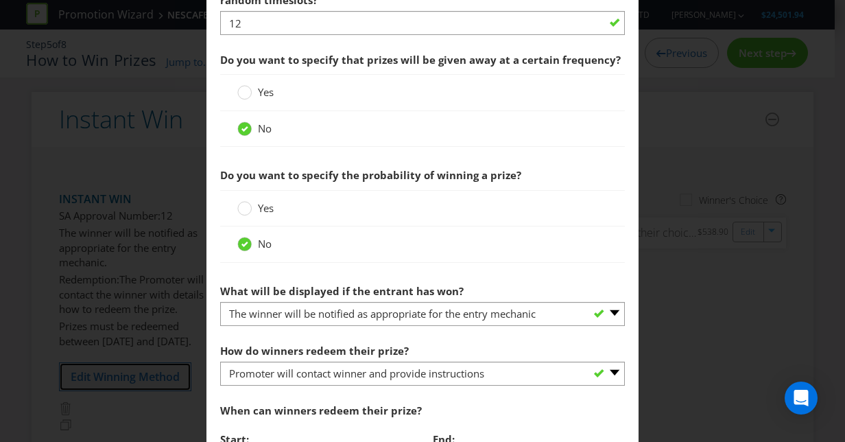
scroll to position [900, 0]
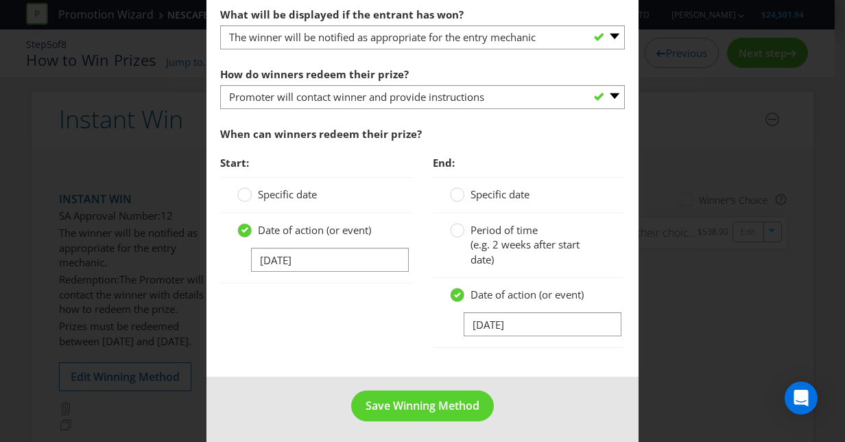
click at [287, 191] on span "Specific date" at bounding box center [287, 194] width 59 height 14
click at [0, 0] on input "Specific date" at bounding box center [0, 0] width 0 height 0
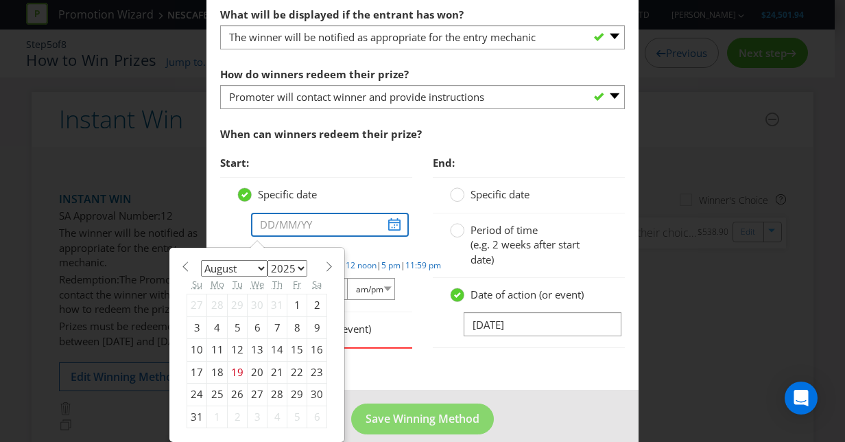
click at [309, 222] on input "text" at bounding box center [330, 225] width 158 height 24
click at [235, 266] on select "January February March April May June July August September October November De…" at bounding box center [234, 268] width 67 height 16
select select "9"
click at [201, 260] on select "January February March April May June July August September October November De…" at bounding box center [234, 268] width 67 height 16
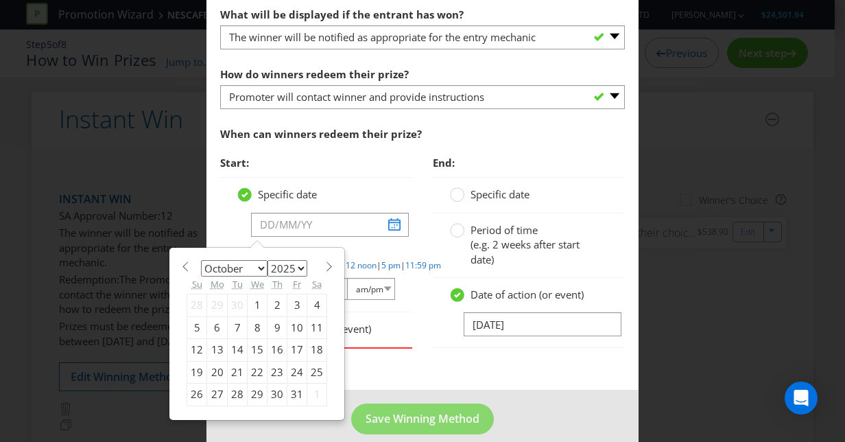
click at [228, 348] on div "14" at bounding box center [238, 350] width 20 height 22
type input "14/10/25"
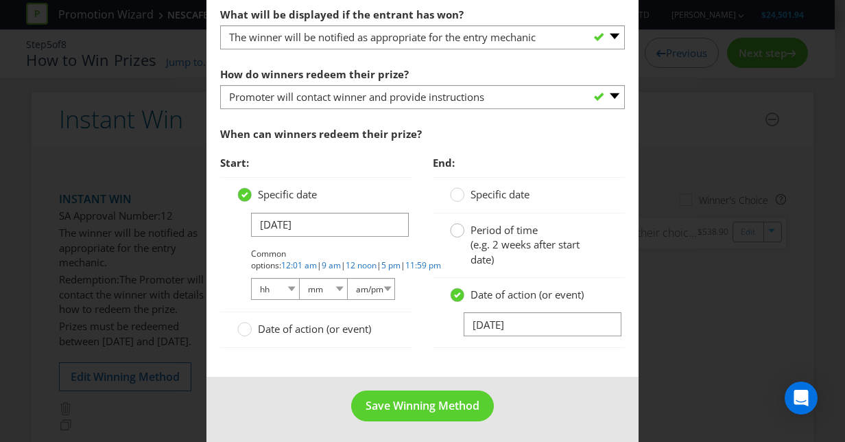
click at [458, 233] on icon at bounding box center [457, 230] width 14 height 14
click at [0, 0] on input "Period of time (e.g. 2 weeks after start date)" at bounding box center [0, 0] width 0 height 0
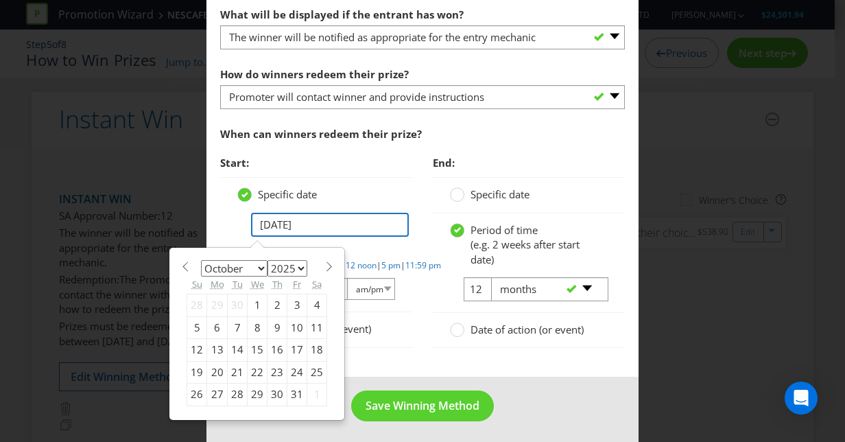
click at [336, 223] on input "14/10/25" at bounding box center [330, 225] width 158 height 24
click at [433, 266] on div "Period of time (e.g. 2 weeks after start date) 12 -- Please select -- days week…" at bounding box center [529, 262] width 192 height 99
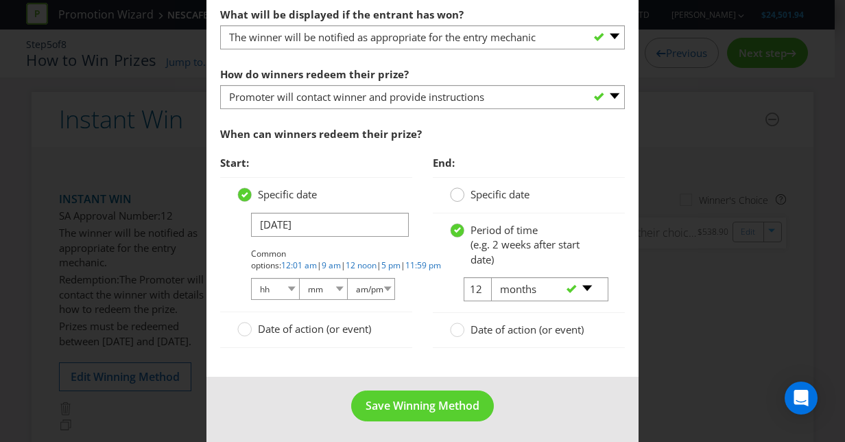
click at [452, 195] on circle at bounding box center [458, 195] width 14 height 14
click at [0, 0] on input "Specific date" at bounding box center [0, 0] width 0 height 0
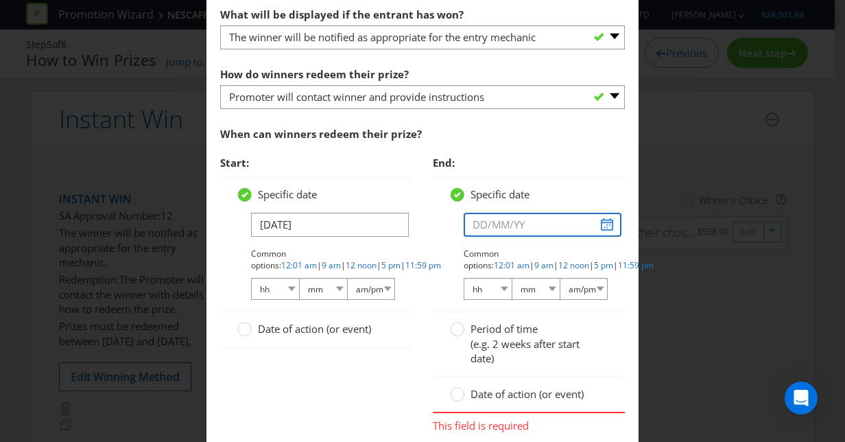
click at [497, 222] on input "text" at bounding box center [543, 225] width 158 height 24
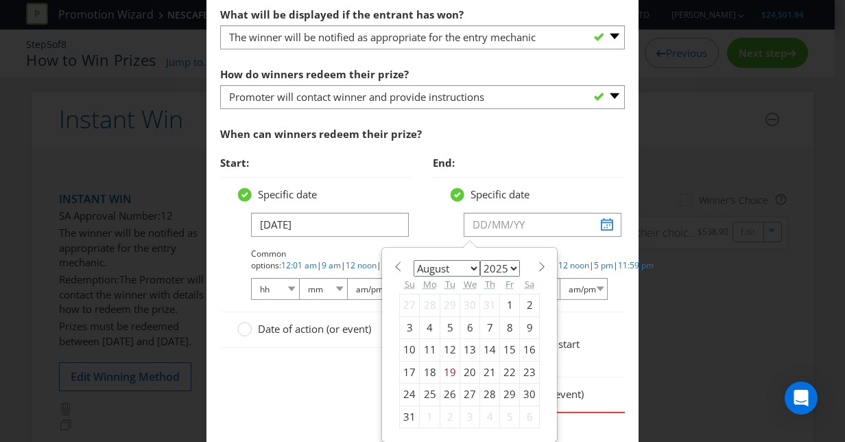
click at [445, 260] on select "January February March April May June July August September October November De…" at bounding box center [447, 268] width 67 height 16
select select "10"
click at [414, 260] on select "January February March April May June July August September October November De…" at bounding box center [447, 268] width 67 height 16
click at [465, 344] on div "12" at bounding box center [470, 350] width 20 height 22
type input "12/11/25"
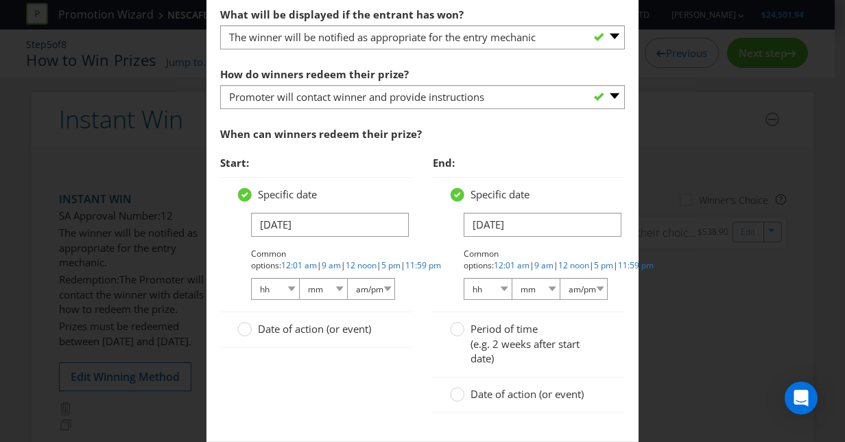
click at [388, 340] on div "Date of action (or event)" at bounding box center [316, 329] width 192 height 35
click at [405, 259] on link "11:59 pm" at bounding box center [423, 265] width 36 height 12
select select "11"
select select "59"
select select "pm"
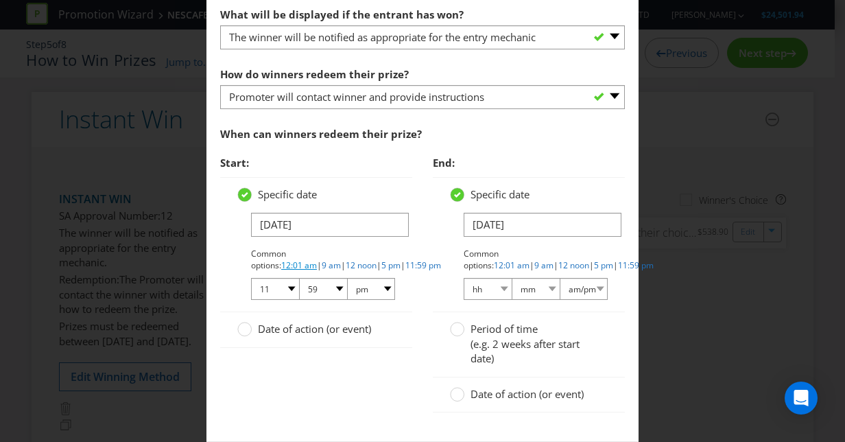
click at [317, 259] on link "12:01 am" at bounding box center [299, 265] width 36 height 12
select select "12"
select select "01"
select select "am"
click at [618, 261] on link "11:59 pm" at bounding box center [636, 265] width 36 height 12
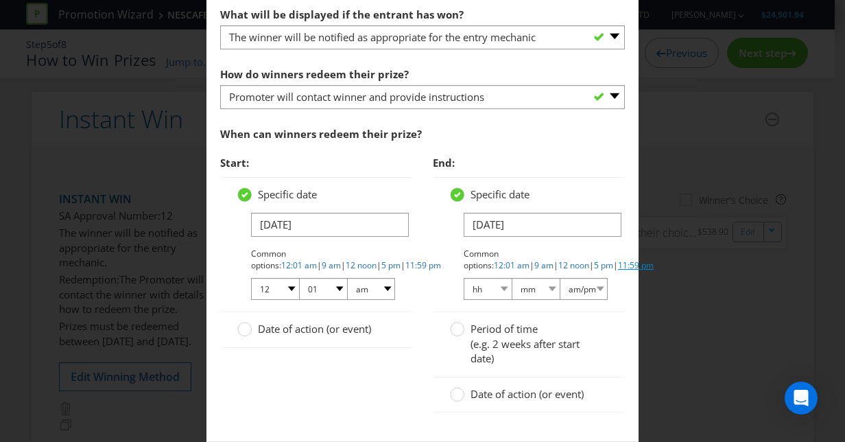
select select "11"
select select "59"
select select "pm"
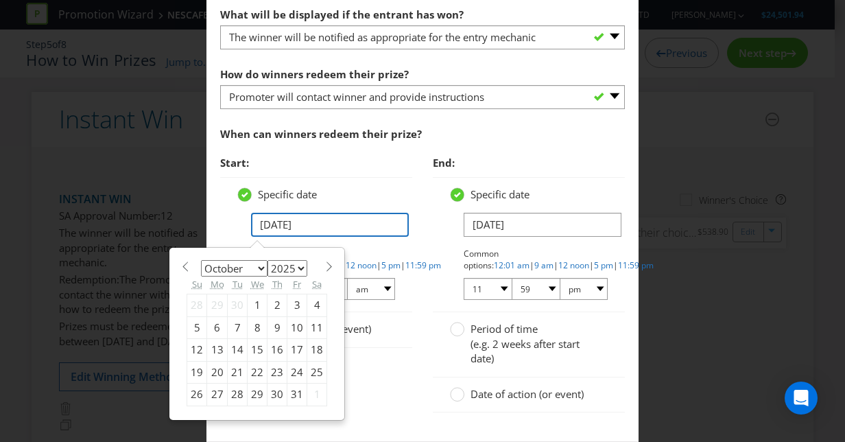
click at [298, 222] on input "14/10/25" at bounding box center [330, 225] width 158 height 24
click at [252, 345] on div "15" at bounding box center [258, 350] width 20 height 22
type input "15/10/25"
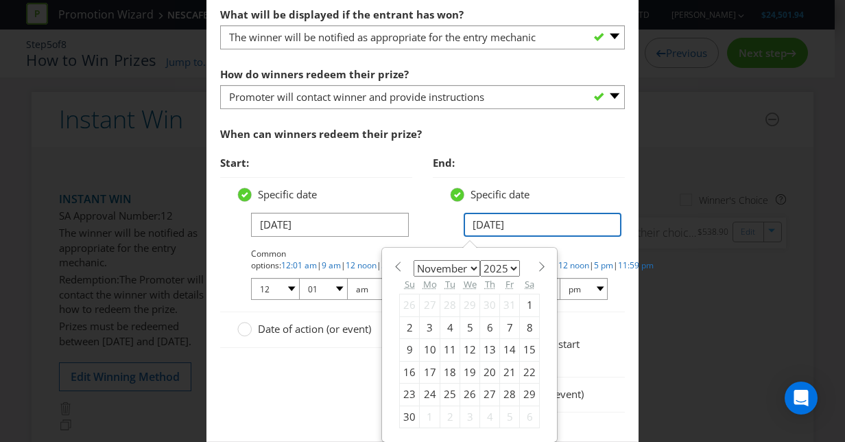
click at [542, 217] on input "12/11/25" at bounding box center [543, 225] width 158 height 24
click at [464, 346] on div "12" at bounding box center [470, 350] width 20 height 22
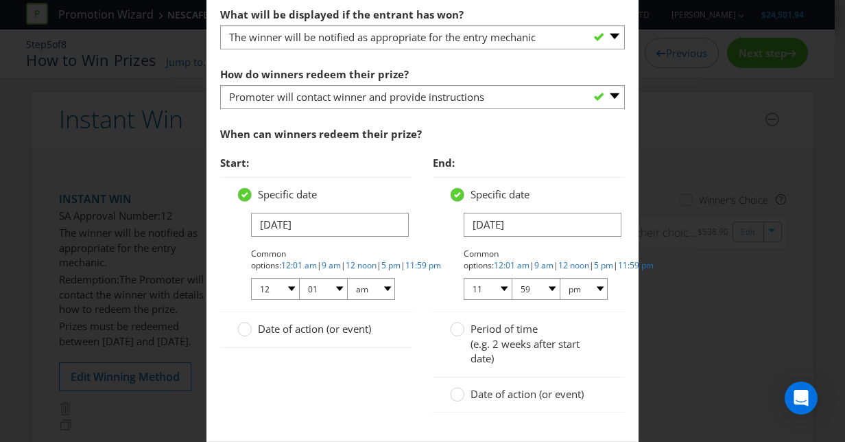
click at [372, 372] on div "Start: Specific date 15/10/25 Common options: 12:01 am | 9 am | 12 noon | 5 pm …" at bounding box center [422, 288] width 425 height 278
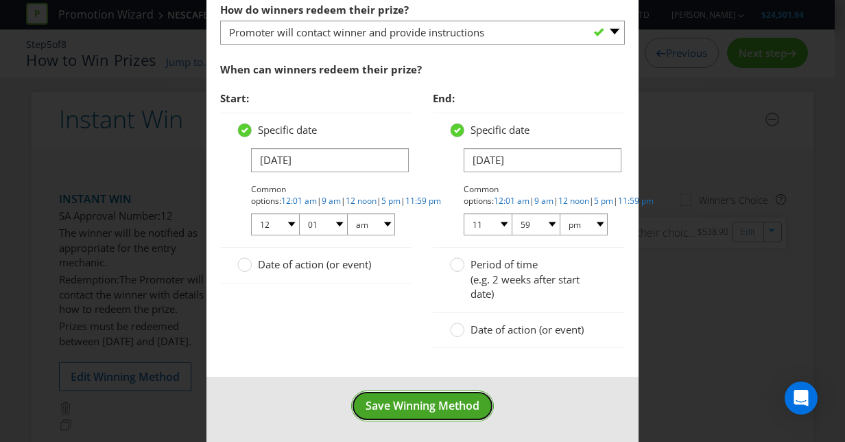
click at [420, 407] on span "Save Winning Method" at bounding box center [423, 405] width 114 height 15
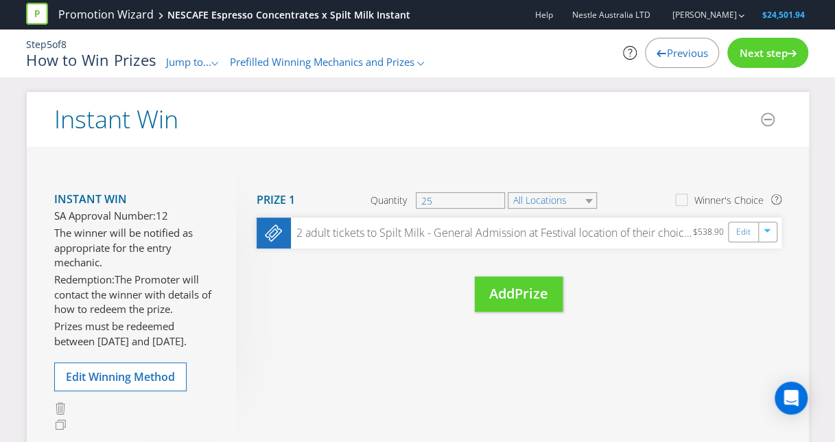
click at [423, 66] on div ".st0{fill-rule:evenodd;clip-rule:evenodd;}" at bounding box center [421, 62] width 8 height 14
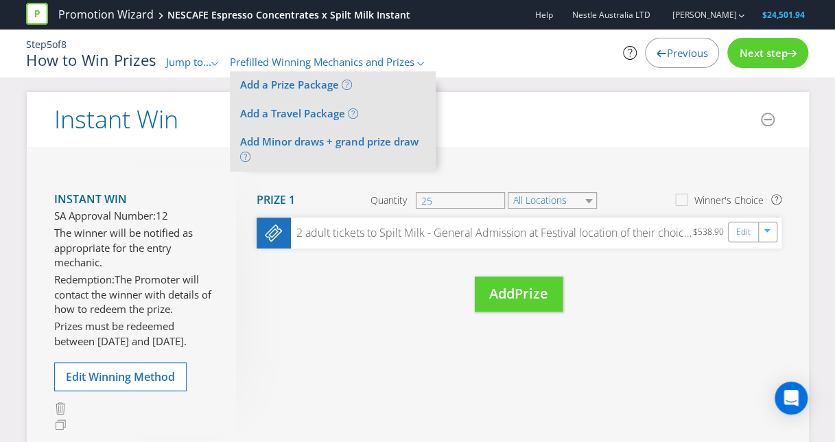
click at [508, 137] on header "Instant Win" at bounding box center [418, 119] width 782 height 55
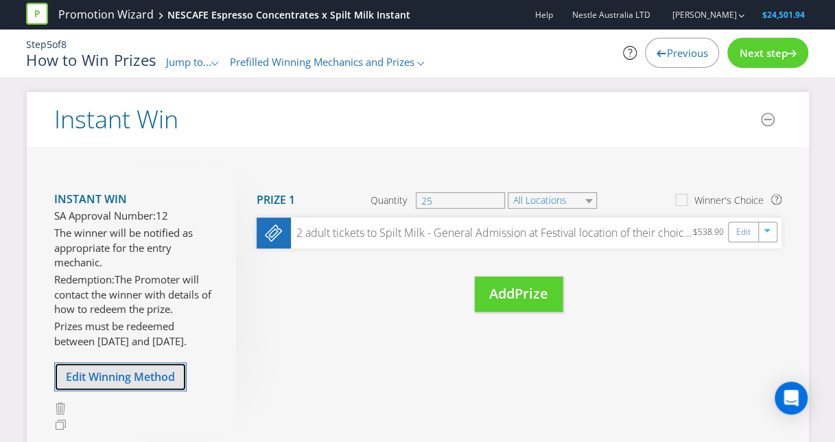
click at [150, 374] on span "Edit Winning Method" at bounding box center [120, 376] width 109 height 15
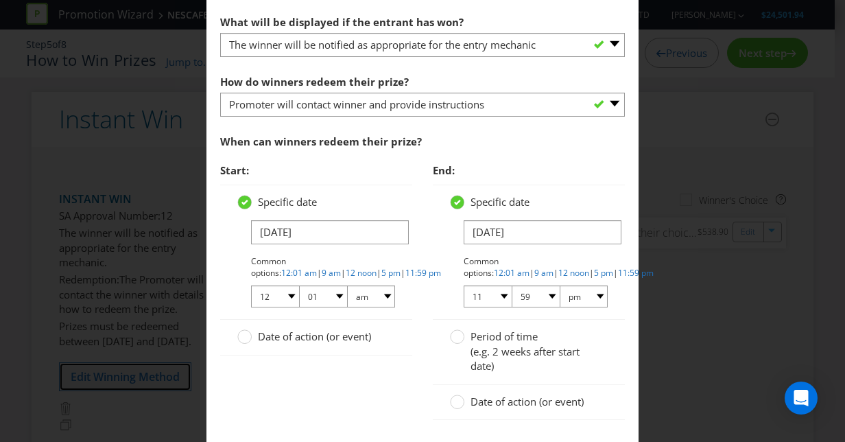
scroll to position [965, 0]
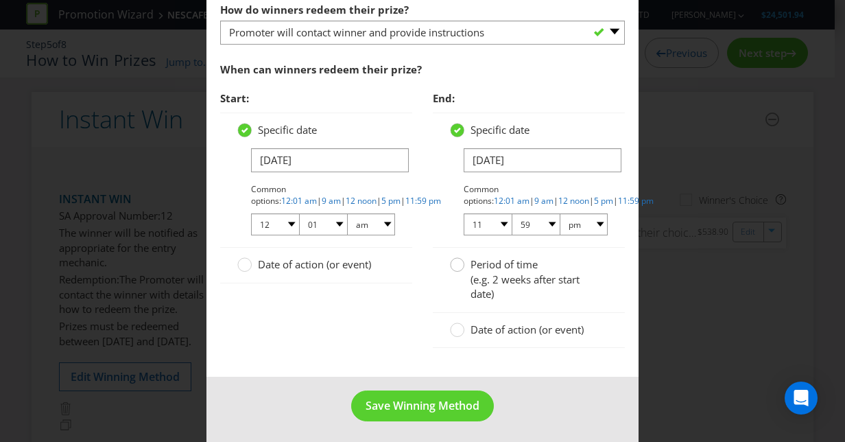
click at [457, 265] on circle at bounding box center [458, 265] width 14 height 14
click at [0, 0] on input "Period of time (e.g. 2 weeks after start date)" at bounding box center [0, 0] width 0 height 0
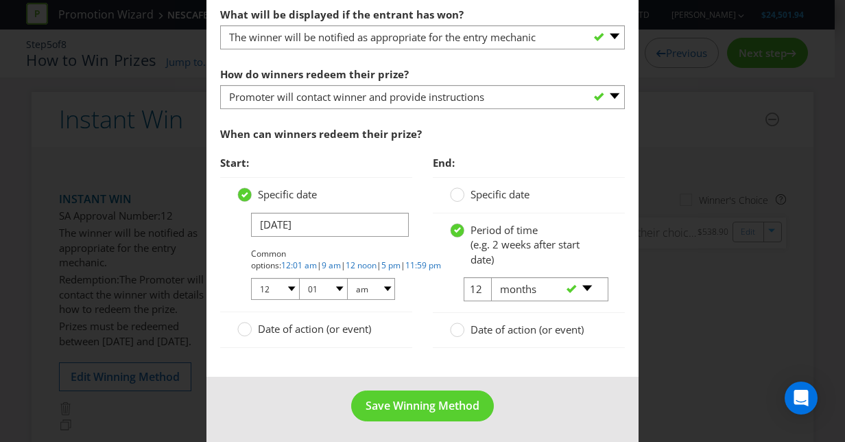
click at [481, 287] on div "-- Please select -- days weeks months years" at bounding box center [544, 289] width 127 height 25
click at [552, 288] on select "-- Please select -- days weeks months years" at bounding box center [549, 289] width 117 height 24
select select "WEEKS"
click at [491, 277] on select "-- Please select -- days weeks months years" at bounding box center [549, 289] width 117 height 24
click at [472, 285] on input "12" at bounding box center [479, 289] width 31 height 24
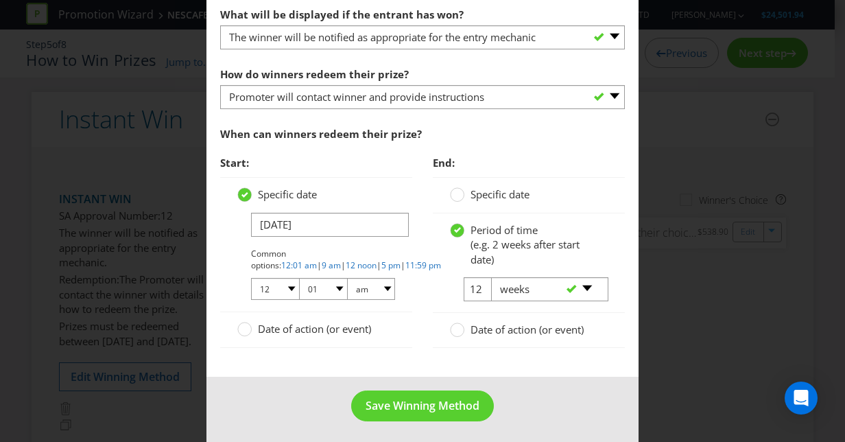
click at [481, 287] on div "-- Please select -- days weeks months years" at bounding box center [544, 289] width 127 height 25
click at [475, 286] on input "12" at bounding box center [479, 289] width 31 height 24
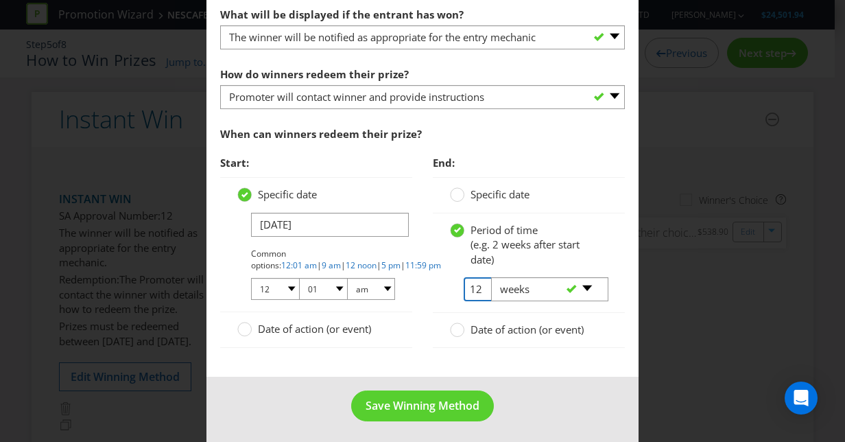
type input "1"
type input "2"
click at [433, 284] on div "Period of time (e.g. 2 weeks after start date) 2 -- Please select -- days weeks…" at bounding box center [529, 262] width 192 height 99
click at [458, 324] on circle at bounding box center [458, 330] width 14 height 14
click at [0, 0] on input "Date of action (or event)" at bounding box center [0, 0] width 0 height 0
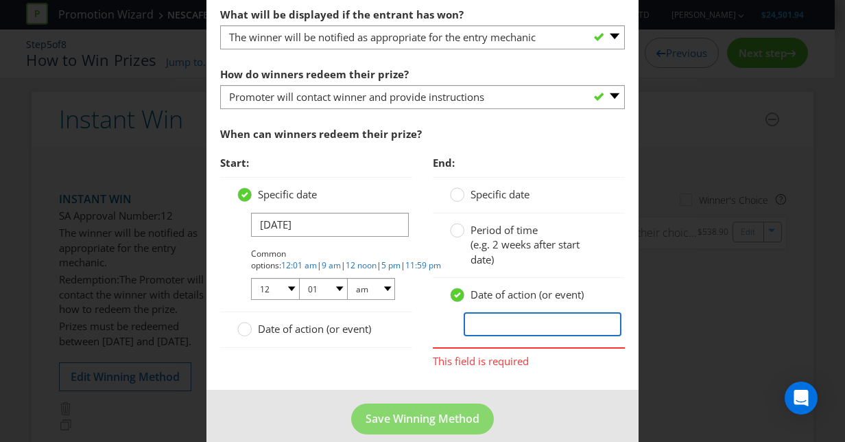
click at [491, 321] on input "text" at bounding box center [543, 324] width 158 height 24
click at [498, 327] on input "text" at bounding box center [543, 324] width 158 height 24
type input "1"
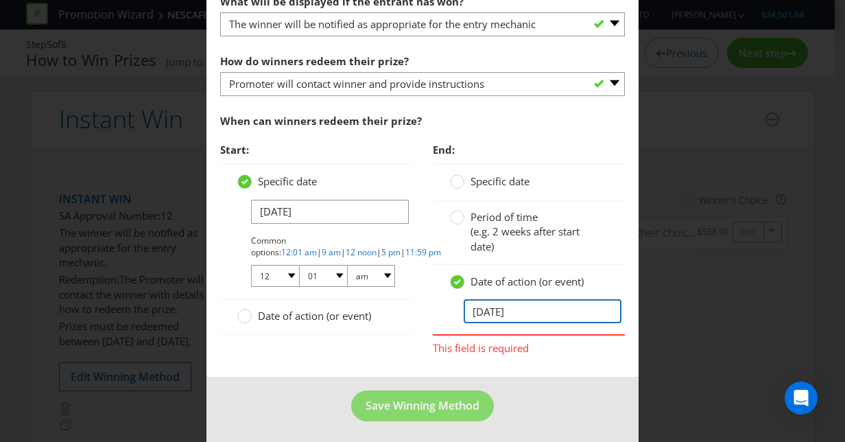
type input "13/12/2025"
click at [394, 346] on div "Start: Specific date 15/10/25 Common options: 12:01 am | 9 am | 12 noon | 5 pm …" at bounding box center [422, 249] width 425 height 226
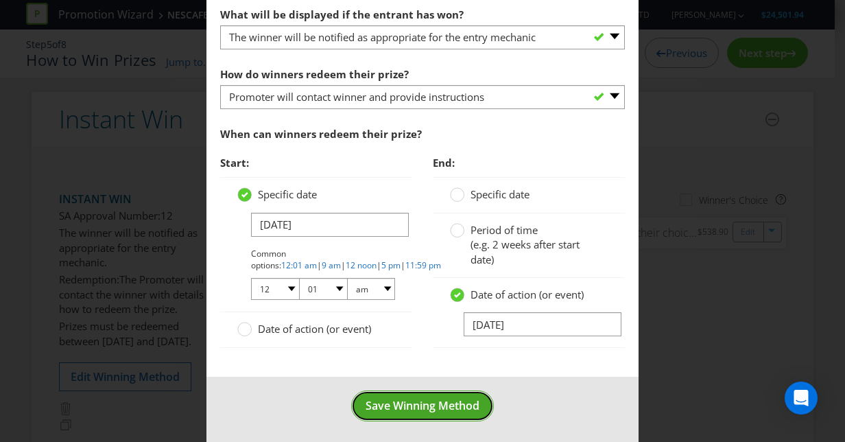
click at [442, 403] on span "Save Winning Method" at bounding box center [423, 405] width 114 height 15
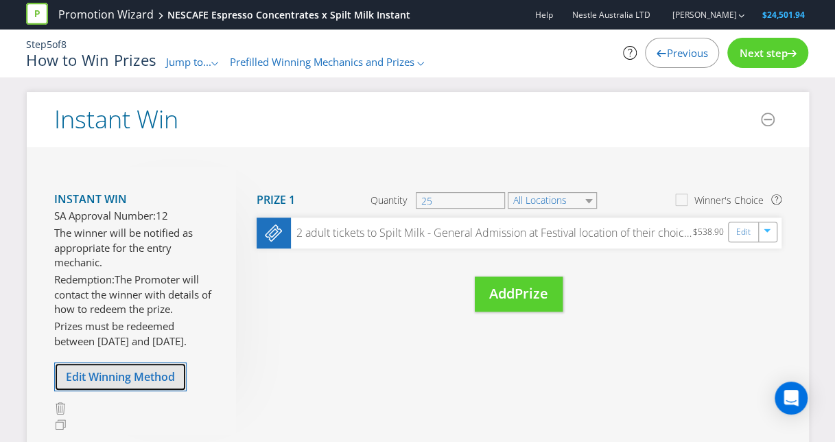
click at [143, 384] on span "Edit Winning Method" at bounding box center [120, 376] width 109 height 15
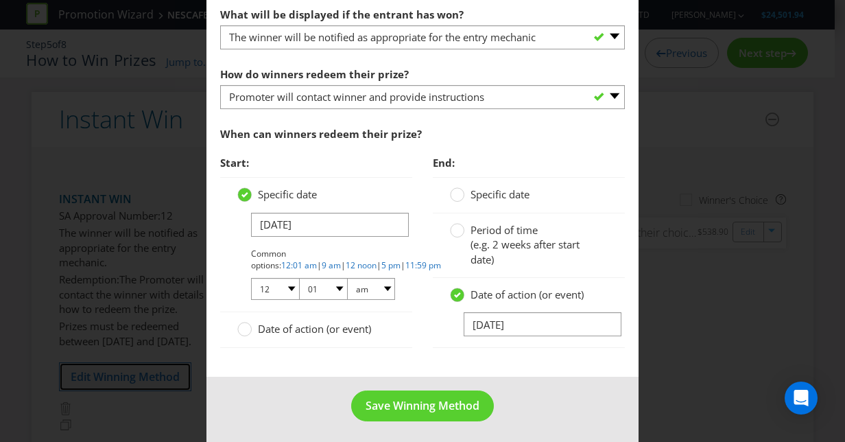
scroll to position [900, 0]
click at [454, 191] on circle at bounding box center [458, 195] width 14 height 14
click at [0, 0] on input "Specific date" at bounding box center [0, 0] width 0 height 0
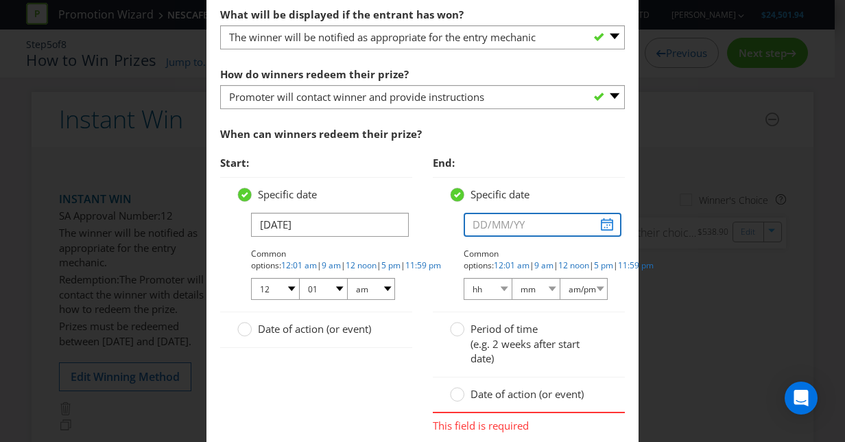
click at [519, 225] on input "text" at bounding box center [543, 225] width 158 height 24
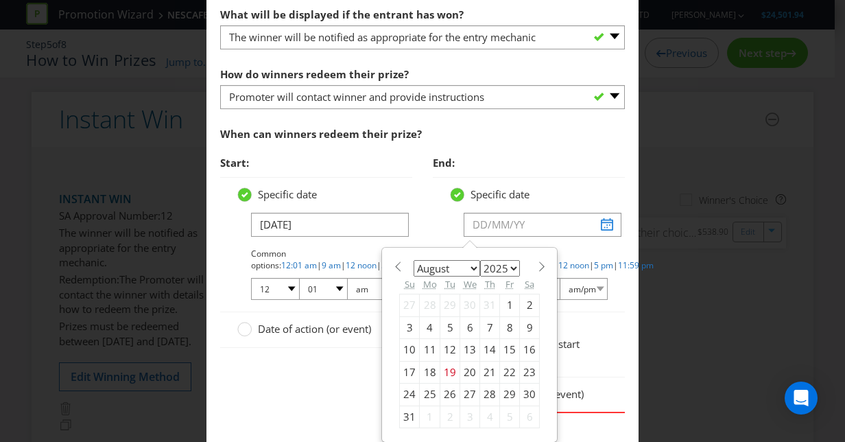
click at [449, 276] on div "Tu" at bounding box center [450, 284] width 20 height 20
click at [437, 260] on select "January February March April May June July August September October November De…" at bounding box center [447, 268] width 67 height 16
select select "10"
click at [414, 260] on select "January February March April May June July August September October November De…" at bounding box center [447, 268] width 67 height 16
click at [482, 346] on div "13" at bounding box center [490, 350] width 20 height 22
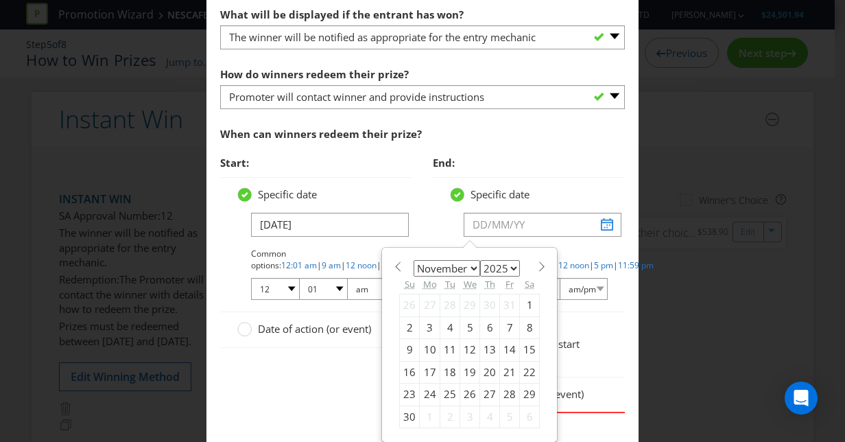
type input "[DATE]"
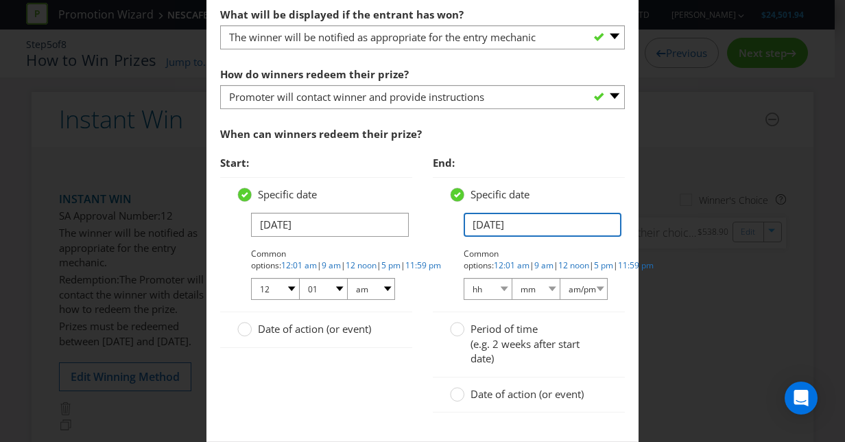
click at [519, 219] on input "[DATE]" at bounding box center [543, 225] width 158 height 24
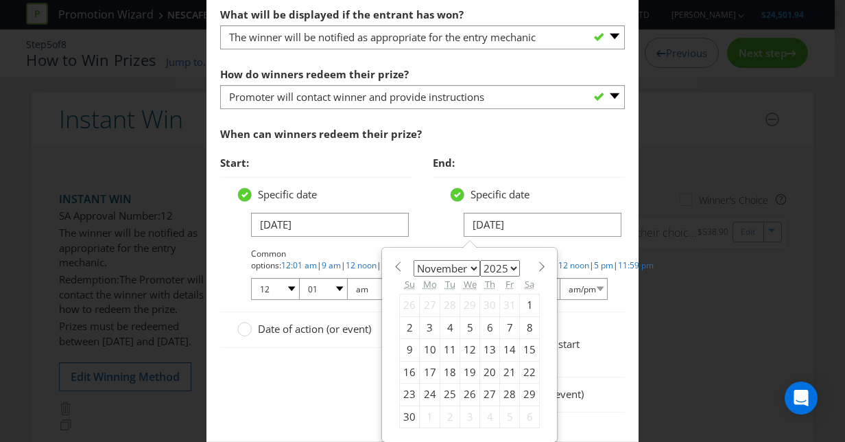
click at [484, 343] on div "13" at bounding box center [490, 350] width 20 height 22
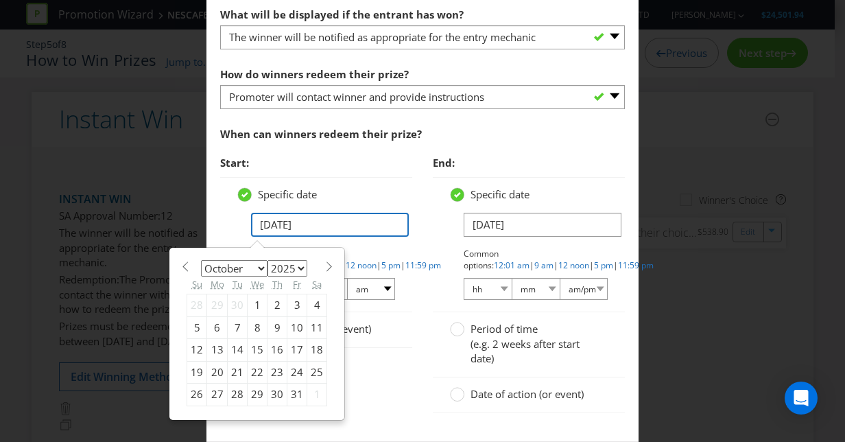
click at [318, 231] on input "15/10/25" at bounding box center [330, 225] width 158 height 24
click at [248, 344] on div "15" at bounding box center [258, 350] width 20 height 22
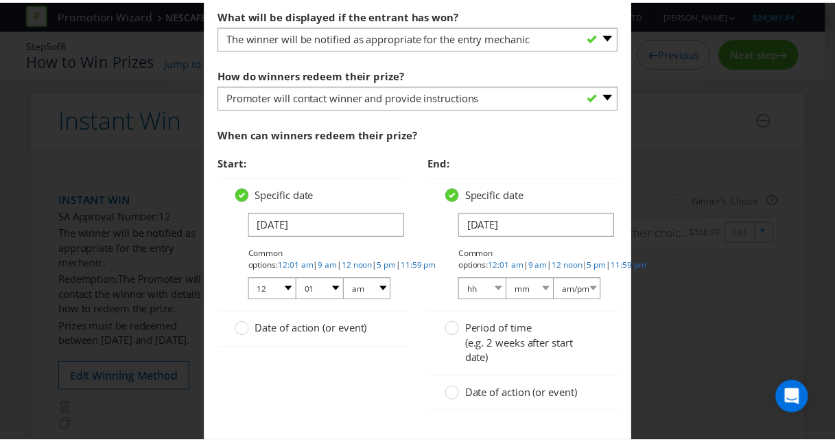
scroll to position [965, 0]
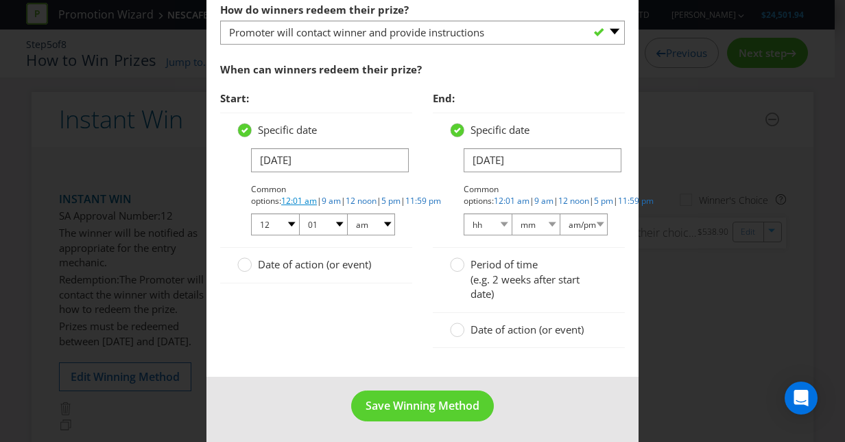
click at [317, 195] on link "12:01 am" at bounding box center [299, 201] width 36 height 12
click at [618, 196] on link "11:59 pm" at bounding box center [636, 201] width 36 height 12
select select "11"
select select "59"
select select "pm"
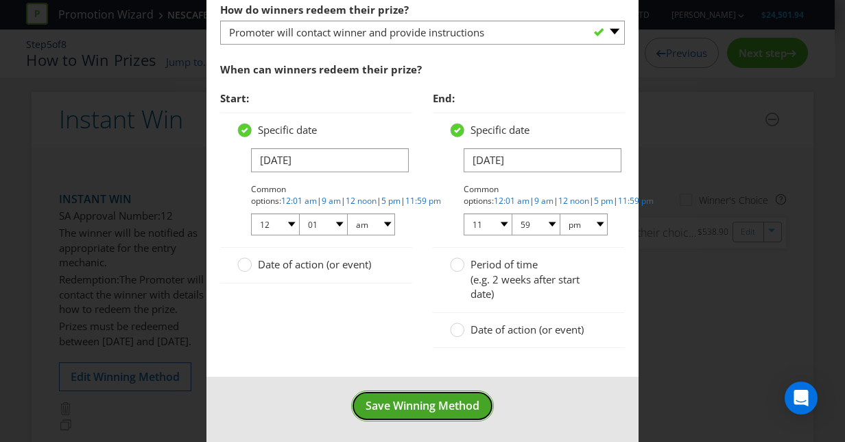
click at [438, 398] on span "Save Winning Method" at bounding box center [423, 405] width 114 height 15
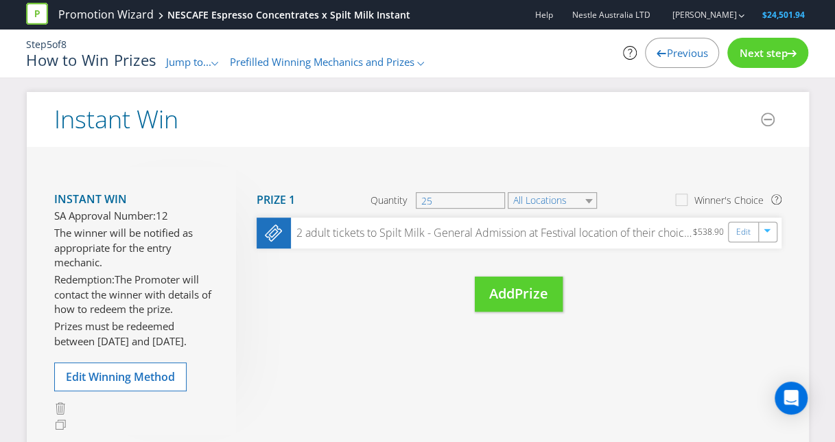
click at [771, 45] on div "Next step" at bounding box center [767, 53] width 81 height 30
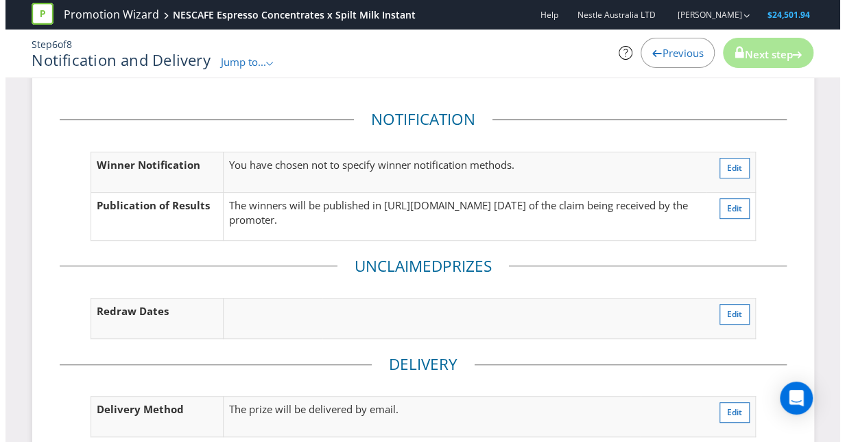
scroll to position [156, 0]
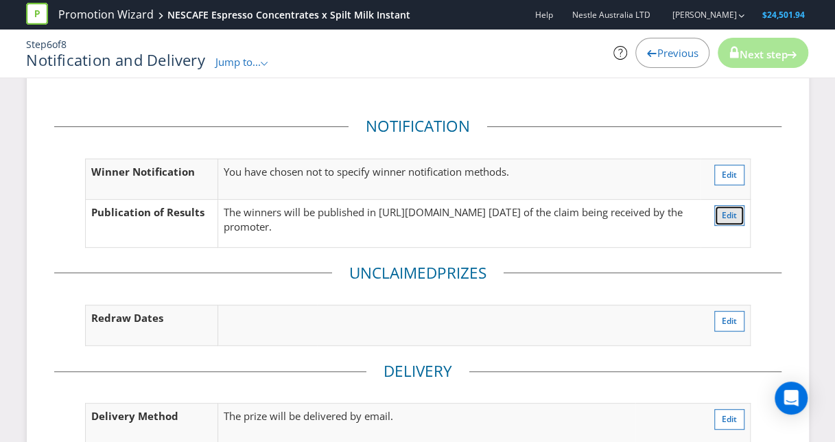
click at [729, 213] on span "Edit" at bounding box center [729, 215] width 15 height 12
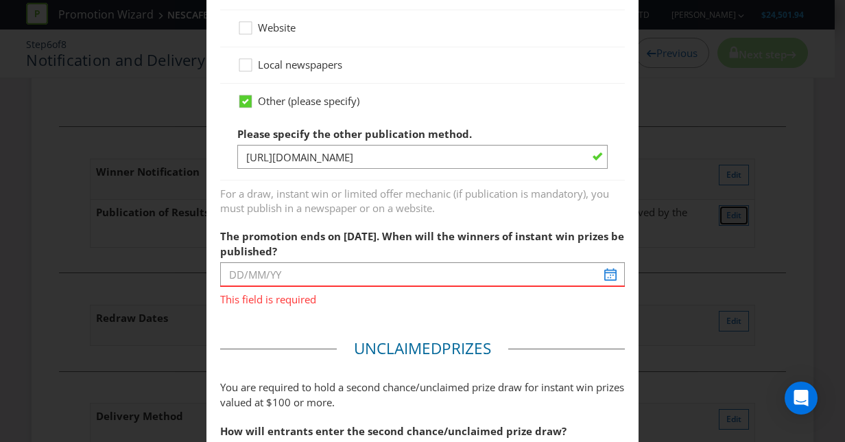
scroll to position [517, 0]
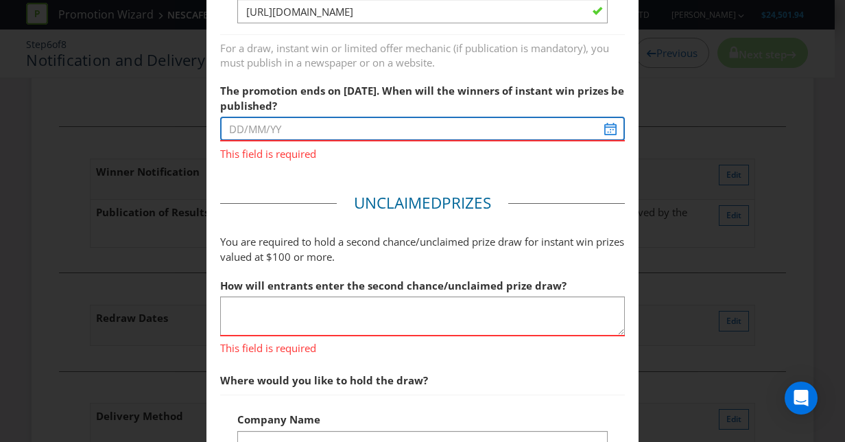
click at [604, 126] on input "text" at bounding box center [422, 129] width 405 height 24
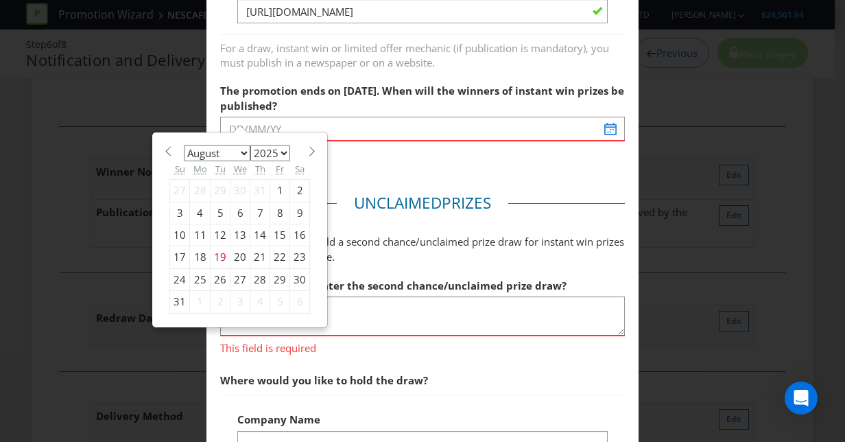
click at [222, 148] on select "January February March April May June July August September October November De…" at bounding box center [217, 153] width 67 height 16
select select "10"
click at [184, 145] on select "January February March April May June July August September October November De…" at bounding box center [217, 153] width 67 height 16
click at [190, 255] on div "17" at bounding box center [200, 257] width 21 height 22
type input "17/11/25"
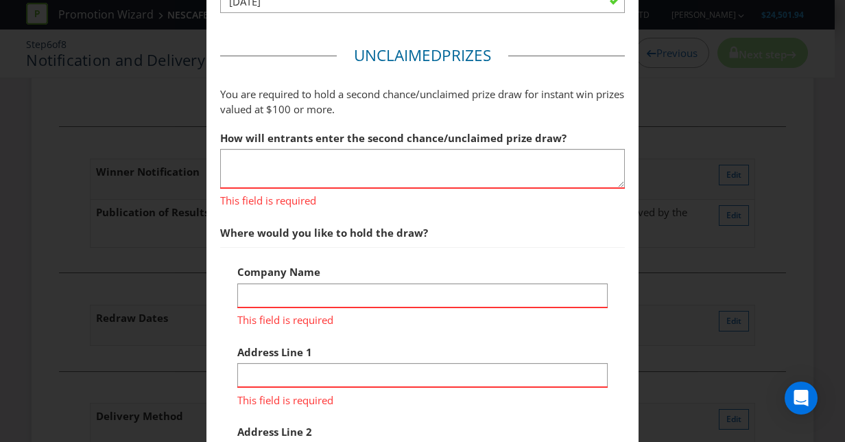
scroll to position [659, 0]
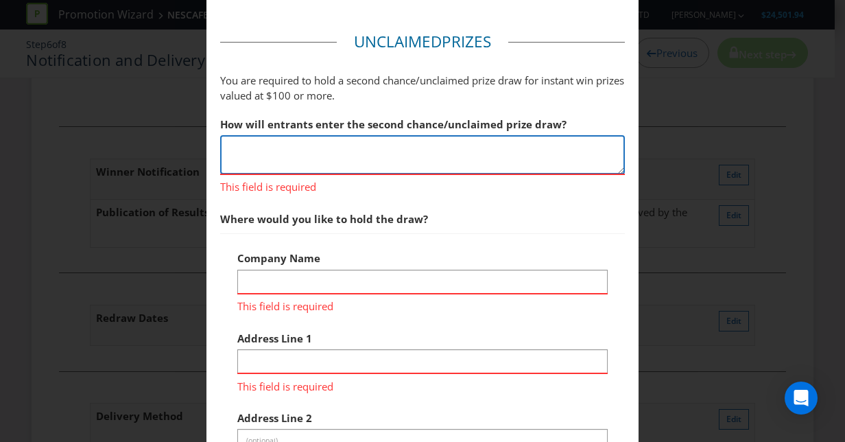
click at [355, 161] on textarea at bounding box center [422, 154] width 405 height 39
click at [340, 159] on textarea at bounding box center [422, 154] width 405 height 39
type textarea "N/A"
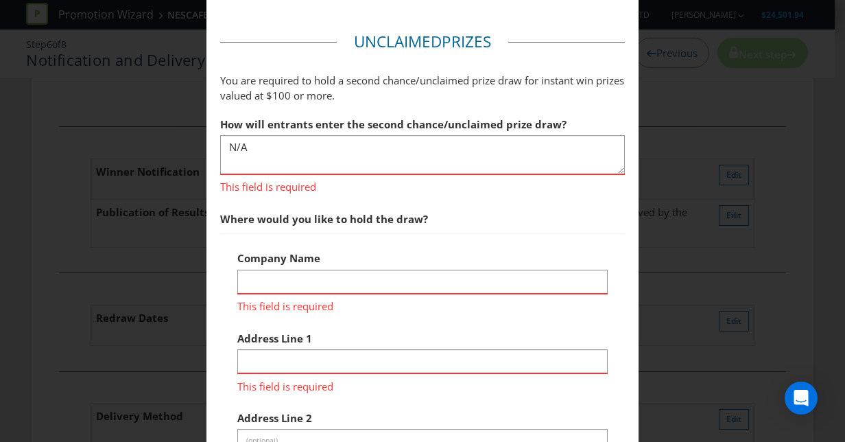
click at [390, 195] on fieldset "Unclaimed Prize s You are required to hold a second chance/unclaimed prize draw…" at bounding box center [422, 438] width 405 height 815
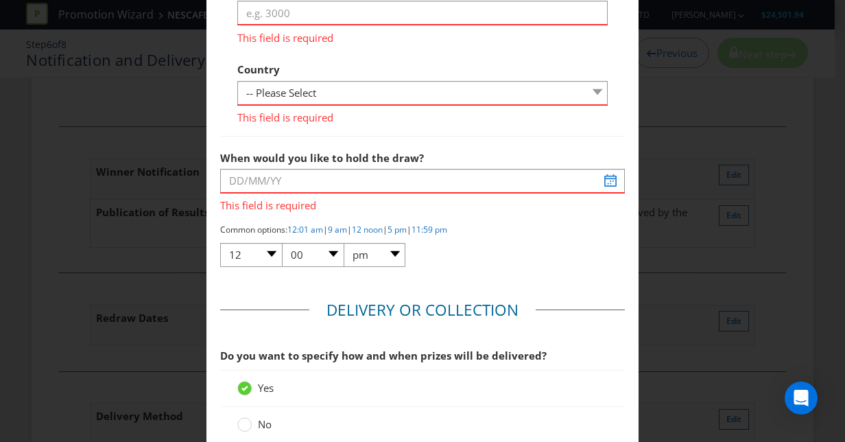
scroll to position [1207, 0]
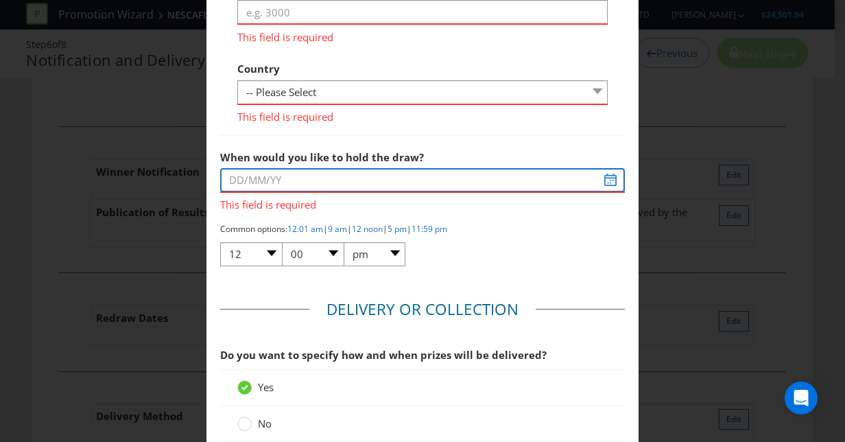
click at [602, 173] on input "text" at bounding box center [422, 180] width 405 height 24
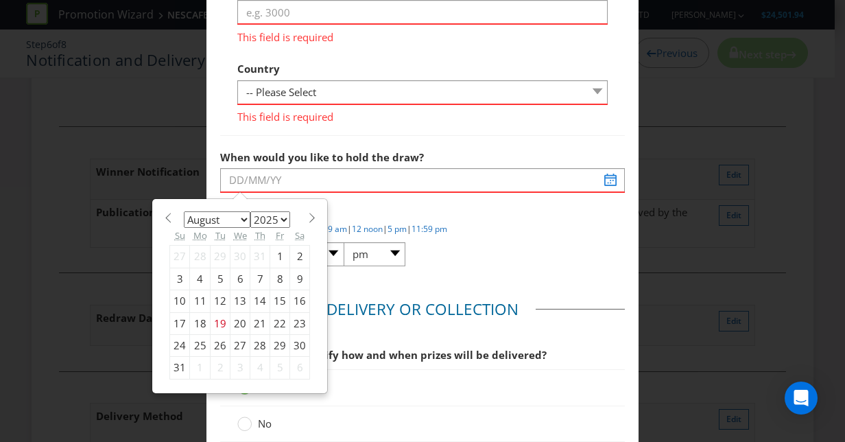
click at [307, 213] on span at bounding box center [312, 218] width 10 height 10
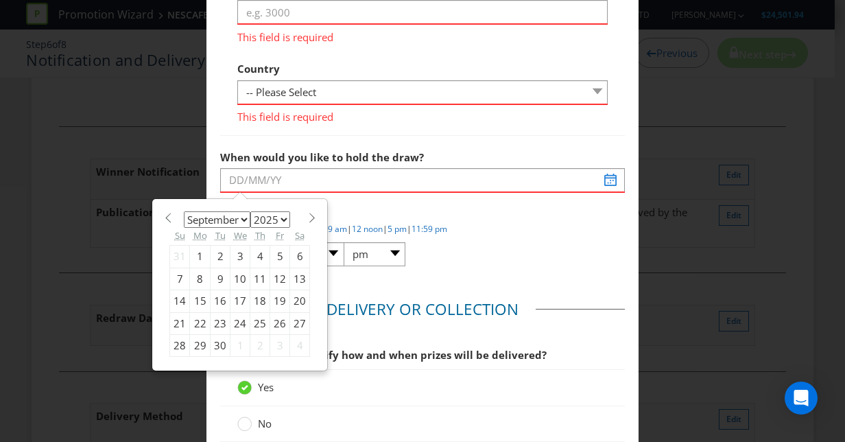
click at [307, 213] on span at bounding box center [312, 218] width 10 height 10
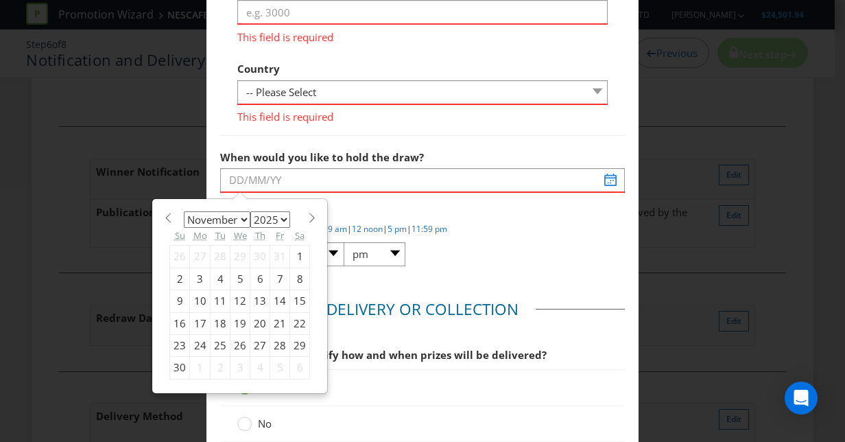
click at [307, 213] on span at bounding box center [312, 218] width 10 height 10
select select "11"
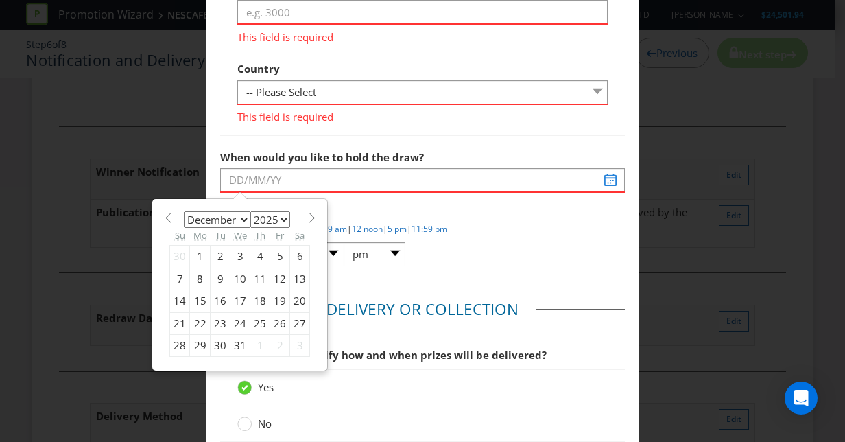
click at [194, 298] on div "15" at bounding box center [200, 301] width 21 height 22
type input "[DATE]"
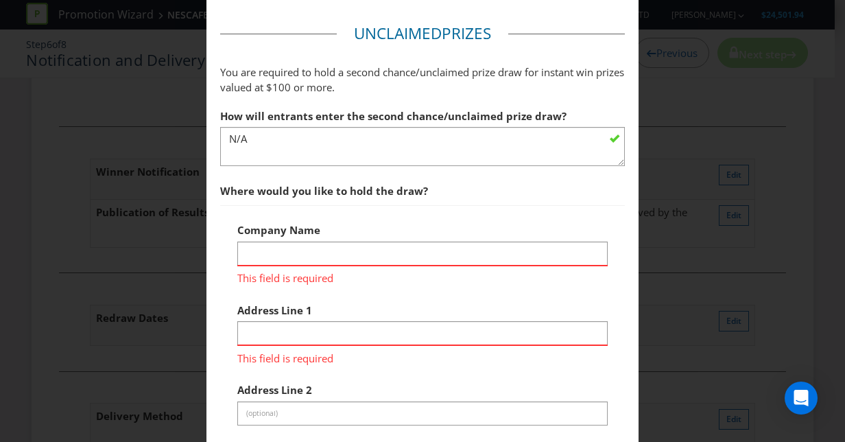
scroll to position [651, 0]
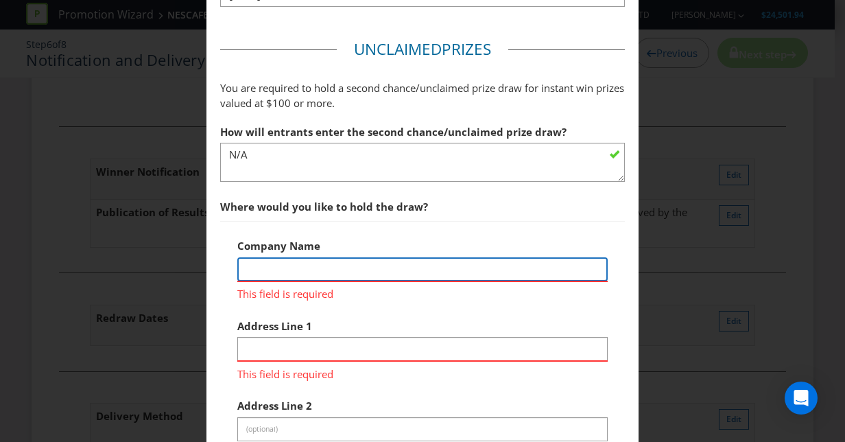
click at [390, 273] on input "text" at bounding box center [422, 269] width 370 height 24
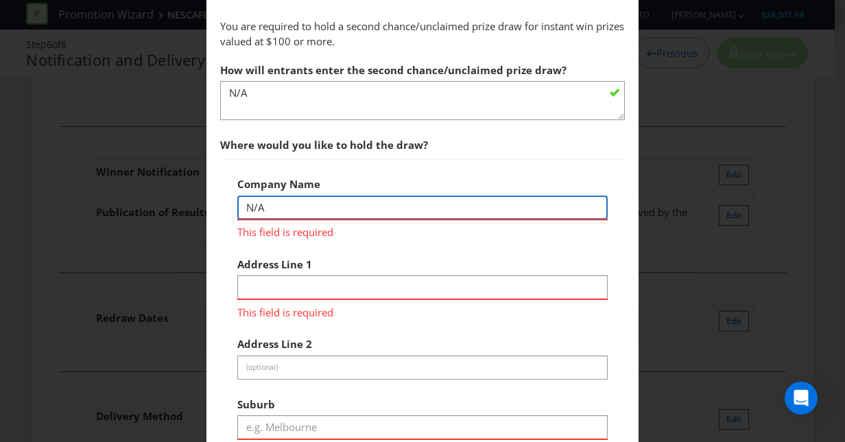
scroll to position [715, 0]
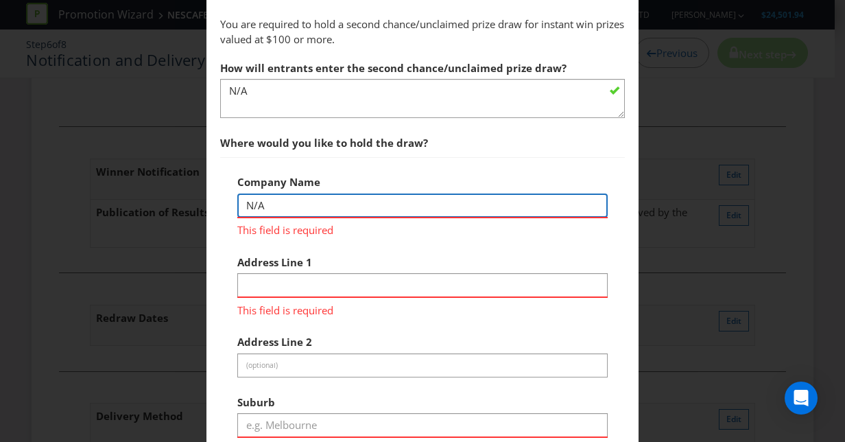
type input "N/A"
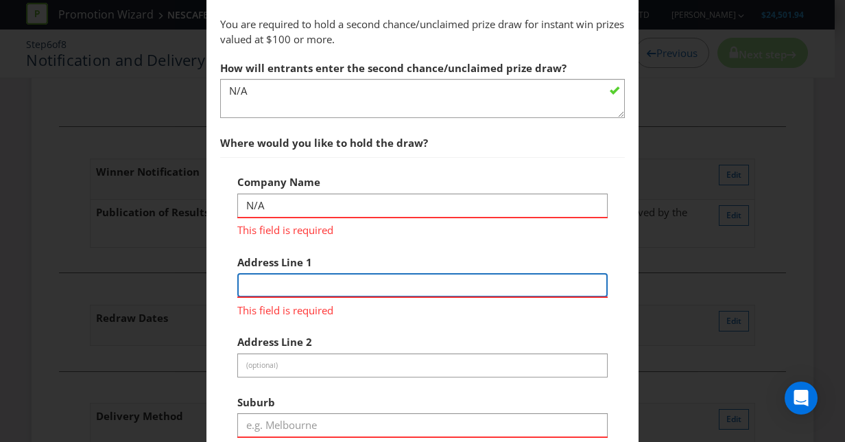
click at [363, 281] on div "Address Line 1 This field is required" at bounding box center [422, 282] width 370 height 69
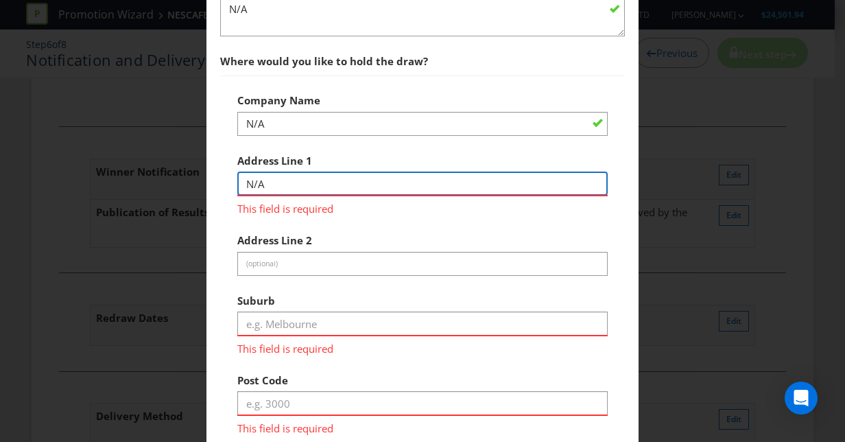
scroll to position [797, 0]
type input "N/A"
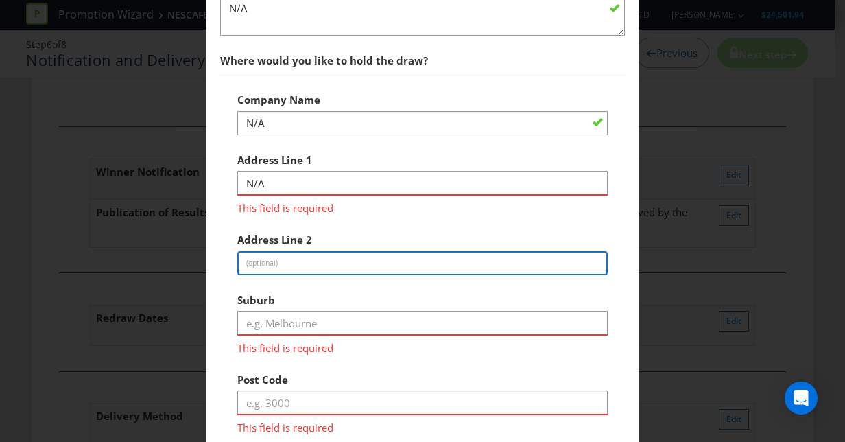
click at [315, 255] on div "Company Name N/A Address Line 1 N/A This field is required Address Line 2 (opti…" at bounding box center [422, 300] width 370 height 429
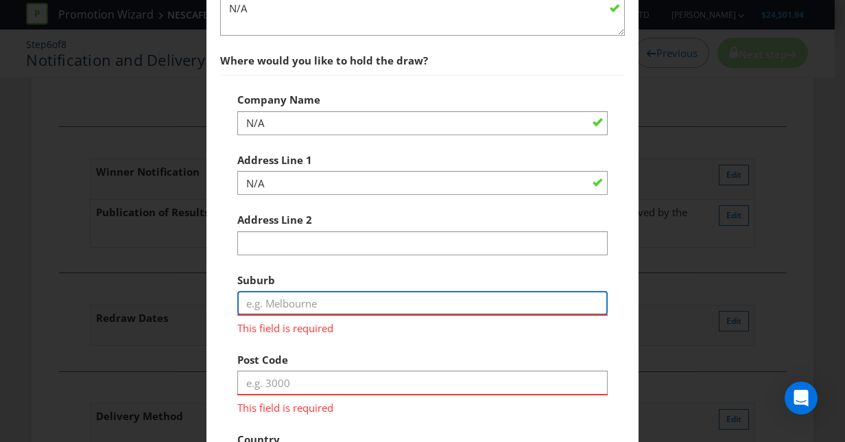
click at [296, 298] on input "text" at bounding box center [422, 303] width 370 height 24
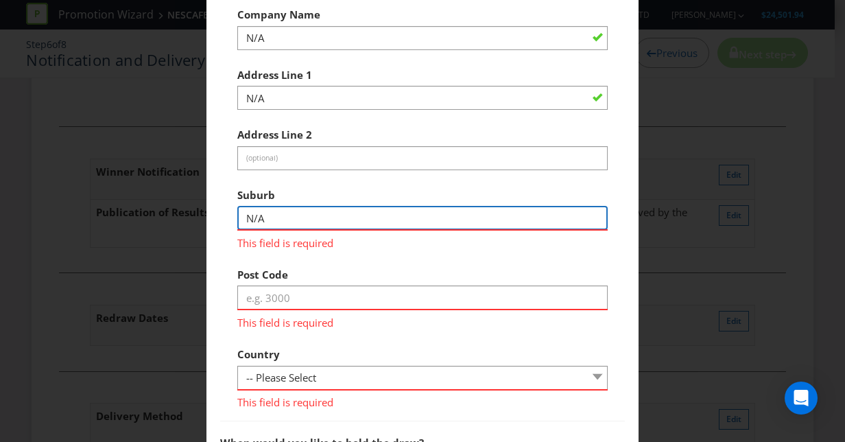
scroll to position [883, 0]
type input "N/A"
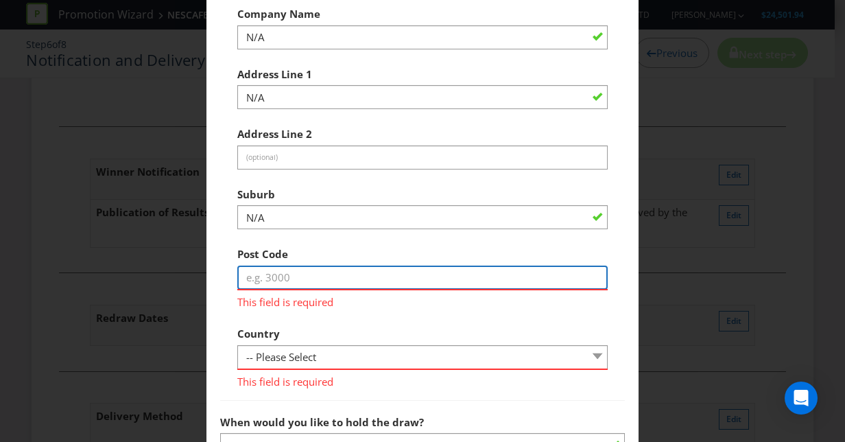
click at [289, 298] on div "Post Code This field is required" at bounding box center [422, 274] width 370 height 69
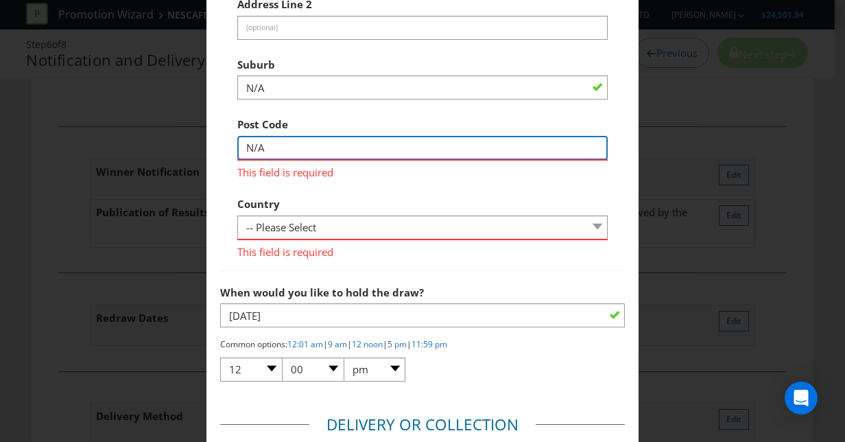
scroll to position [1013, 0]
type input "N/A"
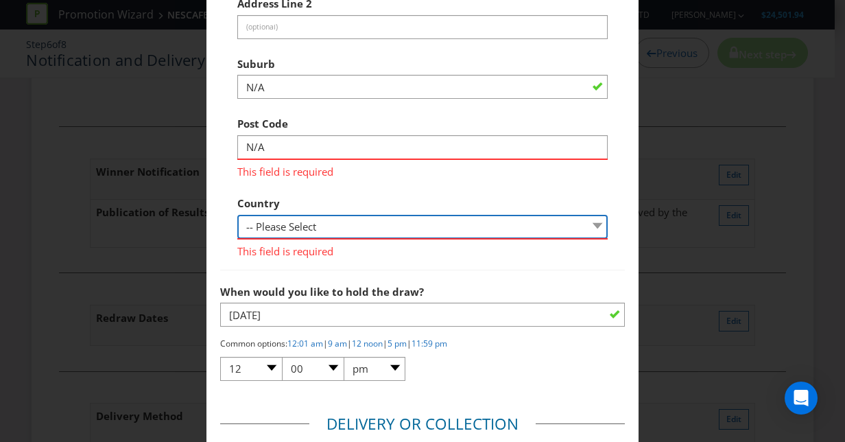
click at [291, 222] on select "-- Please Select Australia New Zealand" at bounding box center [422, 227] width 370 height 24
select select "AU"
click at [237, 215] on select "-- Please Select Australia New Zealand" at bounding box center [422, 227] width 370 height 24
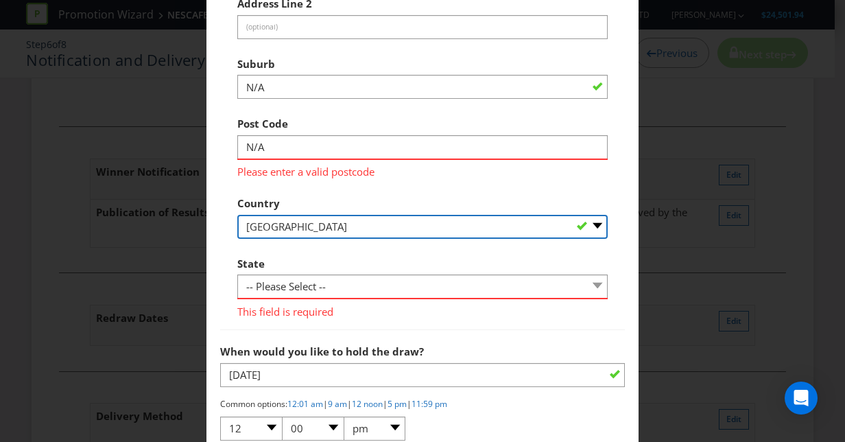
scroll to position [1017, 0]
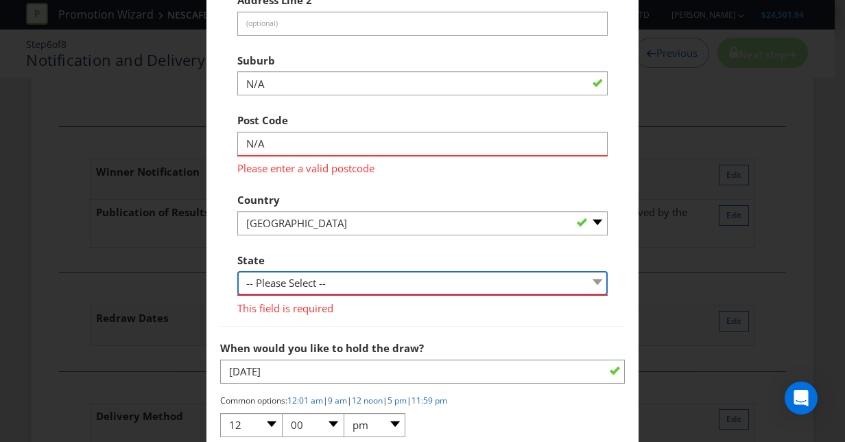
click at [359, 271] on select "-- Please Select -- Australian Capital Territory New South Wales Northern Terri…" at bounding box center [422, 283] width 370 height 24
select select "[GEOGRAPHIC_DATA]"
click at [237, 271] on select "-- Please Select -- Australian Capital Territory New South Wales Northern Terri…" at bounding box center [422, 283] width 370 height 24
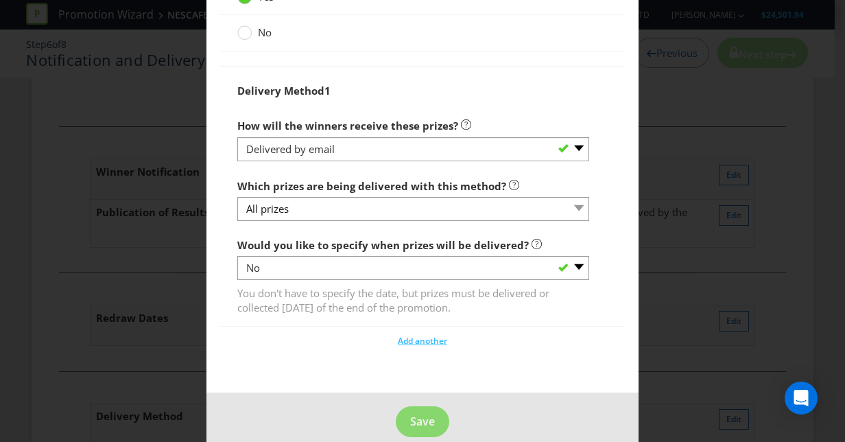
scroll to position [1574, 0]
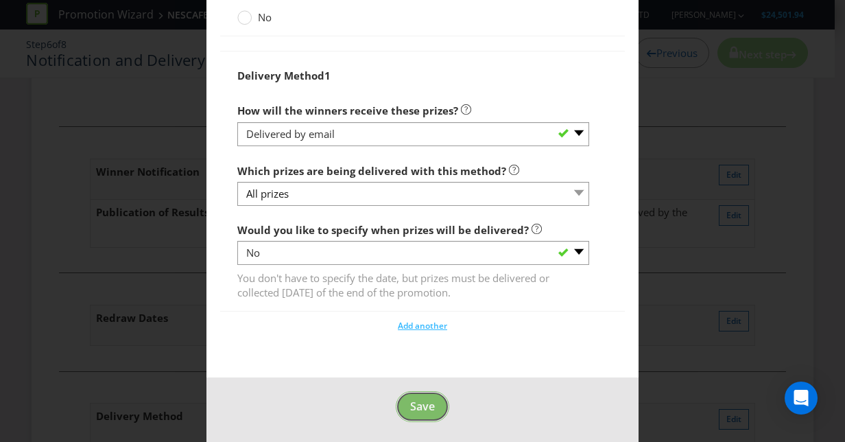
click at [427, 408] on span "Save" at bounding box center [422, 406] width 25 height 15
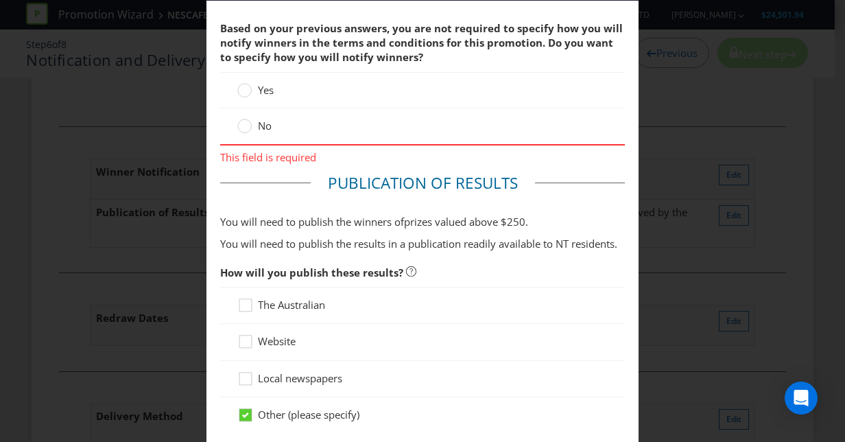
click at [258, 93] on span "Yes" at bounding box center [266, 90] width 16 height 14
click at [0, 0] on input "Yes" at bounding box center [0, 0] width 0 height 0
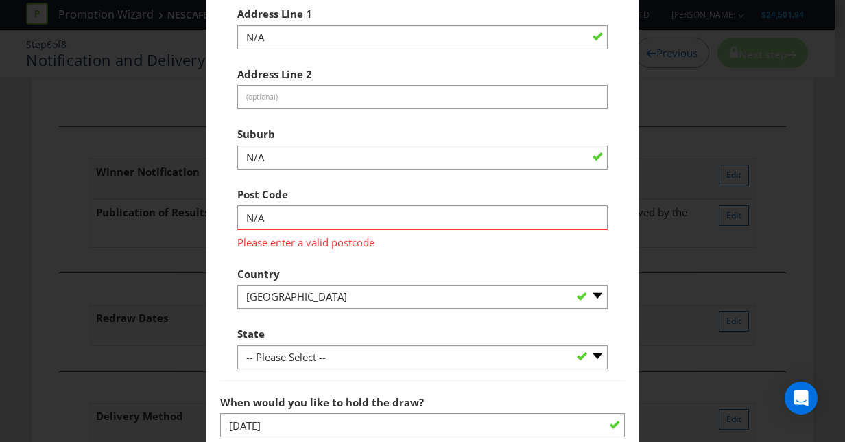
scroll to position [1421, 0]
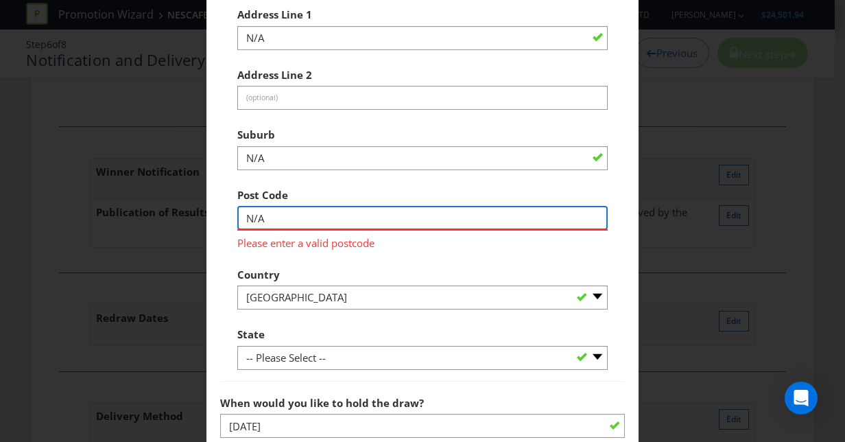
click at [320, 217] on input "N/A" at bounding box center [422, 218] width 370 height 24
type input "N"
type input "0000"
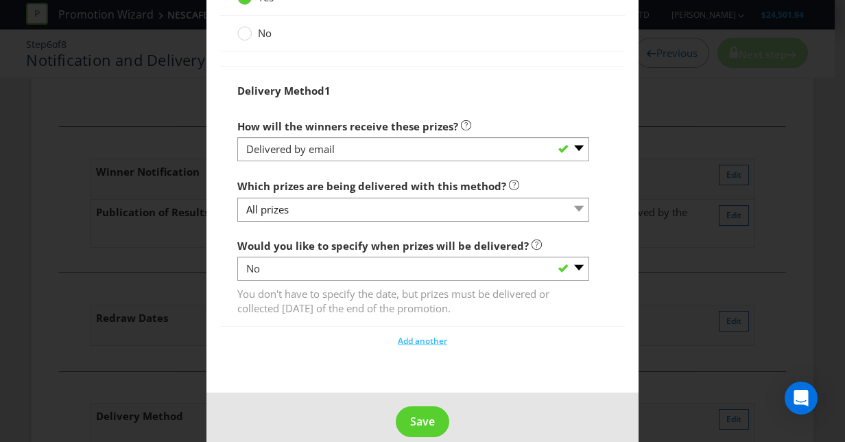
scroll to position [2031, 0]
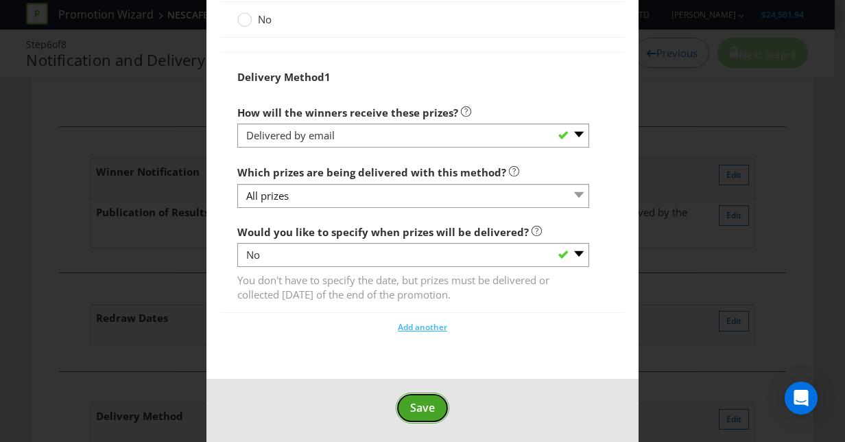
click at [412, 405] on span "Save" at bounding box center [422, 407] width 25 height 15
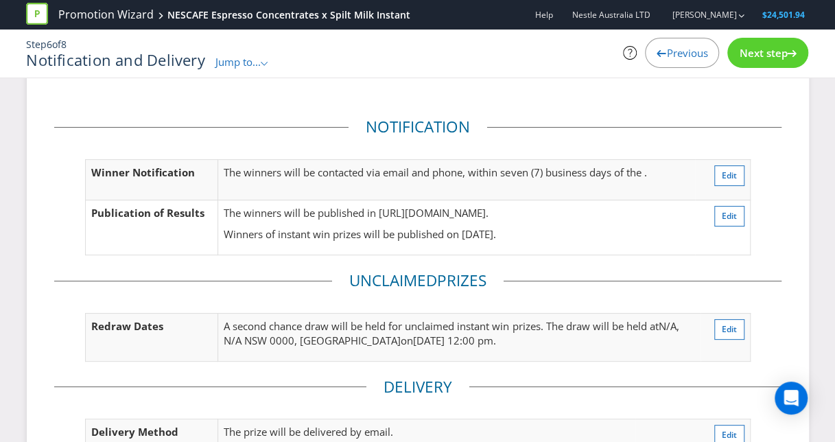
scroll to position [198, 0]
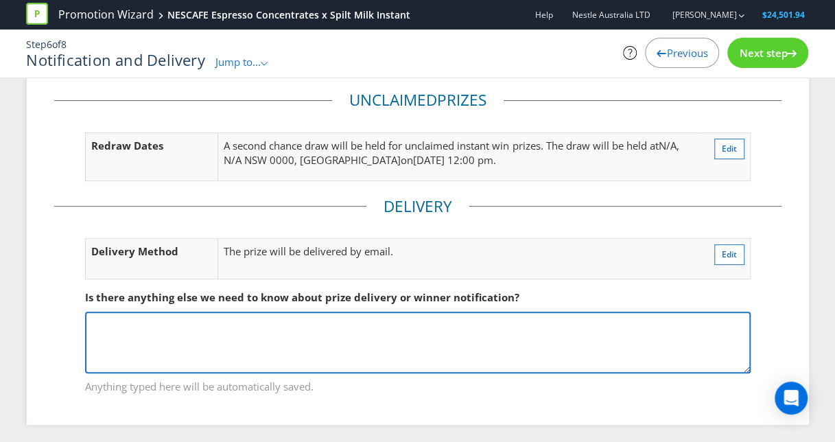
click at [345, 339] on textarea at bounding box center [417, 342] width 665 height 62
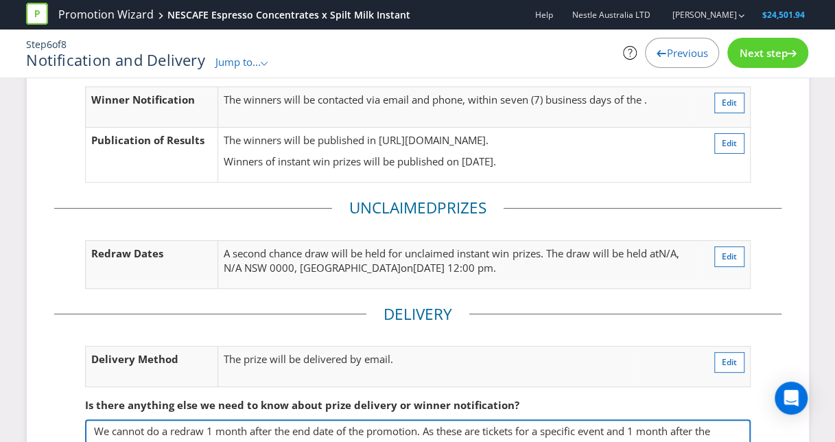
scroll to position [184, 0]
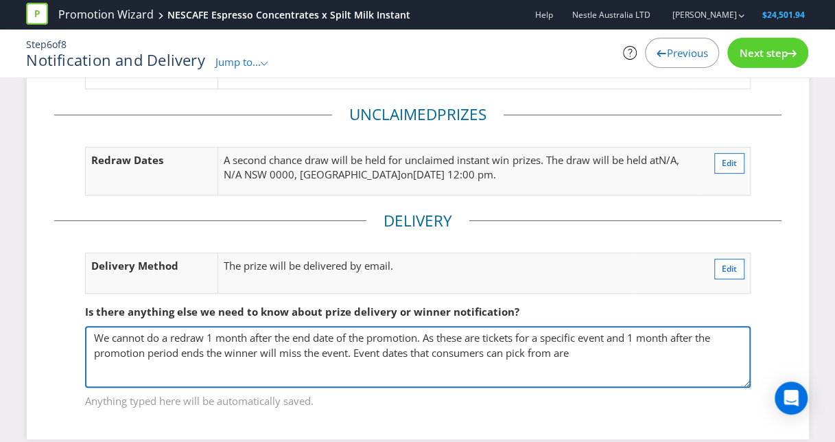
click at [587, 347] on textarea "We cannot do a redraw 1 month after the end date of the promotion. As these are…" at bounding box center [417, 357] width 665 height 62
click at [348, 351] on textarea "We cannot do a redraw 1 month after the end date of the promotion. As these are…" at bounding box center [417, 357] width 665 height 62
click at [602, 353] on textarea "We cannot do a redraw 1 month after the end date of the promotion. As these are…" at bounding box center [417, 357] width 665 height 62
click at [595, 346] on textarea "We cannot do a redraw 1 month after the end date of the promotion. As these are…" at bounding box center [417, 357] width 665 height 62
drag, startPoint x: 653, startPoint y: 348, endPoint x: 596, endPoint y: 347, distance: 56.9
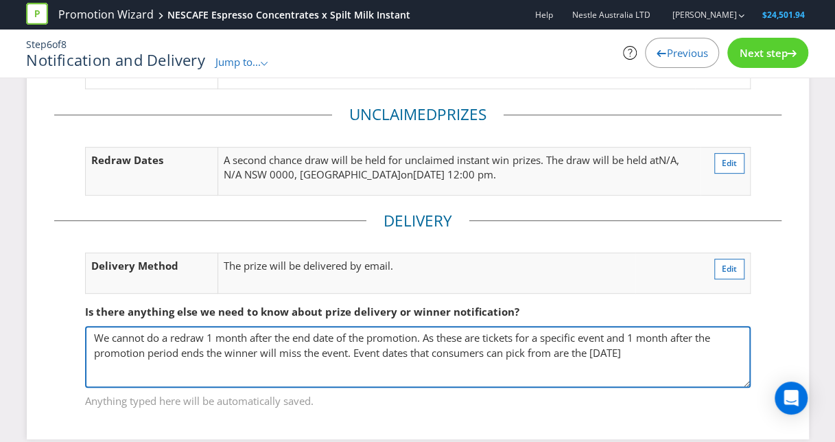
click at [596, 347] on textarea "We cannot do a redraw 1 month after the end date of the promotion. As these are…" at bounding box center [417, 357] width 665 height 62
click at [673, 346] on textarea "We cannot do a redraw 1 month after the end date of the promotion. As these are…" at bounding box center [417, 357] width 665 height 62
paste textarea "06/12/2025"
click at [667, 347] on textarea "We cannot do a redraw 1 month after the end date of the promotion. As these are…" at bounding box center [417, 357] width 665 height 62
click at [711, 350] on textarea "We cannot do a redraw 1 month after the end date of the promotion. As these are…" at bounding box center [417, 357] width 665 height 62
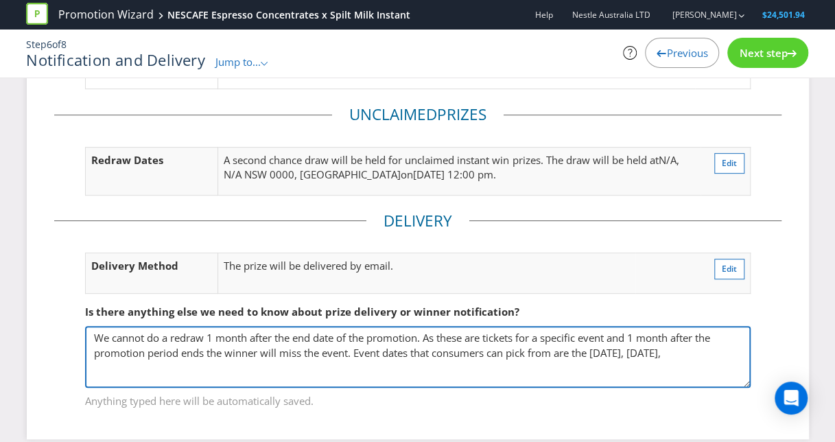
paste textarea "06/12/2025"
click at [106, 363] on textarea "We cannot do a redraw 1 month after the end date of the promotion. As these are…" at bounding box center [417, 357] width 665 height 62
click at [174, 366] on textarea "We cannot do a redraw 1 month after the end date of the promotion. As these are…" at bounding box center [417, 357] width 665 height 62
paste textarea "06/12/2025"
click at [182, 366] on textarea "We cannot do a redraw 1 month after the end date of the promotion. As these are…" at bounding box center [417, 357] width 665 height 62
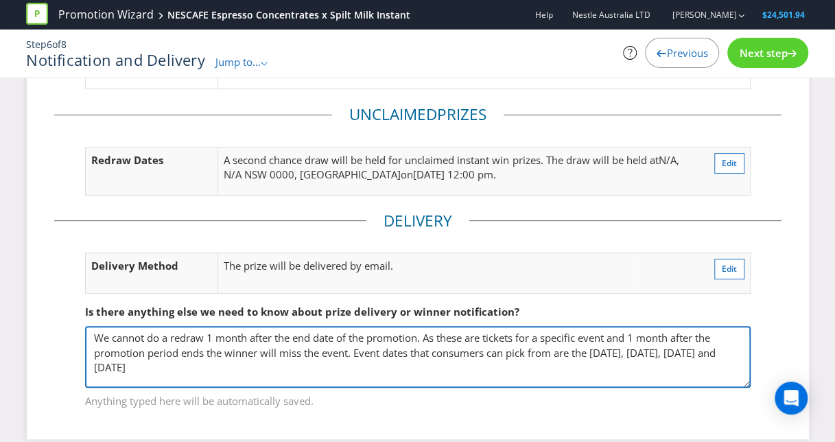
click at [229, 362] on textarea "We cannot do a redraw 1 month after the end date of the promotion. As these are…" at bounding box center [417, 357] width 665 height 62
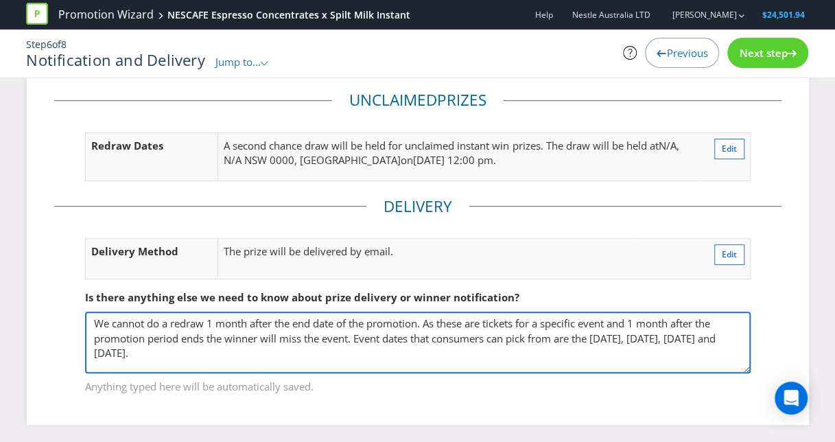
type textarea "We cannot do a redraw 1 month after the end date of the promotion. As these are…"
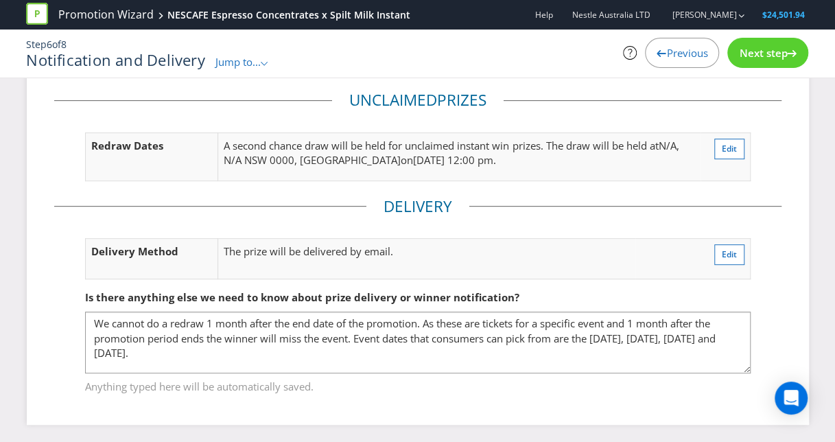
click at [757, 52] on span "Next step" at bounding box center [763, 53] width 48 height 14
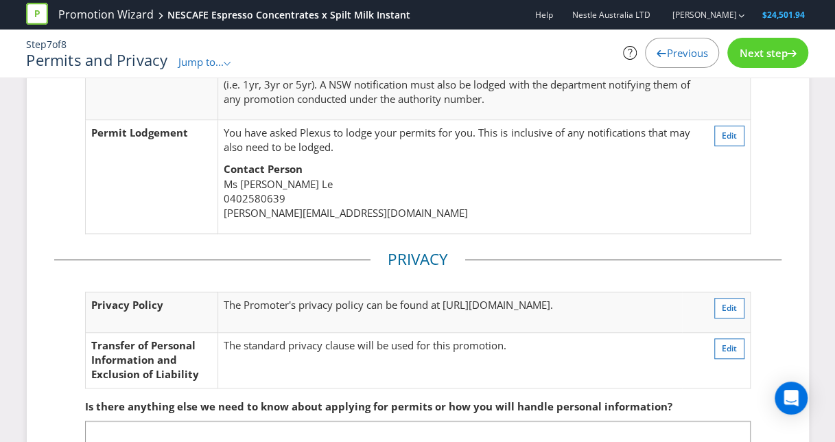
scroll to position [468, 0]
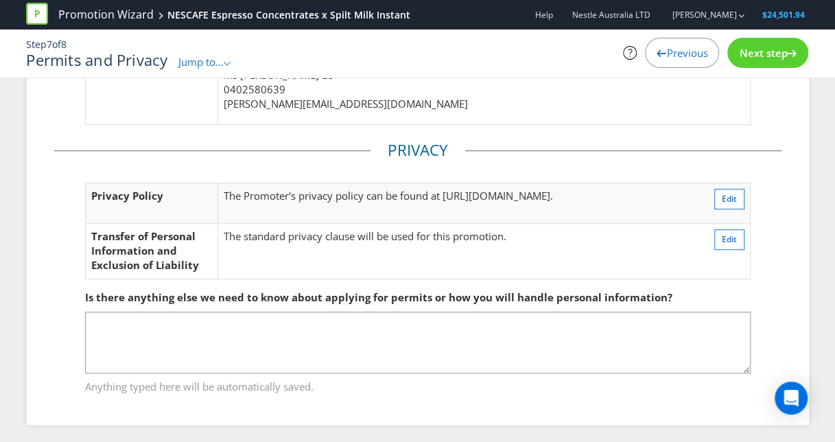
click at [766, 62] on div "Next step" at bounding box center [767, 53] width 81 height 30
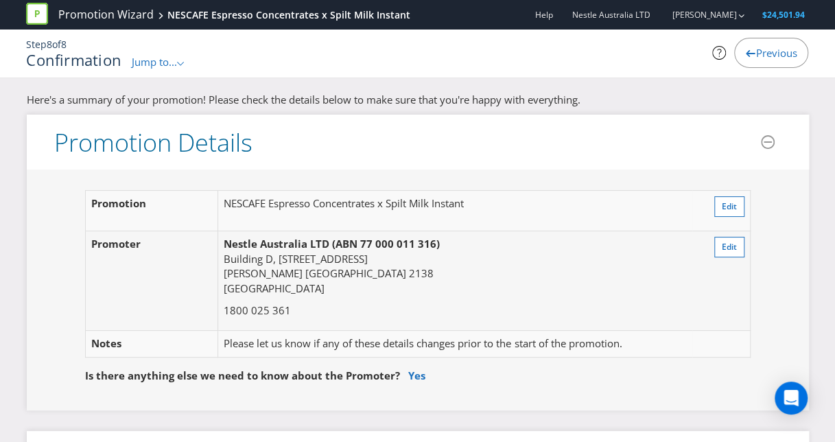
click at [158, 56] on span "Jump to..." at bounding box center [154, 62] width 45 height 14
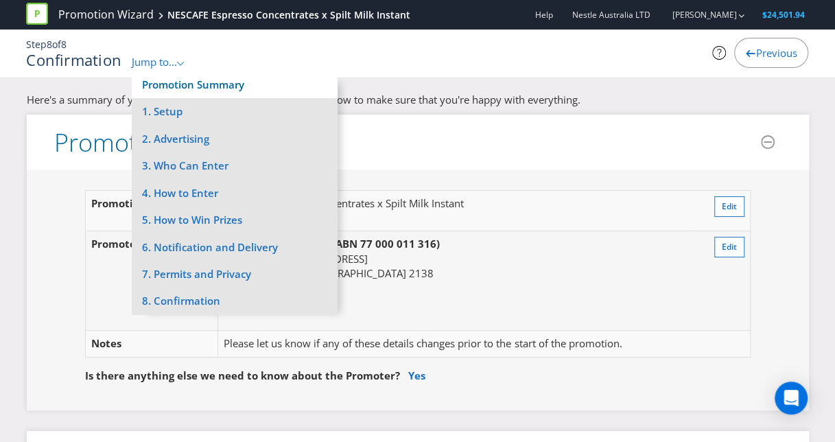
click at [195, 81] on link "Promotion Summary" at bounding box center [193, 85] width 102 height 14
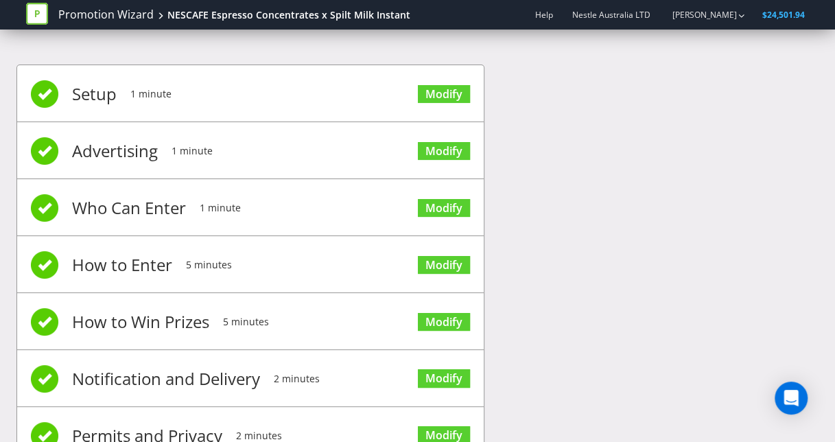
scroll to position [97, 0]
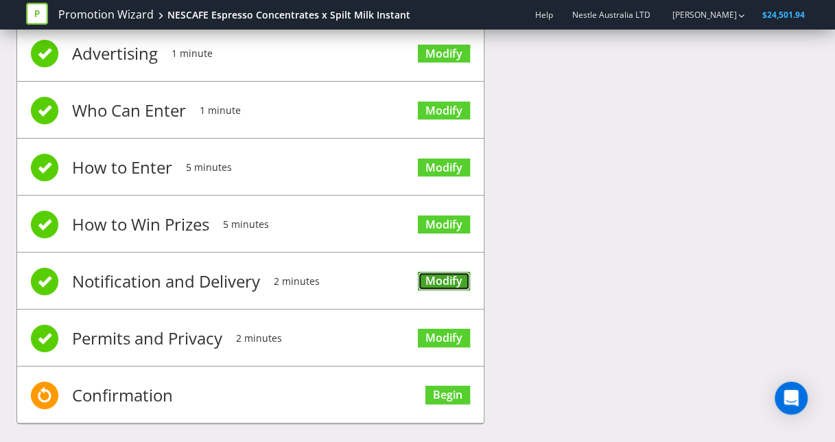
click at [436, 277] on link "Modify" at bounding box center [444, 281] width 52 height 19
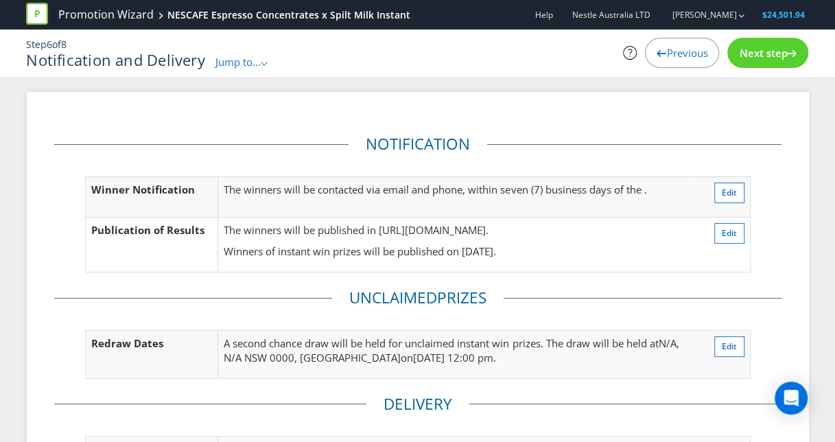
scroll to position [198, 0]
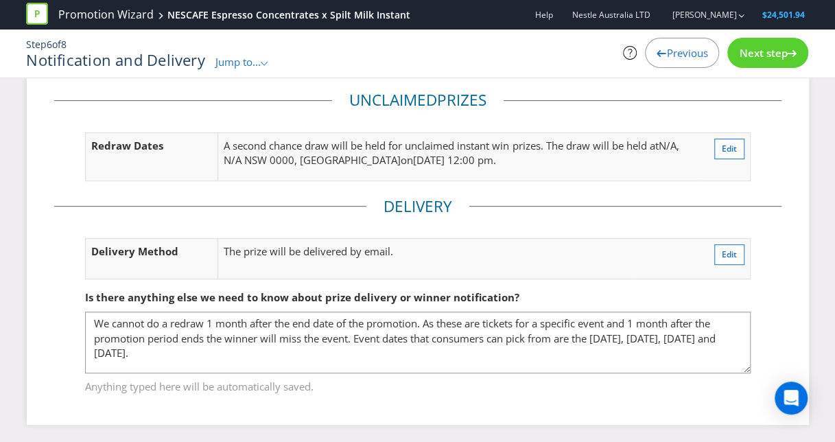
click at [757, 63] on div "Next step" at bounding box center [767, 53] width 81 height 30
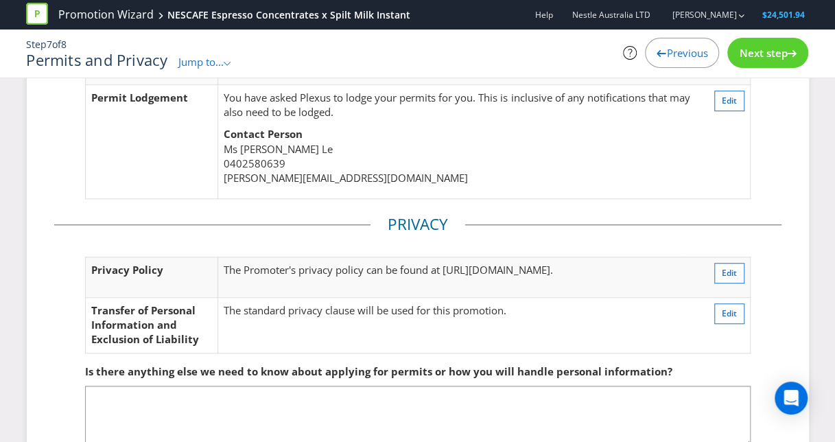
scroll to position [468, 0]
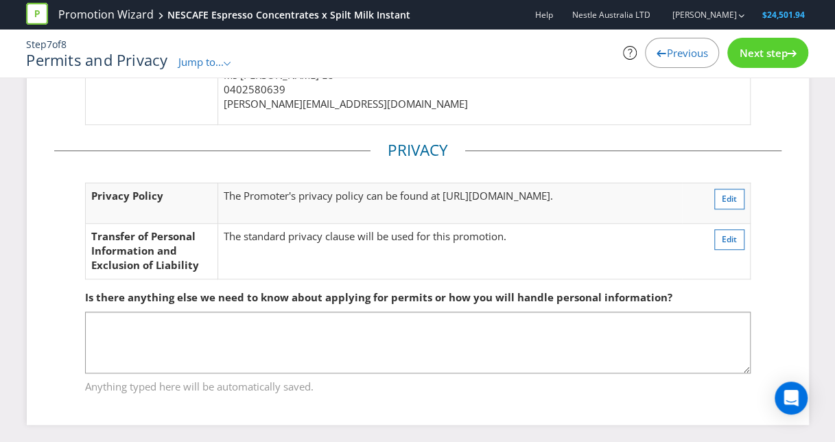
click at [755, 51] on span "Next step" at bounding box center [763, 53] width 48 height 14
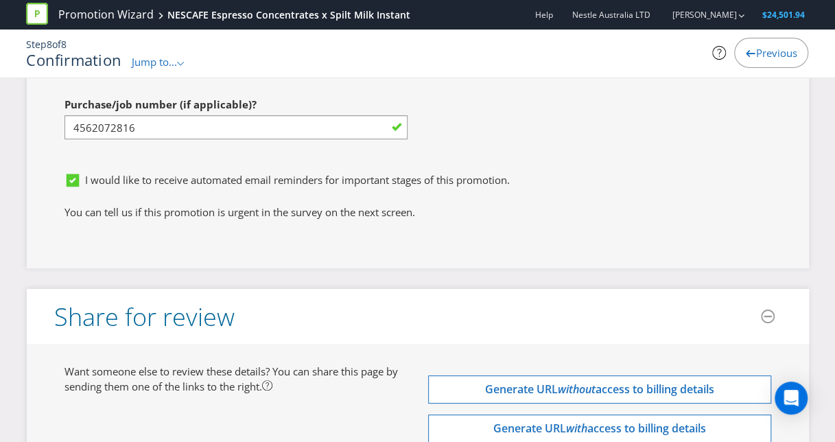
scroll to position [5171, 0]
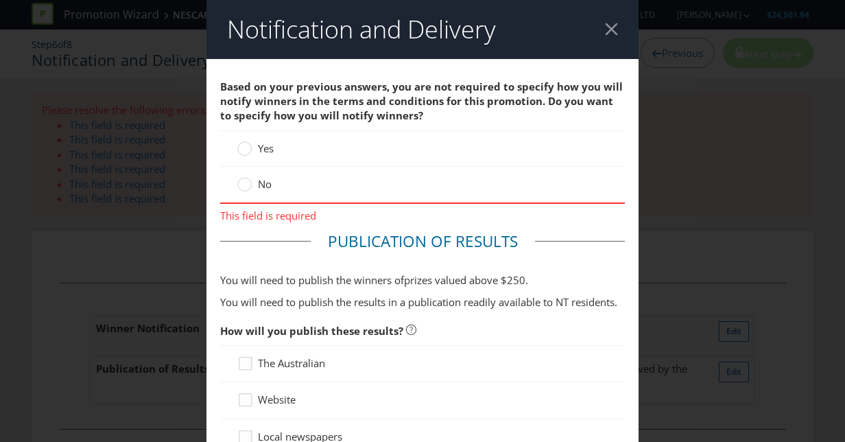
click at [605, 27] on div at bounding box center [611, 29] width 13 height 13
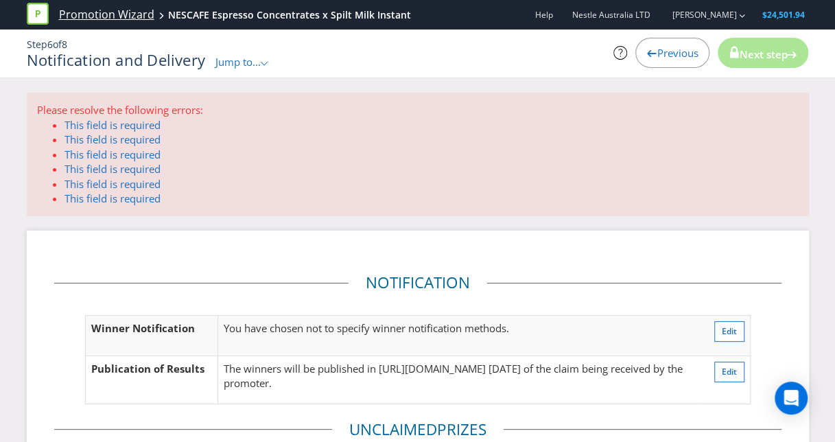
click at [133, 12] on link "Promotion Wizard" at bounding box center [106, 15] width 95 height 16
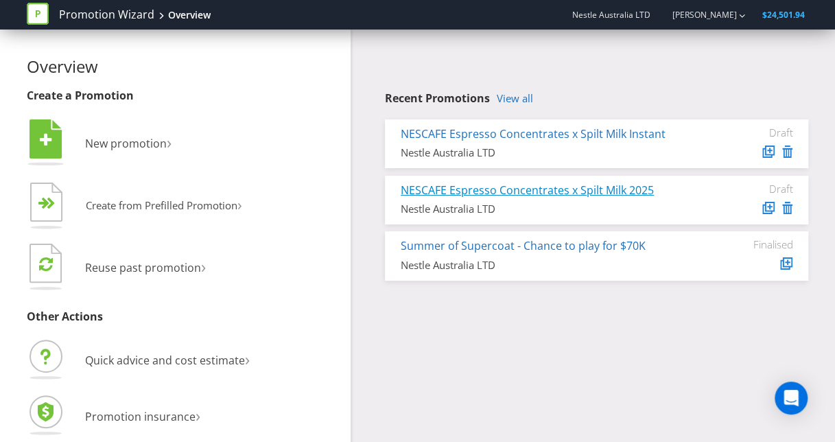
click at [611, 194] on link "NESCAFE Espresso Concentrates x Spilt Milk 2025" at bounding box center [527, 189] width 253 height 15
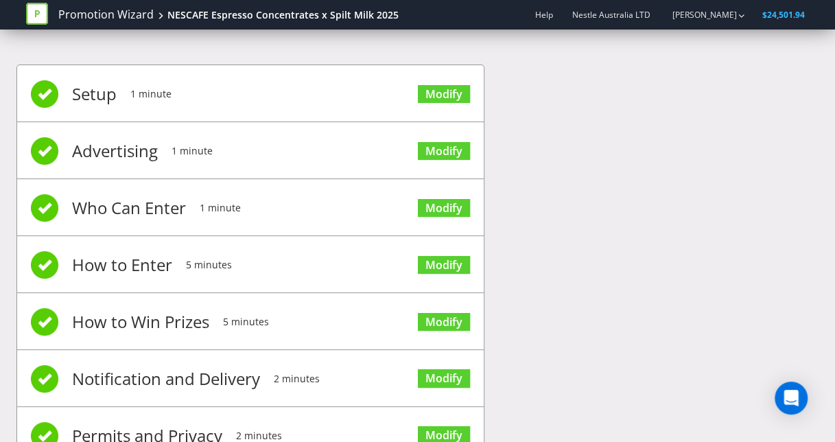
scroll to position [108, 0]
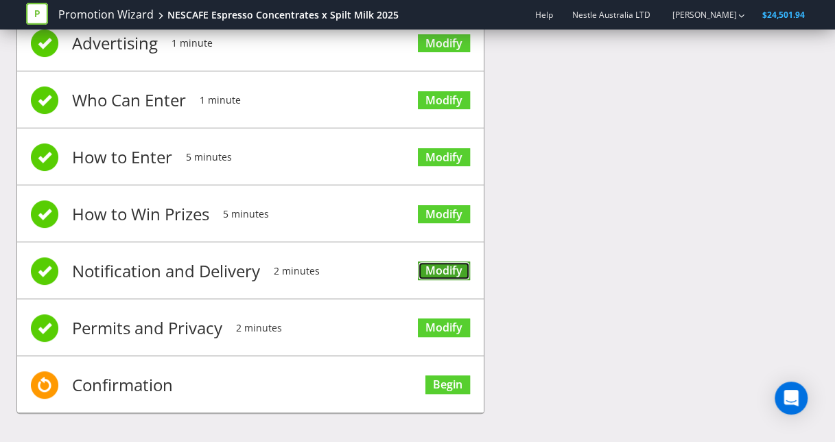
click at [468, 261] on link "Modify" at bounding box center [444, 270] width 52 height 19
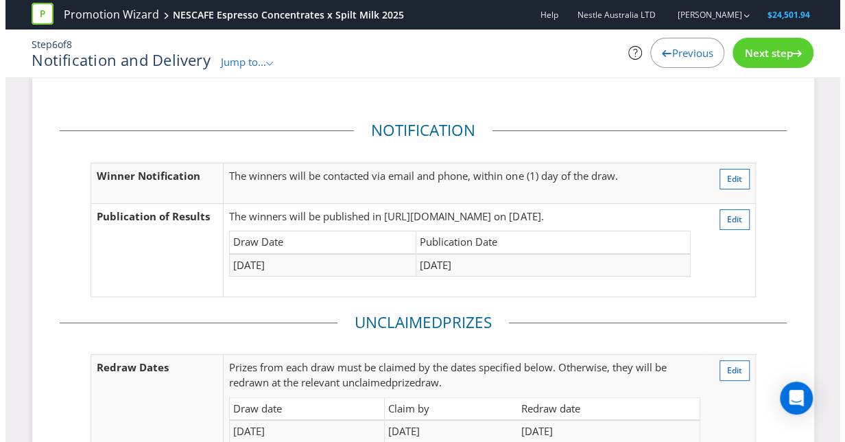
scroll to position [71, 0]
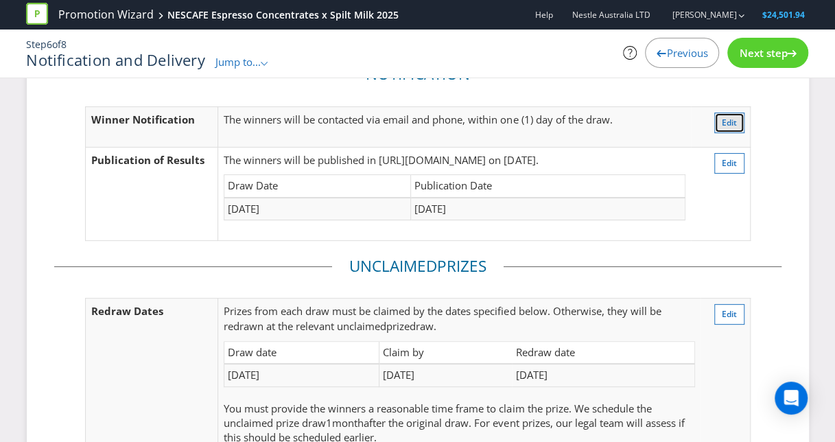
click at [730, 117] on span "Edit" at bounding box center [729, 123] width 15 height 12
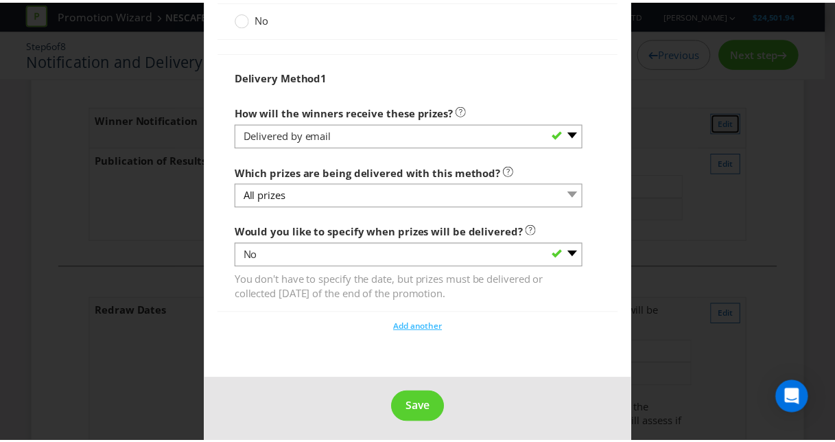
scroll to position [1646, 0]
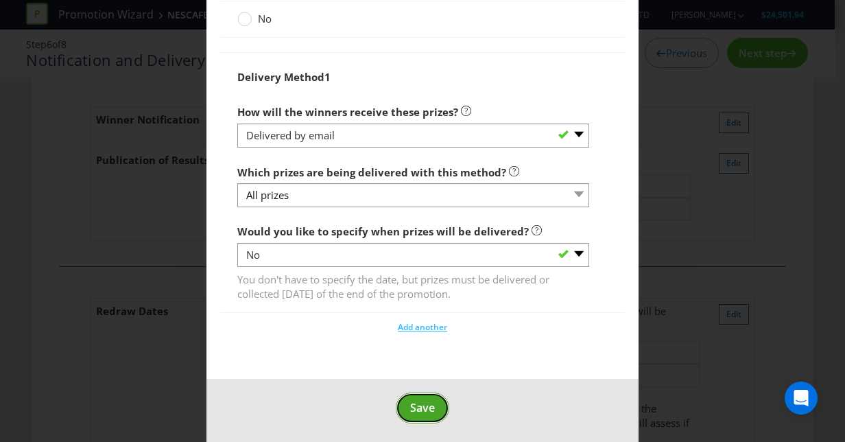
click at [414, 407] on span "Save" at bounding box center [422, 407] width 25 height 15
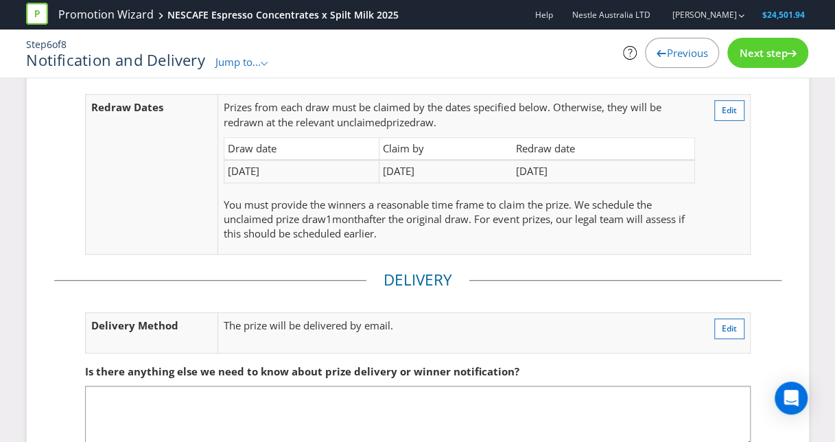
scroll to position [275, 0]
click at [771, 52] on span "Next step" at bounding box center [763, 53] width 48 height 14
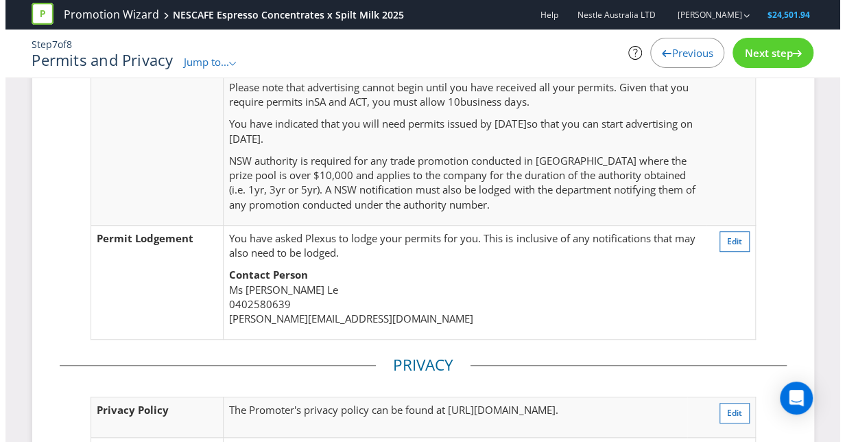
scroll to position [101, 0]
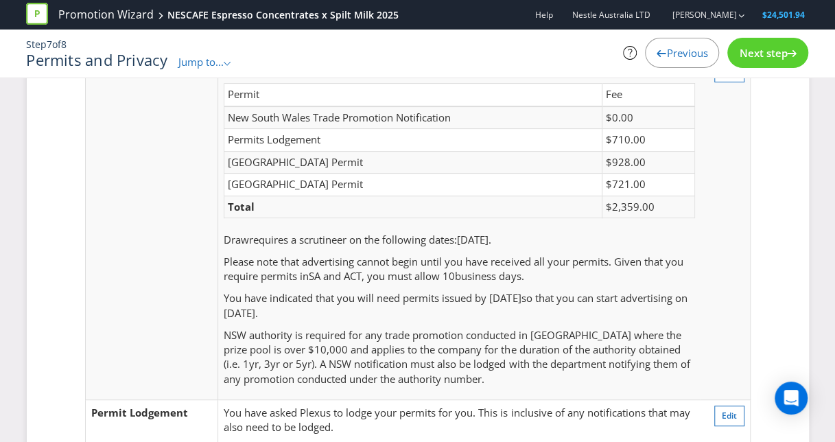
click at [701, 52] on span "Previous" at bounding box center [686, 53] width 41 height 14
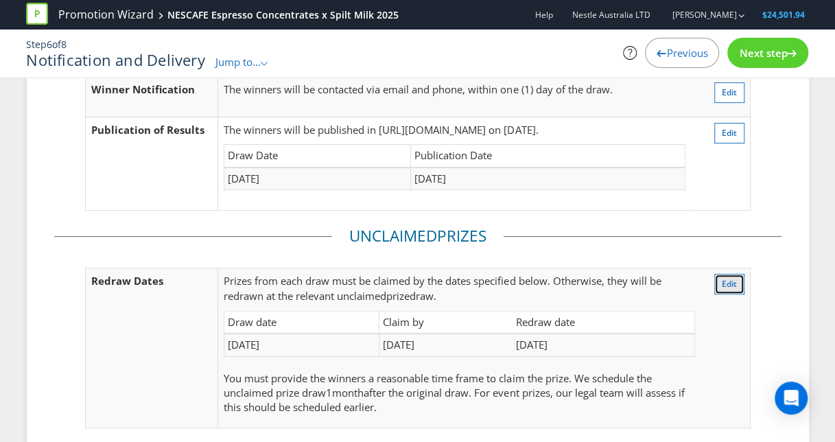
click at [738, 292] on button "Edit" at bounding box center [729, 284] width 30 height 21
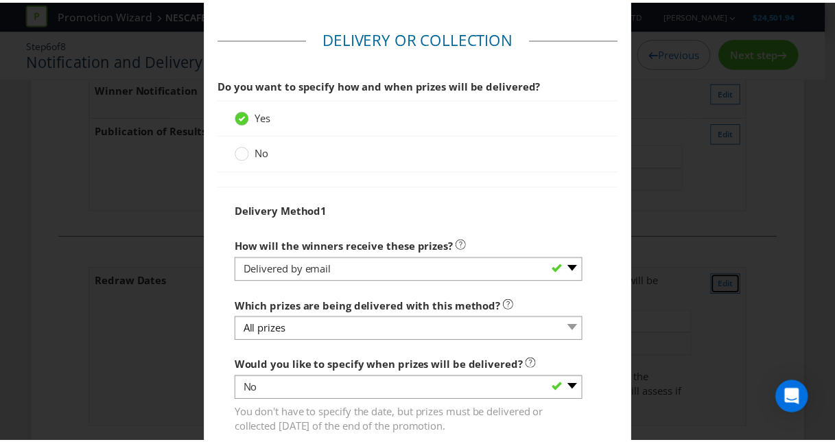
scroll to position [1646, 0]
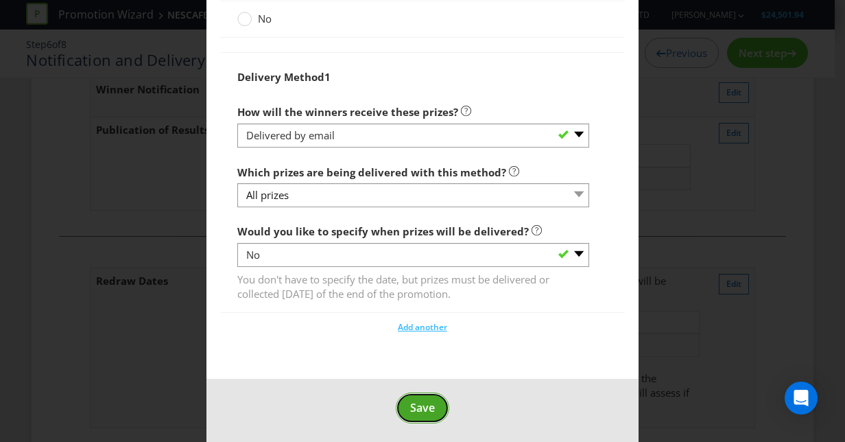
click at [410, 394] on button "Save" at bounding box center [423, 407] width 54 height 31
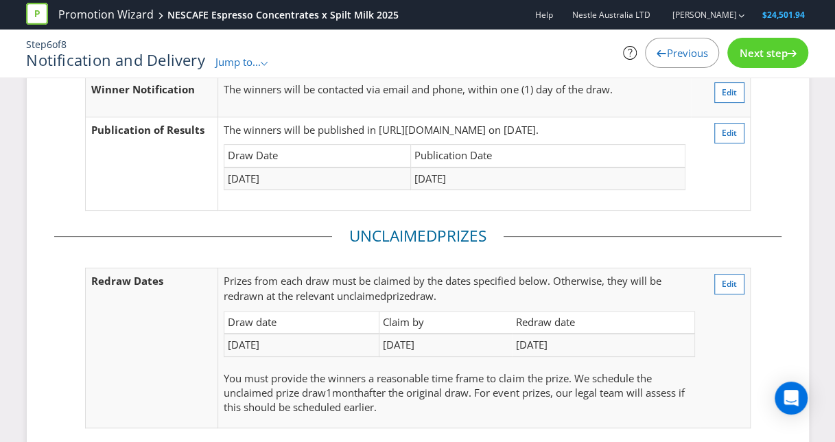
scroll to position [362, 0]
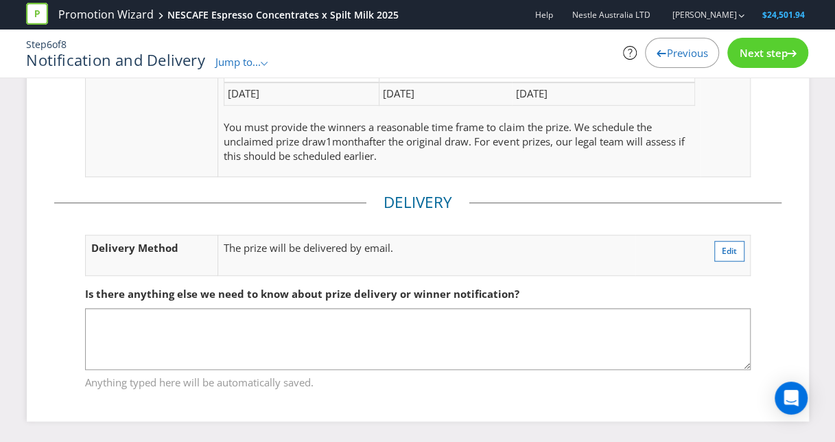
click at [755, 62] on div "Next step" at bounding box center [767, 53] width 81 height 30
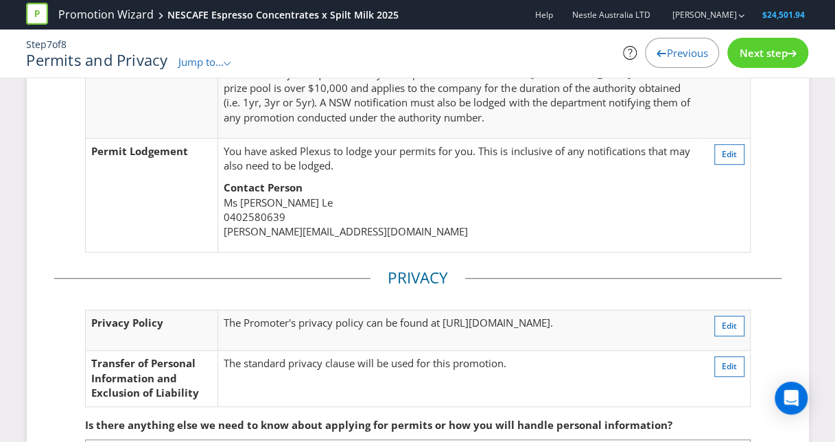
click at [668, 50] on span "Previous" at bounding box center [686, 53] width 41 height 14
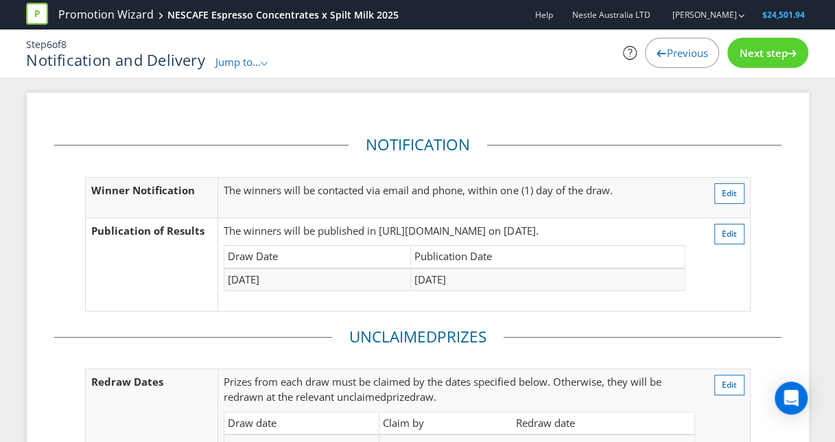
click at [764, 57] on span "Next step" at bounding box center [763, 53] width 48 height 14
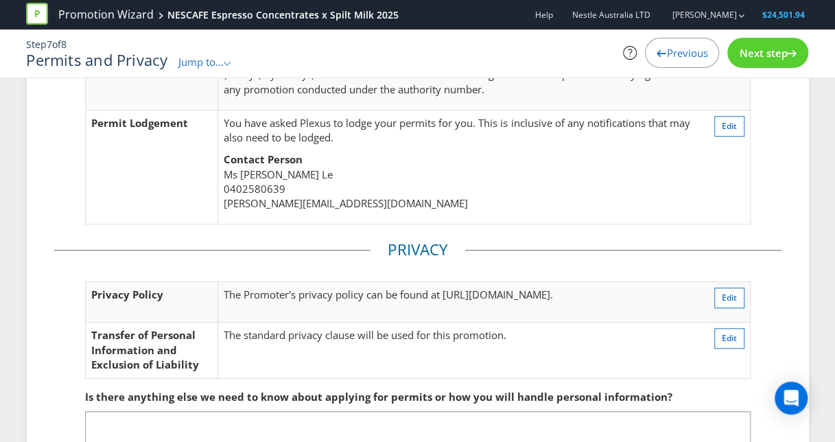
scroll to position [490, 0]
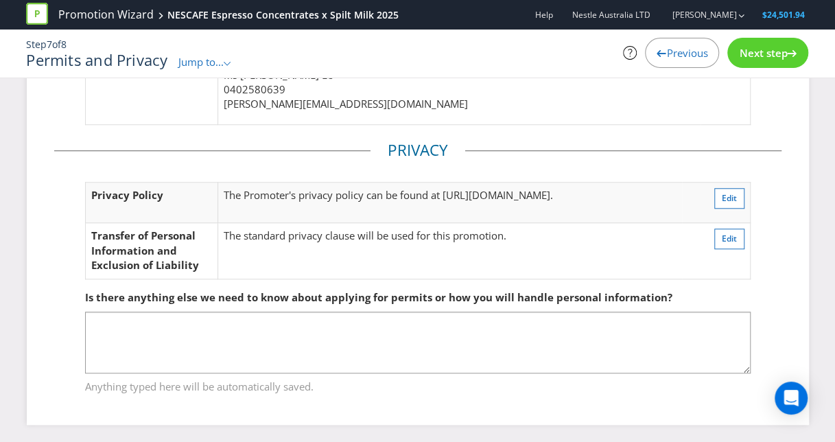
click at [761, 53] on span "Next step" at bounding box center [763, 53] width 48 height 14
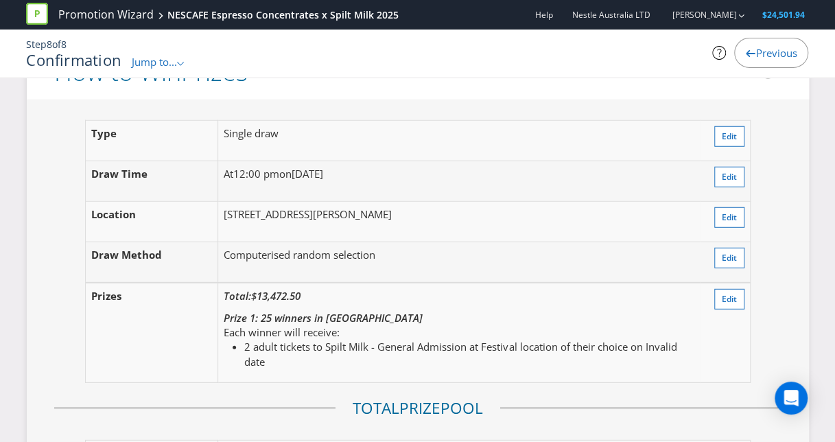
scroll to position [1711, 0]
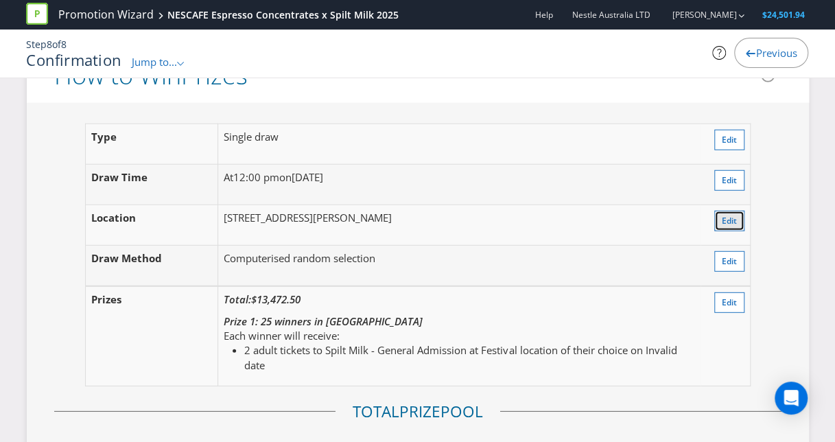
click at [729, 226] on span "Edit" at bounding box center [729, 221] width 15 height 12
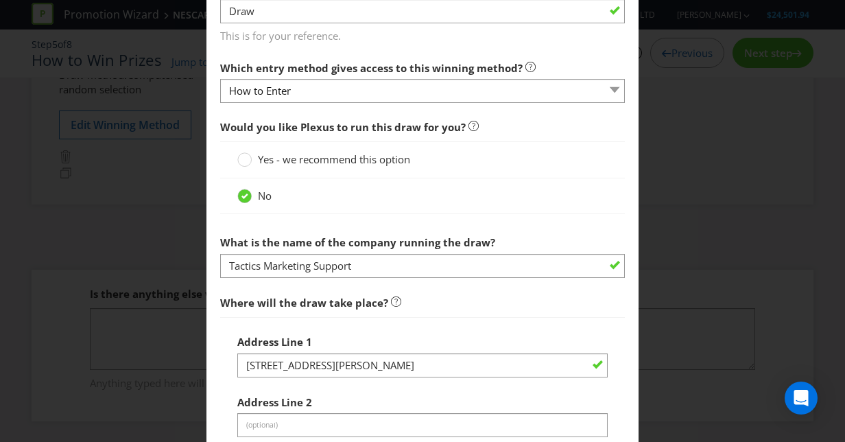
scroll to position [801, 0]
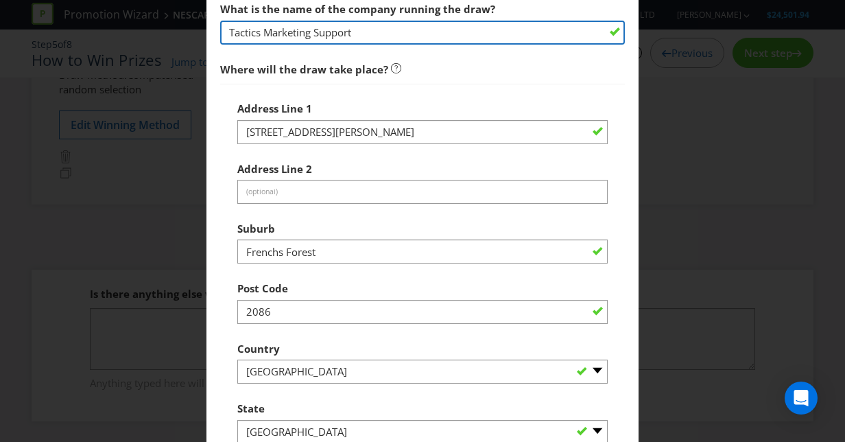
click at [311, 27] on input "Tactics Marketing Support" at bounding box center [422, 33] width 405 height 24
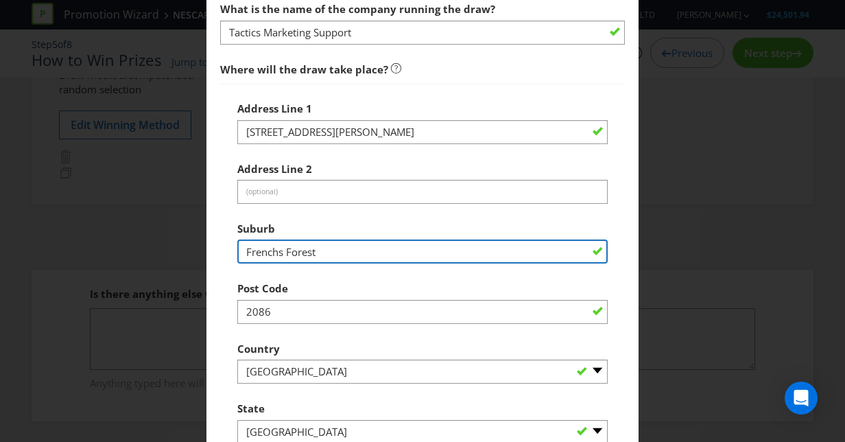
click at [275, 239] on input "Frenchs Forest" at bounding box center [422, 251] width 370 height 24
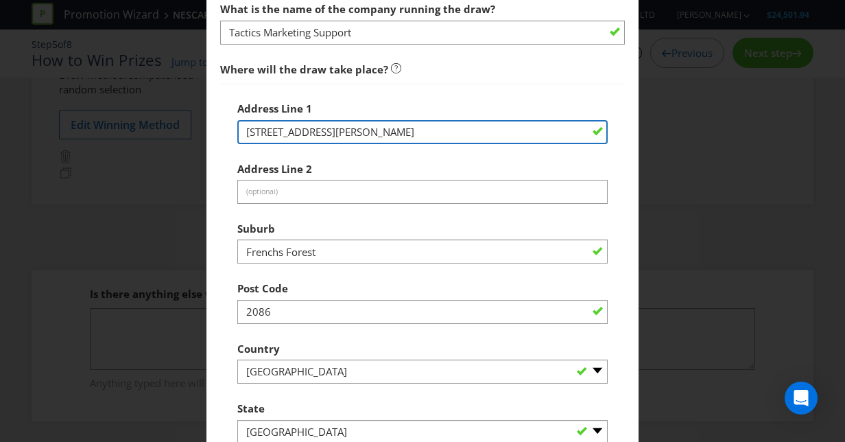
click at [261, 126] on input "[STREET_ADDRESS][PERSON_NAME]" at bounding box center [422, 132] width 370 height 24
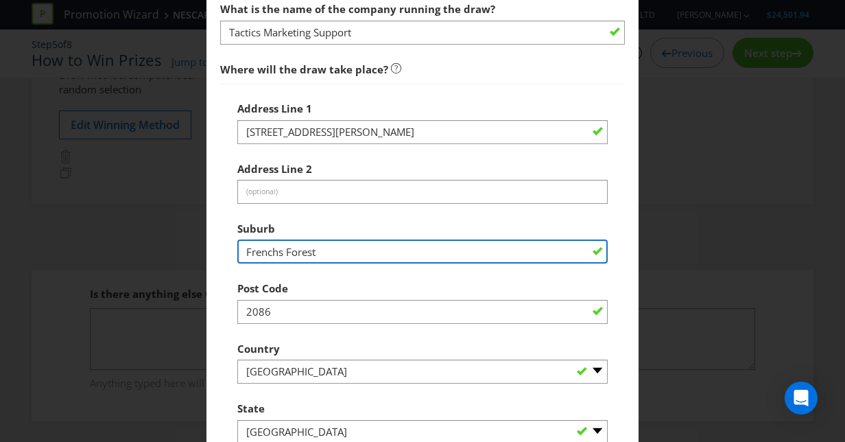
click at [274, 255] on input "Frenchs Forest" at bounding box center [422, 251] width 370 height 24
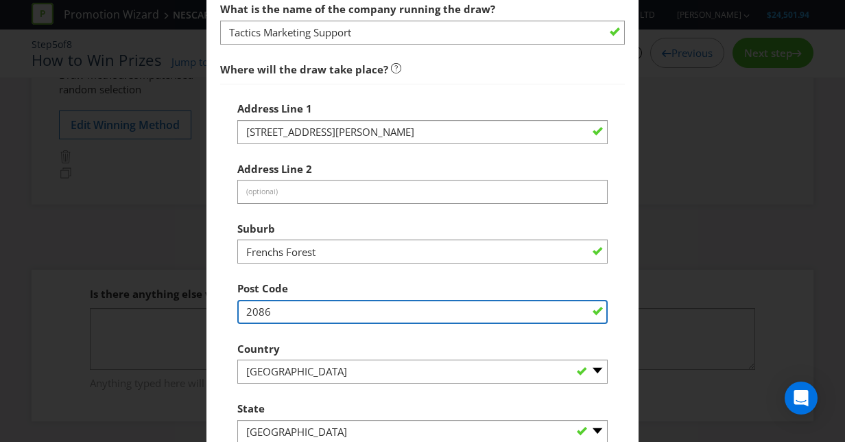
click at [259, 300] on input "2086" at bounding box center [422, 312] width 370 height 24
